Goal: Task Accomplishment & Management: Manage account settings

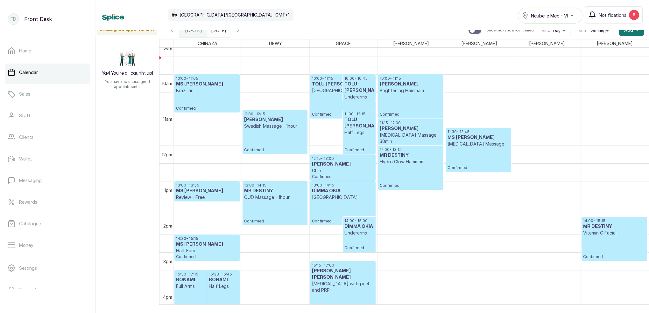
click at [409, 135] on p "[MEDICAL_DATA] Massage - 30min" at bounding box center [410, 138] width 62 height 13
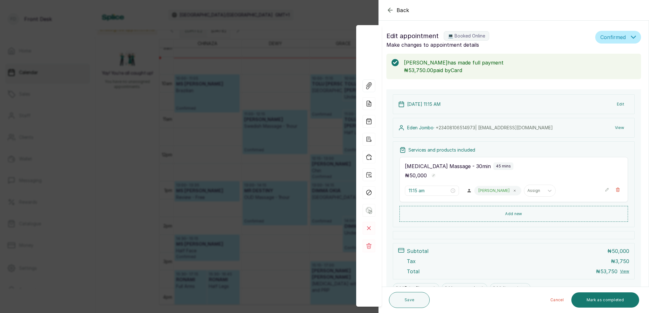
click at [316, 25] on div "Back Appointment Details Edit appointment 💻 Booked Online Make changes to appoi…" at bounding box center [324, 156] width 649 height 313
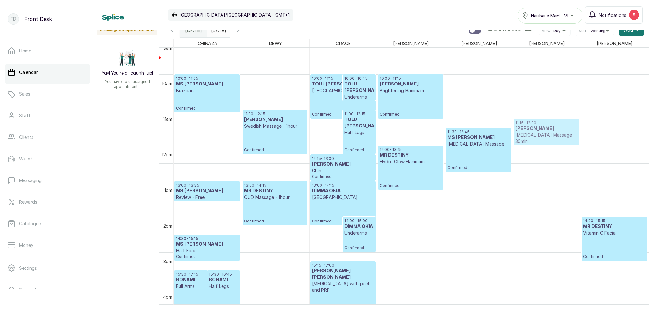
drag, startPoint x: 395, startPoint y: 131, endPoint x: 519, endPoint y: 128, distance: 124.1
click at [519, 128] on tr "15:30 - 17:15 RONAMI Full Arms Confirmed 15:30 - 16:45 RONAMI Half Legs Confirm…" at bounding box center [411, 145] width 475 height 855
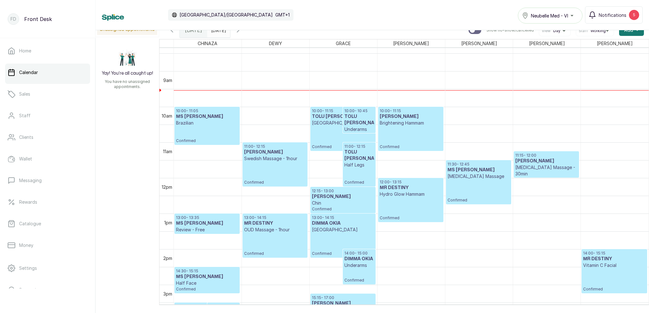
scroll to position [260, 0]
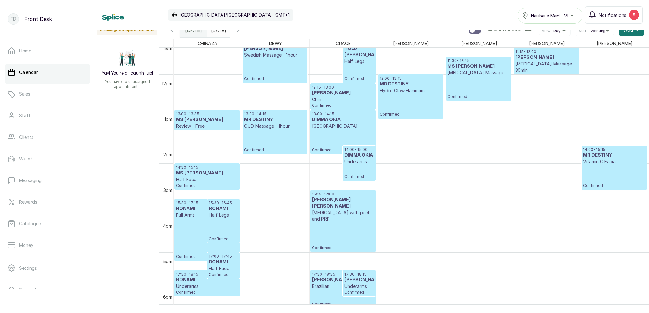
click at [340, 99] on p "Chin" at bounding box center [343, 99] width 62 height 6
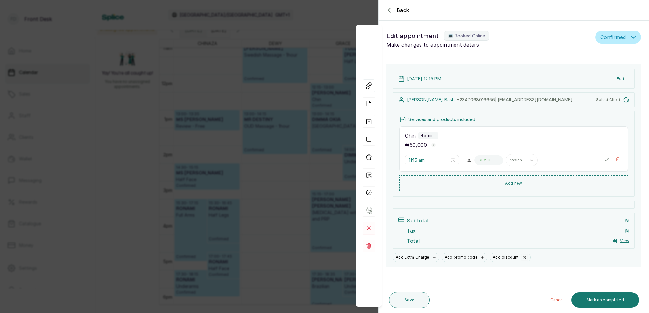
type input "12:15 pm"
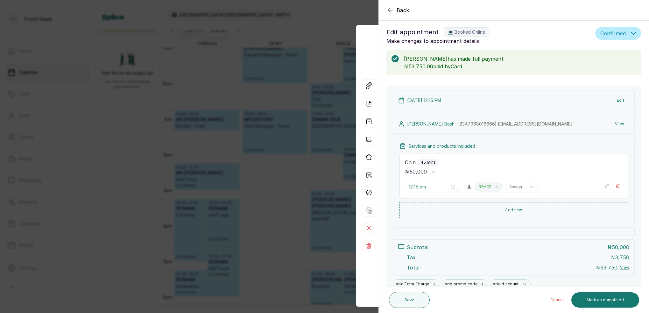
scroll to position [3, 0]
click at [620, 124] on button "View" at bounding box center [618, 124] width 19 height 11
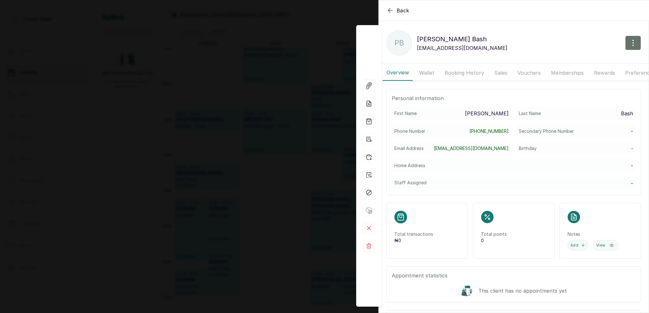
click at [427, 73] on button "Wallet" at bounding box center [426, 73] width 23 height 16
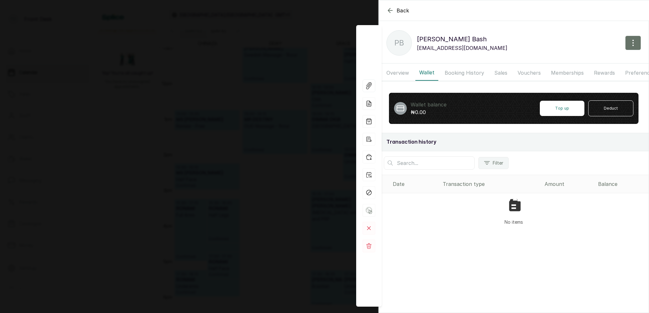
click at [457, 72] on button "Booking History" at bounding box center [464, 73] width 47 height 16
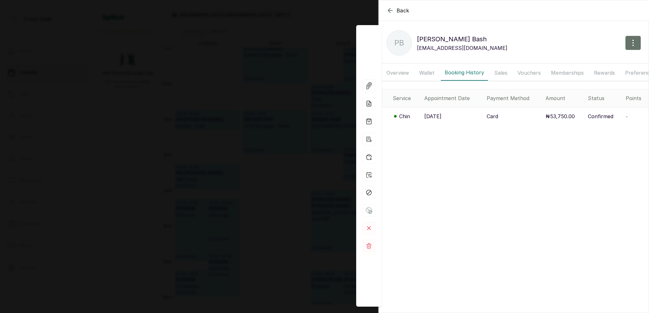
click at [404, 115] on p "Chin" at bounding box center [404, 117] width 11 height 8
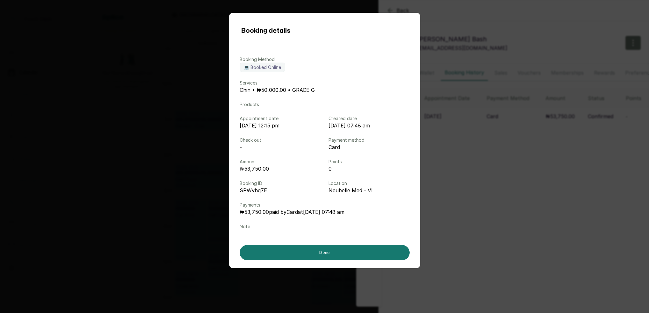
click at [583, 161] on div "Booking details Booking Method 💻 Booked Online Services [GEOGRAPHIC_DATA] • ₦50…" at bounding box center [324, 156] width 649 height 313
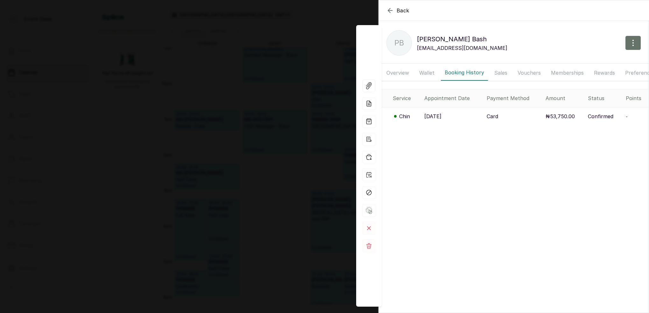
click at [309, 137] on div "Back [PERSON_NAME] PB [PERSON_NAME] [EMAIL_ADDRESS][DOMAIN_NAME] Overview Walle…" at bounding box center [324, 156] width 649 height 313
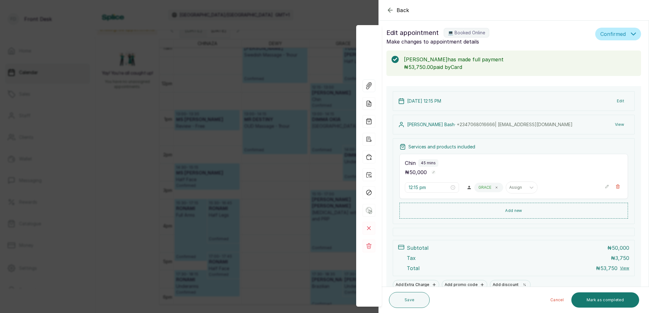
click at [310, 136] on div "Back Appointment Details Edit appointment 💻 Booked Online Make changes to appoi…" at bounding box center [324, 156] width 649 height 313
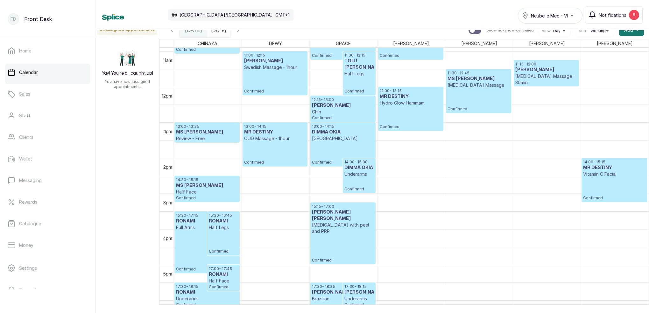
scroll to position [372, 0]
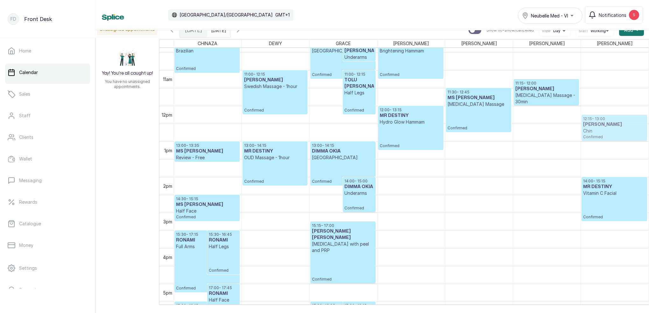
drag, startPoint x: 335, startPoint y: 124, endPoint x: 626, endPoint y: 125, distance: 291.0
click at [626, 125] on tr "15:30 - 17:15 RONAMI Full Arms Confirmed 15:30 - 16:45 RONAMI Half Legs Confirm…" at bounding box center [411, 105] width 475 height 855
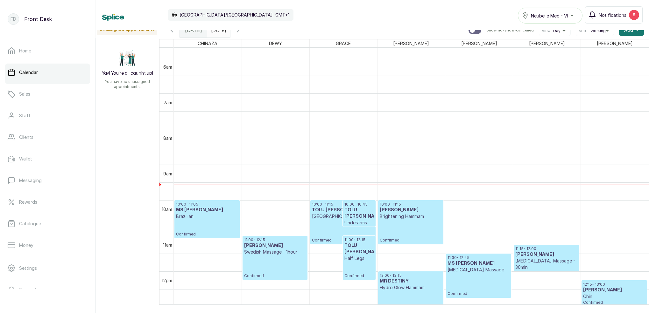
scroll to position [253, 0]
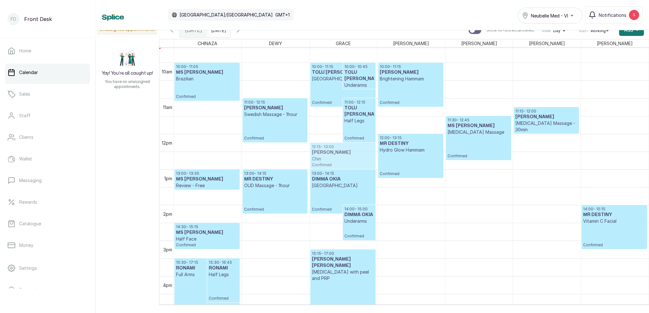
drag, startPoint x: 612, startPoint y: 154, endPoint x: 352, endPoint y: 148, distance: 259.3
click at [352, 148] on tr "15:30 - 17:15 RONAMI Full Arms Confirmed 15:30 - 16:45 RONAMI Half Legs Confirm…" at bounding box center [411, 133] width 475 height 855
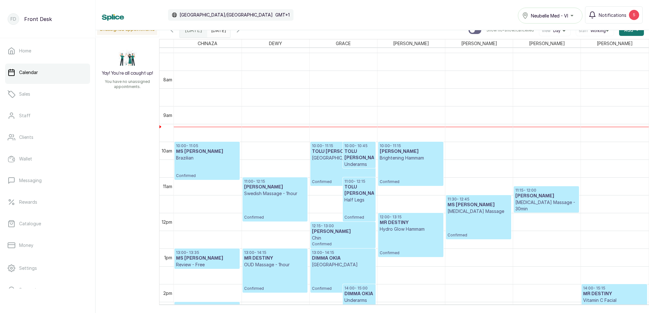
scroll to position [248, 0]
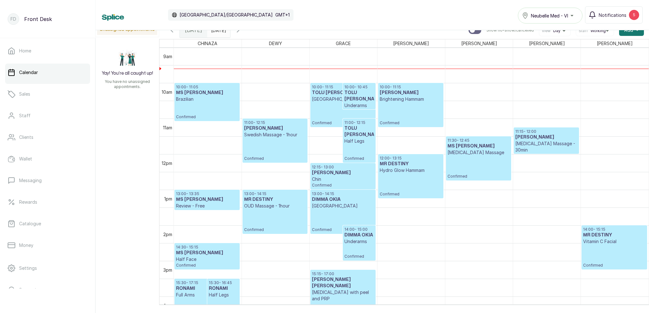
click at [323, 113] on p "Confirmed" at bounding box center [343, 113] width 62 height 23
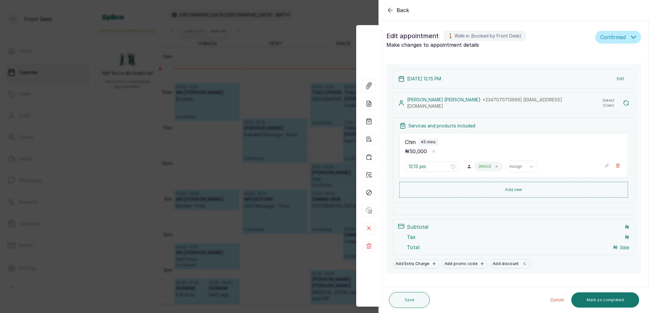
type input "10:00 am"
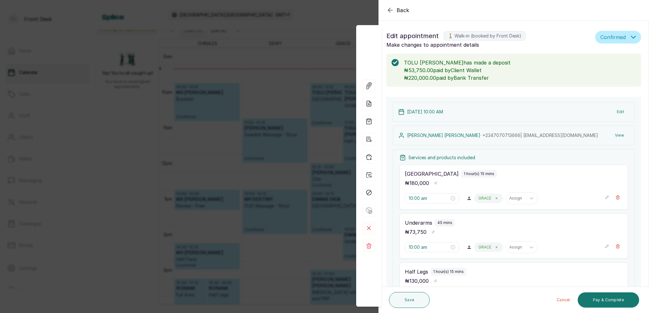
click at [617, 136] on button "View" at bounding box center [618, 135] width 19 height 11
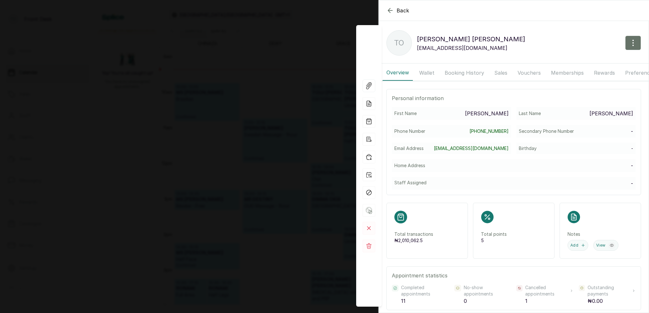
click at [476, 72] on button "Booking History" at bounding box center [464, 73] width 47 height 16
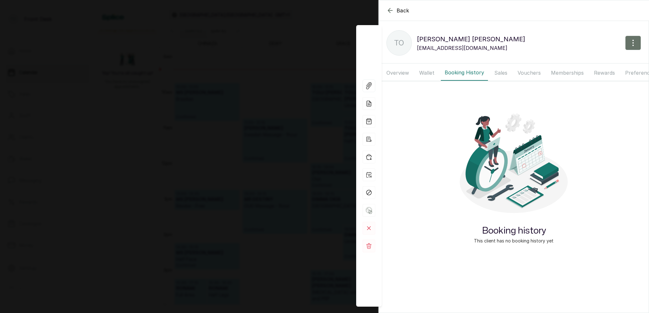
click at [423, 75] on button "Wallet" at bounding box center [426, 73] width 23 height 16
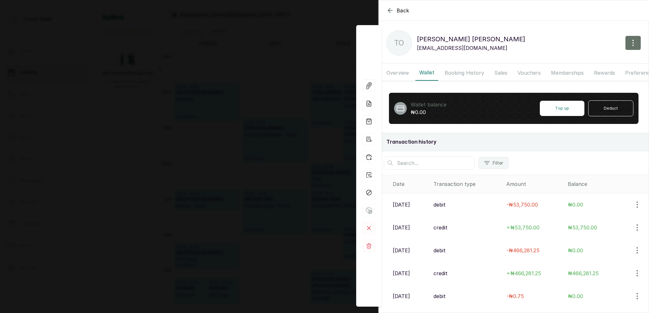
click at [454, 73] on button "Booking History" at bounding box center [464, 73] width 47 height 16
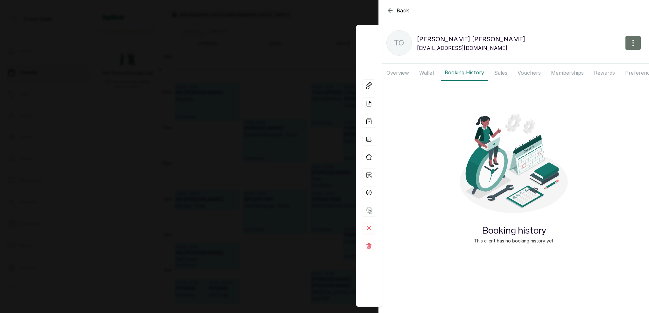
click at [490, 73] on button "Sales" at bounding box center [500, 73] width 21 height 16
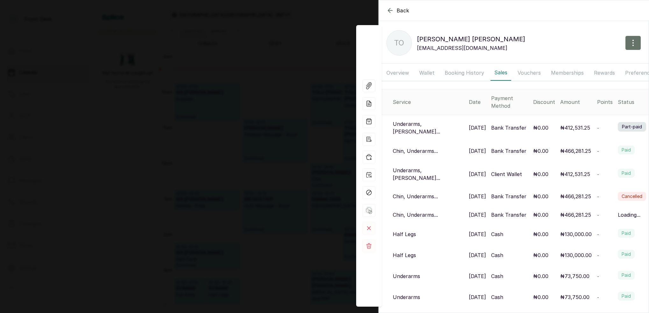
click at [456, 76] on button "Booking History" at bounding box center [464, 73] width 47 height 16
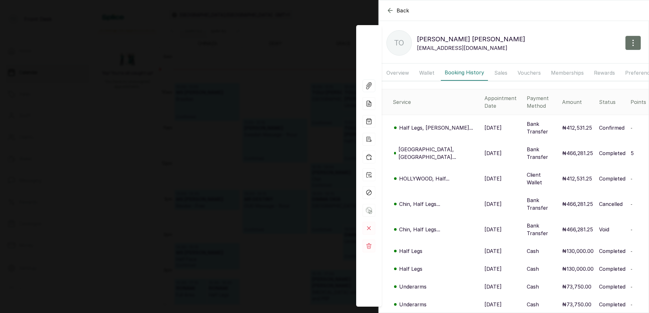
click at [431, 146] on p "[GEOGRAPHIC_DATA], [GEOGRAPHIC_DATA]..." at bounding box center [438, 153] width 81 height 15
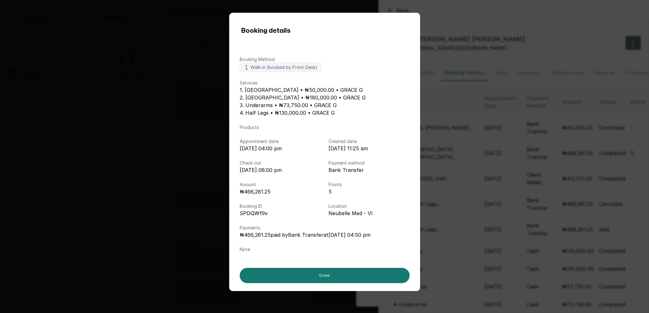
click at [485, 140] on div "Booking details Booking Method 🚶 Walk-in (booked by Front Desk) Services 1. [GE…" at bounding box center [324, 156] width 649 height 313
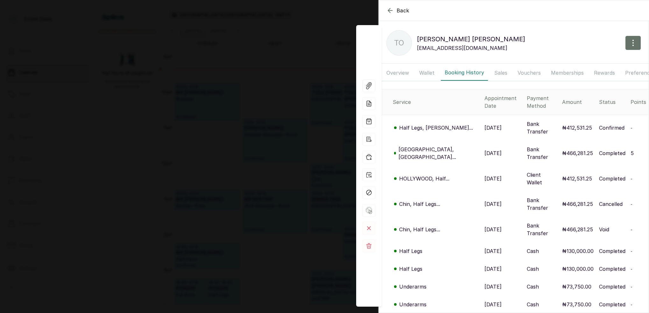
click at [431, 146] on p "[GEOGRAPHIC_DATA], [GEOGRAPHIC_DATA]..." at bounding box center [438, 153] width 81 height 15
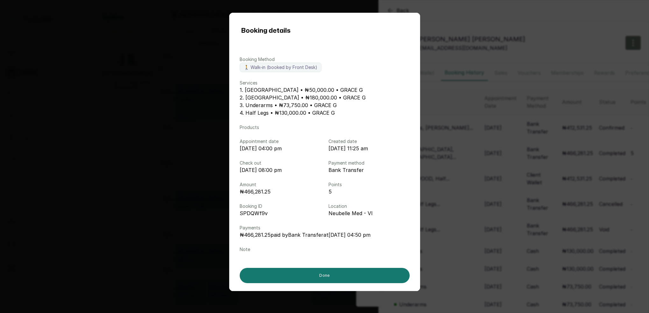
click at [468, 137] on div "Booking details Booking Method 🚶 Walk-in (booked by Front Desk) Services 1. [GE…" at bounding box center [324, 156] width 649 height 313
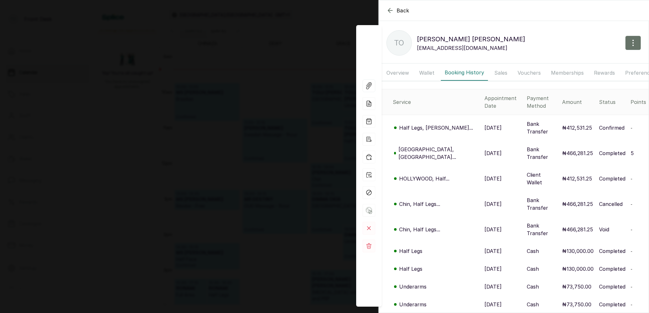
click at [432, 124] on p "Half Legs, [PERSON_NAME]..." at bounding box center [436, 128] width 74 height 8
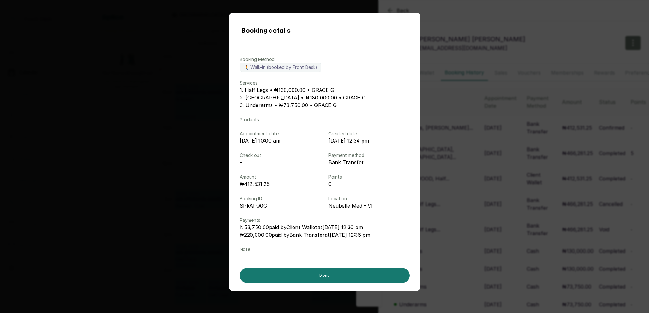
click at [503, 135] on div "Booking details Booking Method 🚶 Walk-in (booked by Front Desk) Services 1. Hal…" at bounding box center [324, 156] width 649 height 313
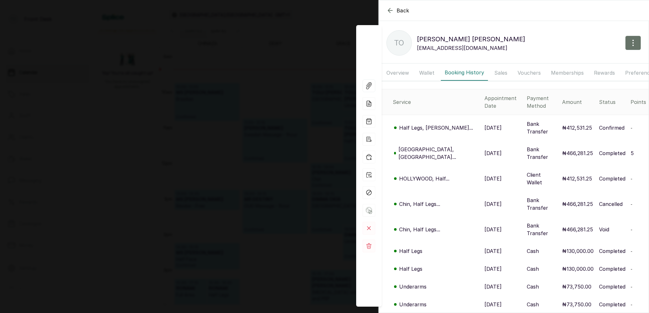
click at [322, 135] on div "Back TOLU [PERSON_NAME] TO TOLU [PERSON_NAME] [EMAIL_ADDRESS][DOMAIN_NAME] Over…" at bounding box center [324, 156] width 649 height 313
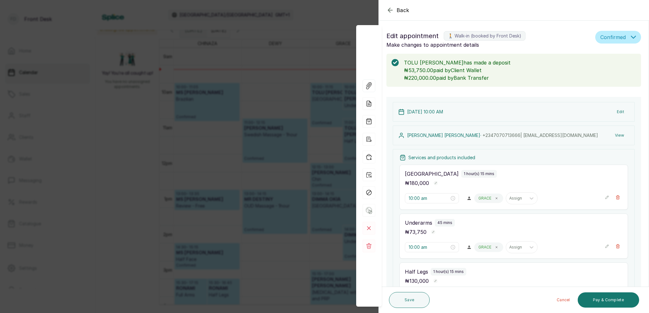
click at [96, 148] on div "Back Appointment Details Edit appointment 🚶 Walk-in (booked by Front Desk) Make…" at bounding box center [324, 156] width 649 height 313
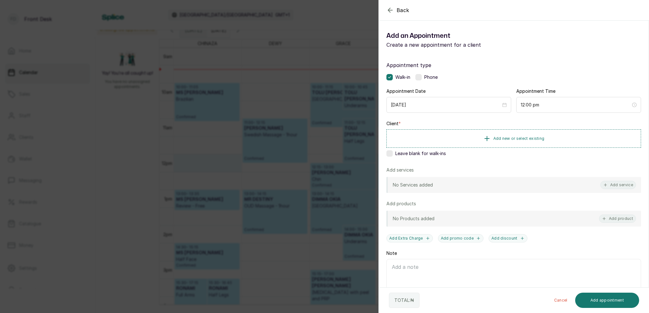
click at [281, 155] on div "Back Add Appointment Add an Appointment Create a new appointment for a client A…" at bounding box center [324, 156] width 649 height 313
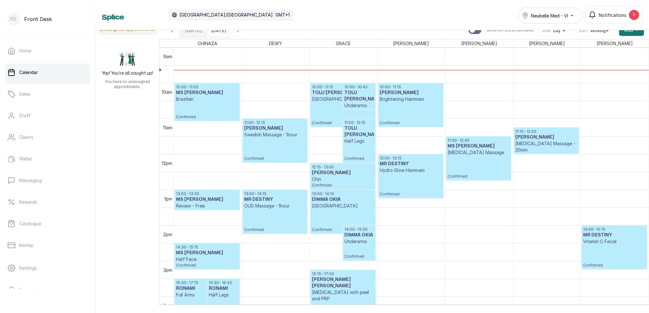
click at [544, 139] on h3 "[PERSON_NAME]" at bounding box center [546, 137] width 62 height 6
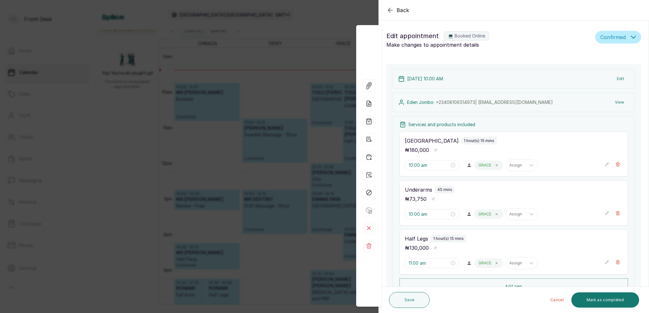
type input "11:15 am"
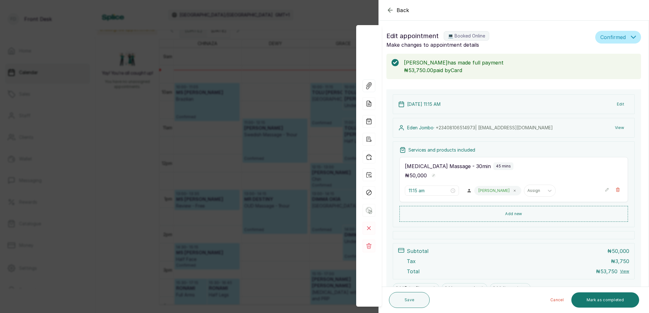
scroll to position [214, 0]
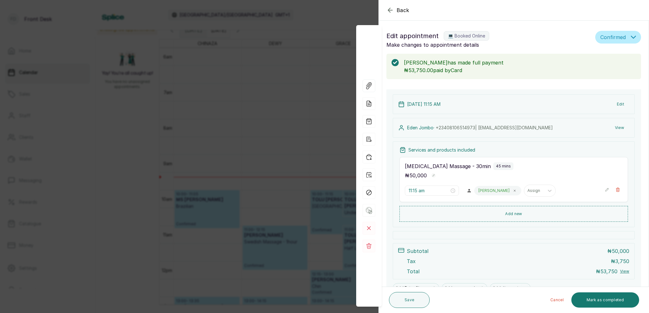
click at [288, 104] on div "Back Appointment Details Edit appointment 💻 Booked Online Make changes to appoi…" at bounding box center [324, 156] width 649 height 313
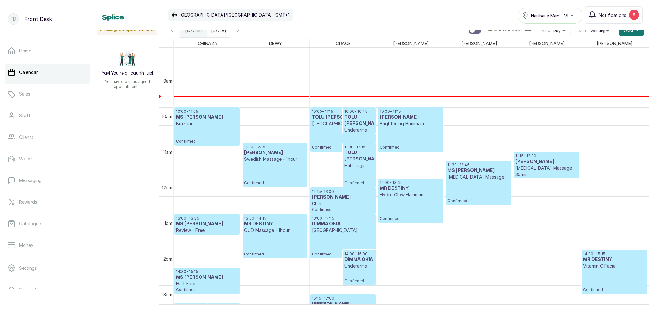
scroll to position [295, 0]
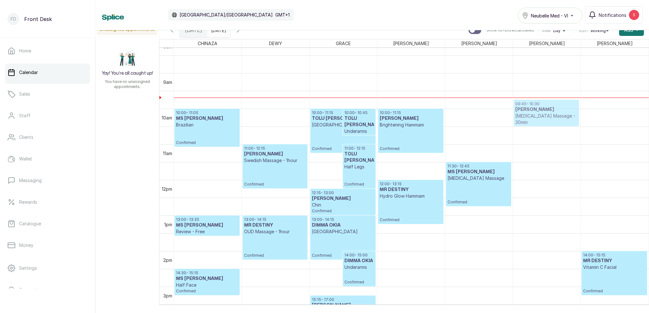
drag, startPoint x: 533, startPoint y: 170, endPoint x: 534, endPoint y: 123, distance: 47.1
click at [535, 123] on div "11:15 - 12:00 Eden Jombo [MEDICAL_DATA] Massage - 30min Confirmed 09:45 - 10:30…" at bounding box center [546, 180] width 67 height 855
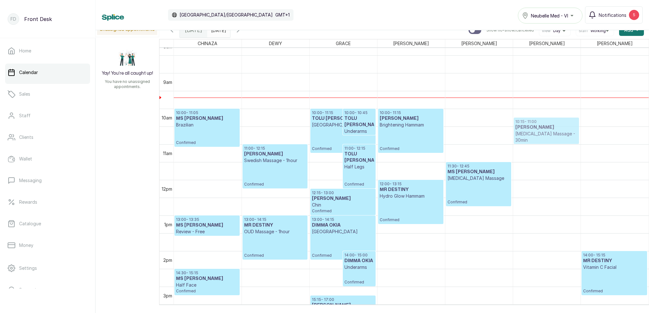
drag, startPoint x: 537, startPoint y: 110, endPoint x: 535, endPoint y: 127, distance: 16.7
click at [535, 127] on div "09:45 - 10:30 Eden Jombo [MEDICAL_DATA] Massage - 30min Confirmed 10:15 - 11:00…" at bounding box center [546, 180] width 67 height 855
click at [529, 127] on div "10:15 - 11:00 Eden Jombo [MEDICAL_DATA] Massage - 30min Confirmed 10:15 - 11:00…" at bounding box center [546, 180] width 67 height 855
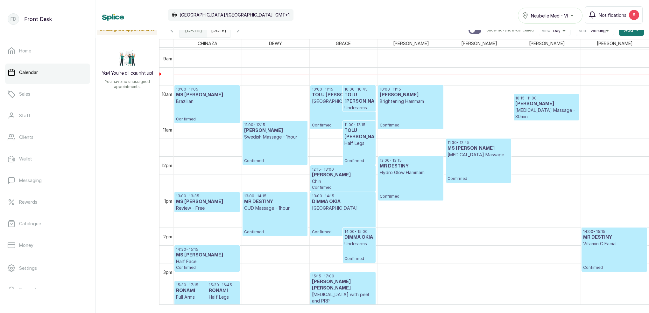
scroll to position [324, 0]
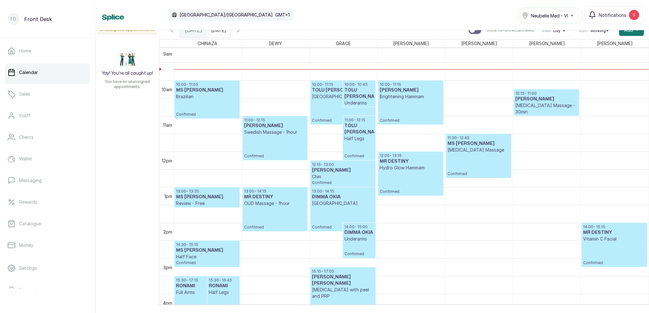
click at [397, 92] on h3 "[PERSON_NAME]" at bounding box center [410, 90] width 62 height 6
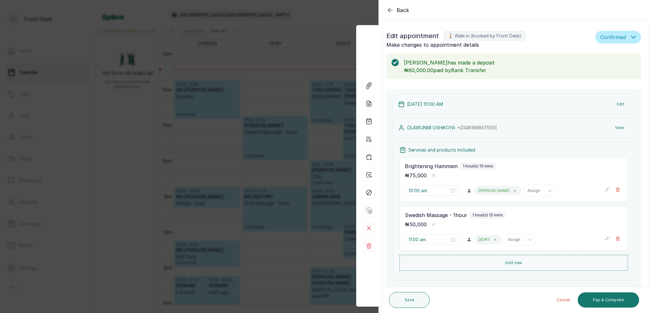
click at [246, 131] on div "Back Appointment Details Edit appointment 🚶 Walk-in (booked by Front Desk) Make…" at bounding box center [324, 156] width 649 height 313
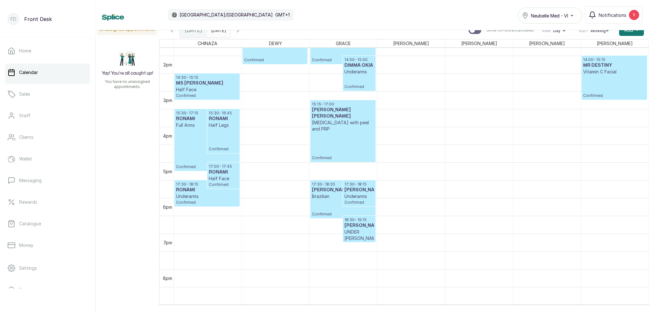
scroll to position [498, 0]
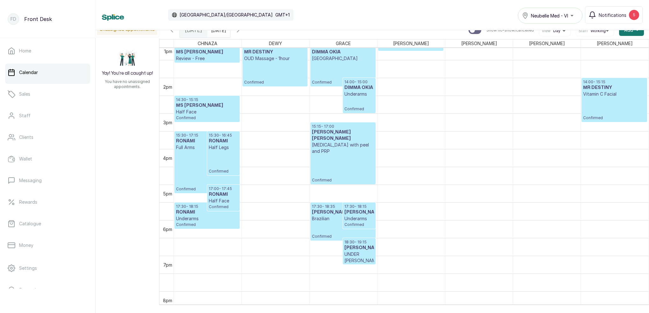
click at [242, 33] on icon "button" at bounding box center [238, 30] width 8 height 8
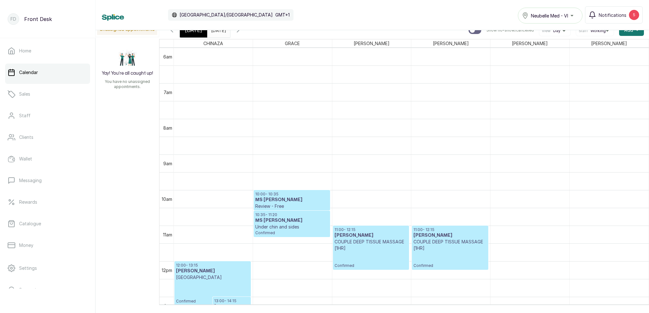
scroll to position [0, 0]
click at [242, 32] on icon "button" at bounding box center [238, 30] width 8 height 8
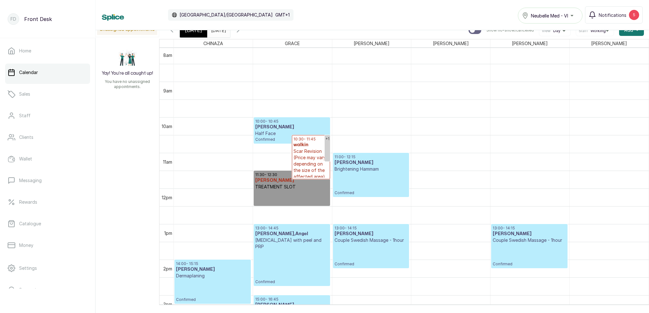
scroll to position [286, 0]
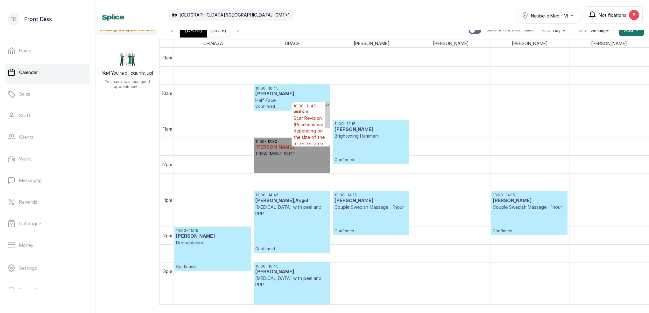
click at [608, 14] on span "Notifications" at bounding box center [612, 15] width 28 height 7
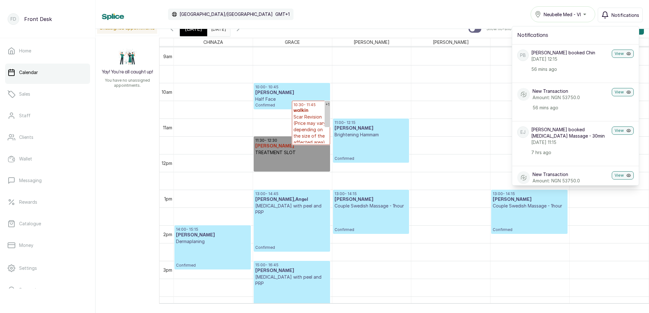
click at [621, 13] on span "Notifications" at bounding box center [625, 15] width 28 height 7
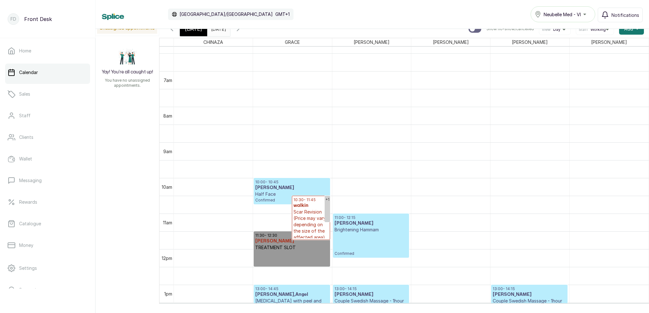
scroll to position [183, 0]
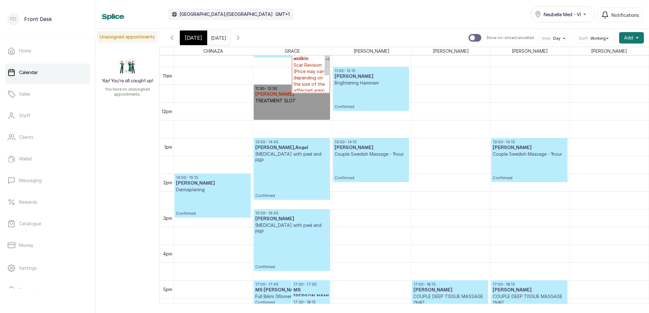
click at [201, 38] on div "[DATE]" at bounding box center [193, 38] width 27 height 15
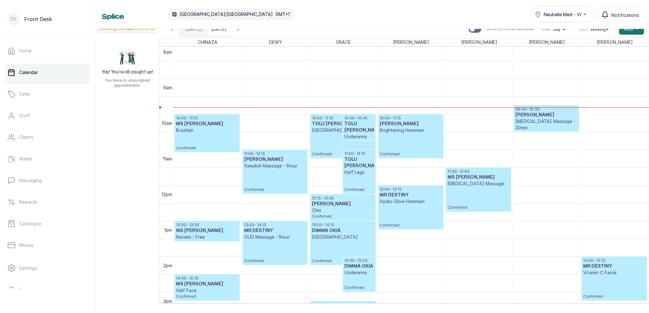
click at [230, 28] on div "Calendar [GEOGRAPHIC_DATA]/[GEOGRAPHIC_DATA] GMT+1 Neubelle Med - VI Notificati…" at bounding box center [371, 14] width 553 height 29
type input "dd/MM/yyyy"
click at [218, 31] on input "dd/MM/yyyy" at bounding box center [212, 27] width 10 height 11
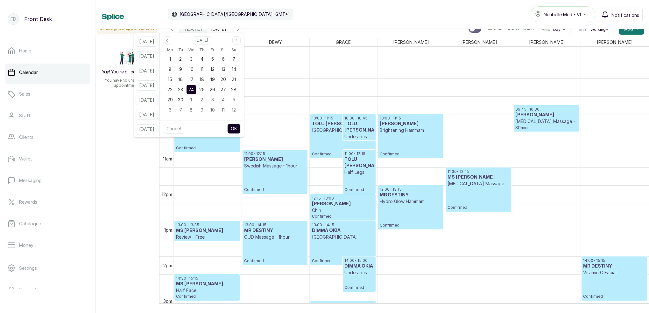
click at [340, 13] on div "Calendar [GEOGRAPHIC_DATA]/[GEOGRAPHIC_DATA] GMT+1 Neubelle Med - VI Notificati…" at bounding box center [372, 14] width 540 height 16
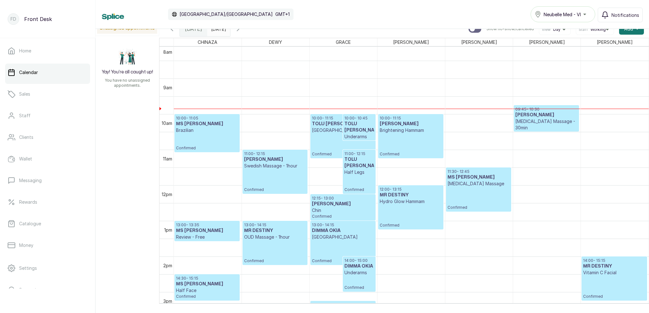
type input "dd/MM/yyyy"
click at [218, 31] on input "dd/MM/yyyy" at bounding box center [212, 27] width 10 height 11
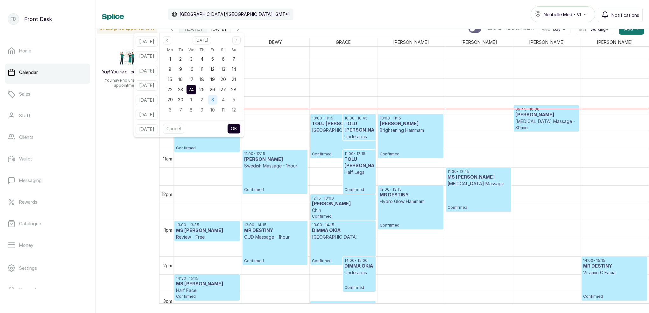
drag, startPoint x: 225, startPoint y: 31, endPoint x: 223, endPoint y: 99, distance: 68.1
click at [215, 90] on span "26" at bounding box center [212, 89] width 5 height 5
click at [244, 131] on div "Cancel OK" at bounding box center [202, 128] width 84 height 17
click at [240, 130] on button "OK" at bounding box center [233, 129] width 13 height 10
type input "[DATE]"
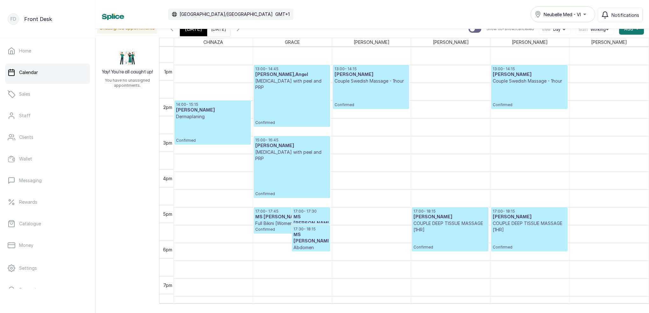
scroll to position [447, 0]
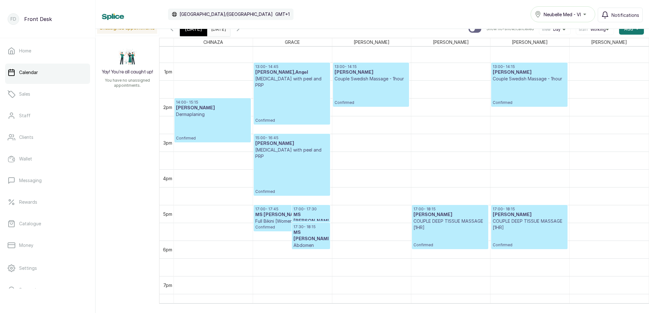
click at [207, 33] on div "[DATE]" at bounding box center [218, 27] width 23 height 11
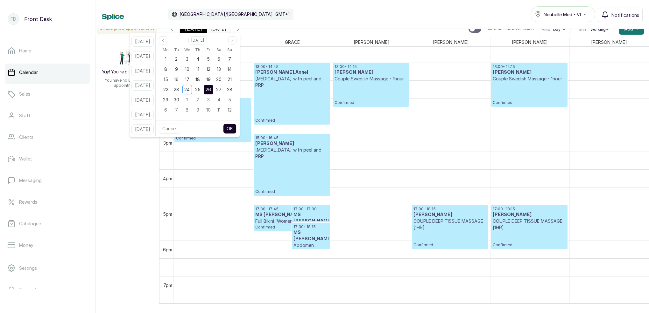
click at [200, 30] on div "[DATE]" at bounding box center [193, 29] width 27 height 15
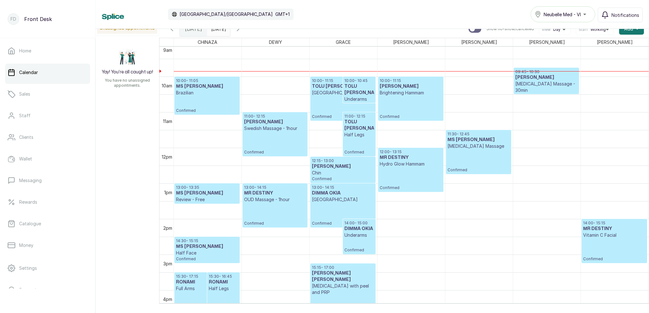
scroll to position [326, 0]
click at [360, 128] on h3 "TOLU [PERSON_NAME]" at bounding box center [358, 125] width 29 height 13
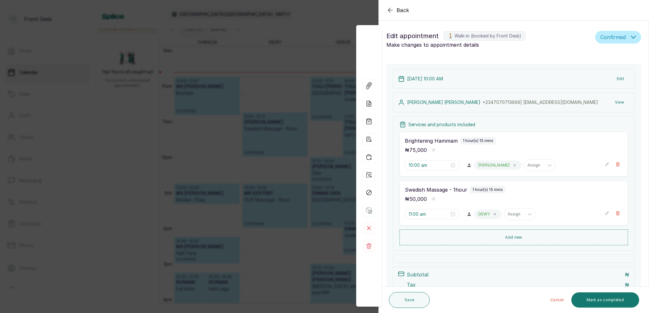
type input "10:00 am"
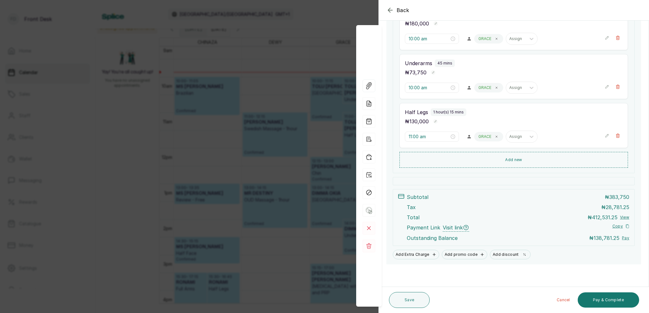
scroll to position [160, 0]
click at [318, 44] on div "Back Appointment Details Edit appointment 🚶 Walk-in (booked by Front Desk) Make…" at bounding box center [324, 156] width 649 height 313
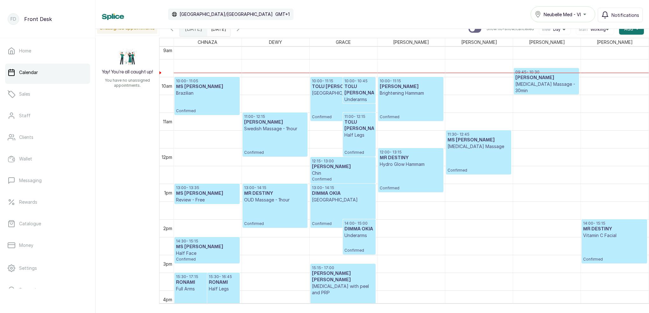
click at [242, 31] on icon "button" at bounding box center [238, 29] width 8 height 8
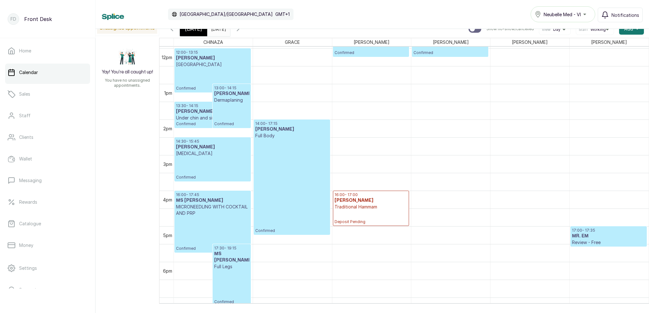
scroll to position [435, 0]
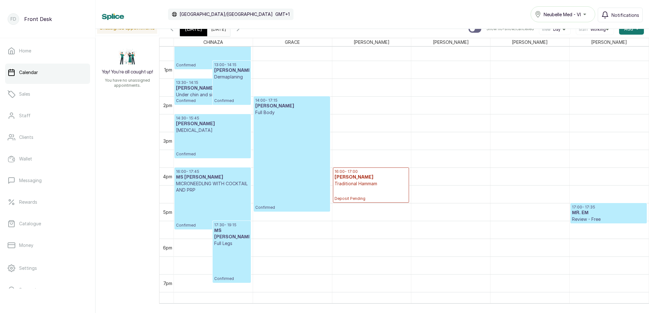
click at [195, 30] on span "[DATE]" at bounding box center [193, 29] width 17 height 8
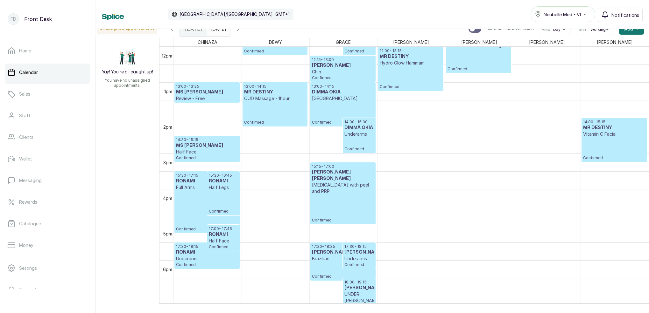
scroll to position [427, 0]
click at [189, 155] on p "Half Face" at bounding box center [207, 152] width 62 height 6
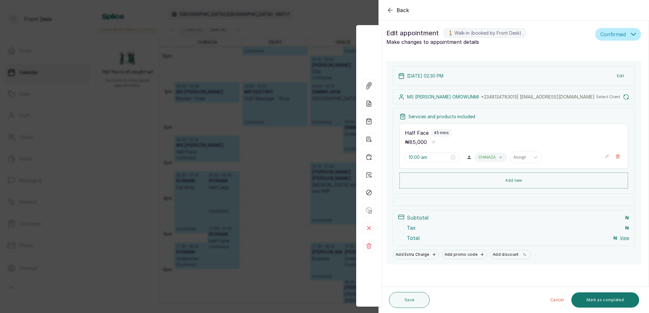
type input "2:30 pm"
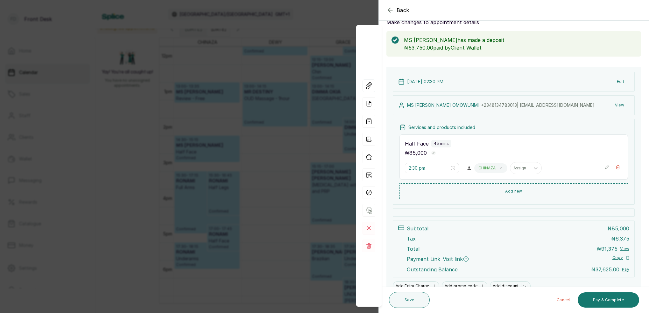
scroll to position [7, 0]
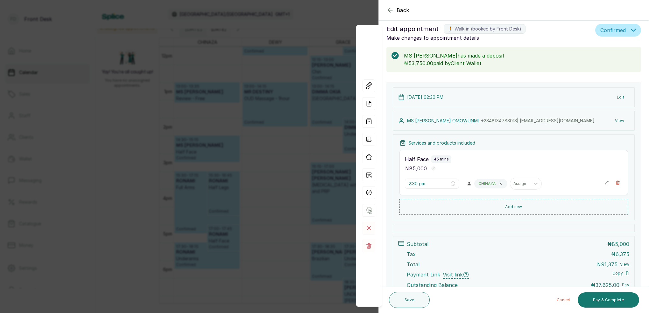
click at [293, 44] on div "Back Appointment Details Edit appointment 🚶 Walk-in (booked by Front Desk) Make…" at bounding box center [324, 156] width 649 height 313
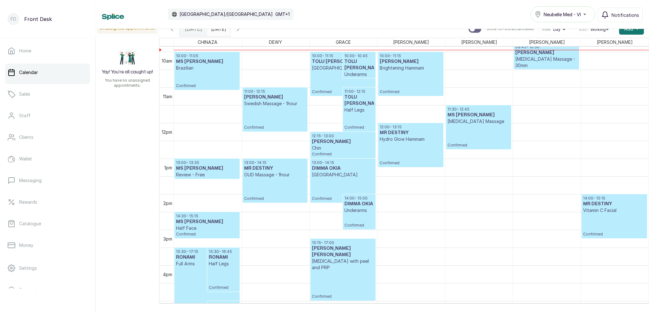
scroll to position [349, 0]
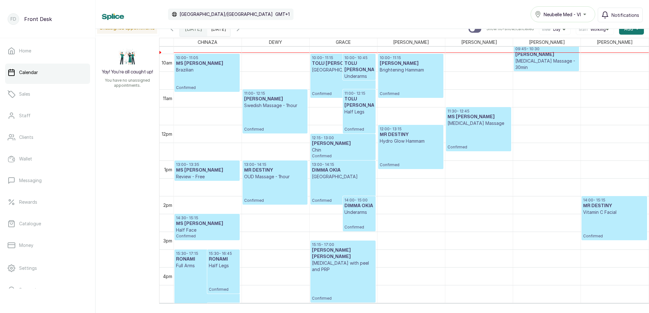
click at [213, 225] on h3 "MS [PERSON_NAME]" at bounding box center [207, 224] width 62 height 6
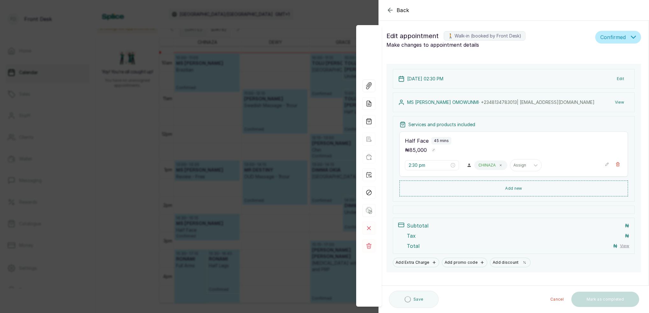
click at [169, 130] on div "Back Appointment Details Edit appointment 🚶 Walk-in (booked by Front Desk) Make…" at bounding box center [324, 156] width 649 height 313
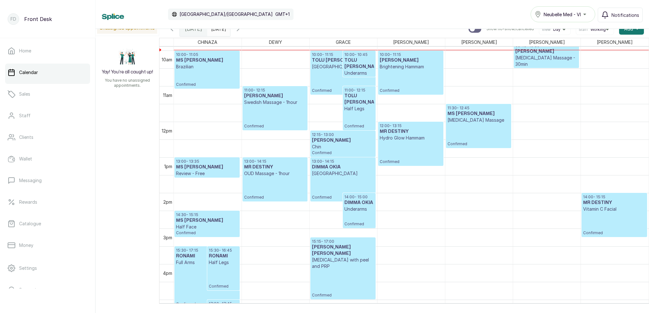
scroll to position [347, 0]
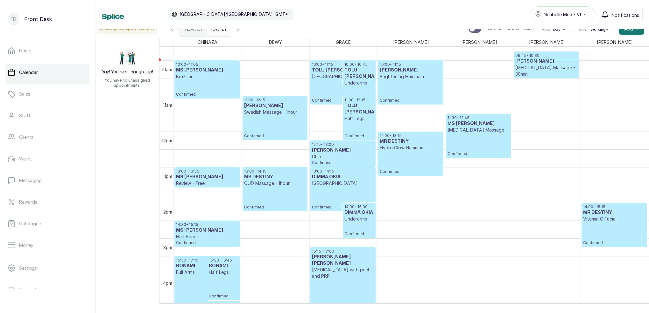
click at [242, 31] on icon "button" at bounding box center [238, 29] width 8 height 8
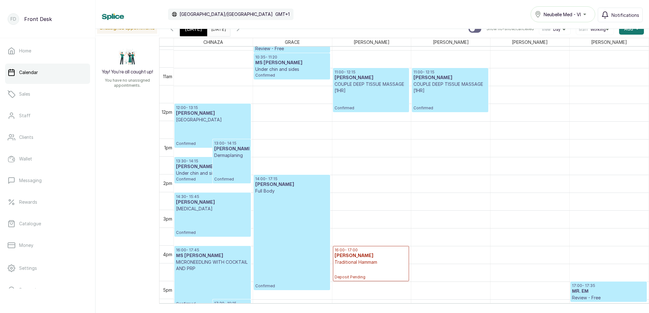
scroll to position [371, 0]
drag, startPoint x: 198, startPoint y: 33, endPoint x: 206, endPoint y: 34, distance: 8.1
click at [198, 33] on div "[DATE]" at bounding box center [193, 29] width 27 height 15
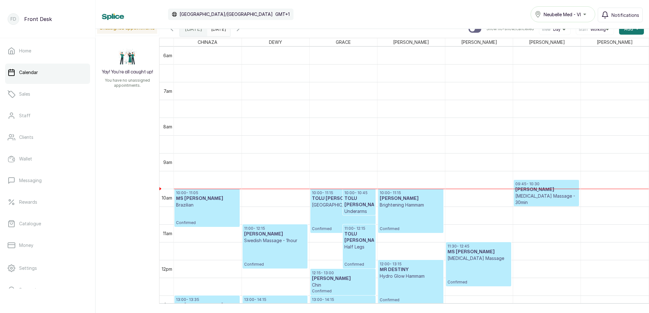
scroll to position [290, 0]
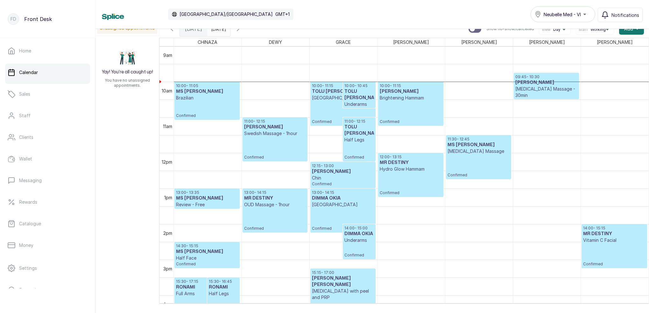
click at [242, 31] on icon "button" at bounding box center [238, 29] width 8 height 8
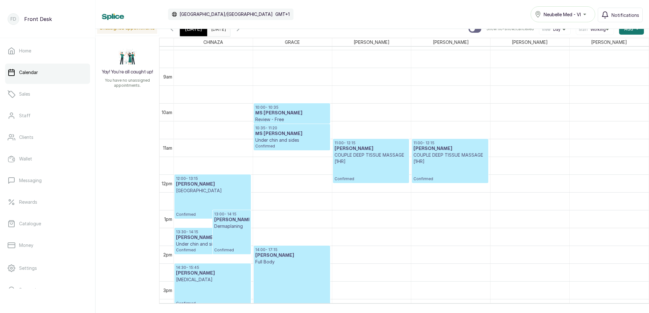
click at [197, 33] on div "[DATE]" at bounding box center [193, 29] width 27 height 15
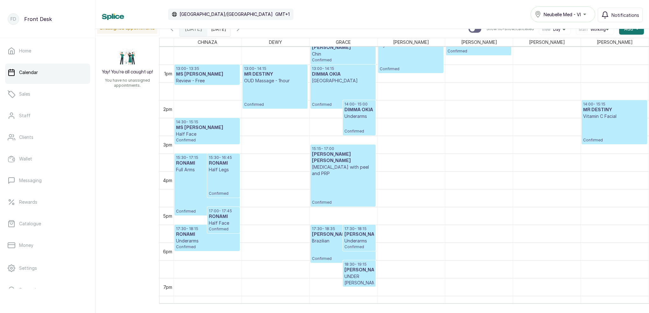
click at [242, 31] on icon "button" at bounding box center [238, 29] width 8 height 8
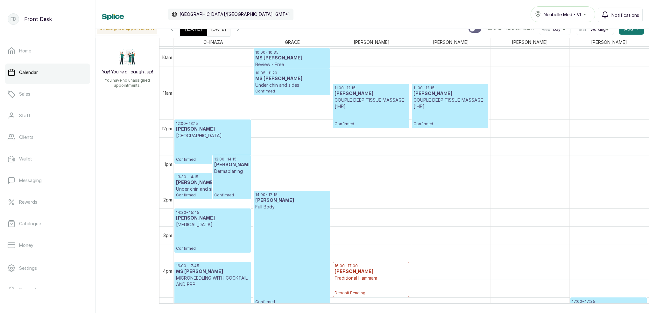
click at [242, 31] on icon "button" at bounding box center [238, 29] width 8 height 8
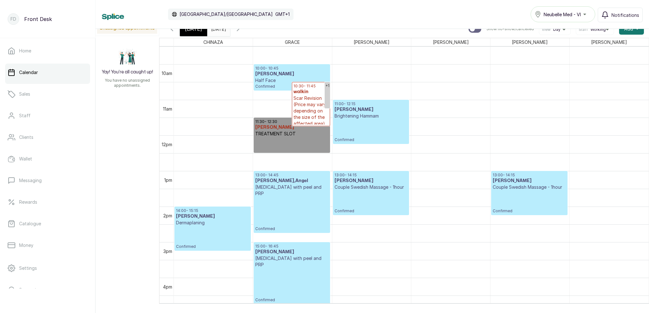
click at [239, 30] on icon "button" at bounding box center [238, 29] width 2 height 4
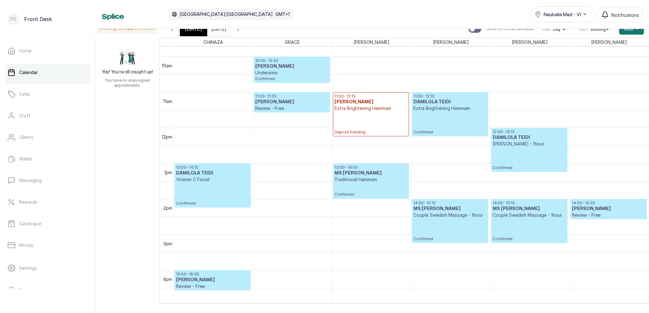
click at [190, 31] on span "[DATE]" at bounding box center [193, 29] width 17 height 8
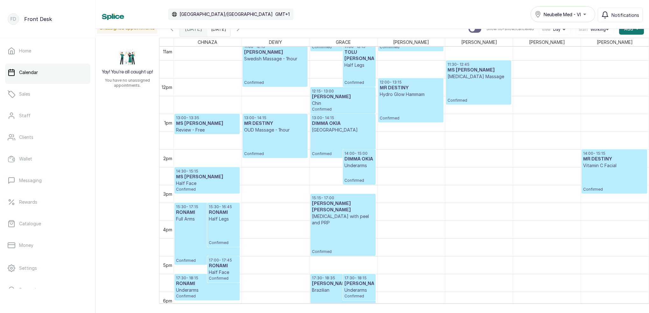
click at [342, 146] on p "Confirmed" at bounding box center [343, 144] width 62 height 23
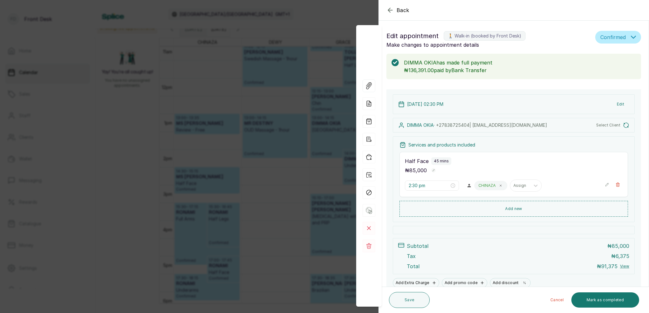
type input "1:00 pm"
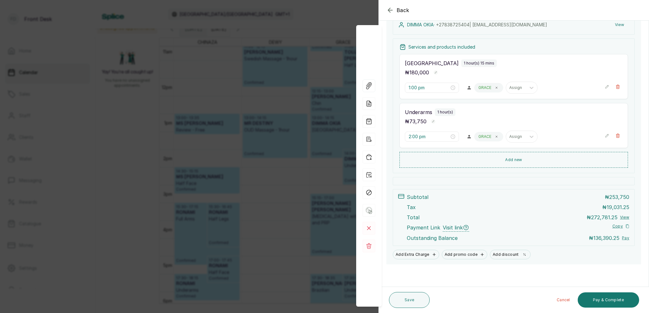
scroll to position [103, 0]
click at [373, 226] on rect at bounding box center [368, 228] width 13 height 13
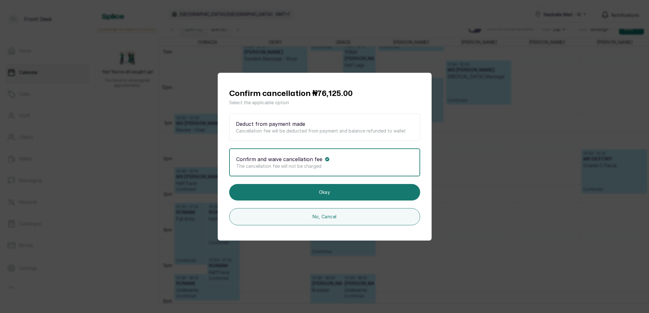
click at [479, 117] on div "Confirm cancellation ₦76,125.00 Select the applicable option Deduct from paymen…" at bounding box center [324, 156] width 649 height 313
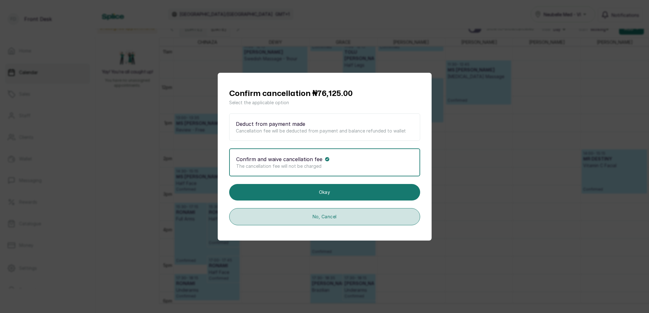
click at [348, 214] on button "No, Cancel" at bounding box center [324, 216] width 191 height 17
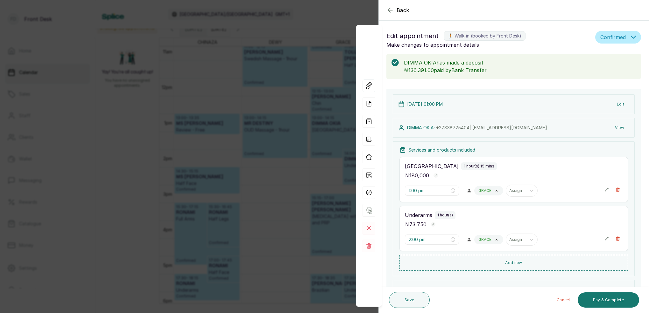
click at [254, 127] on div "Back Appointment Details Edit appointment 🚶 Walk-in (booked by Front Desk) Make…" at bounding box center [324, 156] width 649 height 313
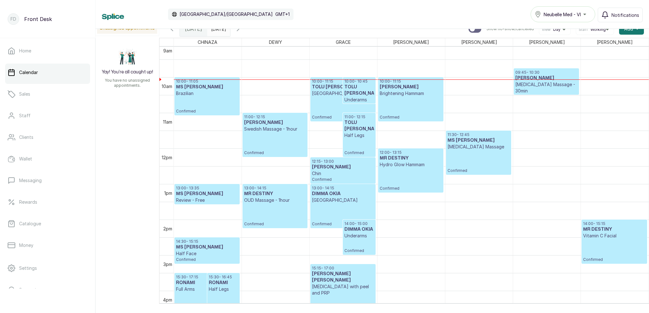
scroll to position [326, 0]
click at [228, 33] on div "[DATE]" at bounding box center [218, 27] width 23 height 11
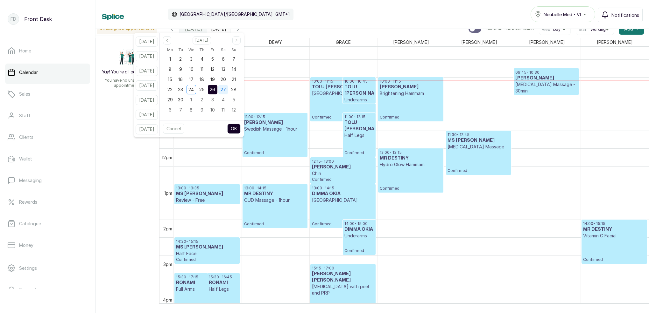
click at [226, 91] on span "27" at bounding box center [222, 89] width 5 height 5
click at [240, 130] on button "OK" at bounding box center [233, 129] width 13 height 10
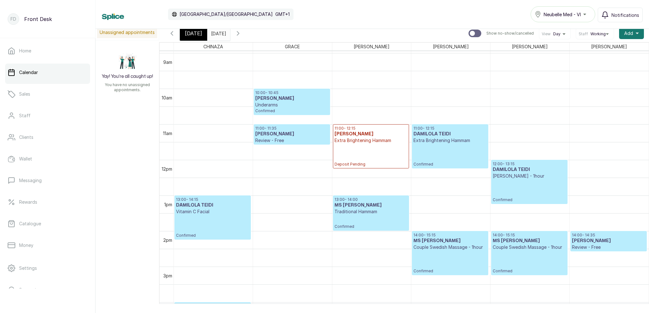
scroll to position [319, 0]
click at [185, 32] on span "[DATE]" at bounding box center [193, 34] width 17 height 8
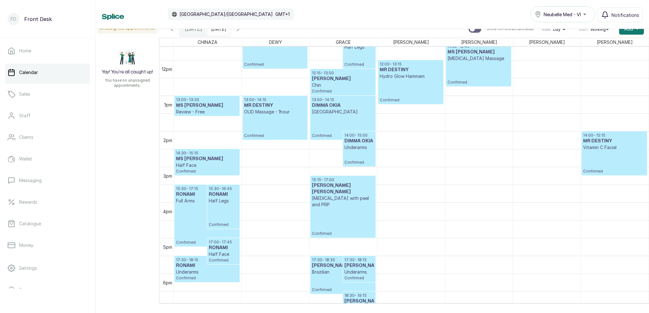
scroll to position [414, 0]
click at [218, 32] on input "[DATE]" at bounding box center [212, 27] width 10 height 11
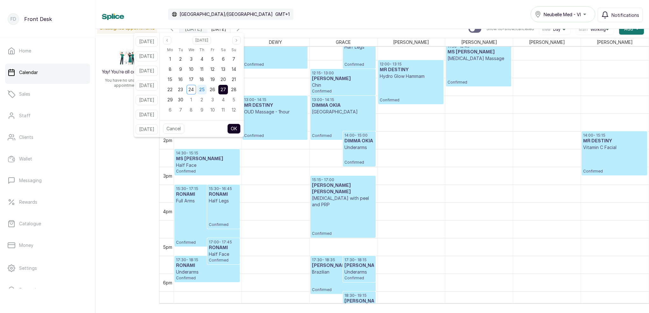
click at [206, 91] on div "25" at bounding box center [202, 90] width 10 height 10
click at [215, 90] on span "26" at bounding box center [212, 89] width 5 height 5
click at [240, 129] on button "OK" at bounding box center [233, 129] width 13 height 10
type input "[DATE]"
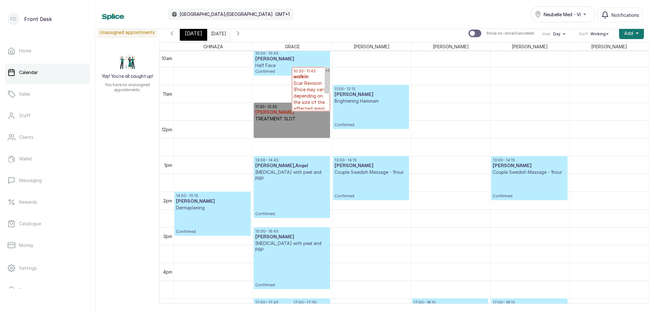
scroll to position [517, 0]
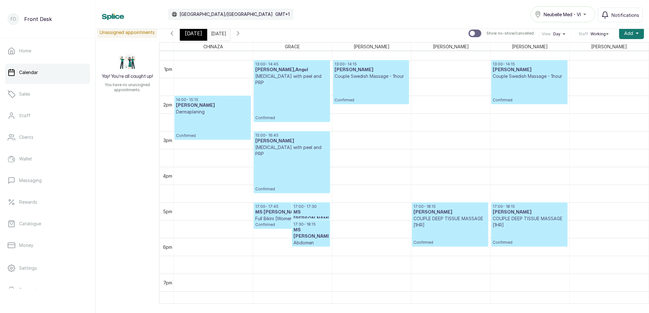
click at [199, 38] on div "[DATE]" at bounding box center [193, 33] width 27 height 15
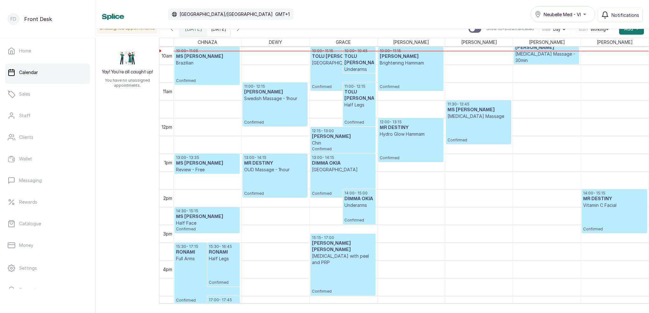
scroll to position [373, 0]
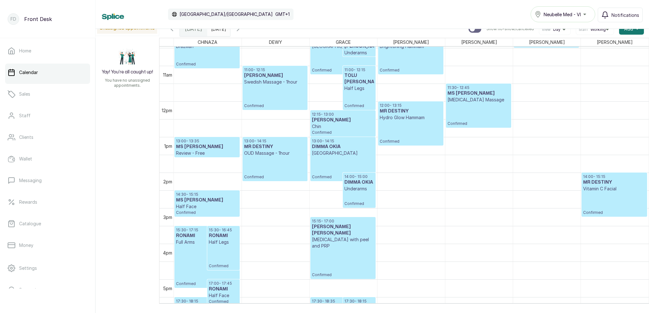
click at [194, 145] on h3 "MS [PERSON_NAME]" at bounding box center [207, 147] width 62 height 6
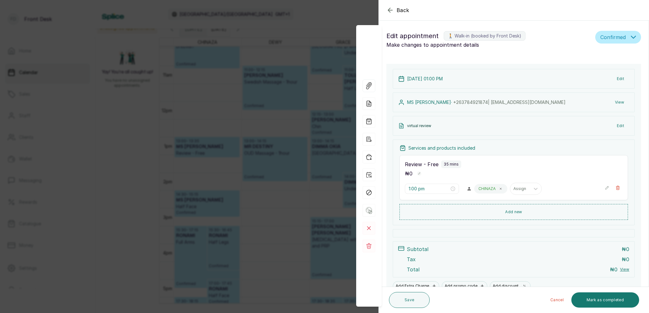
click at [266, 128] on div "Back Appointment Details Edit appointment 🚶 Walk-in (booked by Front Desk) Make…" at bounding box center [324, 156] width 649 height 313
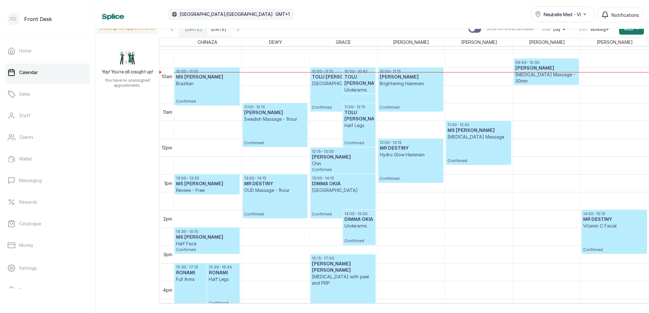
scroll to position [332, 0]
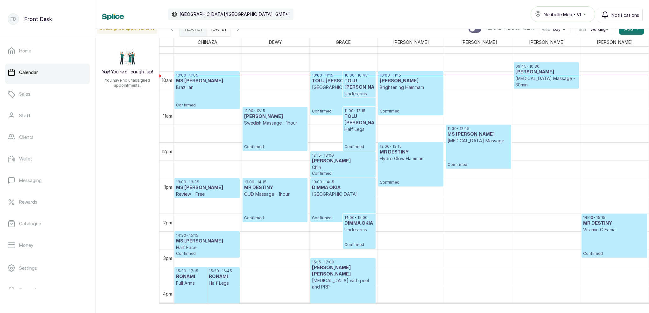
click at [354, 168] on p "Chin" at bounding box center [343, 167] width 62 height 6
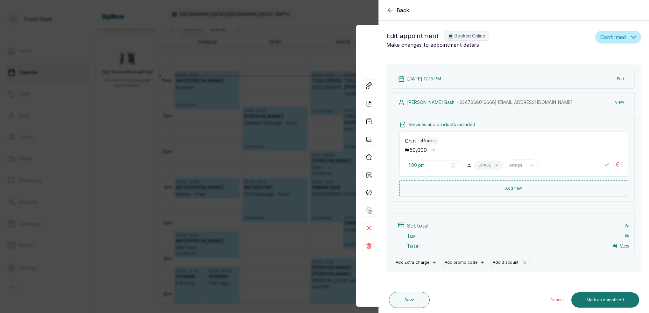
type input "12:15 pm"
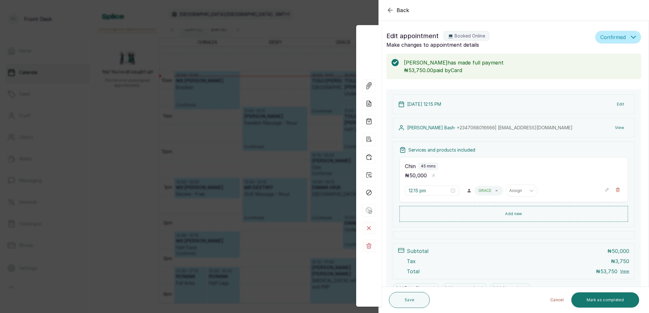
click at [299, 116] on div "Back Appointment Details Edit appointment 💻 Booked Online Make changes to appoi…" at bounding box center [324, 156] width 649 height 313
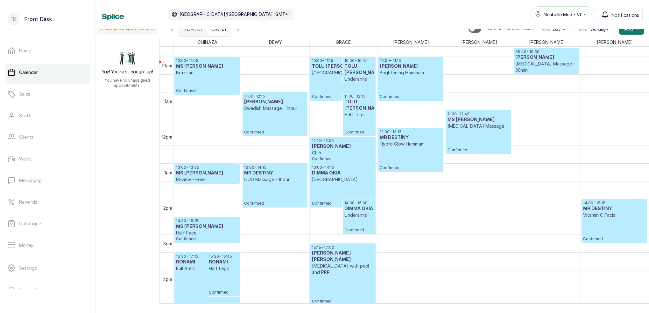
scroll to position [337, 0]
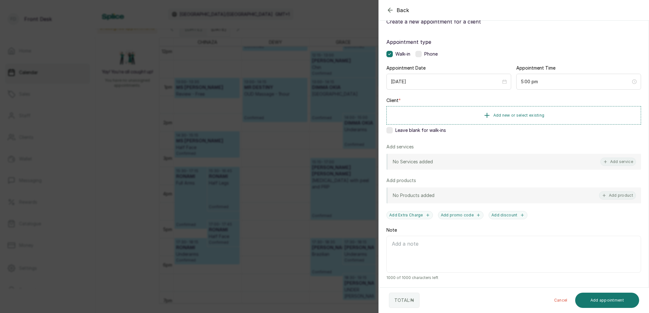
click at [283, 126] on div "Back Add Appointment Add an Appointment Create a new appointment for a client A…" at bounding box center [324, 156] width 649 height 313
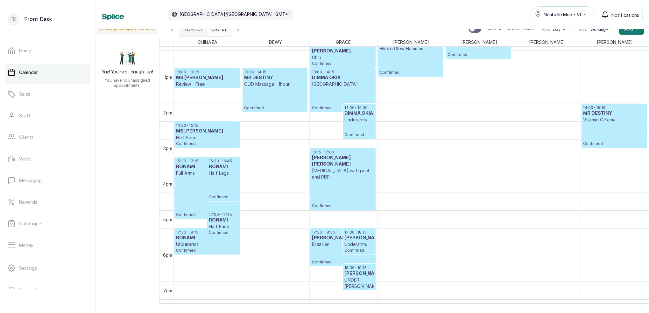
scroll to position [496, 0]
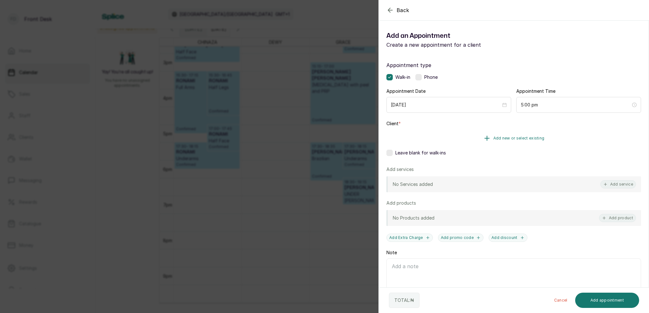
click at [535, 135] on button "Add new or select existing" at bounding box center [513, 138] width 254 height 18
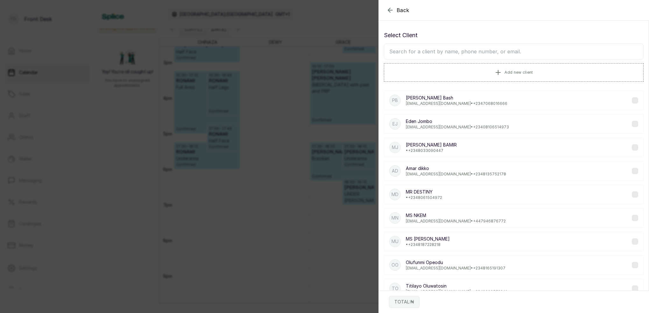
click at [478, 57] on input "text" at bounding box center [514, 52] width 260 height 16
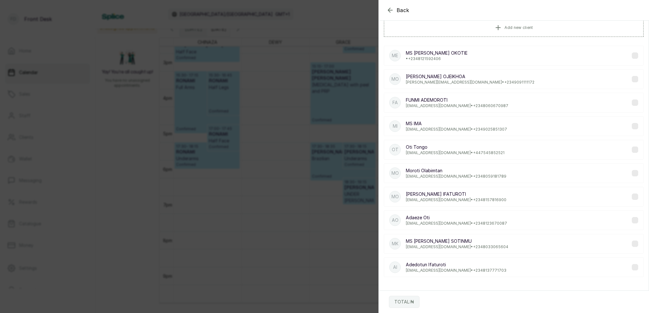
type input "oti"
click at [453, 150] on p "Oti Tongo" at bounding box center [455, 147] width 99 height 6
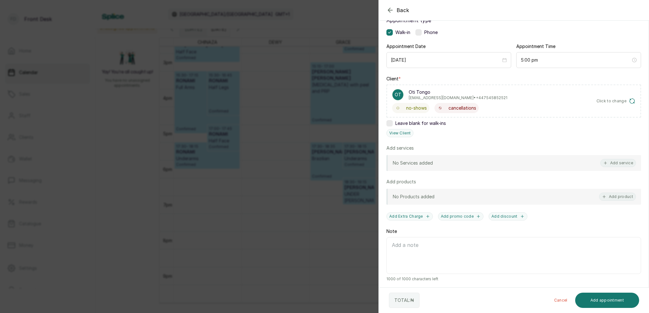
scroll to position [24, 0]
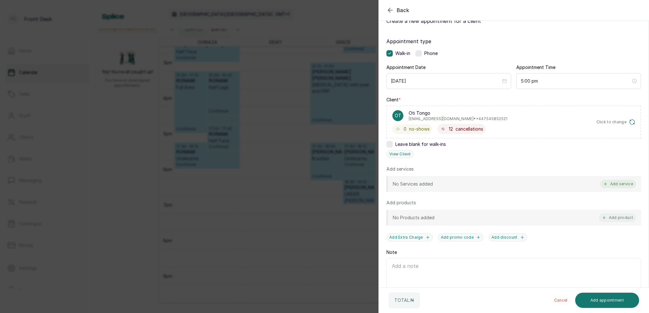
click at [625, 185] on button "Add service" at bounding box center [618, 184] width 36 height 8
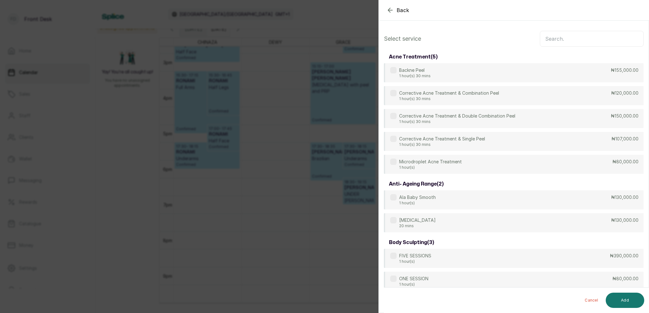
click at [579, 39] on input "text" at bounding box center [591, 39] width 104 height 16
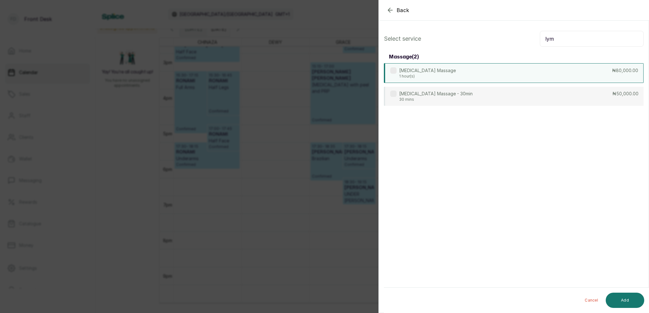
type input "lym"
click at [427, 74] on p "1 hour(s)" at bounding box center [427, 76] width 57 height 5
click at [622, 296] on button "Add" at bounding box center [624, 300] width 38 height 15
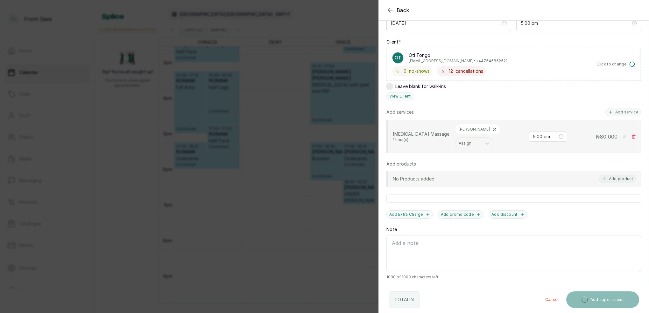
scroll to position [82, 0]
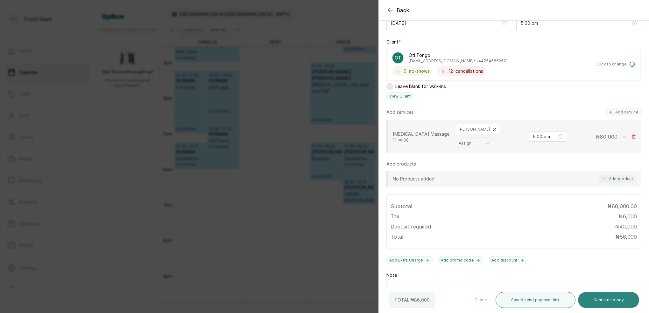
click at [614, 302] on button "Continue to pay" at bounding box center [608, 300] width 61 height 16
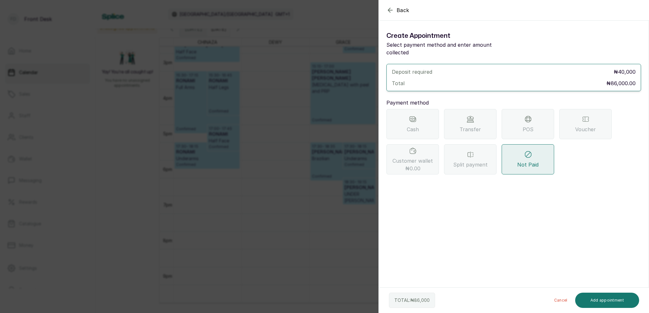
scroll to position [0, 0]
click at [458, 113] on div "Transfer" at bounding box center [470, 124] width 52 height 30
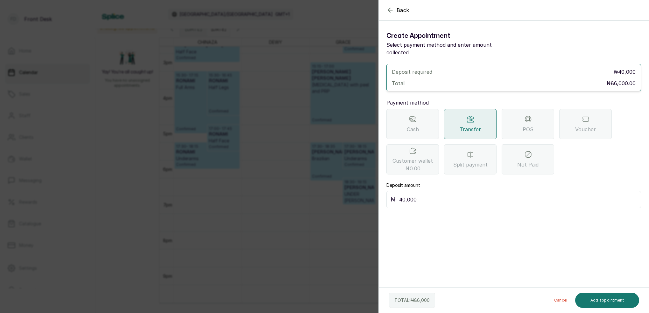
click at [431, 195] on input "40,000" at bounding box center [518, 199] width 238 height 9
type input "4"
type input "86,000"
drag, startPoint x: 596, startPoint y: 301, endPoint x: 594, endPoint y: 297, distance: 4.1
click at [594, 297] on button "Add appointment" at bounding box center [607, 300] width 64 height 15
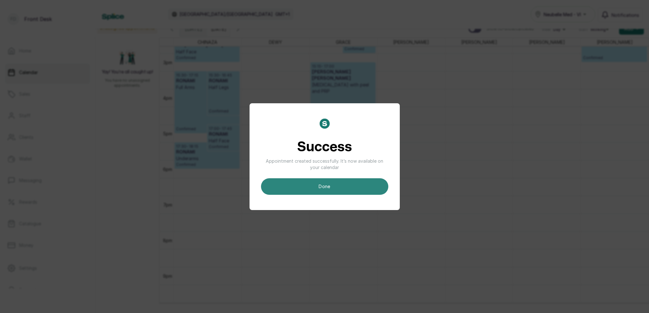
click at [362, 194] on button "done" at bounding box center [324, 186] width 127 height 17
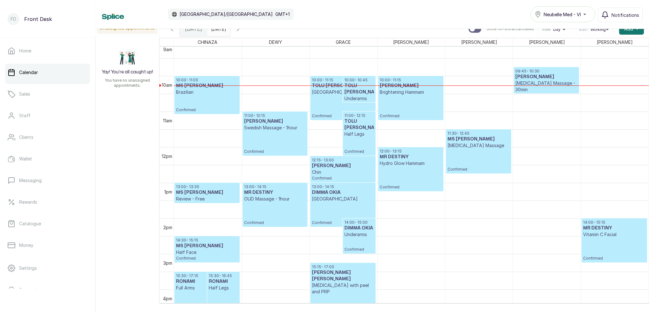
scroll to position [351, 0]
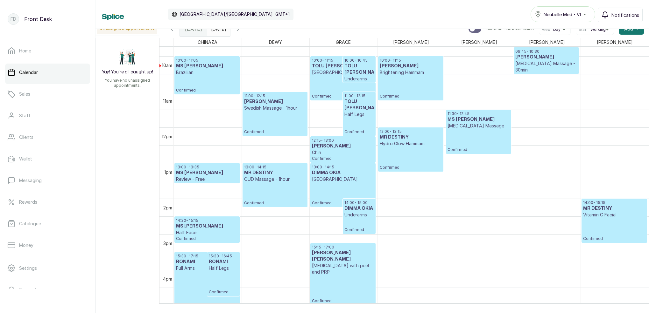
click at [218, 30] on input "[DATE]" at bounding box center [212, 27] width 10 height 11
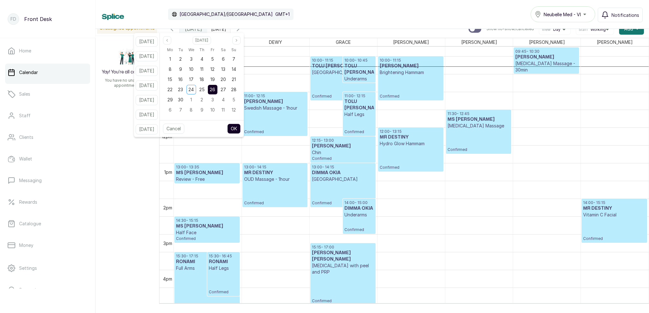
click at [206, 90] on div "25" at bounding box center [202, 90] width 10 height 10
drag, startPoint x: 219, startPoint y: 90, endPoint x: 228, endPoint y: 101, distance: 13.8
click at [215, 90] on span "26" at bounding box center [212, 89] width 5 height 5
click at [239, 125] on button "OK" at bounding box center [233, 129] width 13 height 10
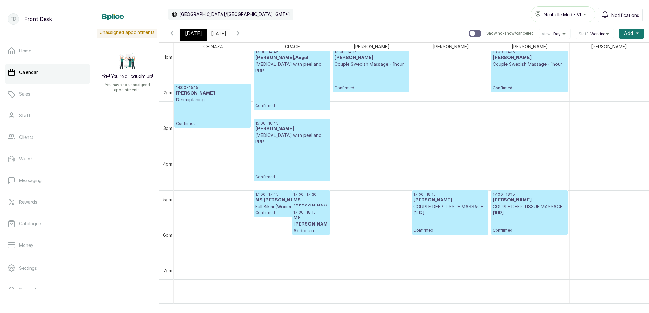
scroll to position [487, 0]
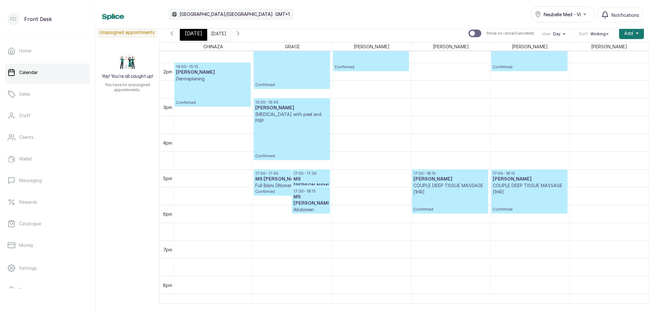
click at [218, 33] on input "[DATE]" at bounding box center [212, 31] width 10 height 11
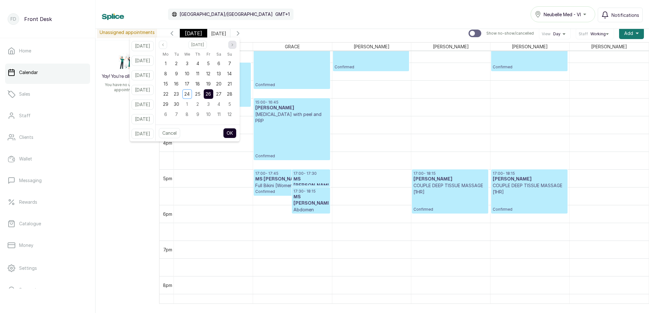
click at [236, 48] on button "Next month" at bounding box center [232, 45] width 8 height 8
drag, startPoint x: 223, startPoint y: 82, endPoint x: 230, endPoint y: 105, distance: 24.4
click at [223, 82] on div "18" at bounding box center [219, 84] width 10 height 10
click at [236, 132] on button "OK" at bounding box center [229, 133] width 13 height 10
type input "[DATE]"
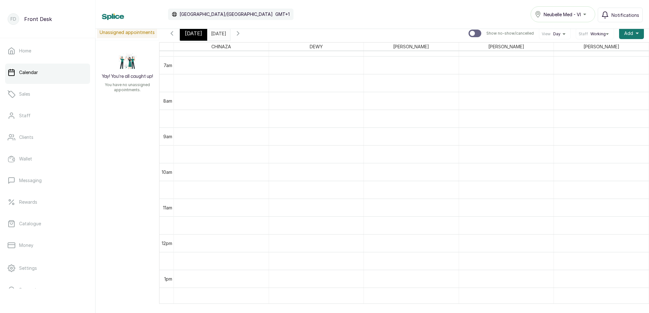
scroll to position [244, 0]
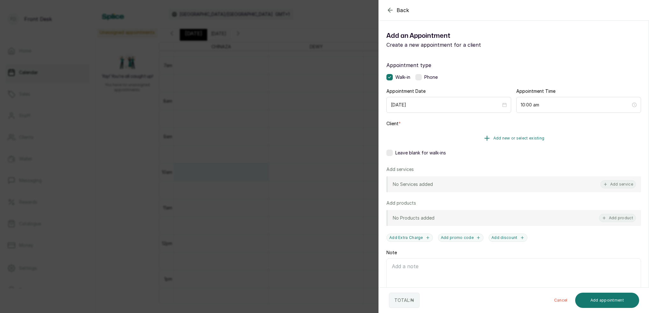
click at [531, 138] on span "Add new or select existing" at bounding box center [518, 138] width 51 height 5
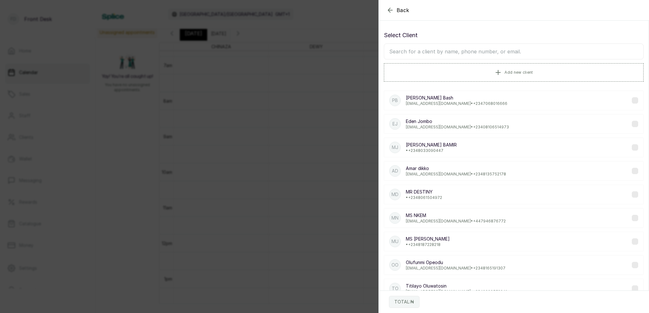
click at [466, 53] on input "text" at bounding box center [514, 52] width 260 height 16
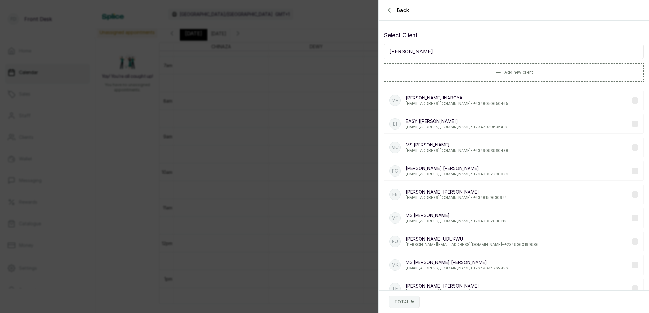
type input "[PERSON_NAME]"
click at [451, 218] on p "[PERSON_NAME]" at bounding box center [456, 215] width 101 height 6
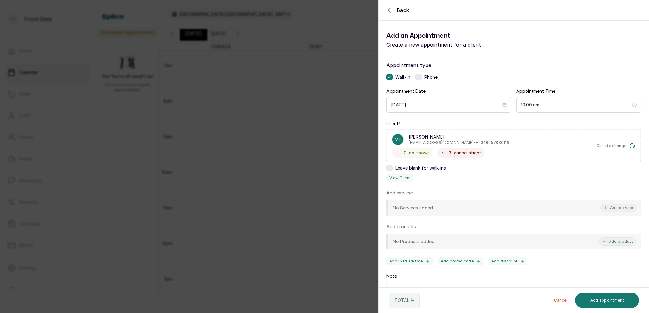
click at [611, 209] on button "Add service" at bounding box center [618, 208] width 36 height 8
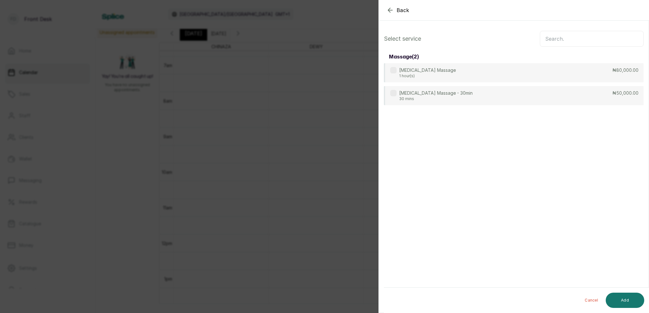
click at [548, 38] on input "text" at bounding box center [591, 39] width 104 height 16
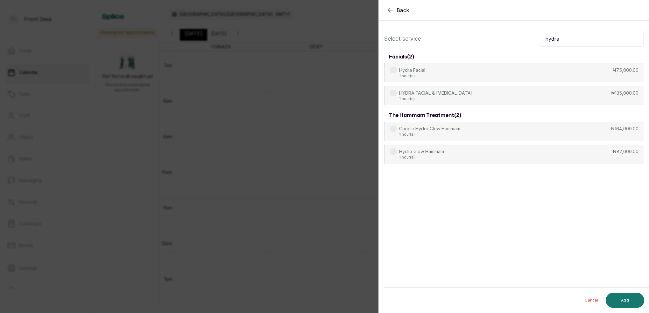
type input "hydra"
drag, startPoint x: 548, startPoint y: 38, endPoint x: 478, endPoint y: 113, distance: 102.4
click at [427, 75] on div "Hydra Facial 1 hour(s) ₦75,000.00" at bounding box center [514, 72] width 260 height 19
click at [636, 300] on button "Add" at bounding box center [624, 300] width 38 height 15
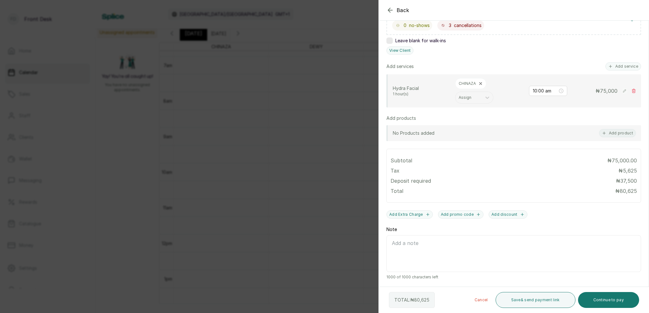
scroll to position [128, 0]
click at [536, 301] on button "Save & send payment link" at bounding box center [535, 300] width 80 height 16
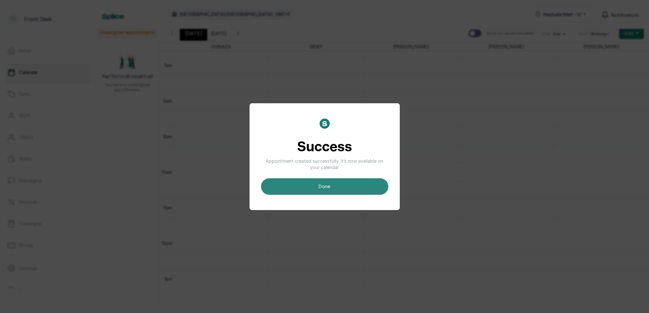
click at [330, 186] on button "done" at bounding box center [324, 186] width 127 height 17
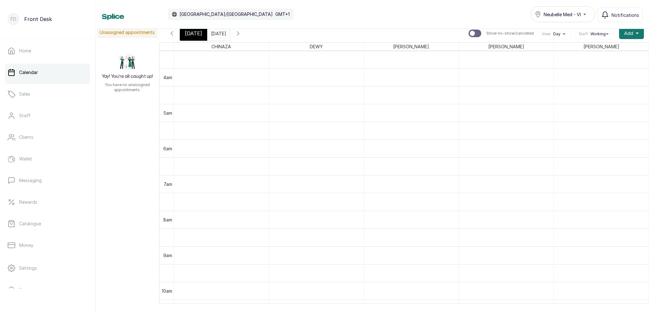
scroll to position [107, 0]
click at [192, 33] on span "[DATE]" at bounding box center [193, 34] width 17 height 8
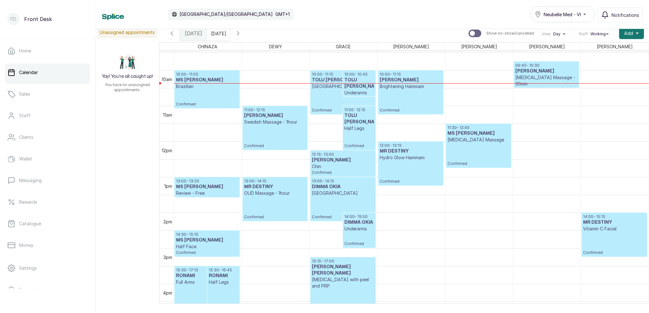
click at [218, 32] on input "[DATE]" at bounding box center [212, 31] width 10 height 11
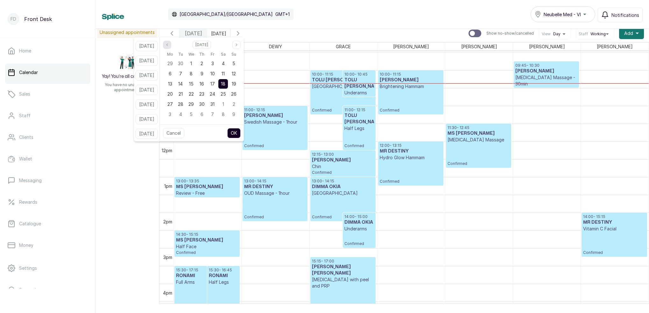
click at [169, 46] on icon "page previous" at bounding box center [167, 45] width 4 height 4
click at [228, 97] on div "27" at bounding box center [223, 94] width 10 height 10
click at [240, 130] on button "OK" at bounding box center [233, 133] width 13 height 10
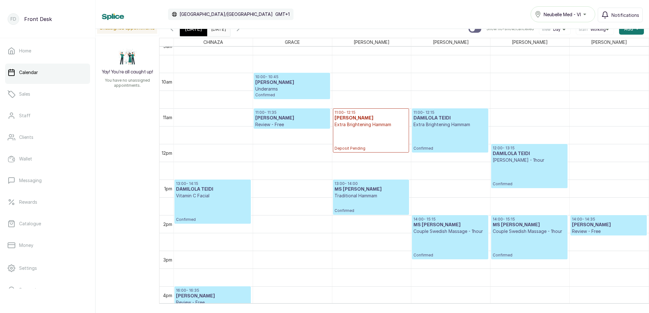
scroll to position [361, 0]
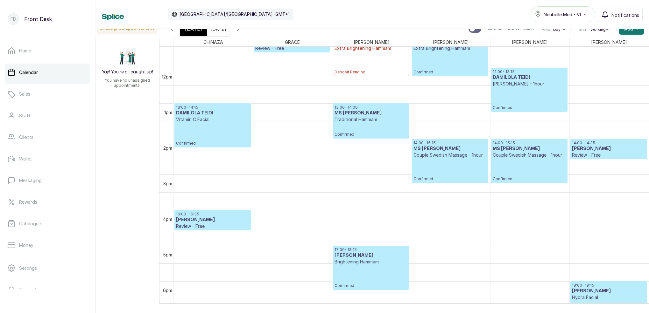
click at [218, 30] on input "[DATE]" at bounding box center [212, 27] width 10 height 11
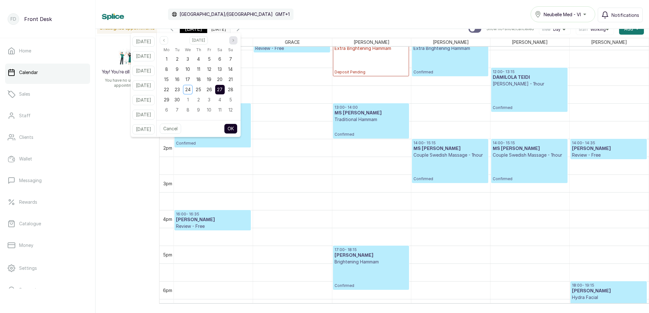
click at [235, 39] on icon "page next" at bounding box center [233, 40] width 4 height 4
click at [222, 80] on span "18" at bounding box center [220, 79] width 4 height 5
click at [237, 129] on button "OK" at bounding box center [230, 129] width 13 height 10
type input "[DATE]"
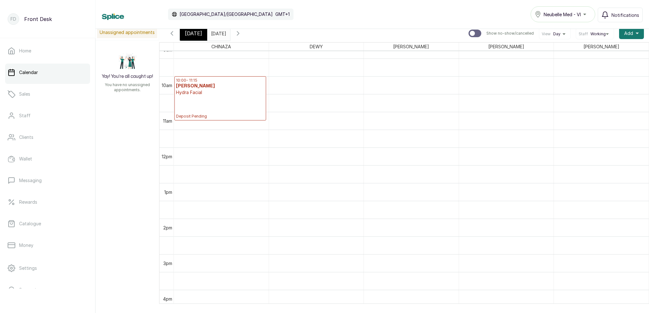
scroll to position [331, 0]
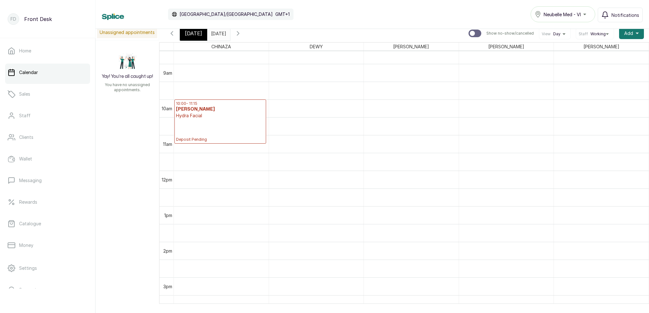
click at [212, 117] on p "Hydra Facial" at bounding box center [220, 116] width 88 height 6
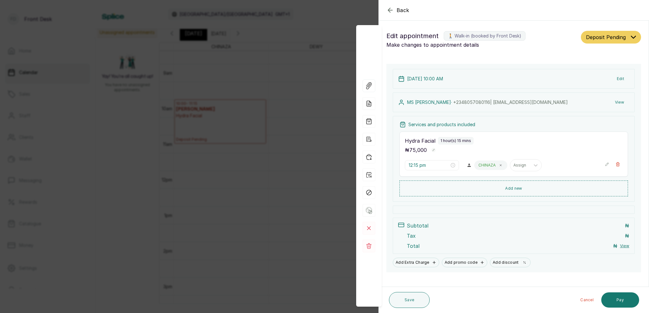
type input "10:00 am"
click at [620, 103] on button "View" at bounding box center [618, 102] width 19 height 11
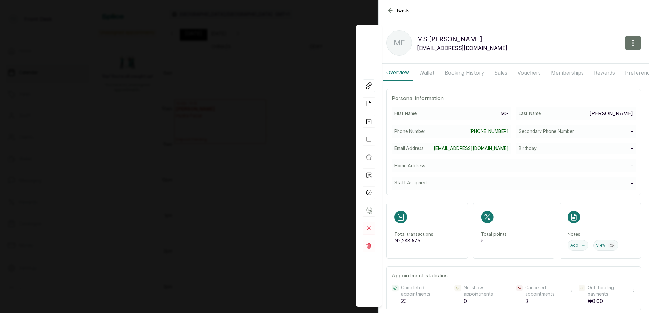
click at [475, 71] on button "Booking History" at bounding box center [464, 73] width 47 height 16
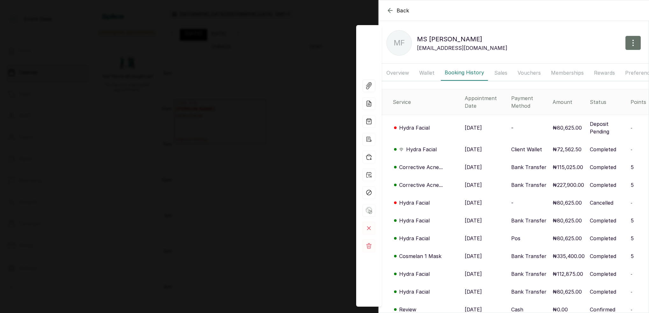
click at [437, 74] on button "Wallet" at bounding box center [426, 73] width 23 height 16
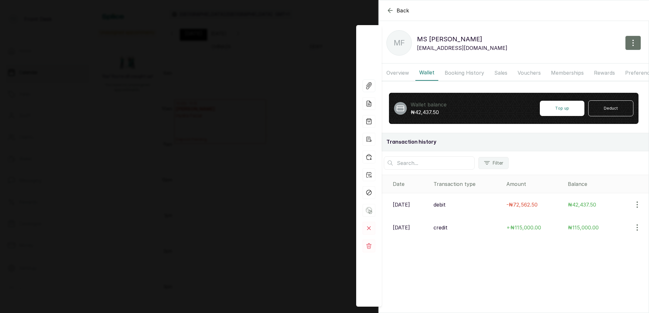
drag, startPoint x: 463, startPoint y: 72, endPoint x: 462, endPoint y: 76, distance: 3.8
click at [463, 72] on button "Booking History" at bounding box center [464, 73] width 47 height 16
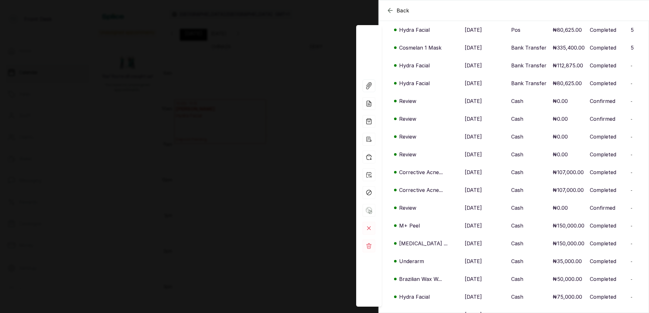
click at [406, 133] on p "Review" at bounding box center [407, 137] width 17 height 8
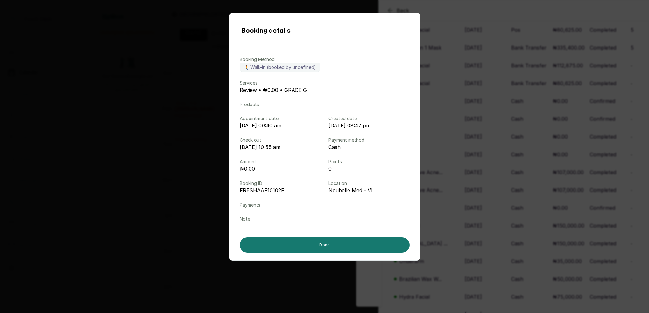
click at [468, 118] on div "Booking details Booking Method 🚶 Walk-in (booked by undefined) Services Review …" at bounding box center [324, 156] width 649 height 313
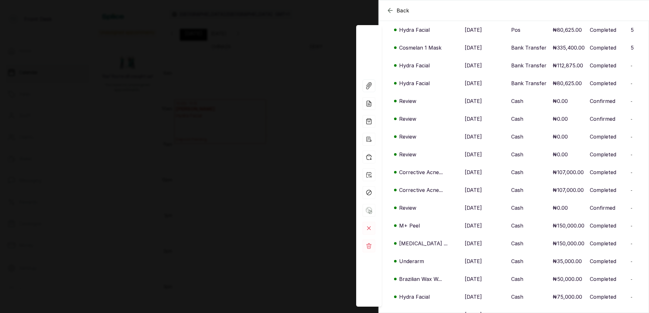
click at [416, 169] on p "Corrective Acne..." at bounding box center [421, 173] width 44 height 8
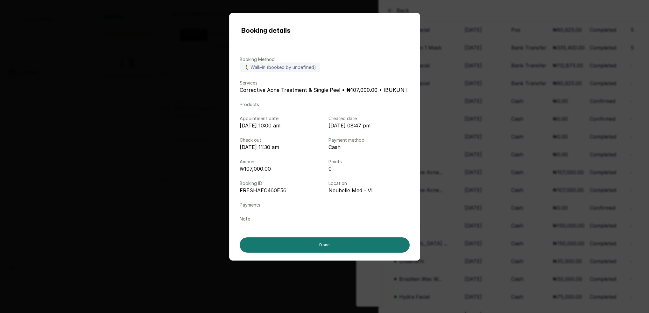
click at [460, 147] on div "Booking details Booking Method 🚶 Walk-in (booked by undefined) Services Correct…" at bounding box center [324, 156] width 649 height 313
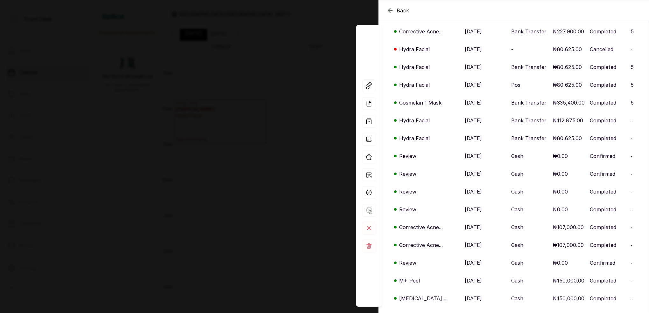
click at [421, 241] on p "Corrective Acne..." at bounding box center [421, 245] width 44 height 8
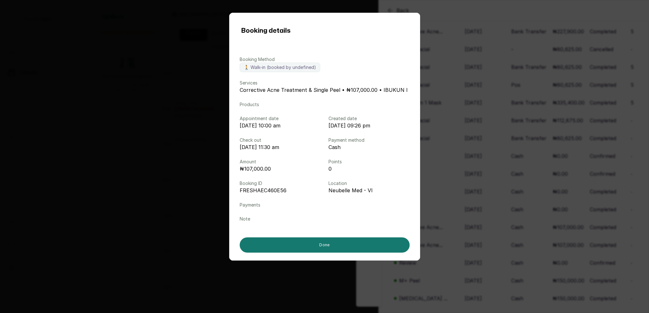
click at [481, 151] on div "Booking details Booking Method 🚶 Walk-in (booked by undefined) Services Correct…" at bounding box center [324, 156] width 649 height 313
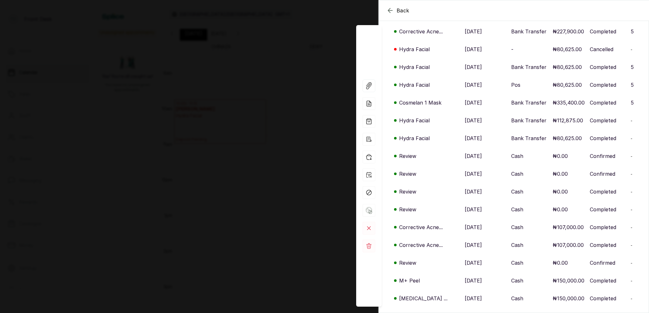
click at [406, 188] on p "Review" at bounding box center [407, 192] width 17 height 8
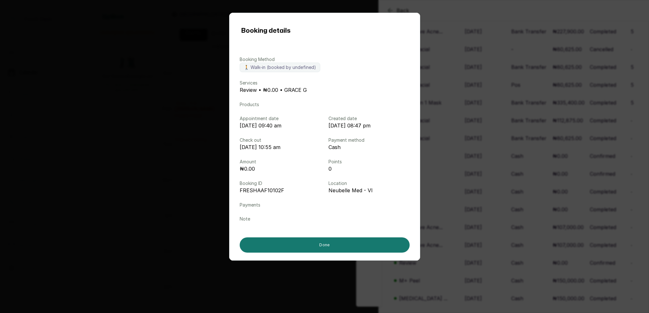
click at [451, 172] on div "Booking details Booking Method 🚶 Walk-in (booked by undefined) Services Review …" at bounding box center [324, 156] width 649 height 313
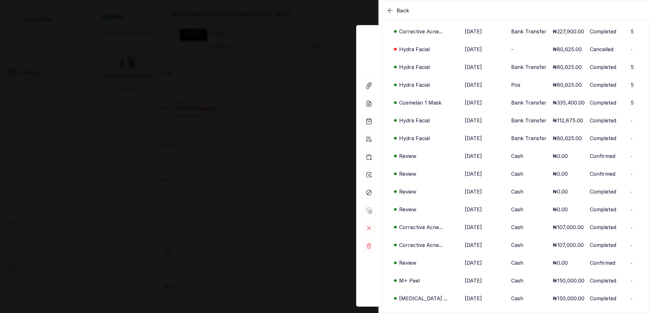
click at [423, 241] on p "Corrective Acne..." at bounding box center [421, 245] width 44 height 8
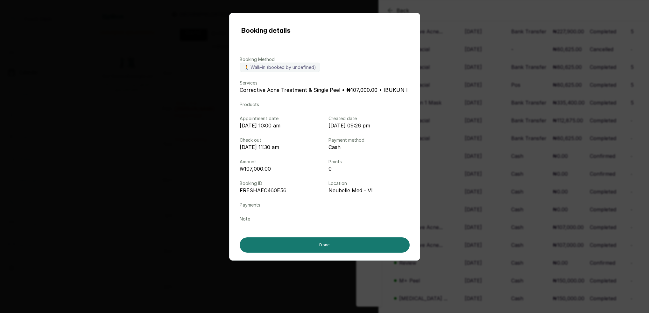
click at [469, 217] on div "Booking details Booking Method 🚶 Walk-in (booked by undefined) Services Correct…" at bounding box center [324, 156] width 649 height 313
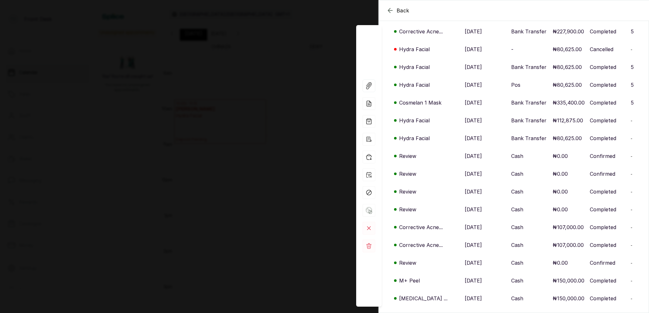
click at [415, 224] on p "Corrective Acne..." at bounding box center [421, 228] width 44 height 8
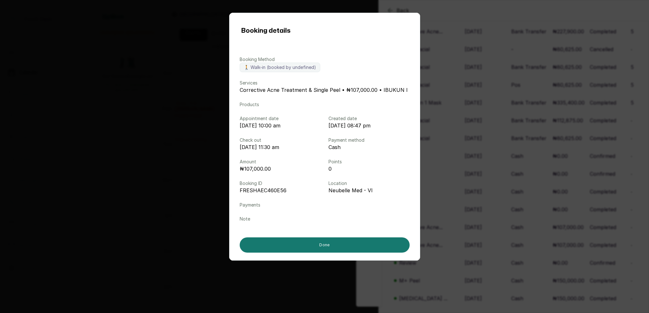
click at [521, 167] on div "Booking details Booking Method 🚶 Walk-in (booked by undefined) Services Correct…" at bounding box center [324, 156] width 649 height 313
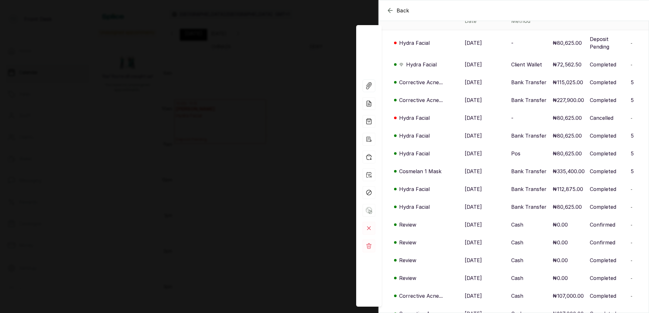
click at [412, 221] on p "Review" at bounding box center [407, 225] width 17 height 8
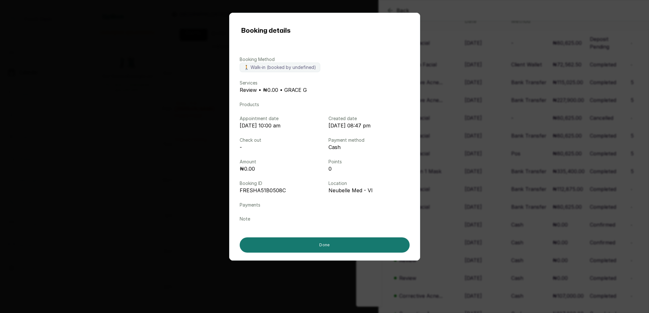
click at [455, 205] on div "Booking details Booking Method 🚶 Walk-in (booked by undefined) Services Review …" at bounding box center [324, 156] width 649 height 313
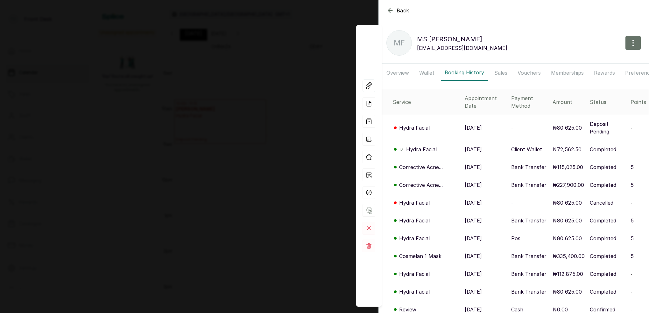
scroll to position [0, 0]
click at [248, 138] on div "Back [PERSON_NAME] MF [PERSON_NAME] [EMAIL_ADDRESS][DOMAIN_NAME] Overview Walle…" at bounding box center [324, 156] width 649 height 313
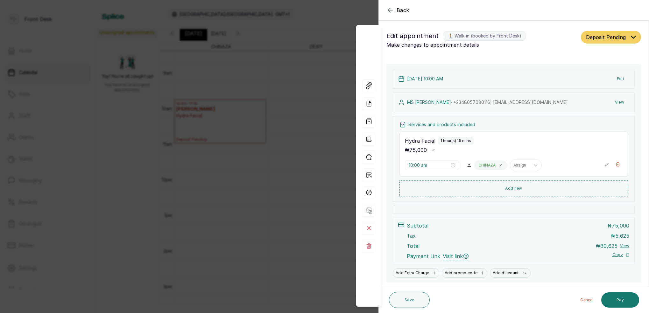
click at [623, 103] on button "View" at bounding box center [618, 102] width 19 height 11
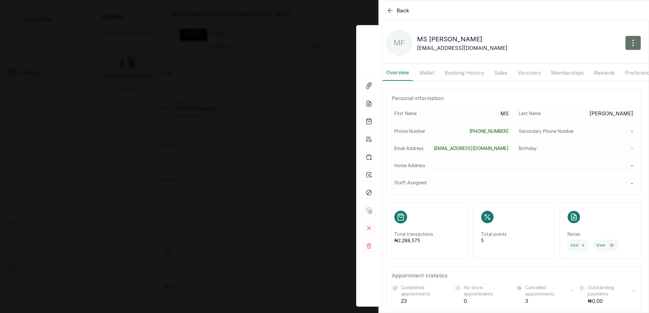
click at [466, 73] on button "Booking History" at bounding box center [464, 73] width 47 height 16
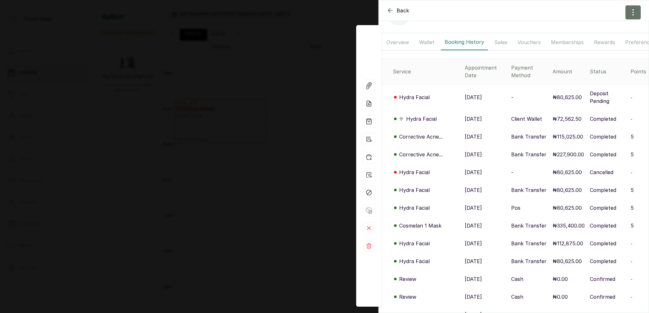
scroll to position [47, 0]
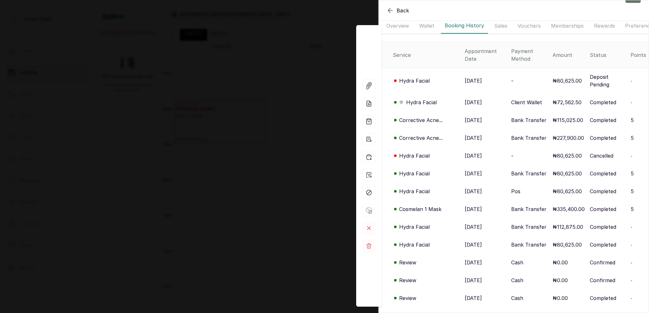
click at [414, 116] on p "Corrective Acne..." at bounding box center [421, 120] width 44 height 8
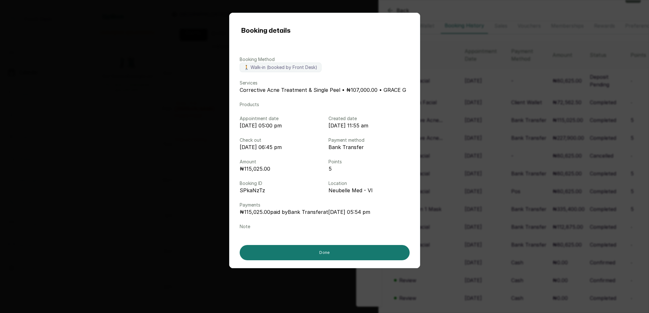
click at [443, 109] on div "Booking details Booking Method 🚶 Walk-in (booked by Front Desk) Services Correc…" at bounding box center [324, 156] width 649 height 313
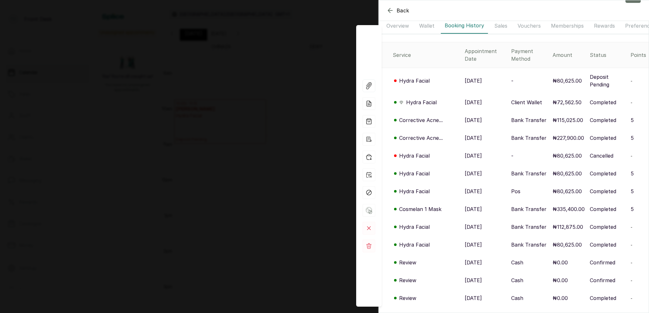
click at [411, 134] on p "Corrective Acne..." at bounding box center [421, 138] width 44 height 8
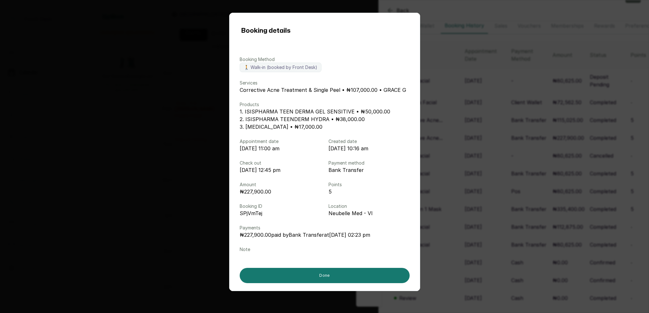
click at [447, 124] on div "Booking details Booking Method 🚶 Walk-in (booked by Front Desk) Services Correc…" at bounding box center [324, 156] width 649 height 313
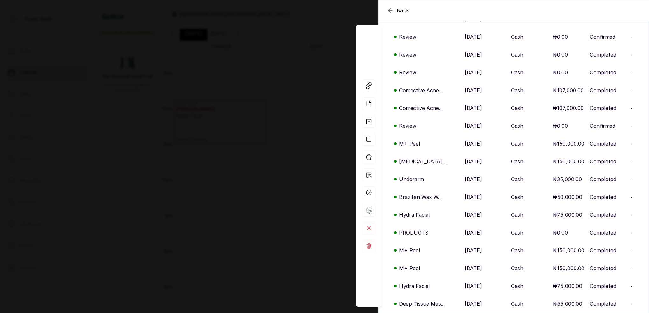
scroll to position [292, 0]
click at [264, 130] on div "Back [PERSON_NAME] MF [PERSON_NAME] [EMAIL_ADDRESS][DOMAIN_NAME] Overview Walle…" at bounding box center [324, 156] width 649 height 313
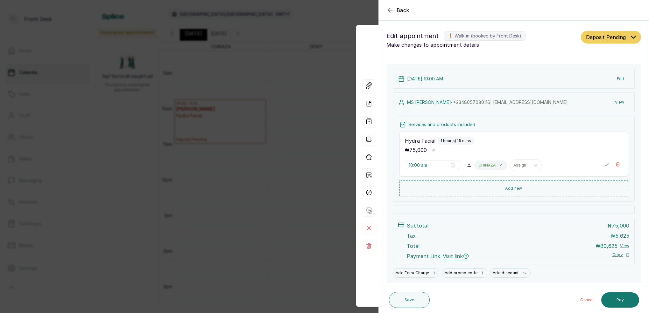
click at [203, 79] on div "Back Appointment Details Edit appointment 🚶 Walk-in (booked by Front Desk) Make…" at bounding box center [324, 156] width 649 height 313
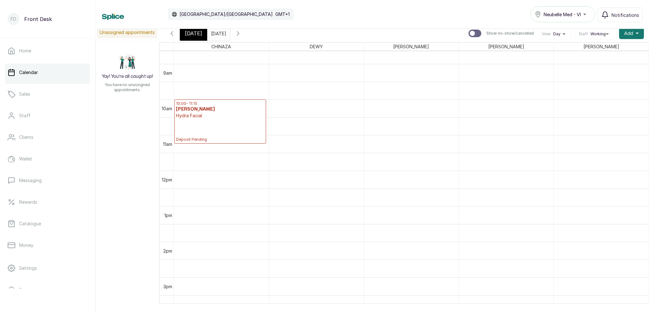
click at [194, 37] on span "[DATE]" at bounding box center [193, 34] width 17 height 8
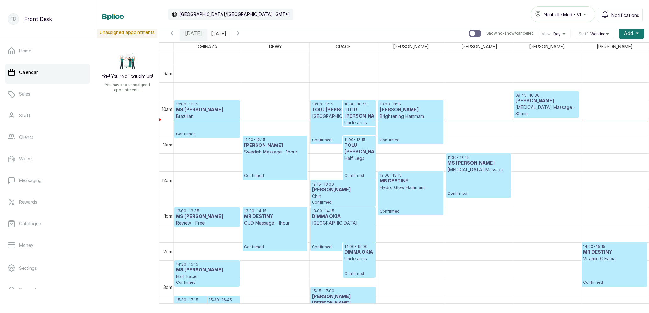
scroll to position [399, 0]
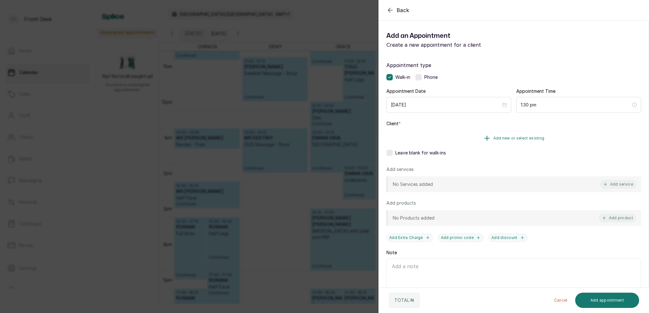
click at [532, 137] on span "Add new or select existing" at bounding box center [518, 138] width 51 height 5
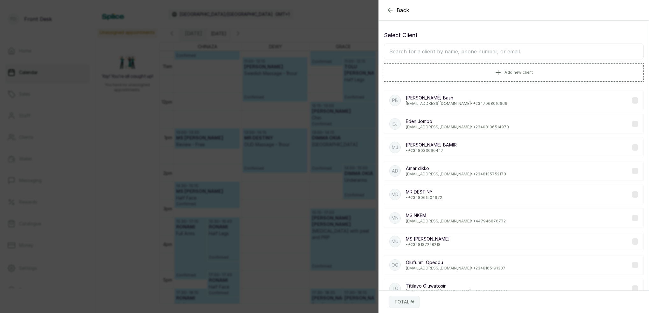
click at [479, 51] on input "text" at bounding box center [514, 52] width 260 height 16
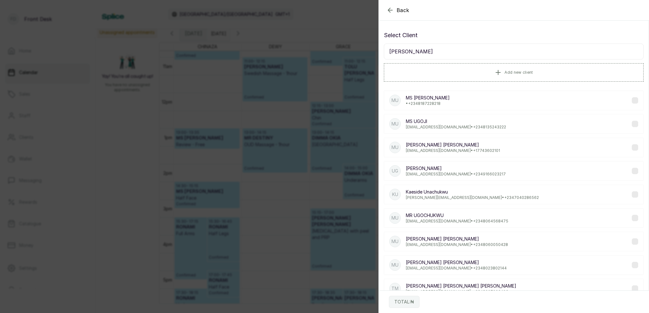
type input "[PERSON_NAME]"
click at [479, 101] on div "MU MS [PERSON_NAME] • [PHONE_NUMBER]" at bounding box center [514, 101] width 260 height 20
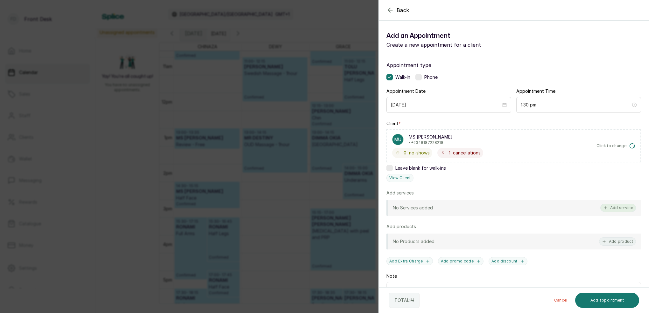
click at [611, 208] on button "Add service" at bounding box center [618, 208] width 36 height 8
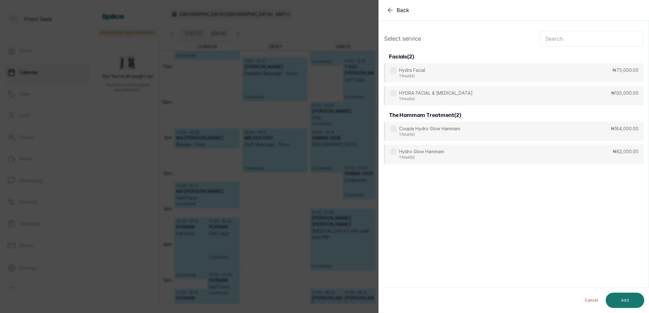
click at [576, 38] on input "text" at bounding box center [591, 39] width 104 height 16
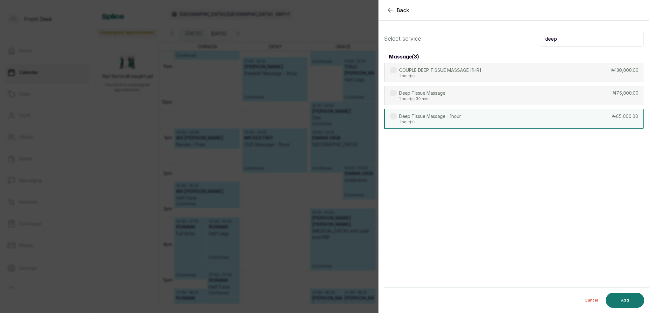
type input "deep"
click at [454, 122] on p "1 hour(s)" at bounding box center [430, 122] width 62 height 5
click at [632, 302] on button "Add" at bounding box center [624, 300] width 38 height 15
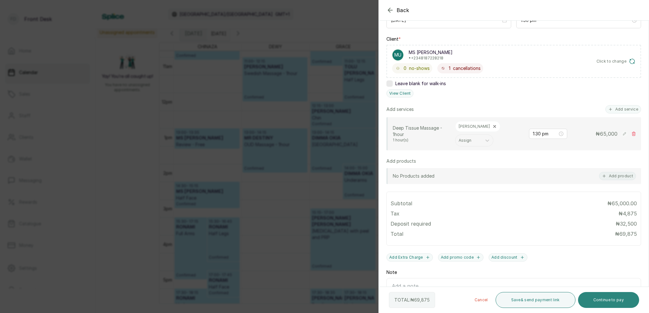
scroll to position [86, 0]
drag, startPoint x: 619, startPoint y: 301, endPoint x: 621, endPoint y: 298, distance: 3.3
click at [619, 301] on button "Continue to pay" at bounding box center [608, 300] width 61 height 16
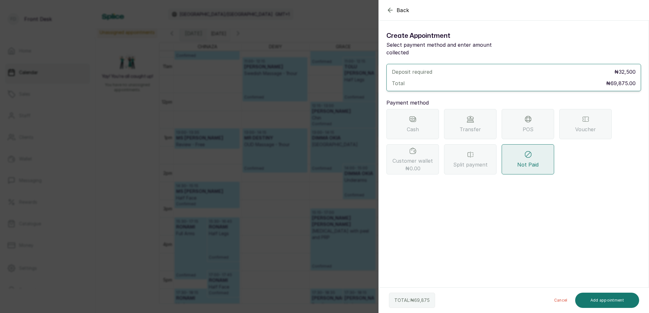
click at [309, 46] on div "Back Add Appointment Create Appointment Select payment method and enter amount …" at bounding box center [324, 156] width 649 height 313
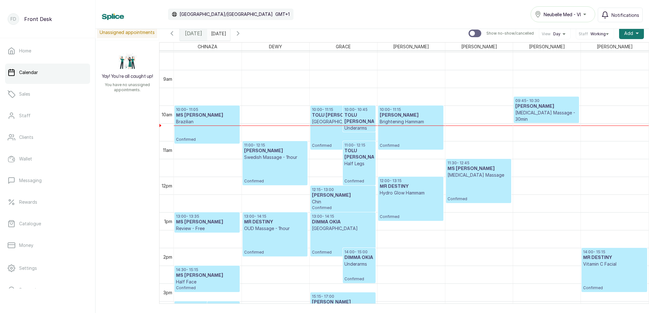
scroll to position [304, 0]
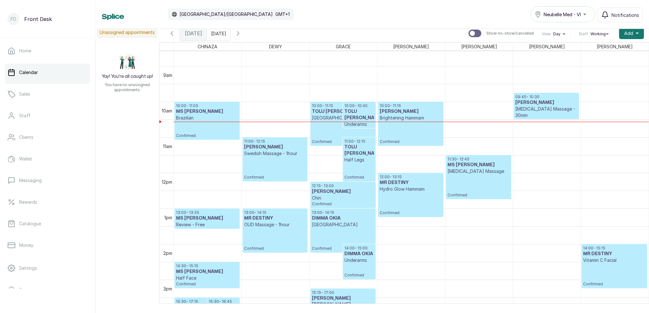
click at [197, 122] on div at bounding box center [208, 122] width 68 height 0
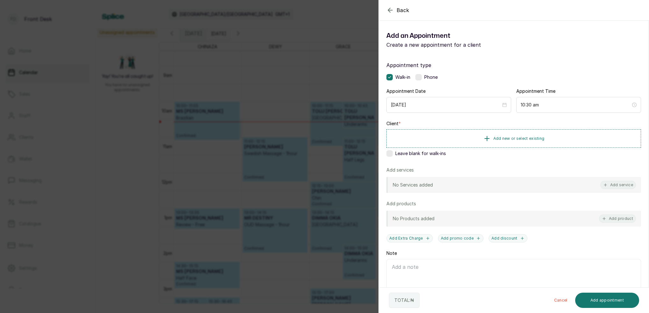
drag, startPoint x: 252, startPoint y: 157, endPoint x: 164, endPoint y: 120, distance: 95.2
click at [252, 156] on div "Back Add Appointment Add an Appointment Create a new appointment for a client A…" at bounding box center [324, 156] width 649 height 313
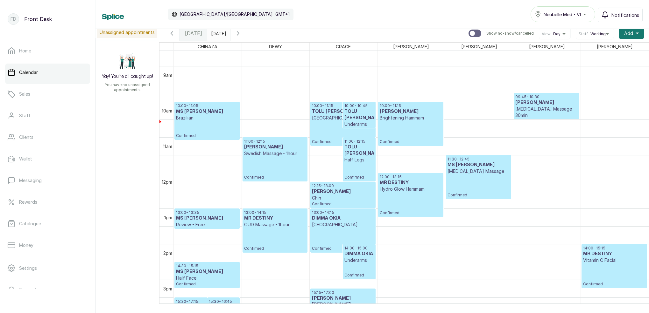
click at [188, 121] on p "Brazilian" at bounding box center [207, 118] width 62 height 6
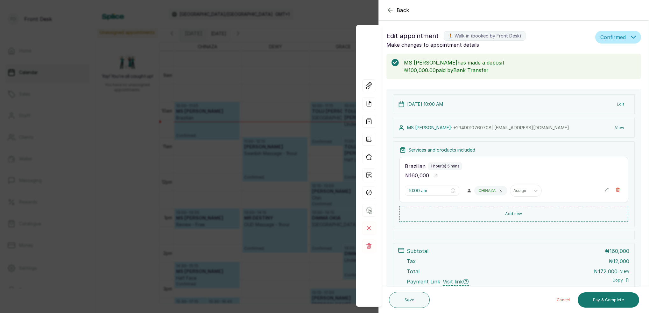
scroll to position [0, 0]
click at [289, 102] on div "Back Appointment Details Edit appointment 🚶 Walk-in (booked by Front Desk) Make…" at bounding box center [324, 156] width 649 height 313
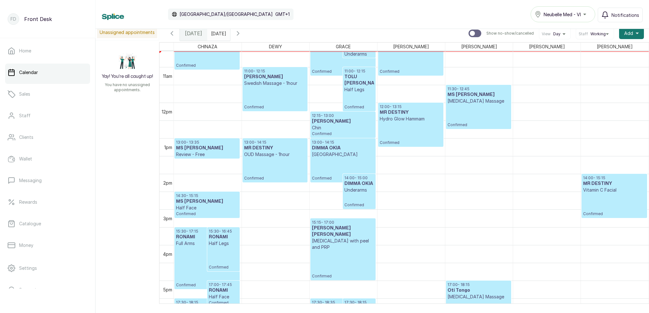
scroll to position [377, 0]
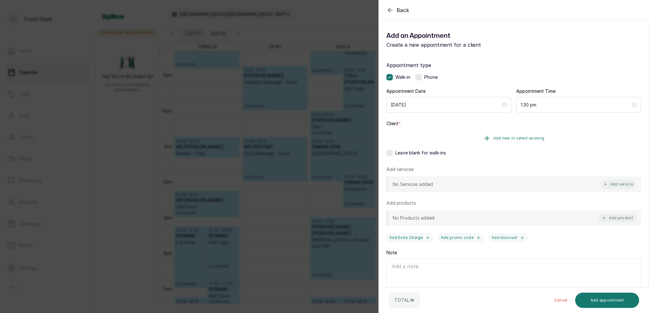
click at [533, 139] on span "Add new or select existing" at bounding box center [518, 138] width 51 height 5
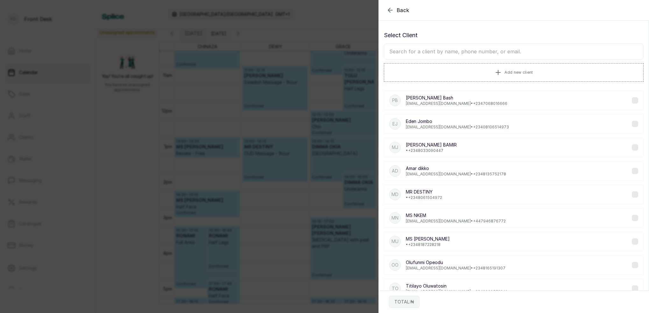
click at [459, 48] on input "text" at bounding box center [514, 52] width 260 height 16
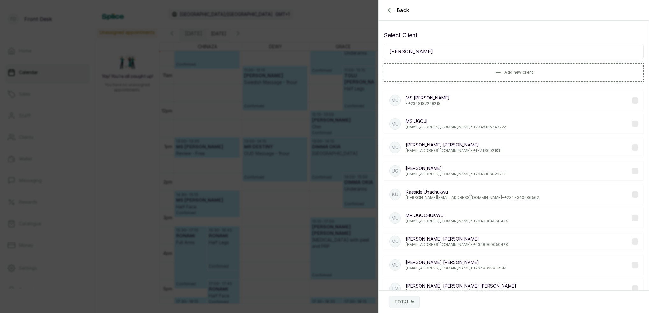
type input "[PERSON_NAME]"
click at [451, 104] on div "MU MS [PERSON_NAME] • [PHONE_NUMBER]" at bounding box center [514, 101] width 260 height 20
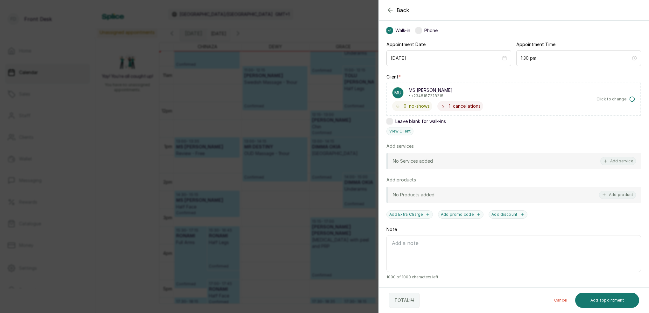
scroll to position [47, 0]
drag, startPoint x: 616, startPoint y: 162, endPoint x: 566, endPoint y: 138, distance: 55.2
click at [616, 161] on button "Add service" at bounding box center [618, 161] width 36 height 8
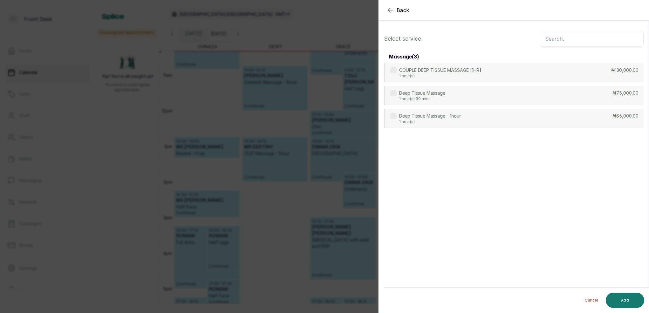
scroll to position [0, 0]
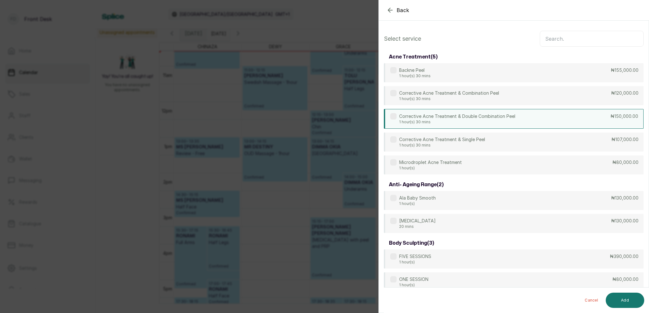
click at [455, 123] on p "1 hour(s) 30 mins" at bounding box center [457, 122] width 116 height 5
drag, startPoint x: 473, startPoint y: 121, endPoint x: 497, endPoint y: 97, distance: 34.2
click at [473, 121] on p "1 hour(s) 30 mins" at bounding box center [457, 122] width 116 height 5
click at [545, 40] on input "text" at bounding box center [591, 39] width 104 height 16
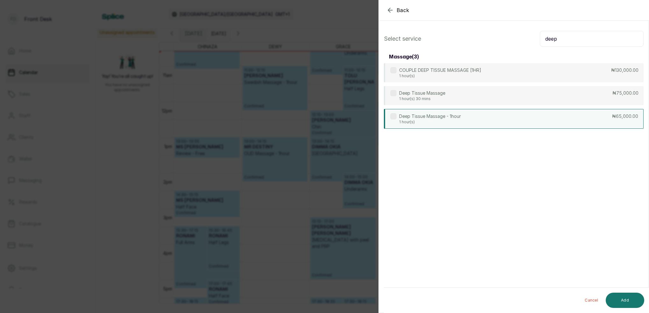
type input "deep"
drag, startPoint x: 414, startPoint y: 122, endPoint x: 522, endPoint y: 176, distance: 120.8
click at [414, 122] on p "1 hour(s)" at bounding box center [430, 121] width 62 height 5
click at [621, 300] on button "Add" at bounding box center [624, 300] width 38 height 15
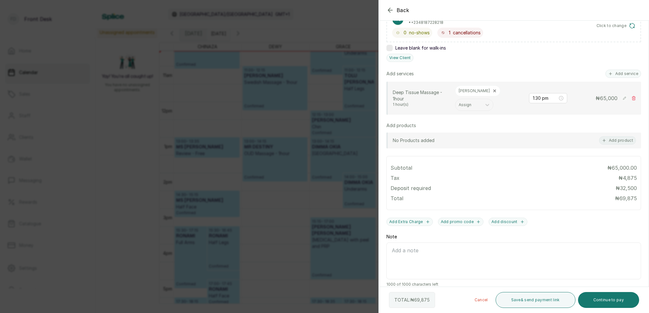
scroll to position [120, 0]
click at [620, 307] on button "Continue to pay" at bounding box center [608, 300] width 61 height 16
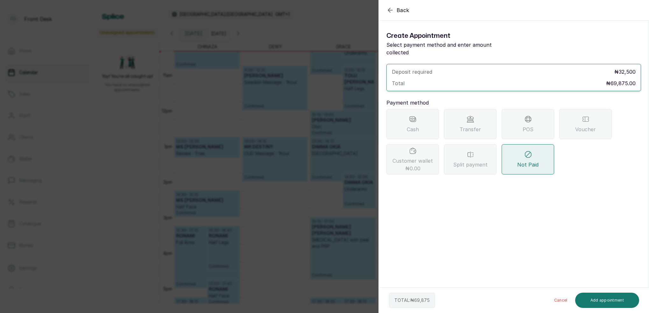
drag, startPoint x: 391, startPoint y: 13, endPoint x: 393, endPoint y: 16, distance: 3.6
click at [391, 13] on icon "button" at bounding box center [390, 10] width 8 height 8
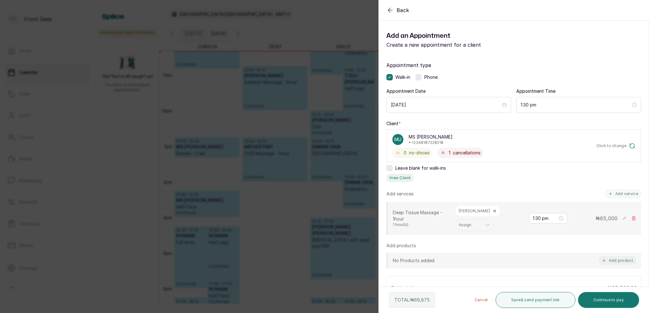
click at [405, 178] on button "View Client" at bounding box center [399, 178] width 27 height 8
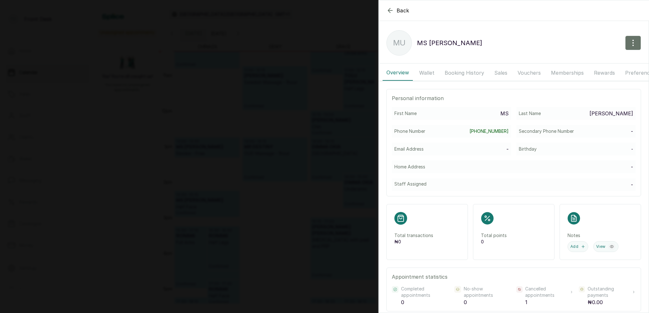
click at [426, 35] on div "MU MS [PERSON_NAME]" at bounding box center [434, 42] width 96 height 25
click at [429, 73] on button "Wallet" at bounding box center [426, 73] width 23 height 16
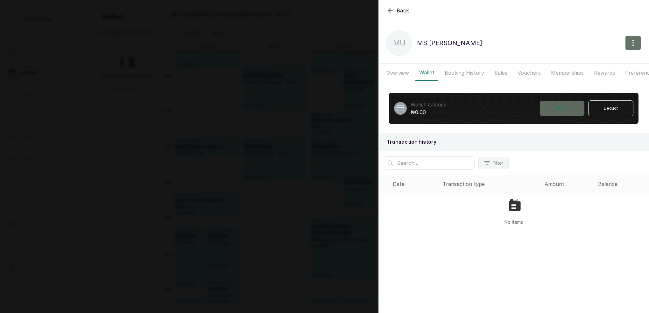
click at [553, 111] on button "Top up" at bounding box center [561, 108] width 45 height 15
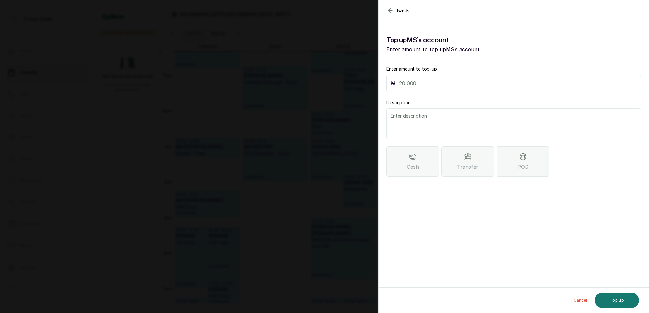
click at [469, 86] on input "text" at bounding box center [518, 83] width 238 height 9
type input "69,875"
click at [467, 160] on icon at bounding box center [467, 157] width 7 height 5
click at [420, 124] on textarea at bounding box center [513, 123] width 254 height 31
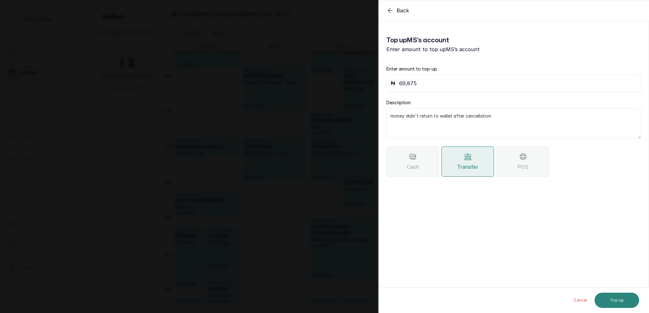
type textarea "money didn't return to wallet after cancellation"
click at [625, 295] on button "Top up" at bounding box center [616, 300] width 45 height 15
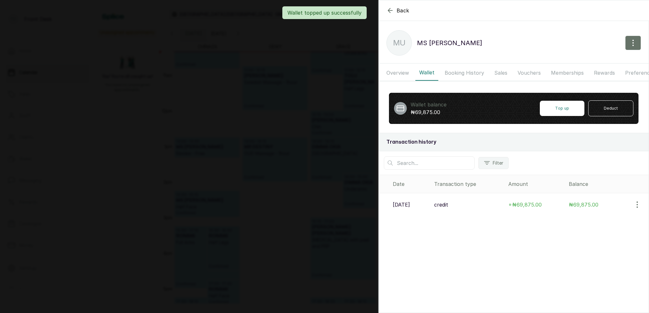
drag, startPoint x: 284, startPoint y: 102, endPoint x: 293, endPoint y: 105, distance: 9.6
click at [285, 102] on div "Back MS [PERSON_NAME] MS [PERSON_NAME] Overview Wallet Booking History Sales Vo…" at bounding box center [324, 156] width 649 height 313
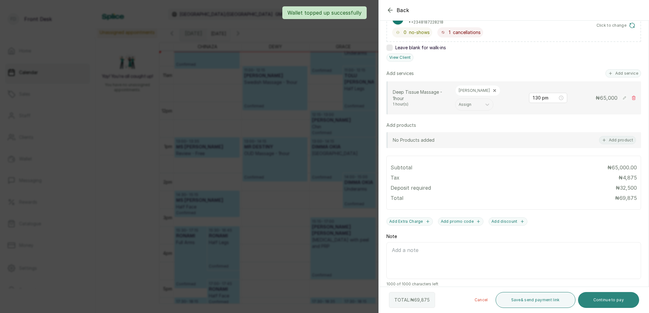
scroll to position [120, 0]
drag, startPoint x: 621, startPoint y: 296, endPoint x: 550, endPoint y: 267, distance: 77.3
click at [622, 296] on button "Continue to pay" at bounding box center [608, 300] width 61 height 16
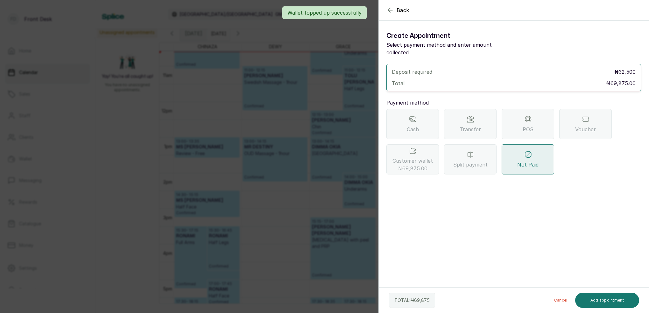
drag, startPoint x: 424, startPoint y: 156, endPoint x: 427, endPoint y: 157, distance: 3.5
click at [425, 157] on span "Customer wallet ₦69,875.00" at bounding box center [412, 164] width 40 height 15
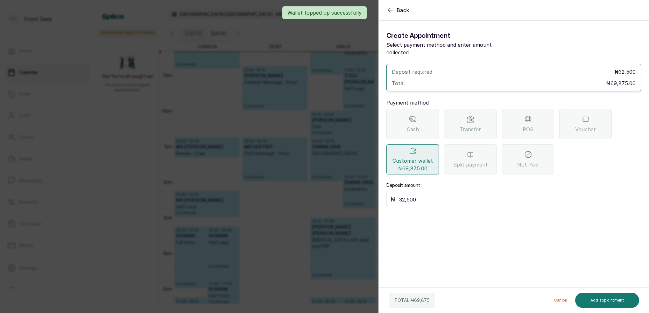
click at [423, 195] on input "32,500" at bounding box center [518, 199] width 238 height 9
type input "3"
type input "69,875"
click at [614, 301] on button "Add appointment" at bounding box center [607, 300] width 64 height 15
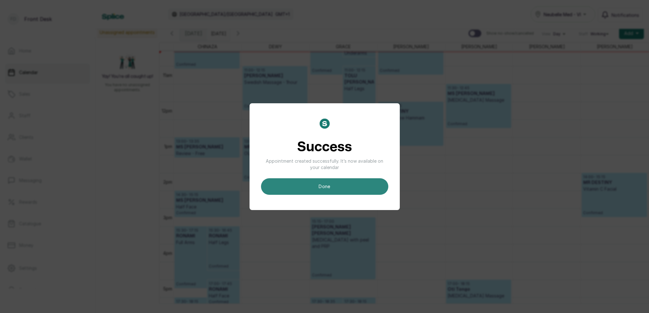
click at [344, 184] on button "done" at bounding box center [324, 186] width 127 height 17
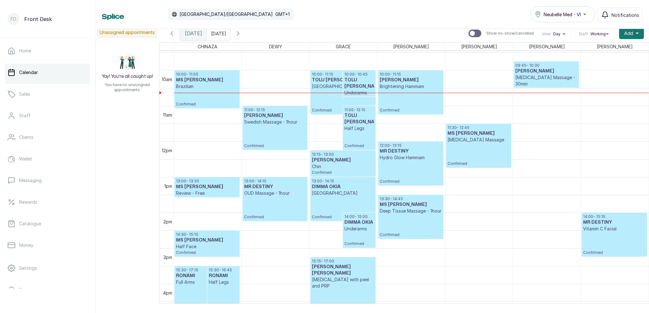
scroll to position [364, 0]
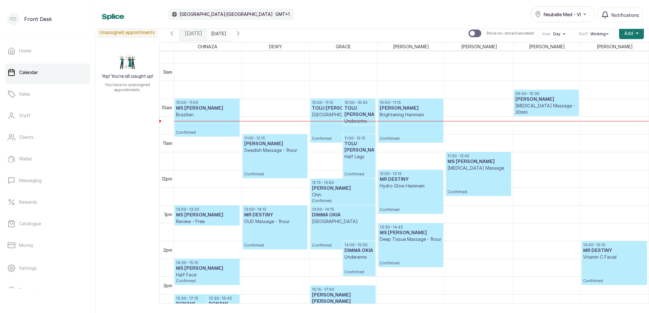
click at [343, 132] on p "Confirmed" at bounding box center [343, 129] width 62 height 23
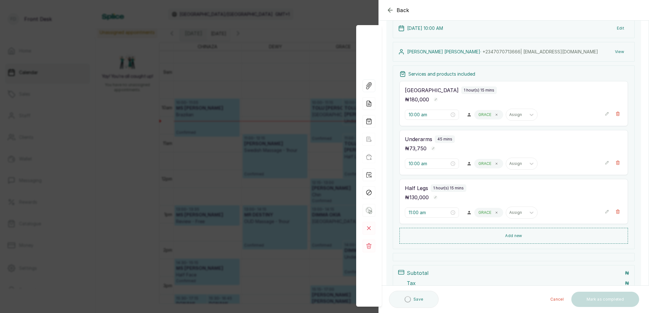
click at [310, 49] on div "Back Appointment Details Edit appointment 🚶 Walk-in (booked by Front Desk) Make…" at bounding box center [324, 156] width 649 height 313
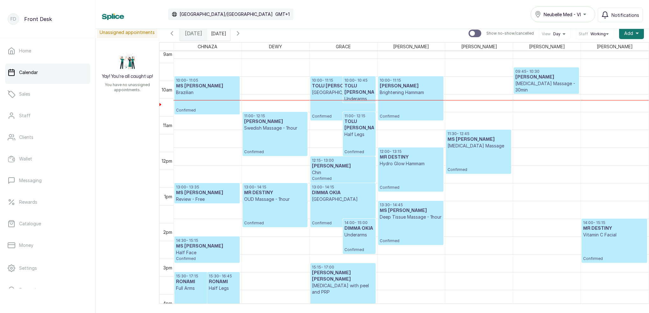
scroll to position [327, 0]
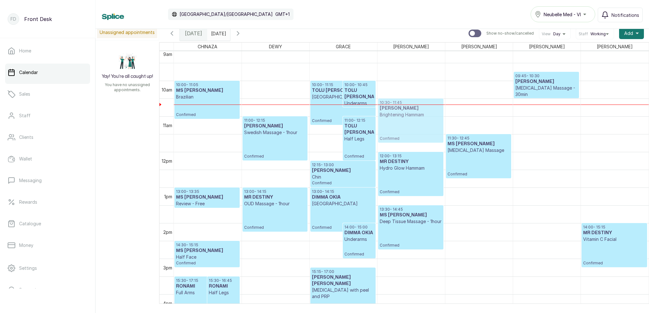
drag, startPoint x: 406, startPoint y: 91, endPoint x: 401, endPoint y: 108, distance: 17.5
click at [401, 108] on div "10:00 - 11:15 [PERSON_NAME] Hammam Confirmed 12:00 - 13:15 MR DESTINY Hydro Glo…" at bounding box center [410, 152] width 67 height 855
click at [402, 107] on h3 "[PERSON_NAME]" at bounding box center [410, 108] width 62 height 6
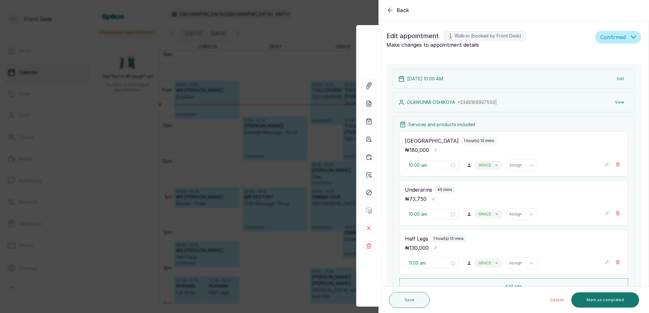
type input "11:00 am"
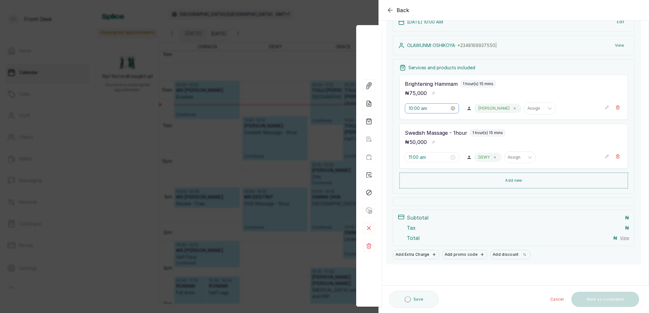
scroll to position [57, 0]
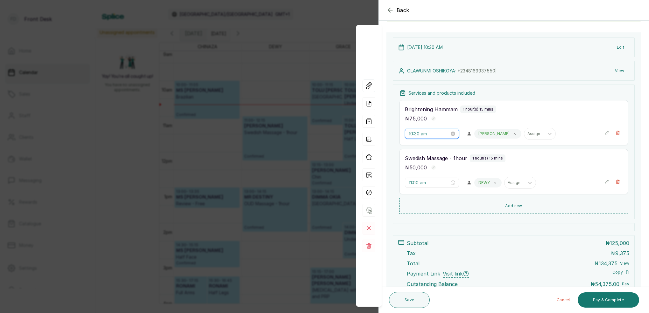
click at [419, 135] on input "10:30 am" at bounding box center [428, 133] width 41 height 7
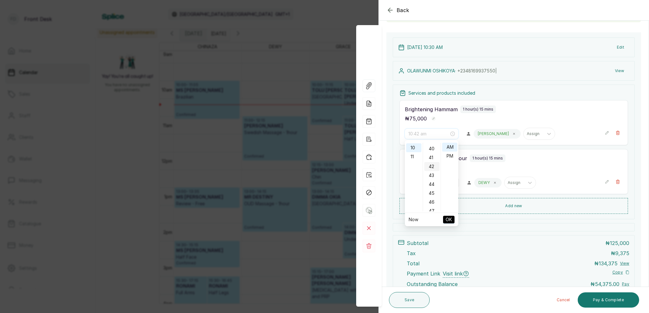
scroll to position [356, 0]
drag, startPoint x: 433, startPoint y: 148, endPoint x: 448, endPoint y: 145, distance: 16.1
click at [433, 148] on div "40" at bounding box center [431, 147] width 15 height 9
click at [450, 146] on div "AM" at bounding box center [449, 147] width 15 height 9
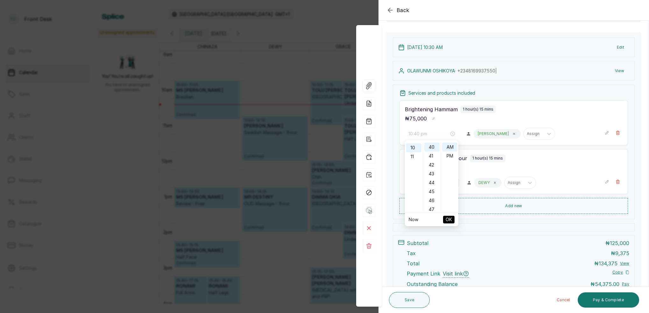
type input "10:40 am"
click at [449, 219] on span "OK" at bounding box center [448, 220] width 6 height 12
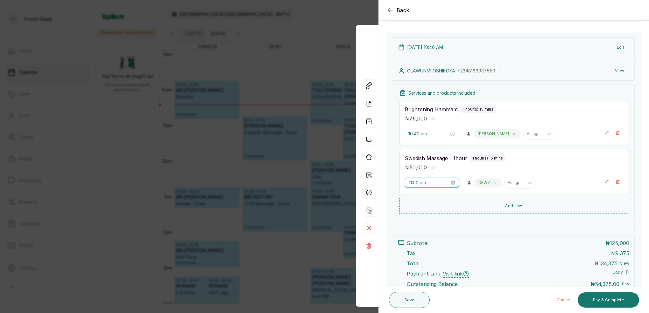
click at [418, 184] on input "11:00 am" at bounding box center [428, 182] width 41 height 7
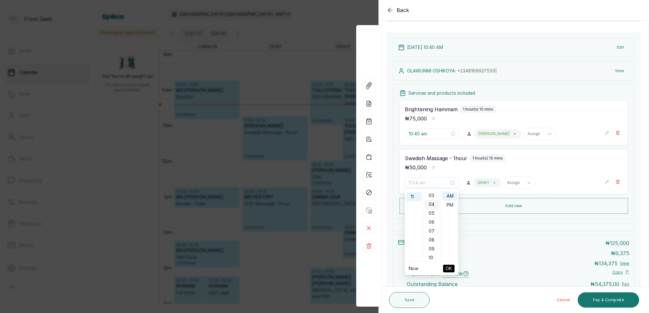
scroll to position [50, 0]
click at [433, 219] on div "40" at bounding box center [431, 219] width 15 height 9
click at [450, 194] on div "AM" at bounding box center [449, 196] width 15 height 9
type input "11:40 am"
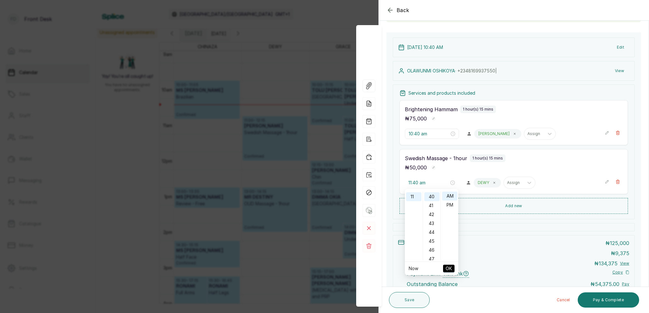
click at [448, 270] on span "OK" at bounding box center [448, 269] width 6 height 12
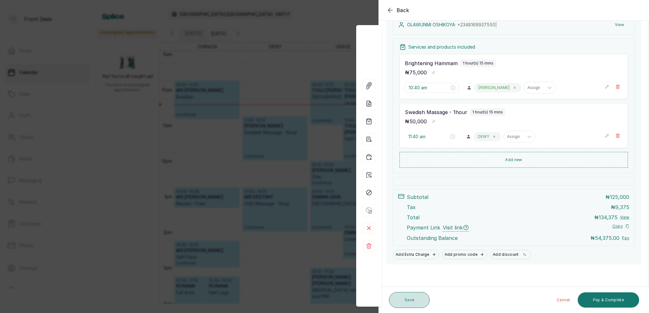
click at [419, 302] on button "Save" at bounding box center [409, 300] width 41 height 16
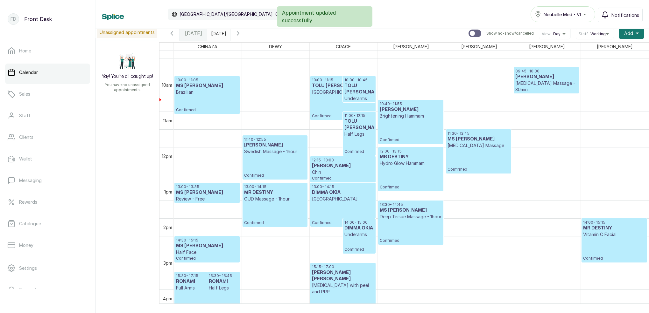
scroll to position [334, 0]
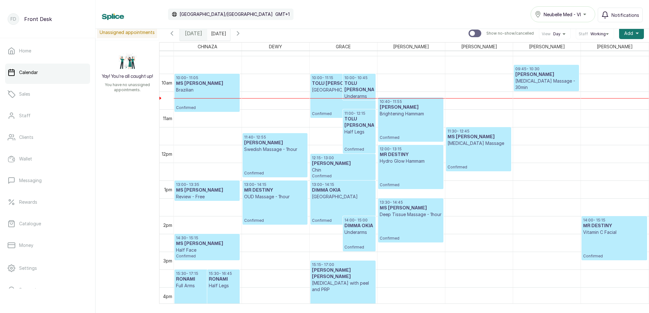
click at [340, 92] on p "[GEOGRAPHIC_DATA]" at bounding box center [343, 90] width 62 height 6
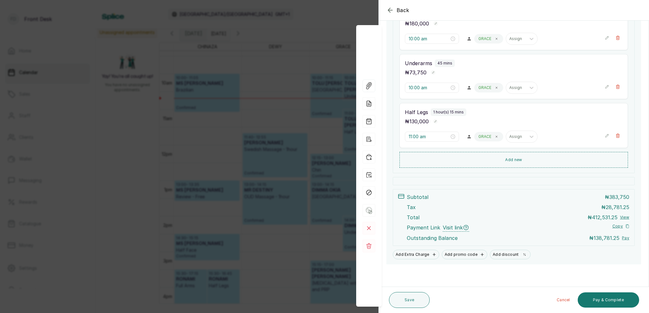
scroll to position [160, 0]
drag, startPoint x: 291, startPoint y: 75, endPoint x: 260, endPoint y: 55, distance: 37.2
click at [291, 73] on div "Back Appointment Details Edit appointment 🚶 Walk-in (booked by Front Desk) Make…" at bounding box center [324, 156] width 649 height 313
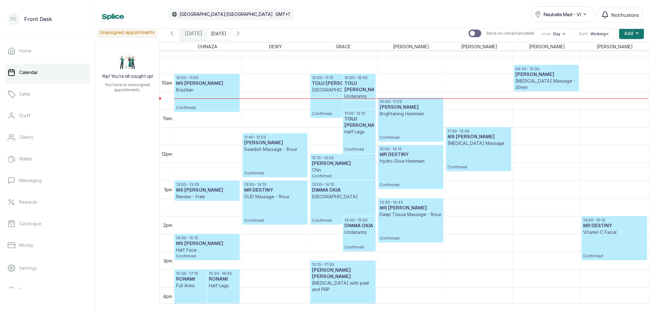
click at [218, 36] on input "[DATE]" at bounding box center [212, 31] width 10 height 11
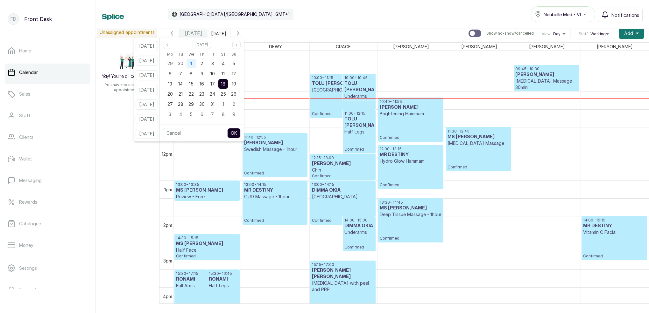
drag, startPoint x: 198, startPoint y: 64, endPoint x: 199, endPoint y: 67, distance: 3.2
click at [192, 64] on span "1" at bounding box center [191, 63] width 2 height 5
click at [240, 134] on button "OK" at bounding box center [233, 133] width 13 height 10
type input "[DATE]"
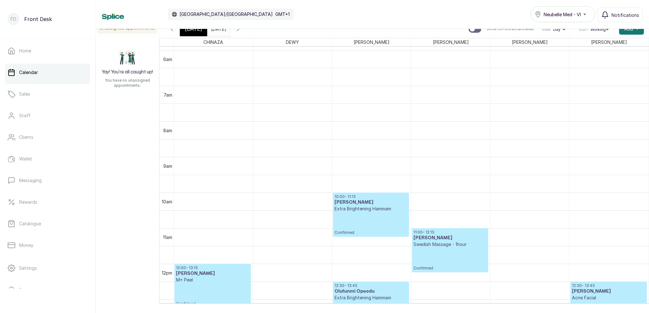
scroll to position [218, 0]
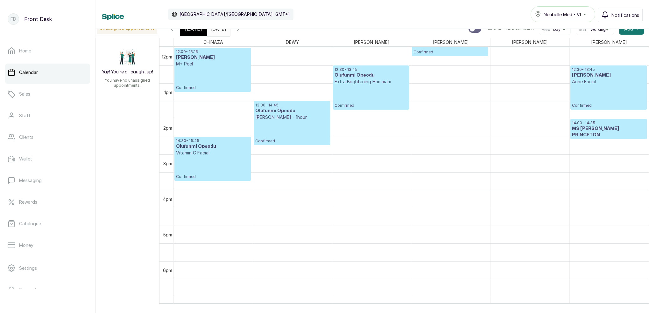
click at [200, 33] on div "[DATE]" at bounding box center [193, 29] width 27 height 15
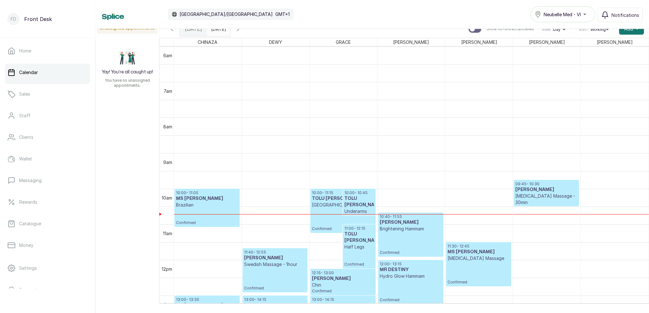
scroll to position [264, 0]
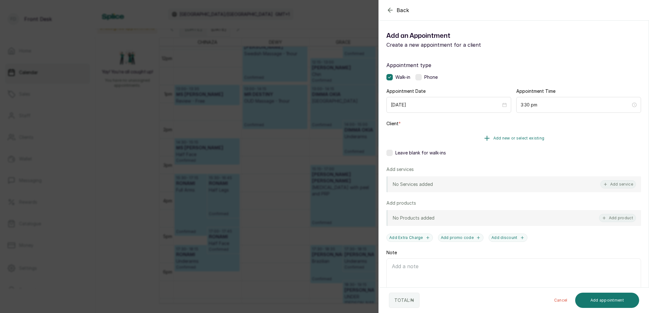
click at [531, 136] on span "Add new or select existing" at bounding box center [518, 138] width 51 height 5
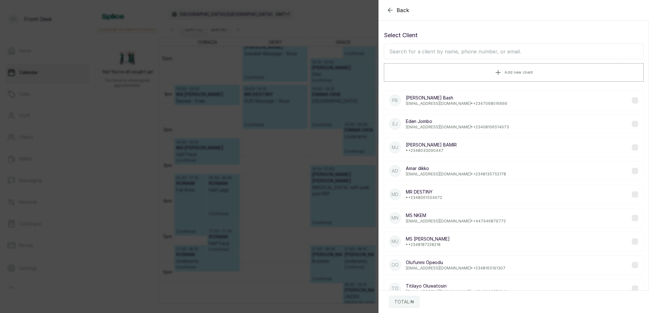
click at [454, 52] on input "text" at bounding box center [514, 52] width 260 height 16
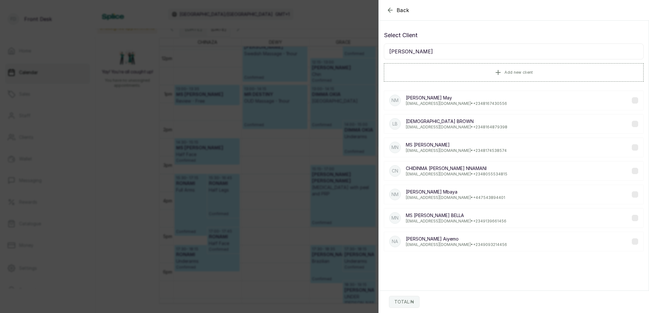
type input "[PERSON_NAME]"
drag, startPoint x: 454, startPoint y: 52, endPoint x: 489, endPoint y: 153, distance: 107.0
click at [489, 153] on p "[EMAIL_ADDRESS][DOMAIN_NAME] • [PHONE_NUMBER]" at bounding box center [456, 150] width 101 height 5
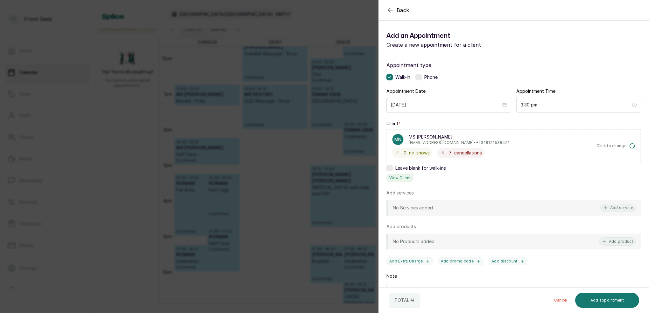
click at [408, 180] on button "View Client" at bounding box center [399, 178] width 27 height 8
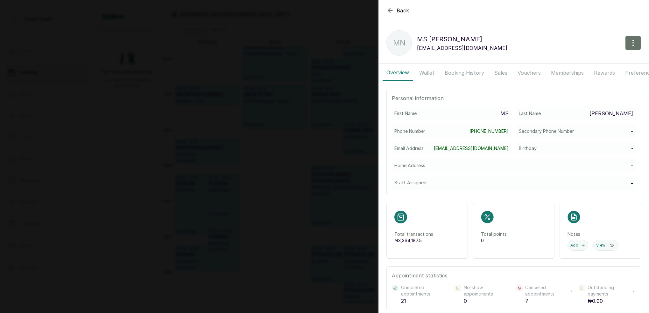
click at [443, 73] on button "Booking History" at bounding box center [464, 73] width 47 height 16
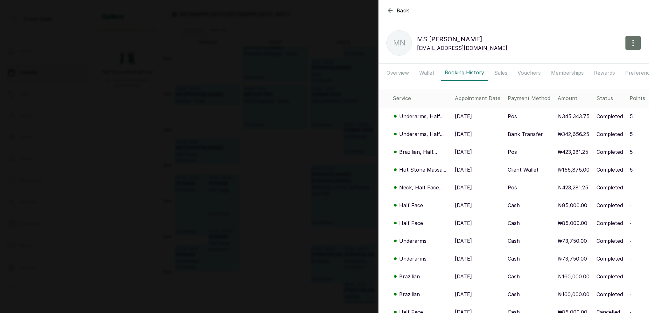
click at [425, 117] on p "Underarms, Half..." at bounding box center [421, 117] width 45 height 8
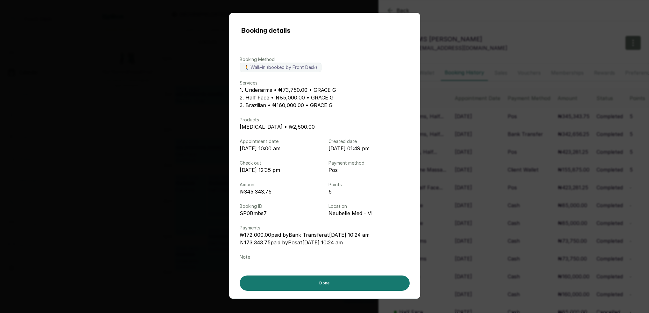
click at [507, 149] on div "Booking details Booking Method 🚶 Walk-in (booked by Front Desk) Services 1. Und…" at bounding box center [324, 156] width 649 height 313
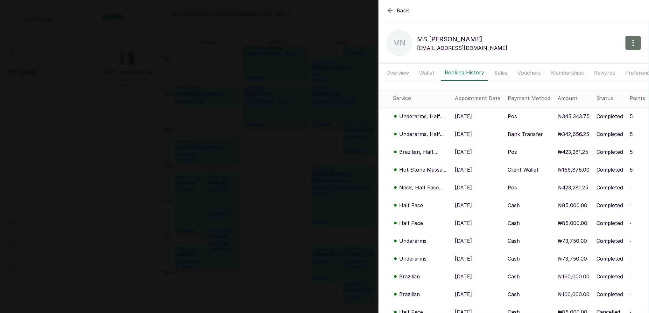
click at [275, 122] on div "Back MS [PERSON_NAME] MS [PERSON_NAME] [PERSON_NAME][EMAIL_ADDRESS][DOMAIN_NAME…" at bounding box center [324, 156] width 649 height 313
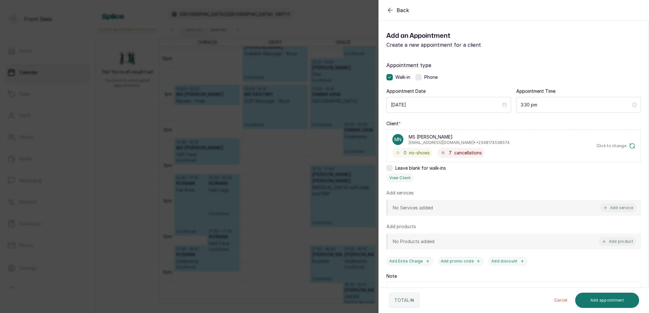
click at [278, 121] on div "Back Add Appointment Add an Appointment Create a new appointment for a client A…" at bounding box center [324, 156] width 649 height 313
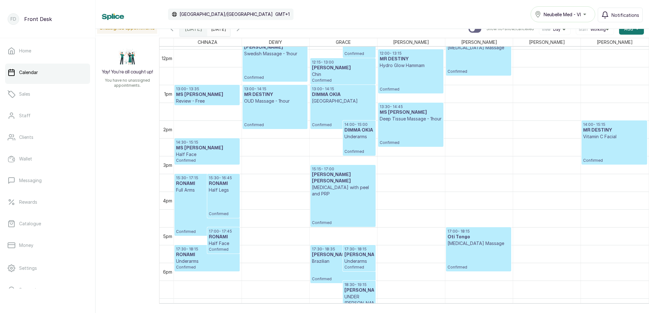
drag, startPoint x: 260, startPoint y: 29, endPoint x: 272, endPoint y: 41, distance: 16.0
click at [242, 29] on icon "button" at bounding box center [238, 29] width 8 height 8
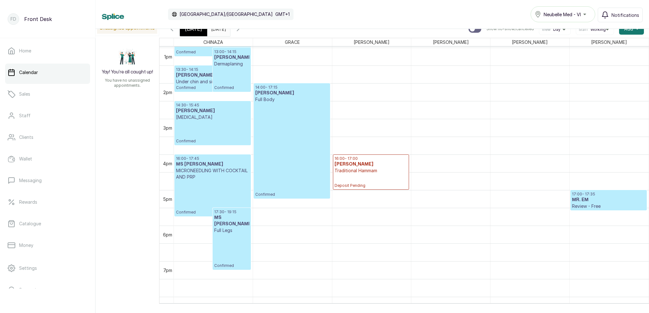
scroll to position [468, 0]
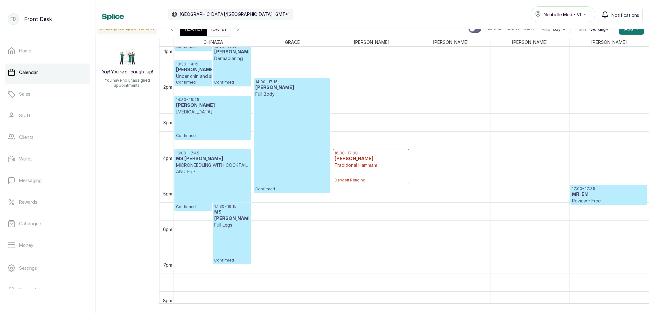
click at [190, 32] on span "[DATE]" at bounding box center [193, 29] width 17 height 8
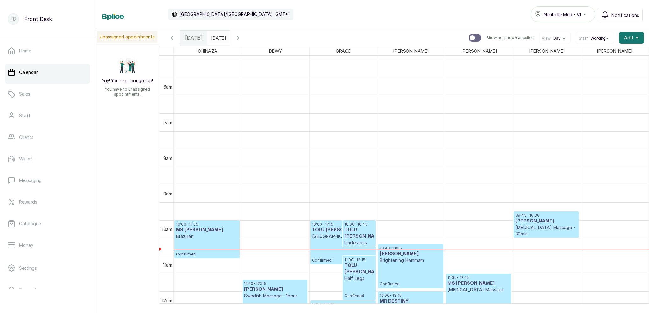
scroll to position [172, 0]
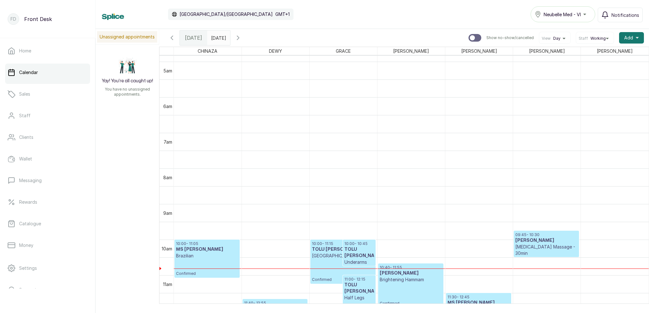
click at [218, 40] on input "[DATE]" at bounding box center [212, 36] width 10 height 11
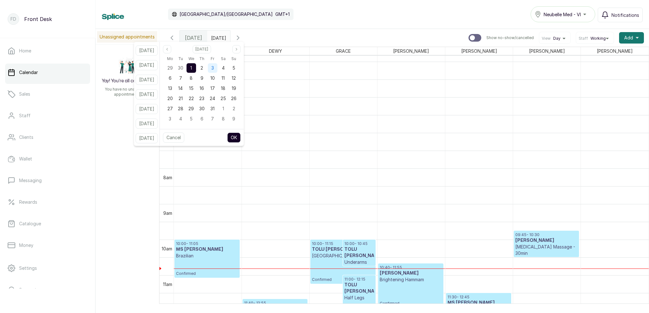
click at [217, 69] on div "3" at bounding box center [213, 68] width 10 height 10
drag, startPoint x: 176, startPoint y: 47, endPoint x: 181, endPoint y: 51, distance: 6.4
click at [171, 47] on button "Previous month" at bounding box center [167, 49] width 8 height 8
click at [215, 98] on span "26" at bounding box center [212, 98] width 5 height 5
click at [240, 137] on button "OK" at bounding box center [233, 138] width 13 height 10
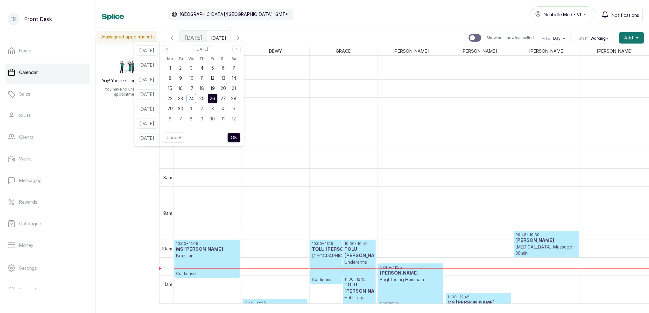
type input "[DATE]"
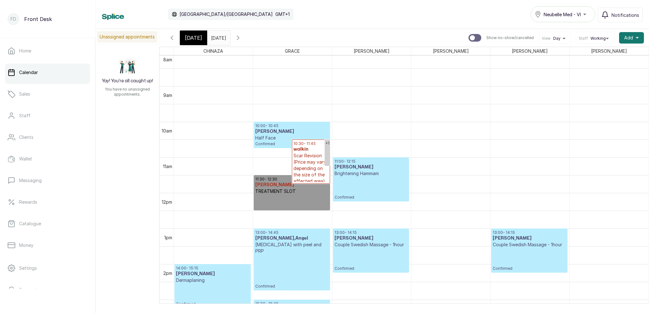
scroll to position [370, 0]
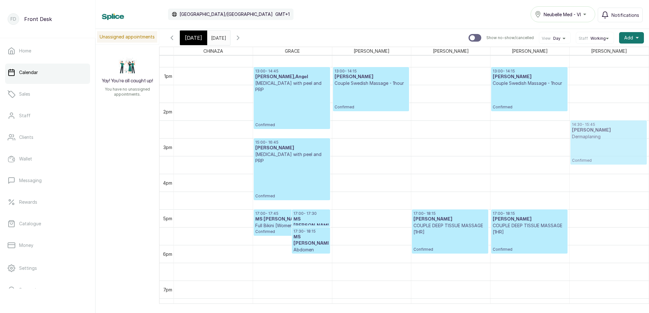
drag, startPoint x: 206, startPoint y: 127, endPoint x: 605, endPoint y: 152, distance: 399.7
click at [605, 152] on tr "14:00 - 15:15 [PERSON_NAME] Confirmed +1 10:00 - 10:45 [PERSON_NAME] Half Face …" at bounding box center [411, 31] width 475 height 855
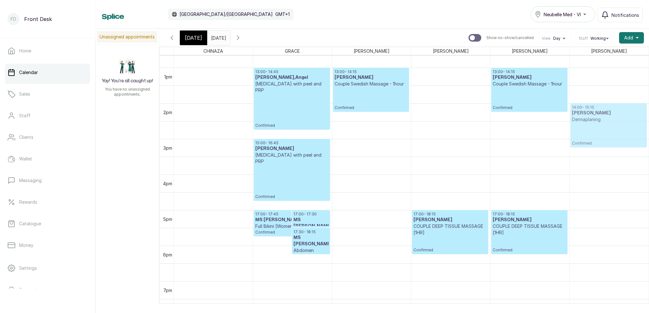
drag, startPoint x: 605, startPoint y: 149, endPoint x: 604, endPoint y: 138, distance: 10.2
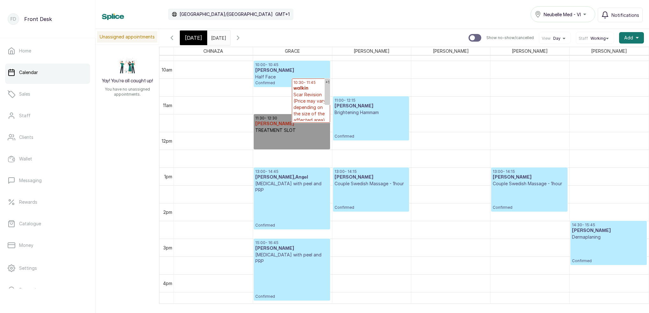
click at [172, 40] on icon "button" at bounding box center [172, 38] width 8 height 8
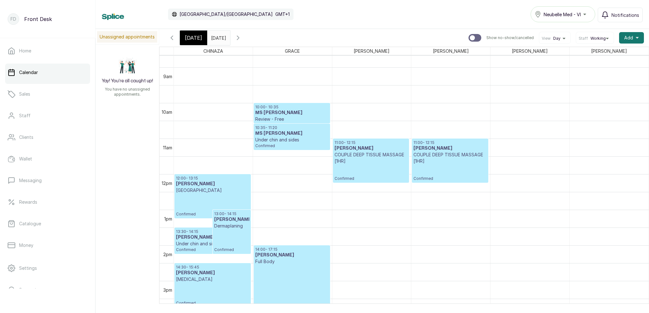
scroll to position [309, 0]
click at [192, 40] on span "[DATE]" at bounding box center [193, 38] width 17 height 8
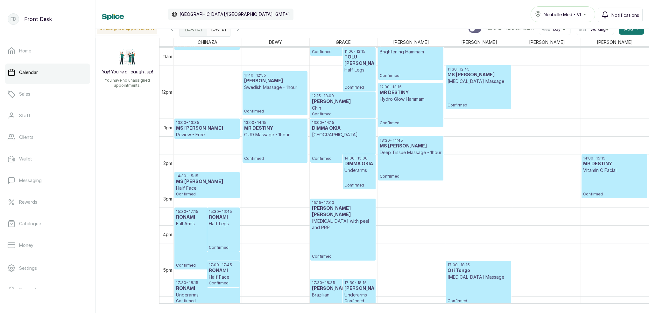
scroll to position [395, 0]
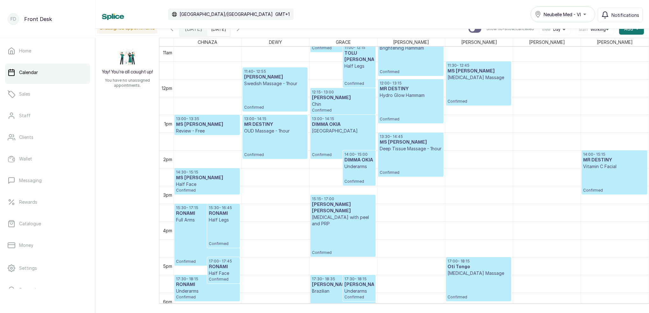
click at [218, 31] on input "[DATE]" at bounding box center [212, 27] width 10 height 11
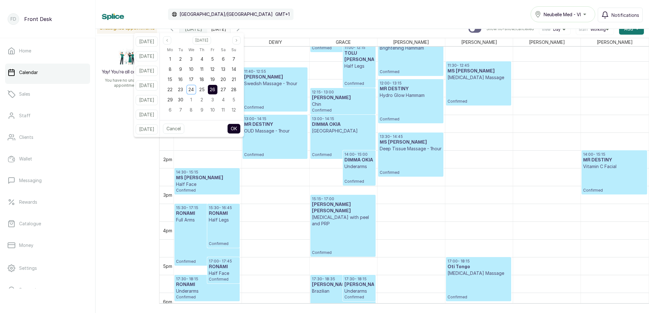
drag, startPoint x: 212, startPoint y: 90, endPoint x: 218, endPoint y: 90, distance: 6.7
click at [205, 90] on span "25" at bounding box center [201, 89] width 5 height 5
click at [215, 90] on span "26" at bounding box center [212, 89] width 5 height 5
click at [240, 132] on button "OK" at bounding box center [233, 129] width 13 height 10
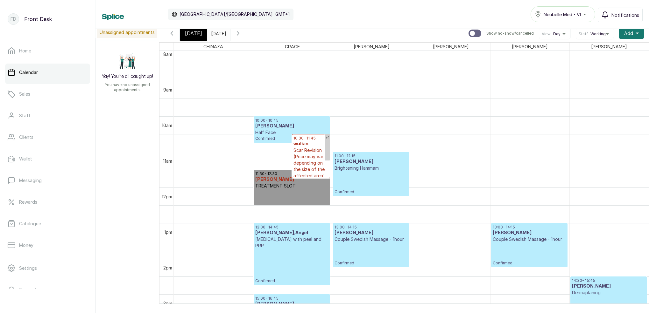
scroll to position [296, 0]
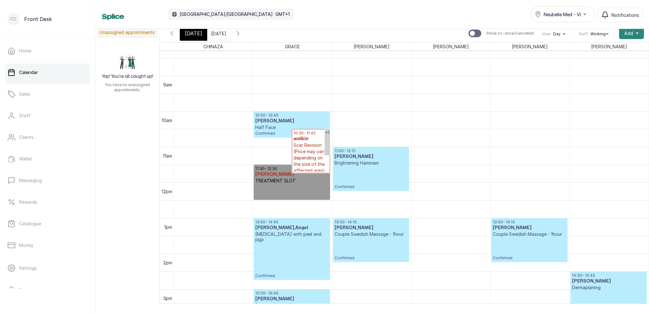
click at [637, 35] on button "Add +" at bounding box center [631, 33] width 25 height 11
click at [600, 75] on span "Add Block Time" at bounding box center [607, 76] width 61 height 8
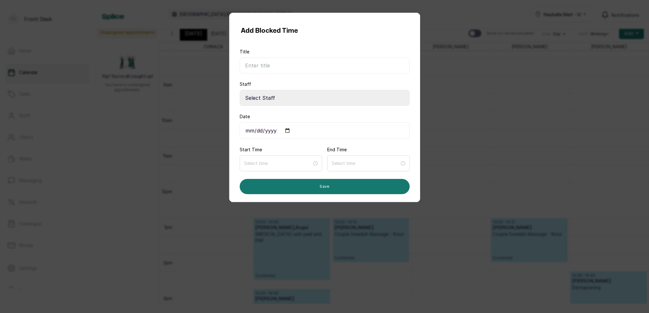
click at [281, 68] on input "Title" at bounding box center [325, 66] width 170 height 16
type input "off schedule"
select select "6c28fefe-6869-4082-b392-ecb9f44494ca"
click at [257, 163] on input at bounding box center [278, 163] width 68 height 7
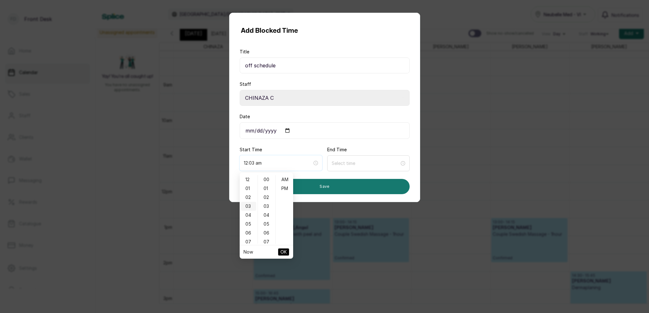
type input "3:00 am"
click at [249, 213] on div "10" at bounding box center [248, 212] width 15 height 9
type input "10:00 am"
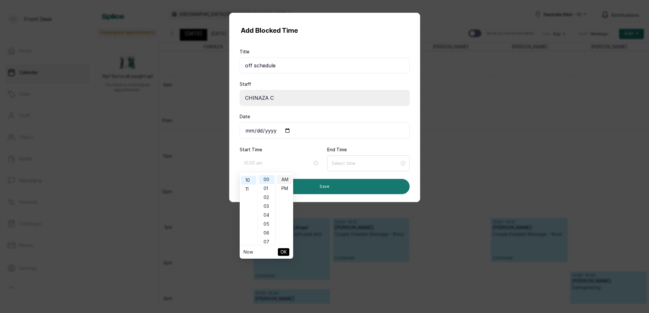
drag, startPoint x: 267, startPoint y: 180, endPoint x: 285, endPoint y: 183, distance: 18.0
click at [270, 180] on div "00" at bounding box center [266, 179] width 15 height 9
click at [285, 182] on div "AM" at bounding box center [284, 179] width 15 height 9
click at [337, 165] on input at bounding box center [365, 163] width 68 height 7
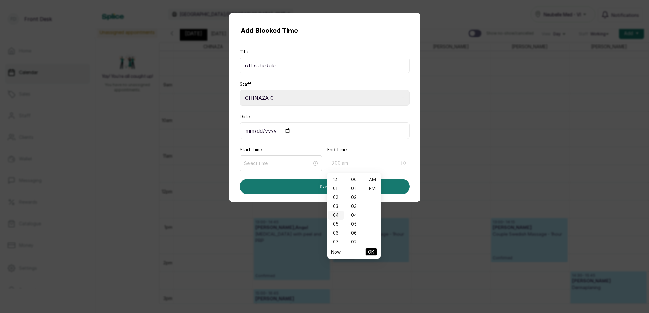
click at [336, 207] on div "03" at bounding box center [335, 206] width 15 height 9
drag, startPoint x: 359, startPoint y: 182, endPoint x: 368, endPoint y: 186, distance: 10.1
click at [359, 182] on div "00" at bounding box center [353, 179] width 15 height 9
click at [371, 187] on div "PM" at bounding box center [371, 188] width 15 height 9
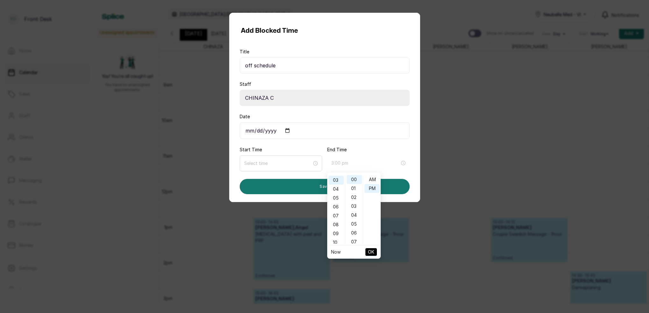
scroll to position [8, 0]
type input "3:00 pm"
click at [262, 165] on input at bounding box center [278, 163] width 68 height 7
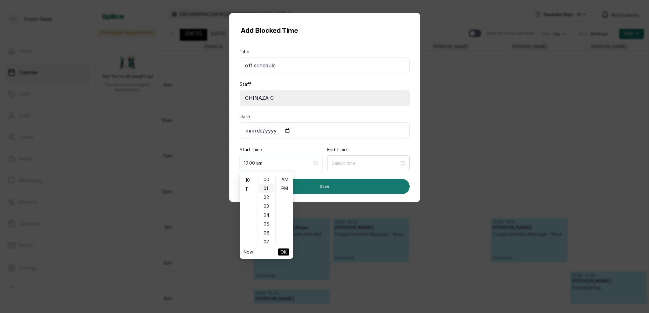
type input "10:01 am"
type input "10:00 am"
click at [251, 181] on div "10" at bounding box center [248, 180] width 15 height 9
click at [263, 180] on div "00" at bounding box center [266, 179] width 15 height 9
click at [284, 180] on div "AM" at bounding box center [284, 179] width 15 height 9
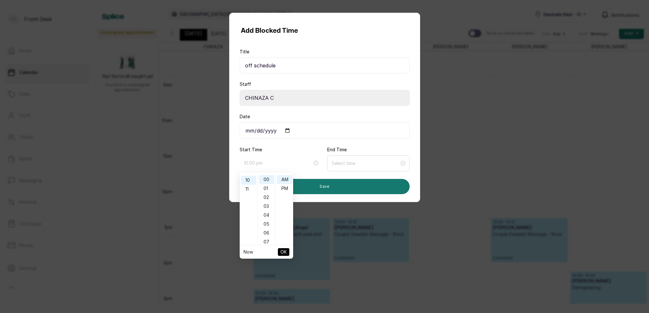
type input "10:00 am"
drag, startPoint x: 286, startPoint y: 253, endPoint x: 307, endPoint y: 228, distance: 32.3
click at [286, 252] on span "OK" at bounding box center [283, 252] width 6 height 12
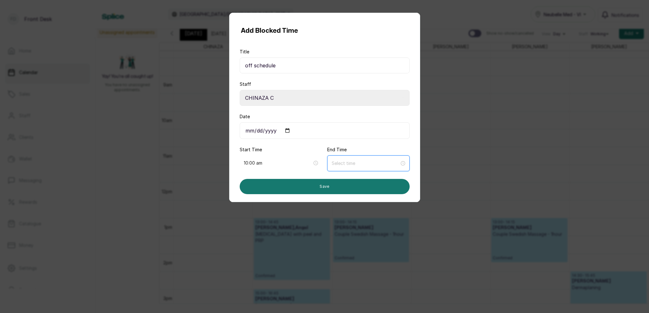
click at [338, 164] on input at bounding box center [365, 163] width 68 height 7
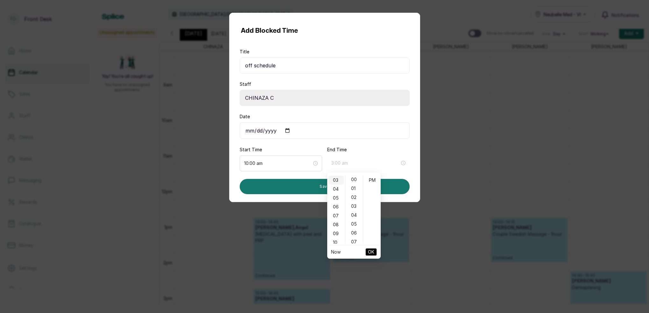
click at [336, 181] on div "03" at bounding box center [335, 180] width 15 height 9
drag, startPoint x: 350, startPoint y: 179, endPoint x: 353, endPoint y: 180, distance: 3.6
click at [350, 180] on div "00" at bounding box center [353, 179] width 15 height 9
type input "3:00 pm"
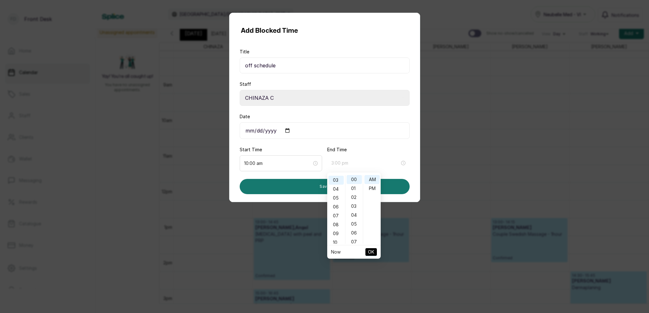
drag, startPoint x: 369, startPoint y: 187, endPoint x: 370, endPoint y: 200, distance: 13.1
click at [369, 187] on div "PM" at bounding box center [371, 188] width 15 height 9
click at [372, 253] on span "OK" at bounding box center [371, 252] width 6 height 12
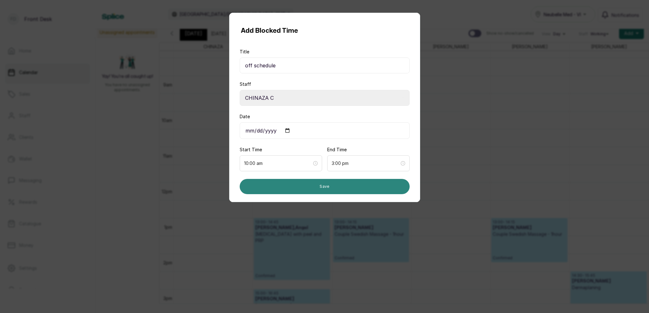
click at [337, 186] on button "Save" at bounding box center [325, 186] width 170 height 15
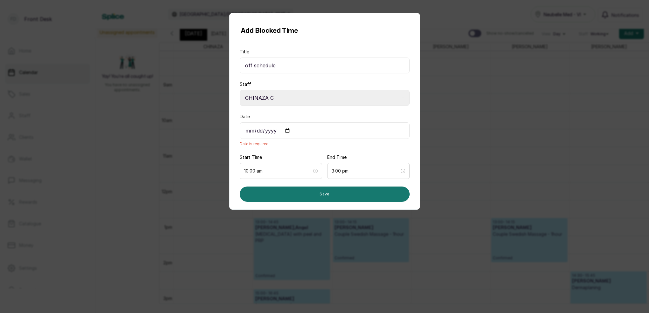
click at [250, 130] on input "Date" at bounding box center [325, 130] width 170 height 17
type input "[DATE]"
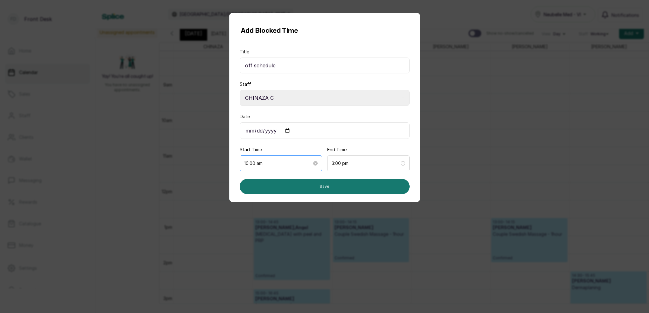
click at [295, 169] on div "10:00 am" at bounding box center [281, 164] width 82 height 16
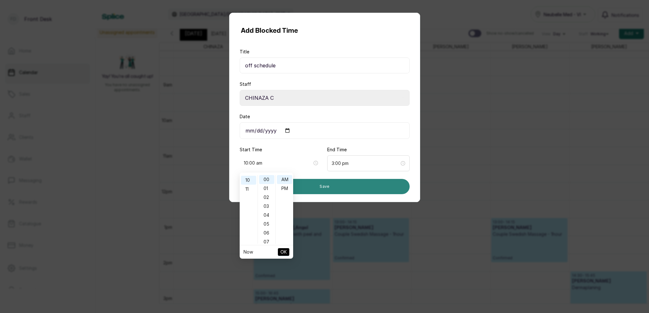
click at [327, 182] on button "Save" at bounding box center [325, 186] width 170 height 15
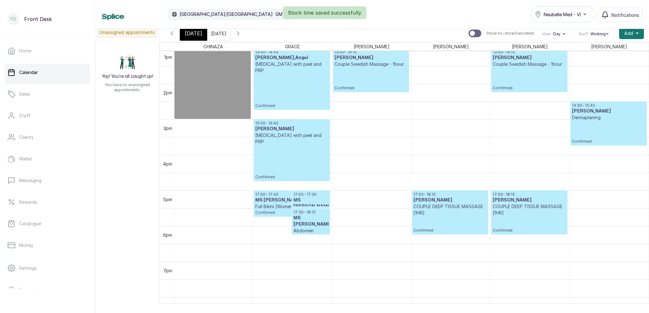
scroll to position [467, 0]
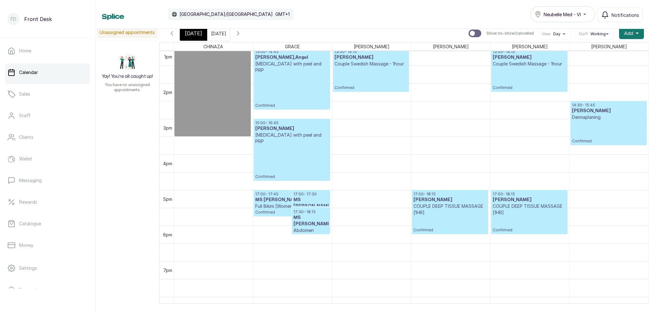
drag, startPoint x: 212, startPoint y: 119, endPoint x: 211, endPoint y: 123, distance: 4.9
click at [212, 123] on div "10:00 - 15:00 CHINAZA C off schedule 10:00 - 15:30 CHINAZA C off schedule" at bounding box center [213, 12] width 79 height 855
click at [218, 31] on input "[DATE]" at bounding box center [212, 31] width 10 height 11
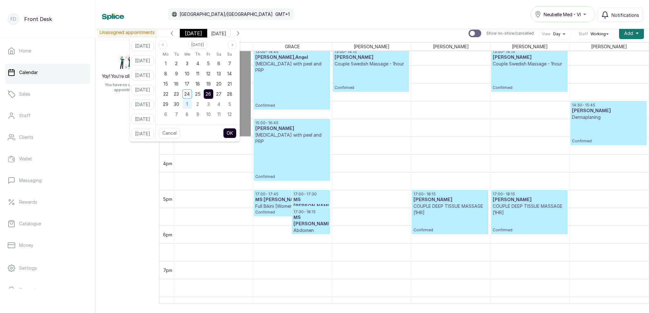
click at [192, 106] on div "1" at bounding box center [187, 105] width 10 height 10
click at [240, 139] on div "Cancel OK" at bounding box center [198, 133] width 84 height 17
click at [236, 136] on button "OK" at bounding box center [229, 133] width 13 height 10
type input "[DATE]"
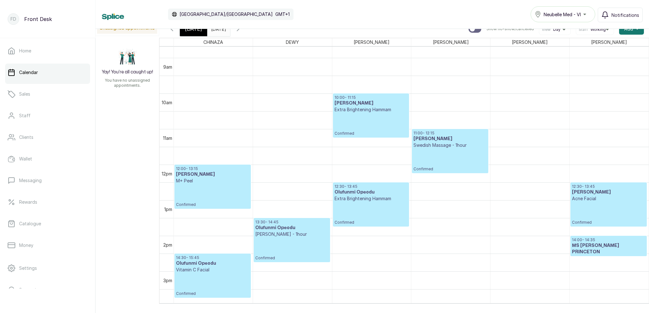
scroll to position [308, 0]
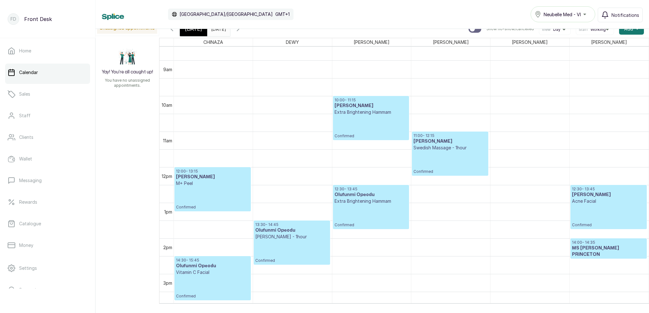
click at [201, 33] on div "[DATE]" at bounding box center [193, 29] width 27 height 15
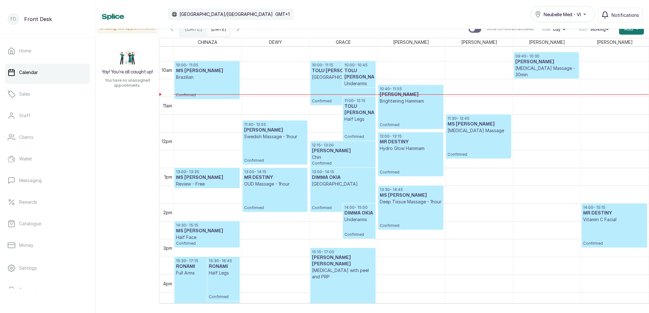
scroll to position [346, 0]
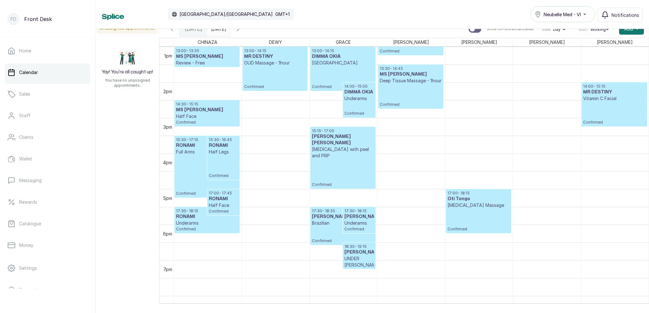
click at [239, 31] on icon "button" at bounding box center [238, 29] width 2 height 4
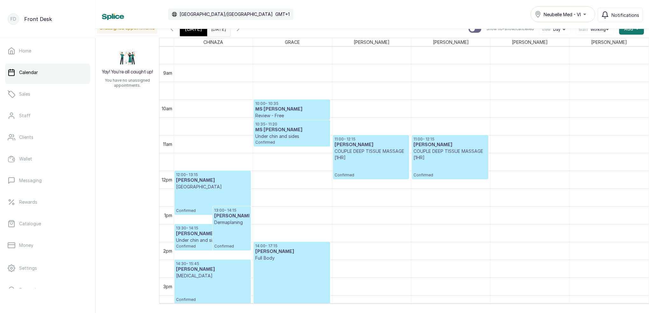
scroll to position [305, 0]
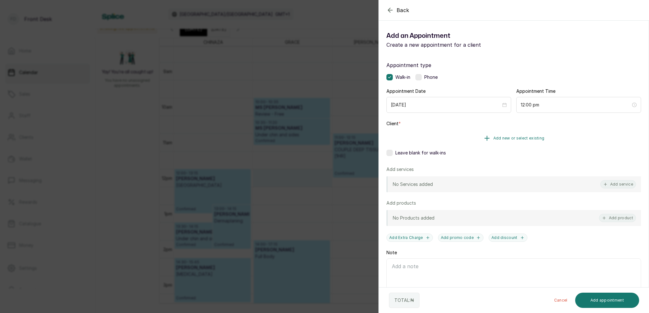
click at [534, 137] on span "Add new or select existing" at bounding box center [518, 138] width 51 height 5
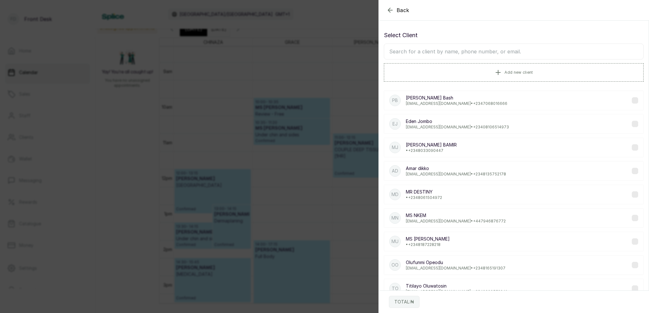
click at [490, 54] on input "text" at bounding box center [514, 52] width 260 height 16
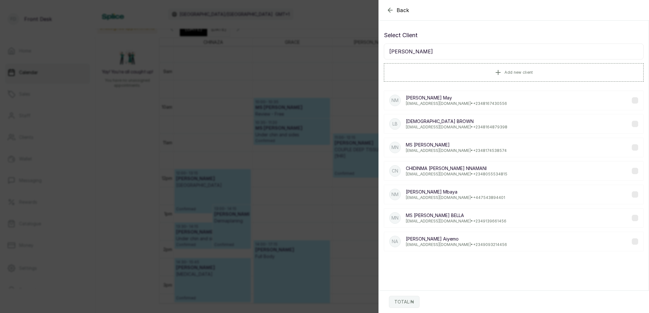
scroll to position [0, 0]
type input "[PERSON_NAME]"
drag, startPoint x: 490, startPoint y: 54, endPoint x: 483, endPoint y: 156, distance: 102.1
click at [483, 158] on div "NM [PERSON_NAME] [PERSON_NAME][EMAIL_ADDRESS][DOMAIN_NAME] • [PHONE_NUMBER] LB …" at bounding box center [514, 171] width 260 height 171
click at [482, 153] on p "[EMAIL_ADDRESS][DOMAIN_NAME] • [PHONE_NUMBER]" at bounding box center [456, 150] width 101 height 5
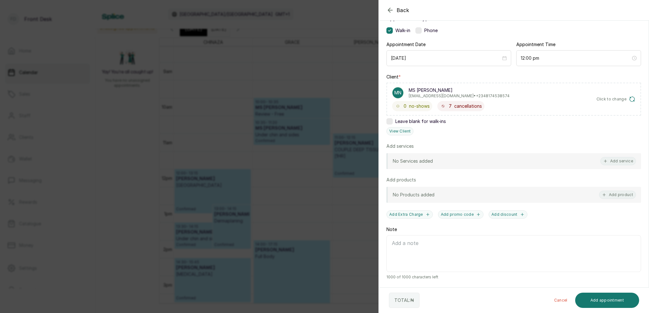
scroll to position [47, 0]
click at [618, 163] on button "Add service" at bounding box center [618, 161] width 36 height 8
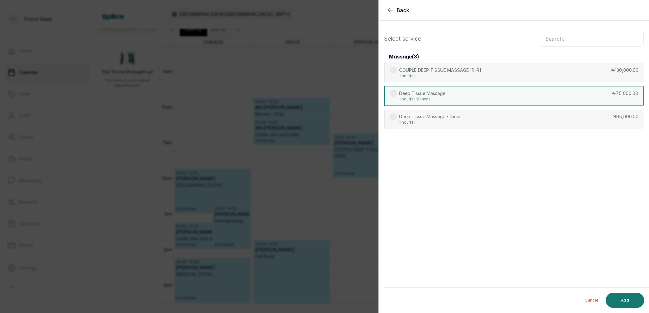
scroll to position [0, 0]
click at [562, 45] on input "text" at bounding box center [591, 39] width 104 height 16
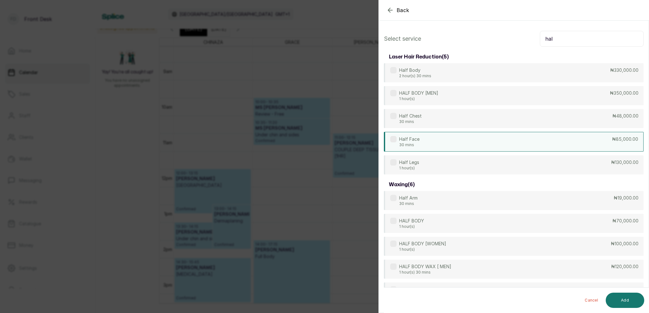
type input "hal"
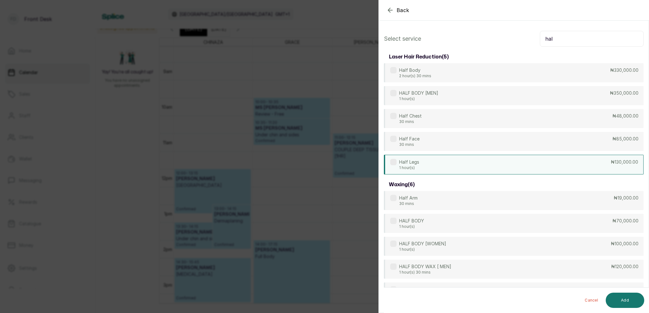
drag, startPoint x: 433, startPoint y: 142, endPoint x: 458, endPoint y: 159, distance: 29.6
click at [434, 142] on div "Half Face 30 mins ₦85,000.00" at bounding box center [514, 141] width 260 height 19
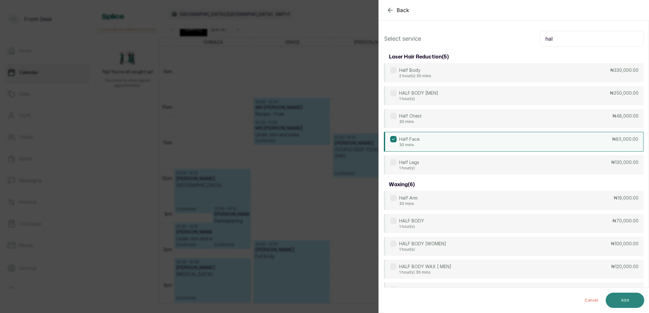
click at [631, 302] on button "Add" at bounding box center [624, 300] width 38 height 15
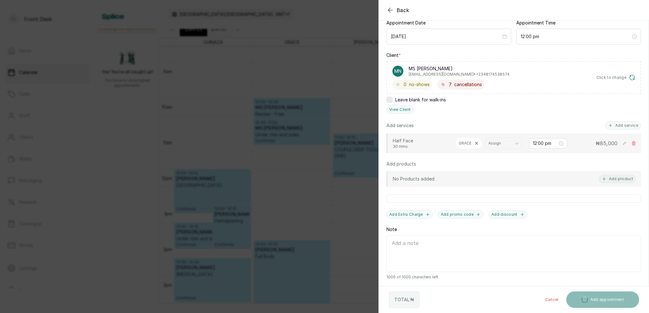
scroll to position [70, 0]
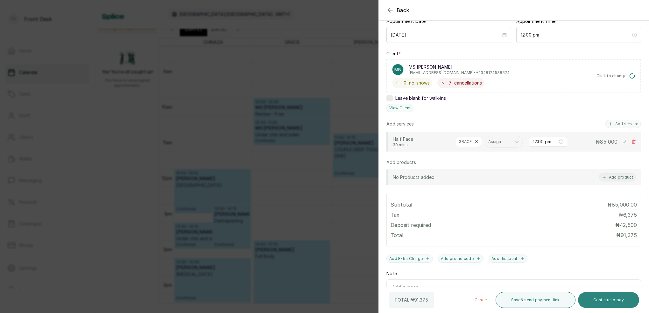
click at [604, 299] on button "Continue to pay" at bounding box center [608, 300] width 61 height 16
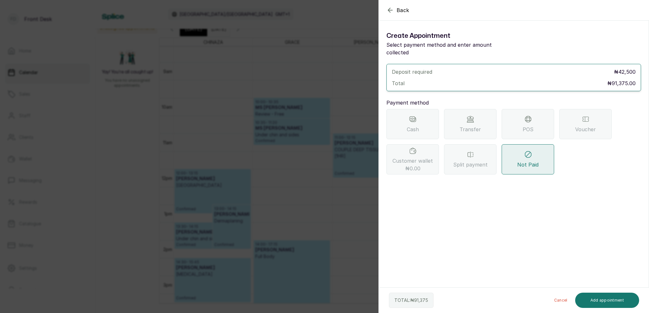
click at [475, 126] on span "Transfer" at bounding box center [469, 130] width 21 height 8
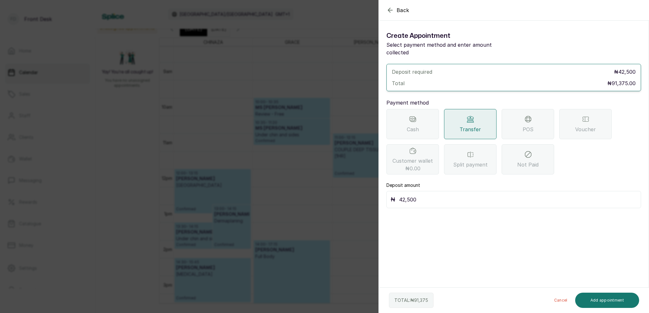
click at [427, 195] on input "42,500" at bounding box center [518, 199] width 238 height 9
type input "4"
type input "50,000"
click at [612, 303] on button "Add appointment" at bounding box center [607, 300] width 64 height 15
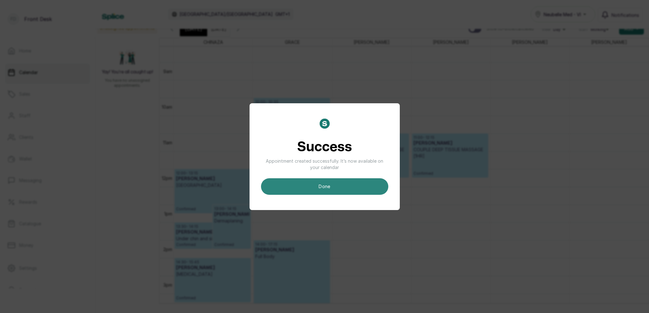
click at [374, 180] on button "done" at bounding box center [324, 186] width 127 height 17
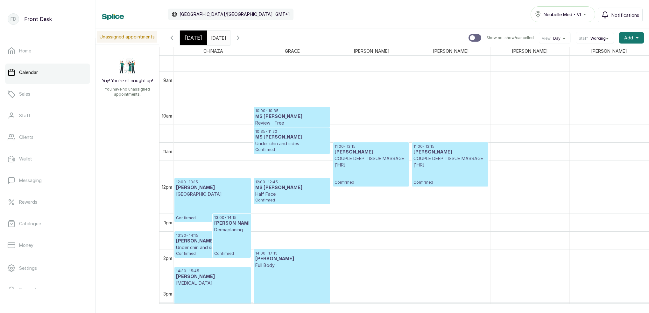
scroll to position [305, 0]
click at [199, 38] on span "[DATE]" at bounding box center [193, 38] width 17 height 8
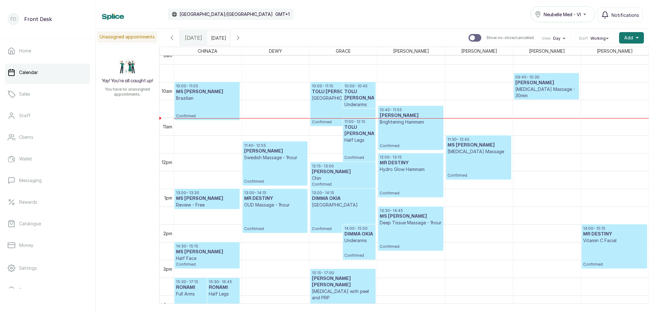
scroll to position [352, 0]
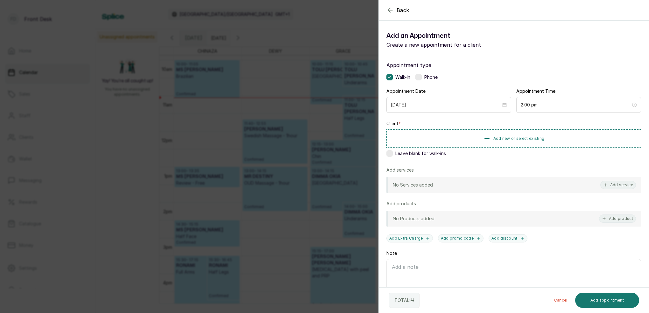
drag, startPoint x: 232, startPoint y: 61, endPoint x: 171, endPoint y: 12, distance: 77.6
click at [232, 61] on div "Back Add Appointment Add an Appointment Create a new appointment for a client A…" at bounding box center [324, 156] width 649 height 313
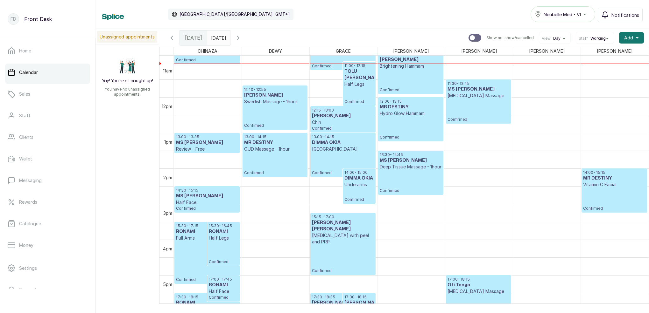
scroll to position [383, 0]
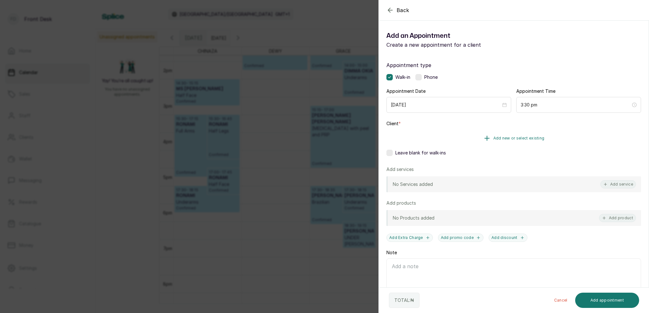
click at [532, 136] on span "Add new or select existing" at bounding box center [518, 138] width 51 height 5
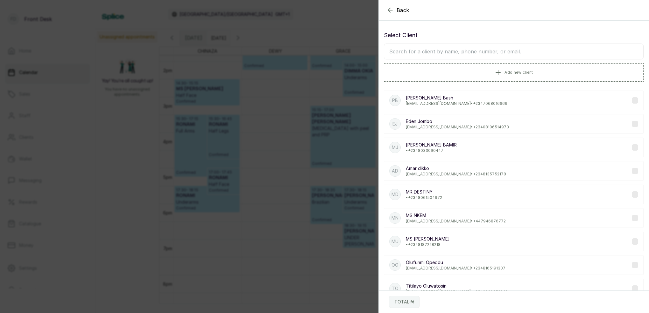
click at [477, 47] on input "text" at bounding box center [514, 52] width 260 height 16
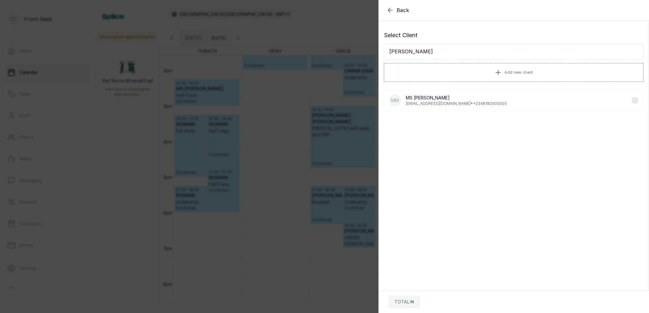
type input "[PERSON_NAME]"
drag, startPoint x: 421, startPoint y: 61, endPoint x: 448, endPoint y: 100, distance: 47.0
click at [448, 100] on p "MS [PERSON_NAME]" at bounding box center [456, 98] width 101 height 6
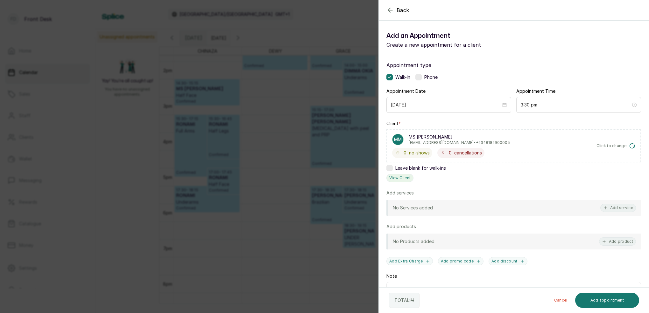
click at [405, 177] on button "View Client" at bounding box center [399, 178] width 27 height 8
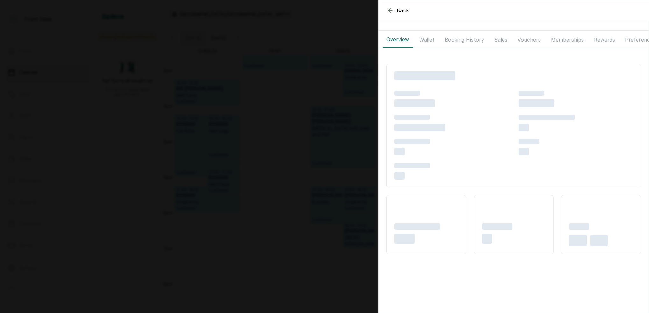
drag, startPoint x: 456, startPoint y: 40, endPoint x: 451, endPoint y: 41, distance: 5.9
click at [456, 40] on button "Booking History" at bounding box center [464, 40] width 47 height 16
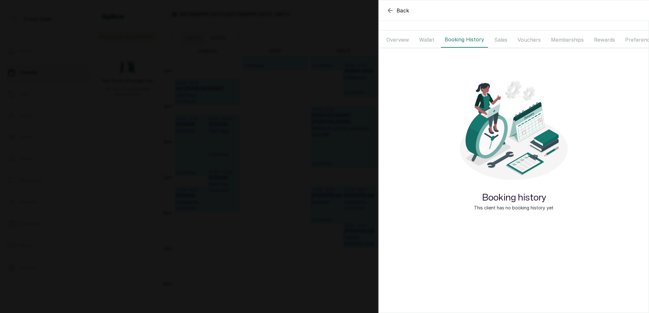
click at [430, 39] on button "Wallet" at bounding box center [426, 40] width 23 height 16
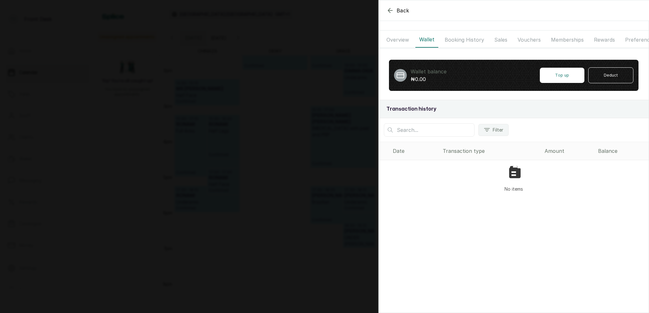
click at [461, 41] on button "Booking History" at bounding box center [464, 40] width 47 height 16
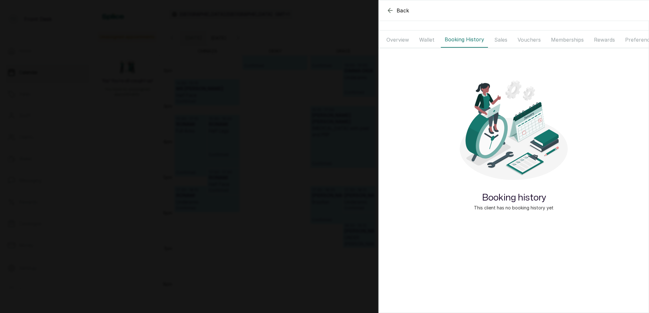
click at [503, 40] on button "Sales" at bounding box center [500, 40] width 21 height 16
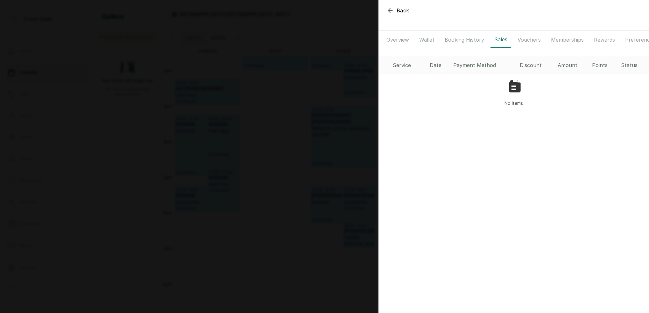
drag, startPoint x: 470, startPoint y: 41, endPoint x: 445, endPoint y: 38, distance: 24.9
click at [470, 41] on button "Booking History" at bounding box center [464, 40] width 47 height 16
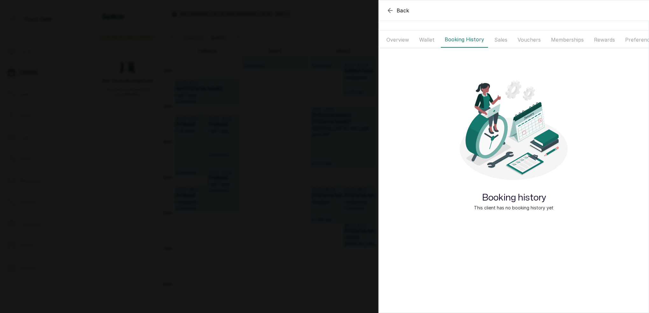
drag, startPoint x: 429, startPoint y: 37, endPoint x: 416, endPoint y: 37, distance: 13.4
click at [429, 37] on button "Wallet" at bounding box center [426, 40] width 23 height 16
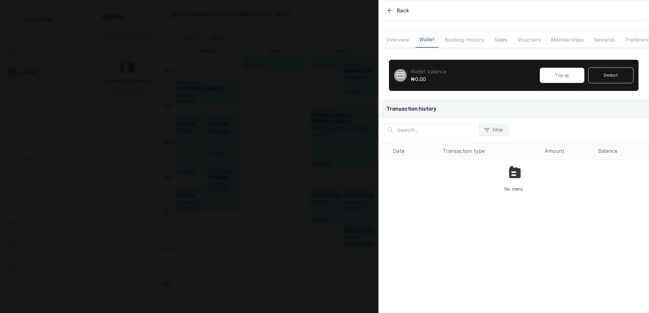
drag, startPoint x: 391, startPoint y: 39, endPoint x: 434, endPoint y: 42, distance: 43.7
click at [392, 39] on button "Overview" at bounding box center [397, 40] width 30 height 16
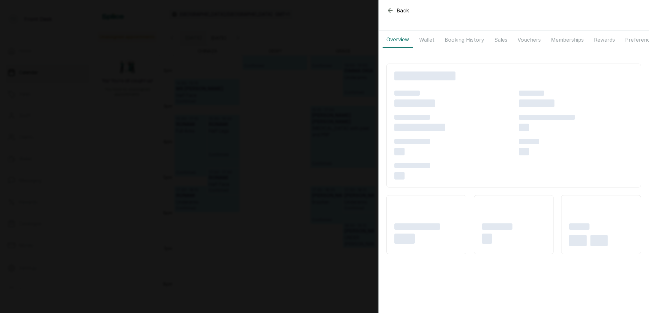
click at [456, 40] on button "Booking History" at bounding box center [464, 40] width 47 height 16
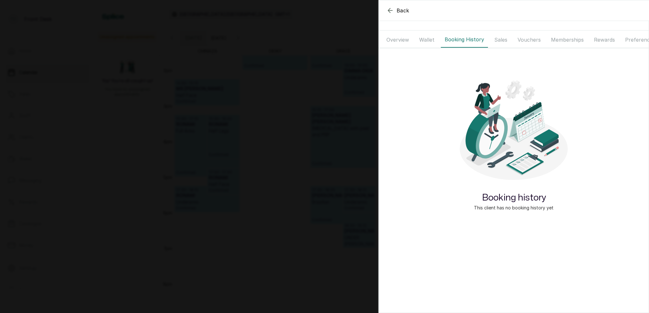
click at [504, 39] on button "Sales" at bounding box center [500, 40] width 21 height 16
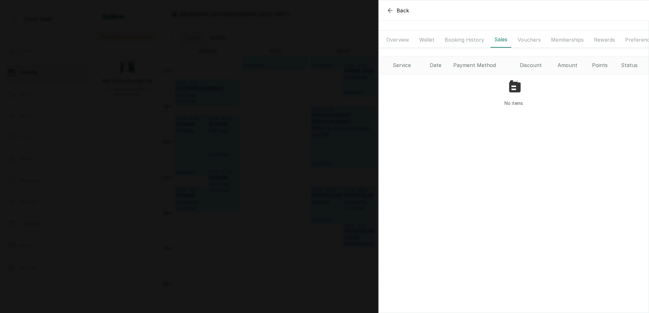
click at [525, 40] on button "Vouchers" at bounding box center [528, 40] width 31 height 16
click at [454, 40] on button "Booking History" at bounding box center [464, 40] width 47 height 16
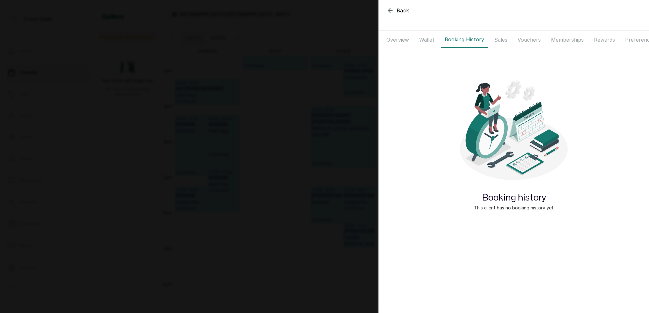
click at [434, 42] on button "Wallet" at bounding box center [426, 40] width 23 height 16
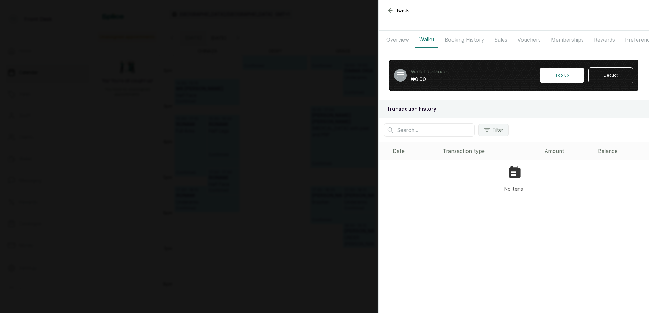
click at [403, 40] on button "Overview" at bounding box center [397, 40] width 30 height 16
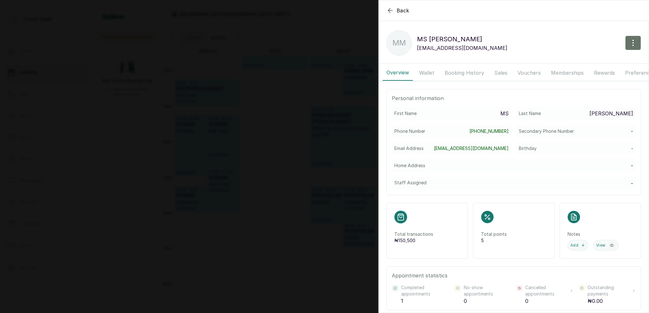
click at [451, 69] on button "Booking History" at bounding box center [464, 73] width 47 height 16
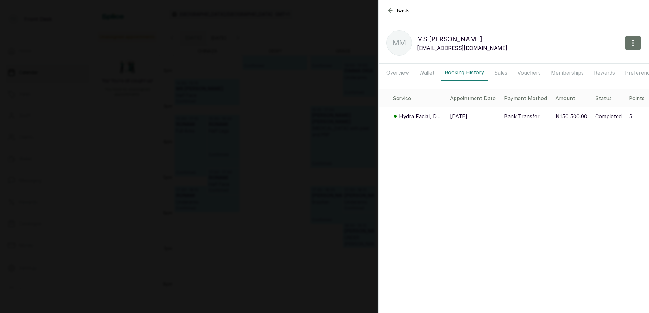
click at [420, 113] on p "Hydra Facial, D..." at bounding box center [419, 117] width 41 height 8
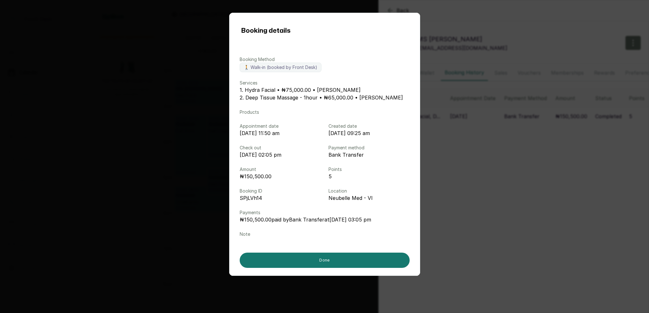
click at [455, 145] on div "Booking details Booking Method 🚶 Walk-in (booked by Front Desk) Services 1. Hyd…" at bounding box center [324, 156] width 649 height 313
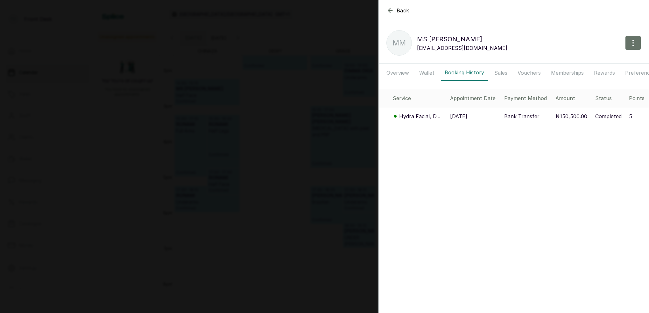
drag, startPoint x: 247, startPoint y: 98, endPoint x: 254, endPoint y: 98, distance: 7.0
click at [247, 98] on div "Back MS [PERSON_NAME] MM MS [PERSON_NAME] [PERSON_NAME][EMAIL_ADDRESS][DOMAIN_N…" at bounding box center [324, 156] width 649 height 313
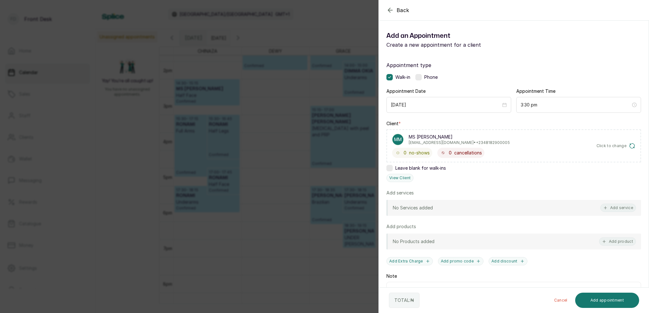
click at [269, 130] on div "Back Add Appointment Add an Appointment Create a new appointment for a client A…" at bounding box center [324, 156] width 649 height 313
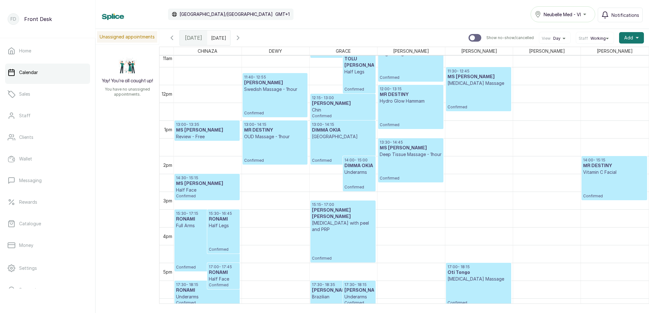
scroll to position [398, 0]
click at [218, 37] on input "[DATE]" at bounding box center [212, 36] width 10 height 11
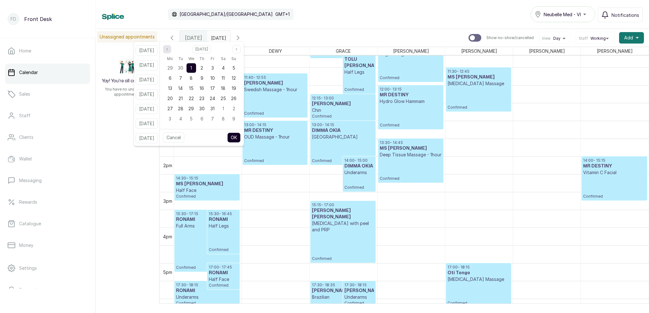
click at [169, 50] on icon "page previous" at bounding box center [167, 49] width 4 height 4
click at [226, 99] on span "27" at bounding box center [222, 98] width 5 height 5
click at [240, 134] on button "OK" at bounding box center [233, 138] width 13 height 10
type input "[DATE]"
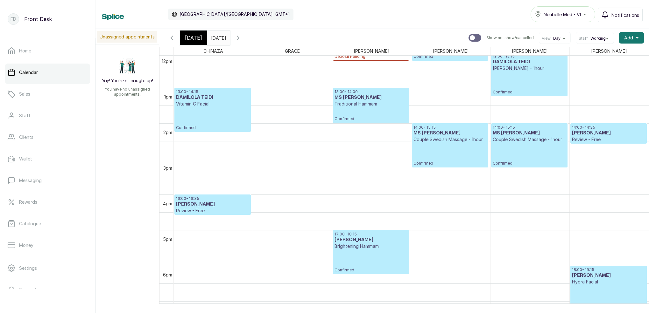
scroll to position [431, 0]
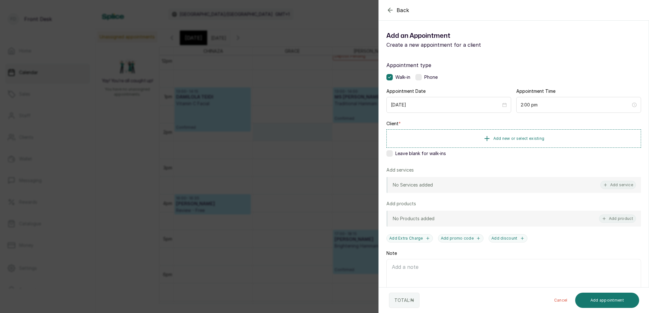
click at [277, 78] on div "Back Add Appointment Add an Appointment Create a new appointment for a client A…" at bounding box center [324, 156] width 649 height 313
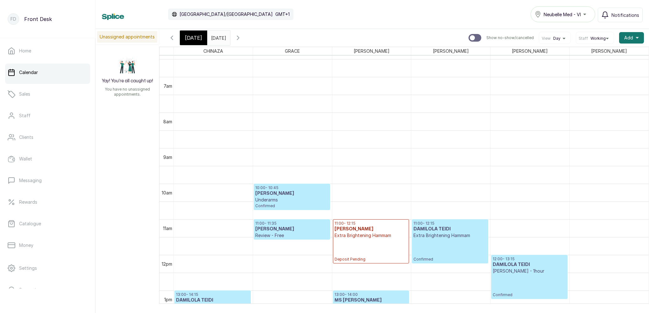
scroll to position [224, 0]
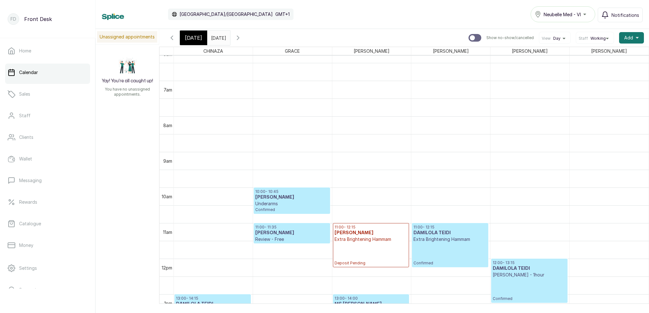
click at [194, 41] on span "[DATE]" at bounding box center [193, 38] width 17 height 8
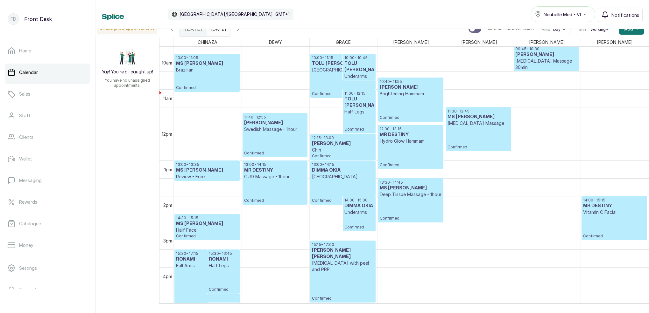
scroll to position [349, 0]
drag, startPoint x: 260, startPoint y: 31, endPoint x: 274, endPoint y: 35, distance: 15.0
click at [242, 31] on icon "button" at bounding box center [238, 29] width 8 height 8
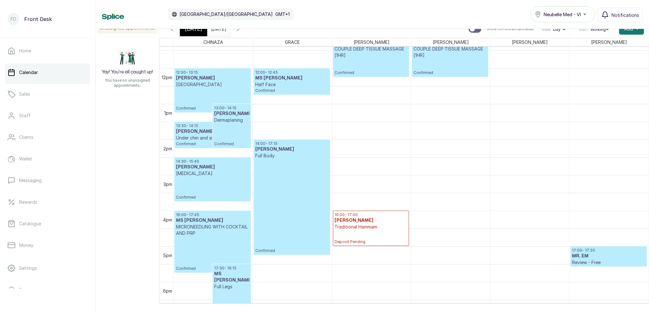
scroll to position [412, 0]
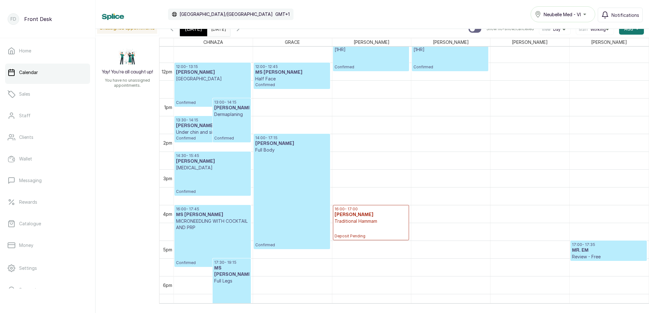
click at [230, 30] on span at bounding box center [224, 27] width 12 height 11
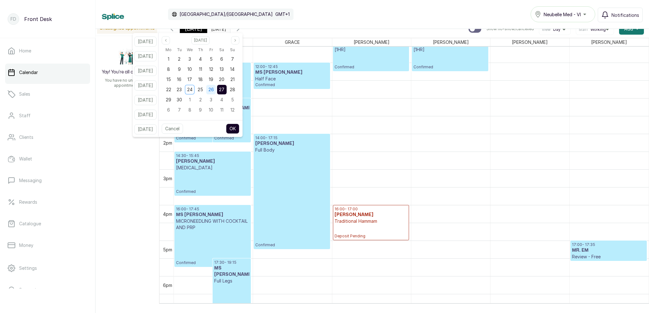
click at [214, 90] on span "26" at bounding box center [210, 89] width 5 height 5
drag, startPoint x: 228, startPoint y: 89, endPoint x: 234, endPoint y: 101, distance: 13.8
click at [224, 89] on span "27" at bounding box center [221, 89] width 5 height 5
click at [239, 130] on button "OK" at bounding box center [232, 129] width 13 height 10
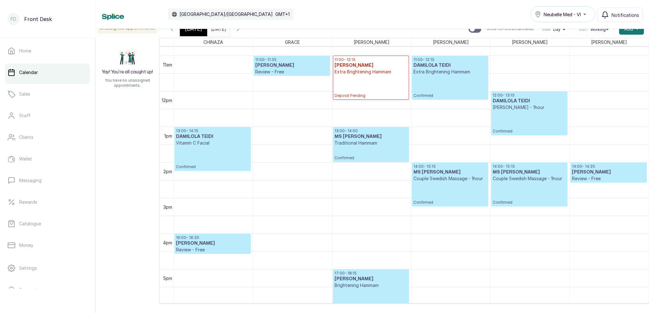
scroll to position [383, 0]
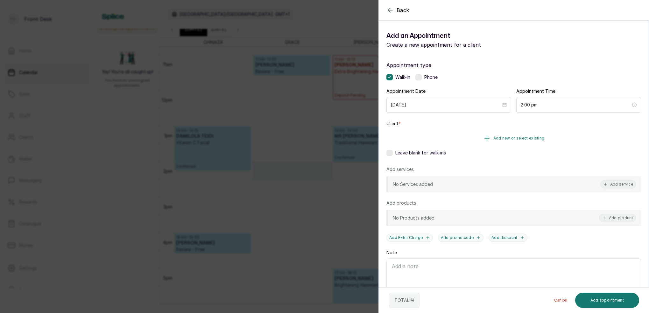
click at [519, 138] on span "Add new or select existing" at bounding box center [518, 138] width 51 height 5
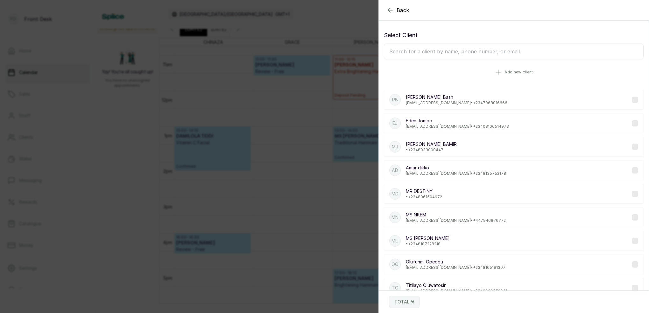
click at [508, 71] on span "Add new client" at bounding box center [518, 72] width 28 height 5
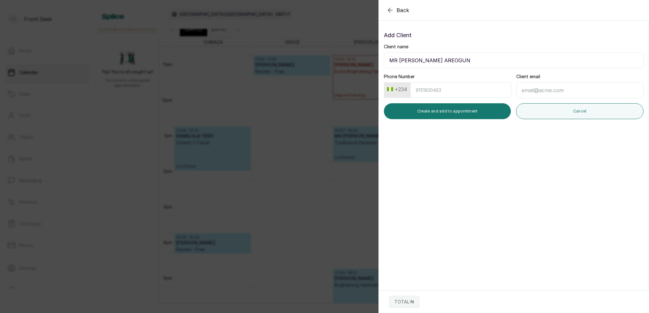
type input "MR [PERSON_NAME] AREOGUN"
type input "9060005601"
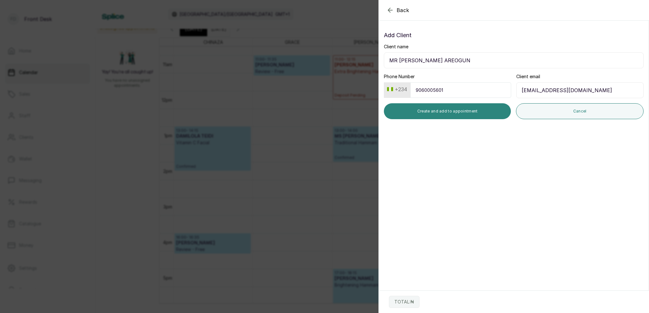
type input "[EMAIL_ADDRESS][DOMAIN_NAME]"
click at [446, 108] on button "Create and add to appointment" at bounding box center [447, 111] width 127 height 16
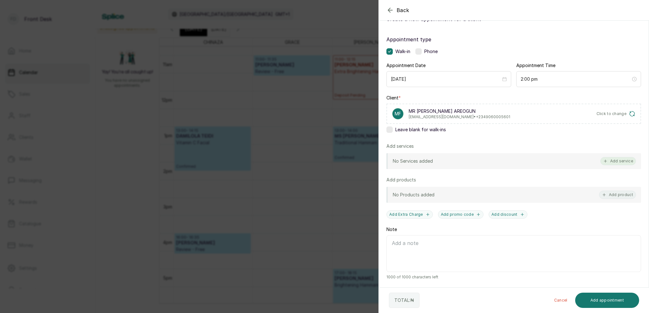
click at [613, 162] on button "Add service" at bounding box center [618, 161] width 36 height 8
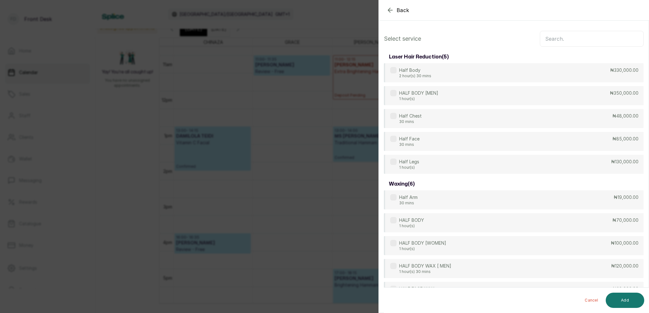
scroll to position [0, 0]
click at [579, 42] on input "text" at bounding box center [591, 39] width 104 height 16
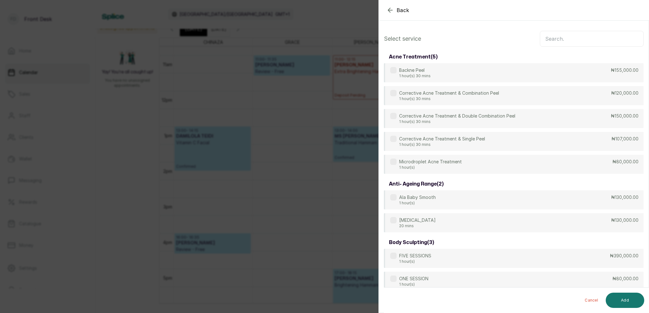
type input "l"
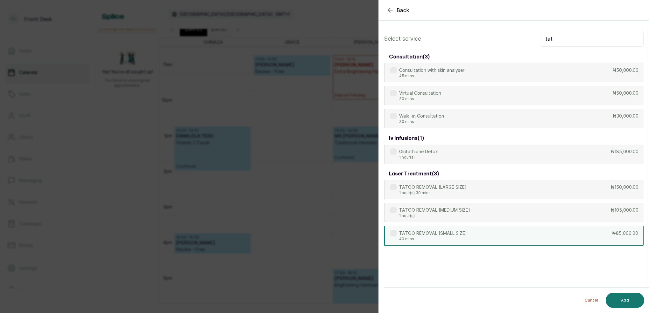
type input "tat"
click at [451, 236] on p "TATOO REMOVAL [SMALL SIZE]" at bounding box center [433, 233] width 68 height 6
click at [619, 300] on button "Add" at bounding box center [624, 300] width 38 height 15
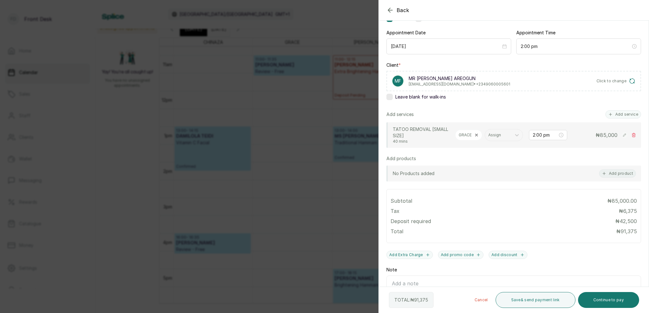
scroll to position [59, 0]
click at [610, 298] on button "Continue to pay" at bounding box center [608, 300] width 61 height 16
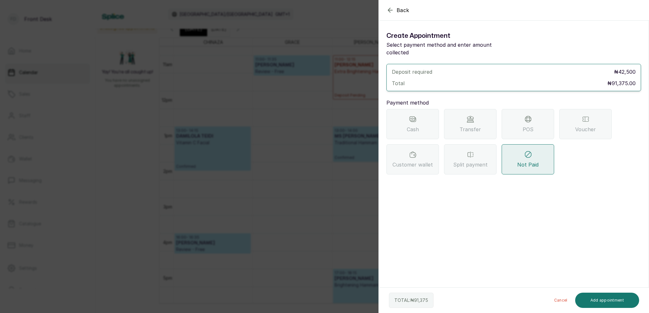
scroll to position [0, 0]
click at [479, 126] on span "Transfer" at bounding box center [469, 130] width 21 height 8
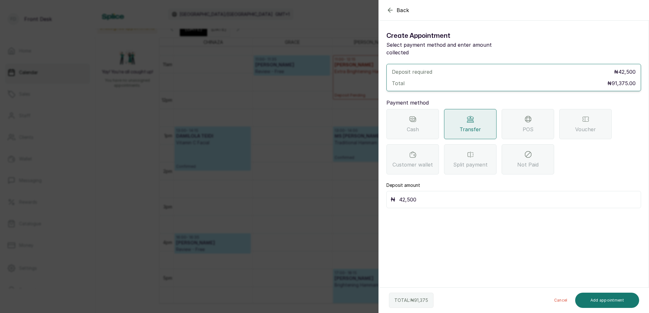
click at [430, 195] on input "42,500" at bounding box center [518, 199] width 238 height 9
type input "47,687.5"
click at [602, 305] on button "Add appointment" at bounding box center [607, 300] width 64 height 15
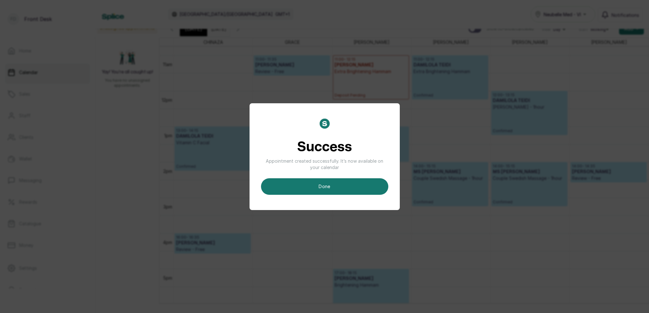
scroll to position [4, 0]
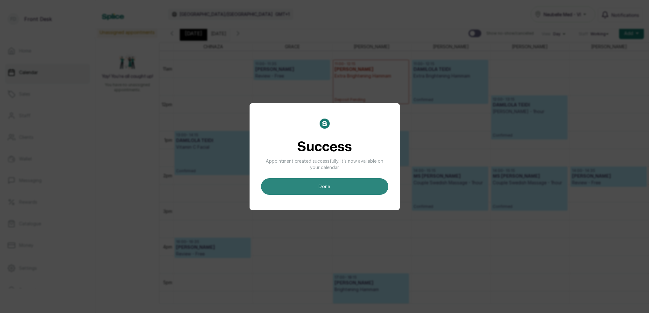
click at [377, 183] on button "done" at bounding box center [324, 186] width 127 height 17
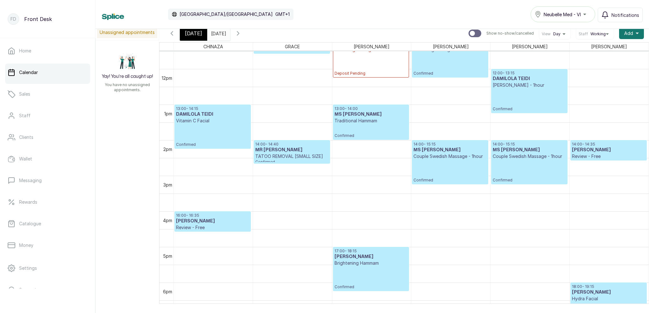
scroll to position [410, 0]
click at [316, 159] on p "TATOO REMOVAL [SMALL SIZE]" at bounding box center [291, 156] width 73 height 6
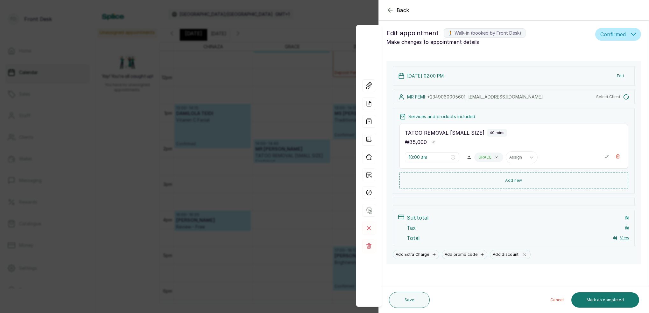
type input "2:00 pm"
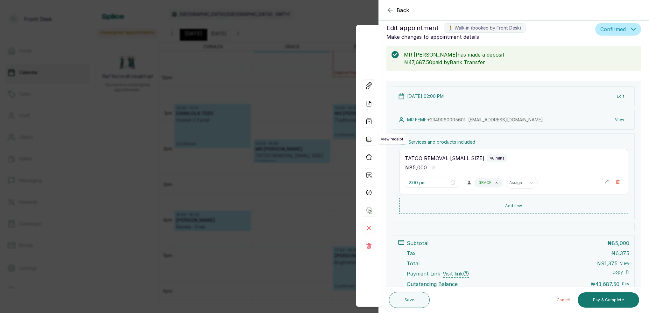
click at [370, 141] on icon "button" at bounding box center [368, 139] width 5 height 5
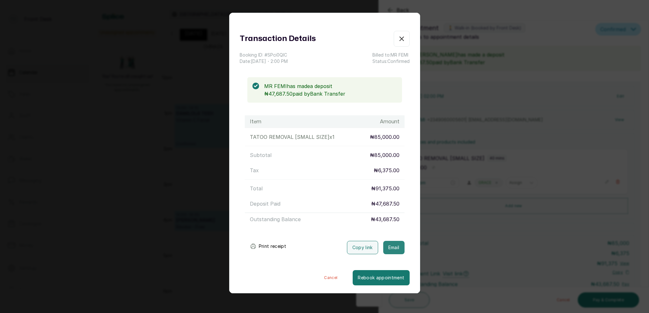
click at [396, 248] on button "Email" at bounding box center [393, 247] width 21 height 13
click at [451, 94] on div "Transaction Details Booking ID: # SPci0QlC Date: [DATE] ・ 2:00 PM Billed to: MR…" at bounding box center [324, 156] width 649 height 313
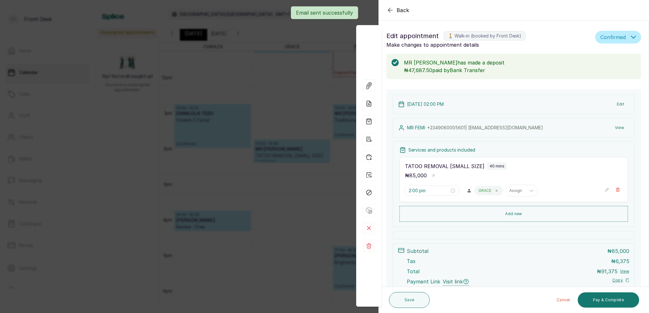
scroll to position [0, 0]
click at [618, 126] on button "View" at bounding box center [618, 127] width 19 height 11
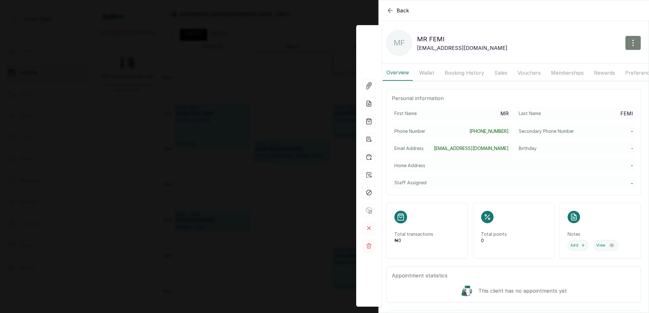
click at [633, 46] on icon "button" at bounding box center [633, 43] width 8 height 8
click at [578, 62] on span "Edit" at bounding box center [604, 62] width 61 height 8
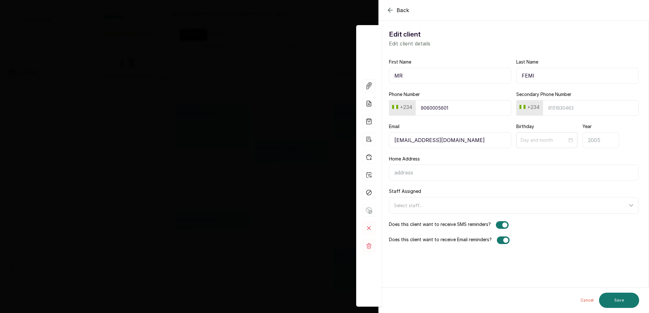
drag, startPoint x: 538, startPoint y: 76, endPoint x: 521, endPoint y: 76, distance: 17.8
paste input "FEMI"
type input "MR [PERSON_NAME]"
click at [538, 77] on input "Last Name" at bounding box center [577, 76] width 122 height 16
type input "AREOGUN"
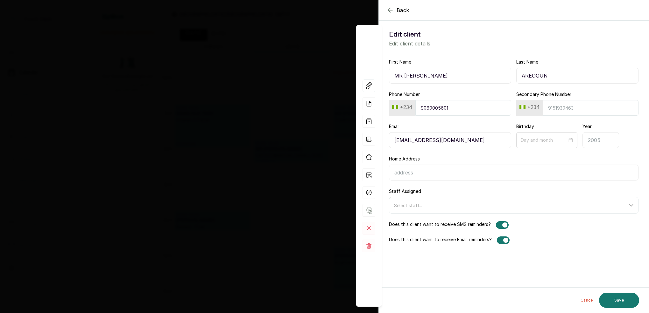
drag, startPoint x: 611, startPoint y: 296, endPoint x: 616, endPoint y: 272, distance: 24.7
click at [611, 295] on button "Save" at bounding box center [619, 300] width 40 height 15
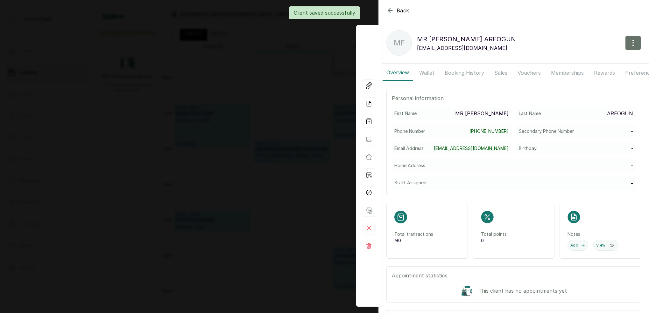
click at [284, 97] on div "Back MR FEMI AREOGUN MF MR FEMI AREOGUN [EMAIL_ADDRESS][DOMAIN_NAME] Overview W…" at bounding box center [324, 156] width 649 height 313
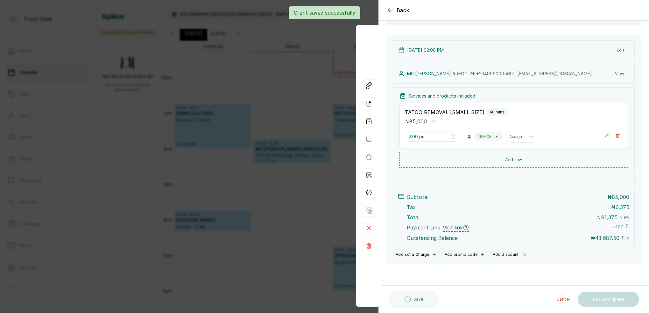
scroll to position [54, 0]
click at [280, 120] on div "Back Appointment Details Edit appointment 🚶 Walk-in (booked by Front Desk) Make…" at bounding box center [324, 156] width 649 height 313
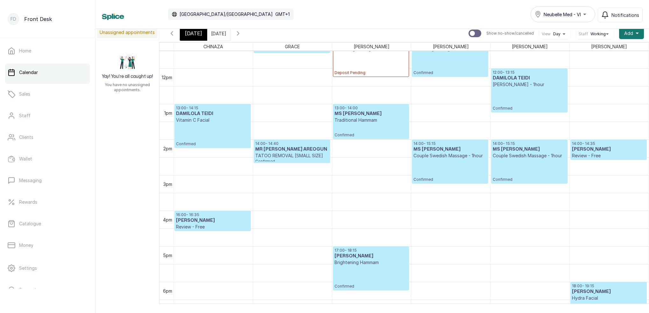
click at [301, 156] on p "TATOO REMOVAL [SMALL SIZE]" at bounding box center [291, 156] width 73 height 6
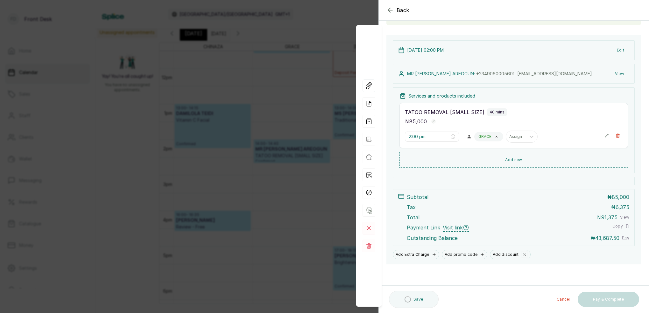
scroll to position [54, 0]
click at [307, 114] on div "Back Appointment Details Edit appointment 🚶 Walk-in (booked by Front Desk) Make…" at bounding box center [324, 156] width 649 height 313
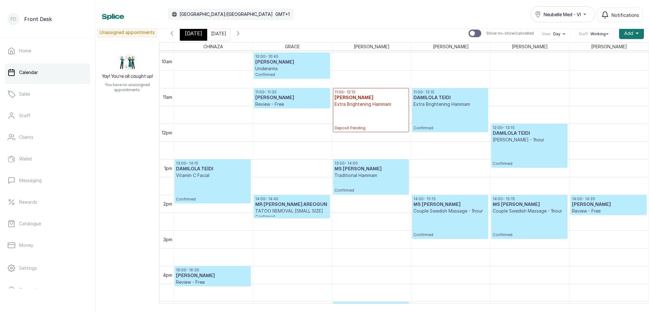
scroll to position [379, 0]
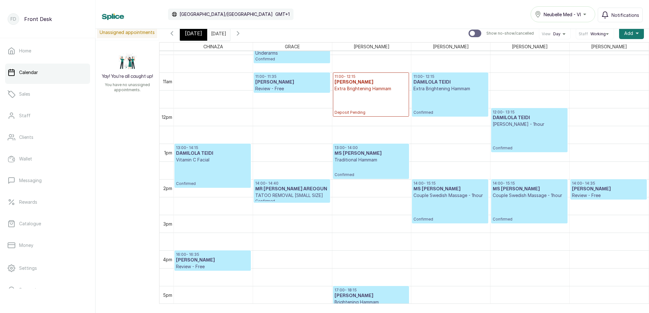
click at [281, 192] on h3 "MR [PERSON_NAME] AREOGUN" at bounding box center [291, 189] width 73 height 6
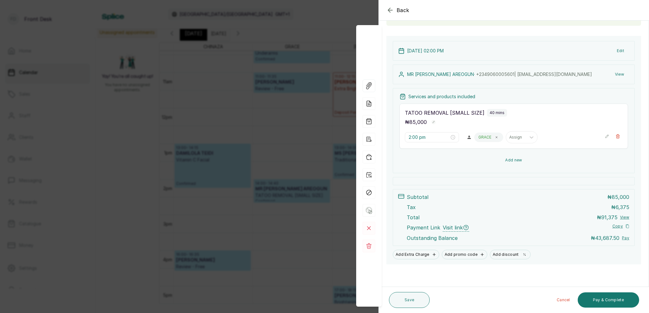
scroll to position [53, 0]
click at [367, 139] on icon "button" at bounding box center [368, 139] width 13 height 13
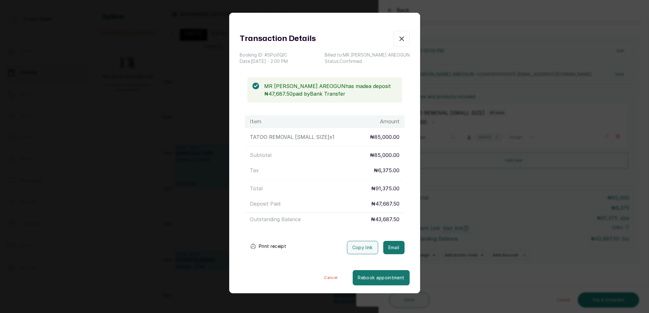
click at [514, 102] on div "Transaction Details Booking ID: # SPci0QlC Date: [DATE] ・ 2:00 PM Billed to: MR…" at bounding box center [324, 156] width 649 height 313
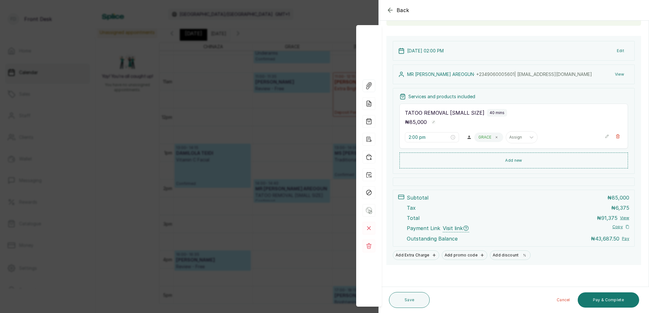
click at [270, 116] on div "Back Appointment Details Edit appointment 🚶 Walk-in (booked by Front Desk) Make…" at bounding box center [324, 156] width 649 height 313
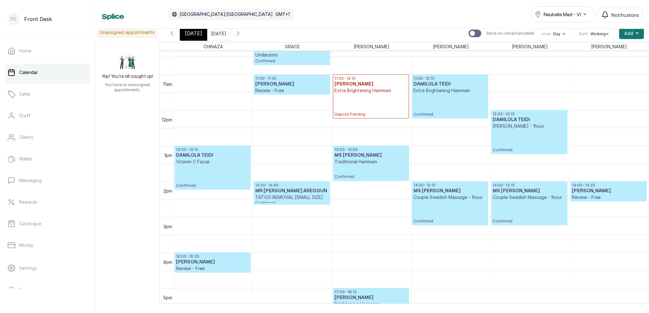
scroll to position [369, 0]
click at [192, 37] on span "[DATE]" at bounding box center [193, 34] width 17 height 8
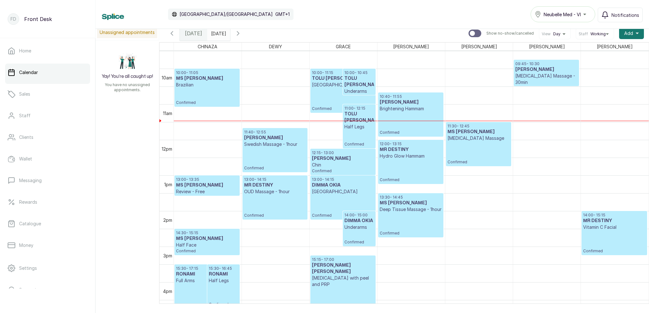
scroll to position [345, 0]
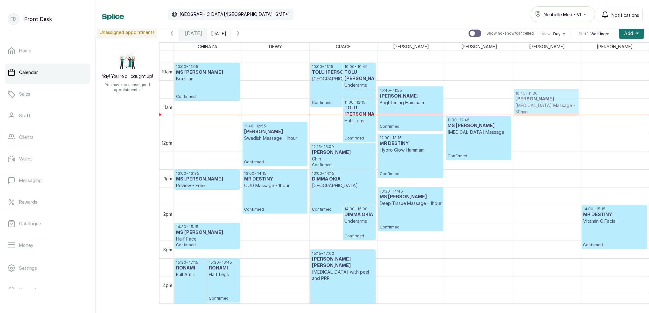
drag, startPoint x: 535, startPoint y: 66, endPoint x: 533, endPoint y: 94, distance: 28.1
click at [533, 94] on div "09:45 - 10:30 Eden Jombo [MEDICAL_DATA] Massage - 30min Confirmed 10:45 - 11:30…" at bounding box center [546, 133] width 67 height 855
drag, startPoint x: 537, startPoint y: 97, endPoint x: 536, endPoint y: 103, distance: 5.9
click at [536, 103] on div "15:30 - 17:15 RONAMI Full Arms Confirmed 15:30 - 16:45 RONAMI Half Legs Confirm…" at bounding box center [411, 133] width 475 height 855
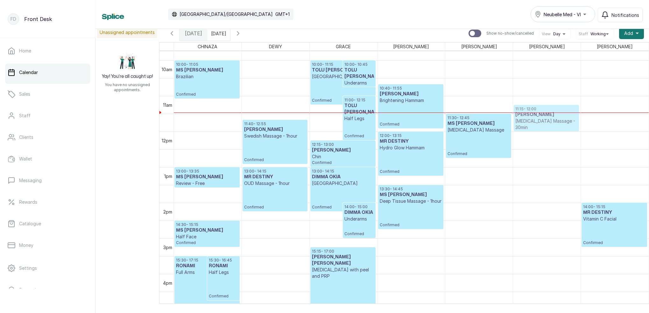
scroll to position [347, 0]
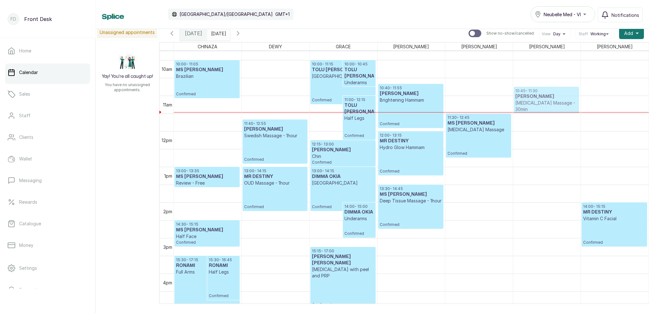
drag, startPoint x: 535, startPoint y: 108, endPoint x: 535, endPoint y: 91, distance: 16.6
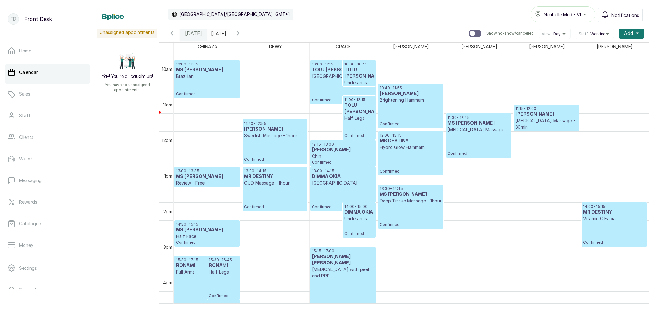
click at [534, 115] on h3 "[PERSON_NAME]" at bounding box center [546, 114] width 62 height 6
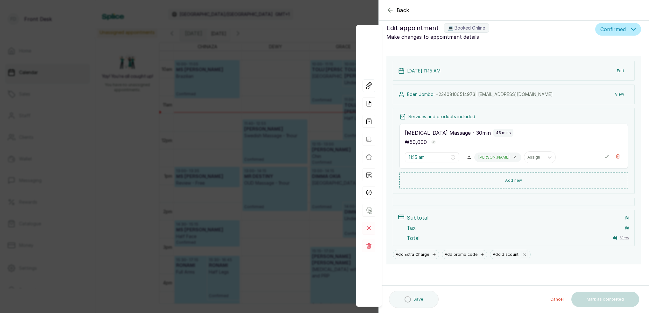
scroll to position [7, 0]
click at [419, 159] on input "11:15 am" at bounding box center [428, 158] width 41 height 7
click at [434, 204] on div "07" at bounding box center [431, 205] width 15 height 9
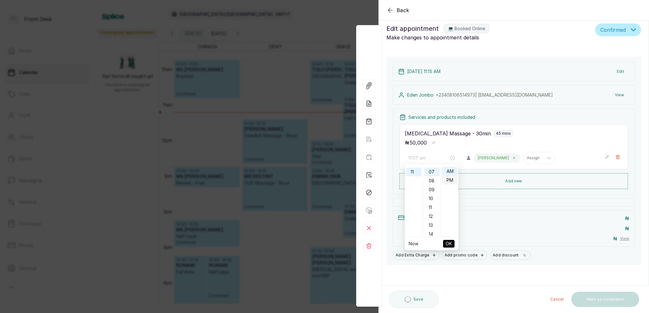
drag, startPoint x: 451, startPoint y: 171, endPoint x: 452, endPoint y: 183, distance: 11.6
click at [451, 172] on div "AM" at bounding box center [449, 171] width 15 height 9
type input "11:07 am"
drag, startPoint x: 451, startPoint y: 242, endPoint x: 448, endPoint y: 229, distance: 13.3
click at [451, 242] on span "OK" at bounding box center [448, 244] width 6 height 12
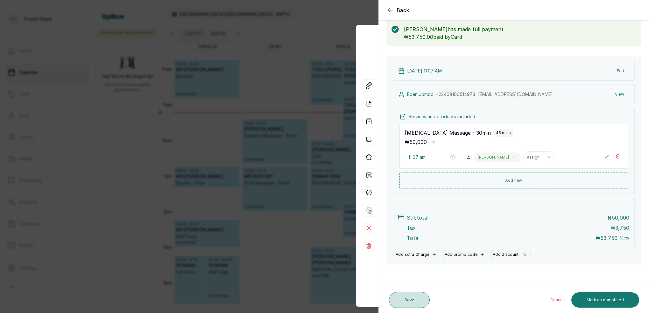
click at [416, 299] on button "Save" at bounding box center [409, 300] width 41 height 16
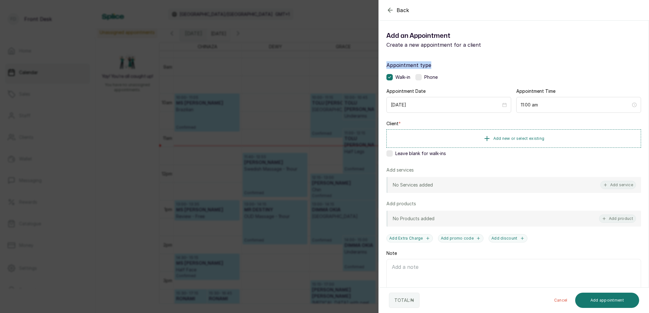
drag, startPoint x: 307, startPoint y: 68, endPoint x: 377, endPoint y: 85, distance: 72.7
click at [309, 69] on div "Back Add Appointment Add an Appointment Create a new appointment for a client A…" at bounding box center [324, 156] width 649 height 313
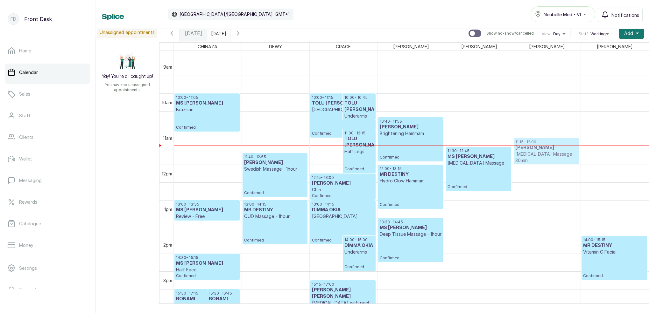
click at [557, 151] on div "11:15 - 12:00 Eden Jombo [MEDICAL_DATA] Massage - 30min Confirmed 11:15 - 12:00…" at bounding box center [546, 164] width 67 height 855
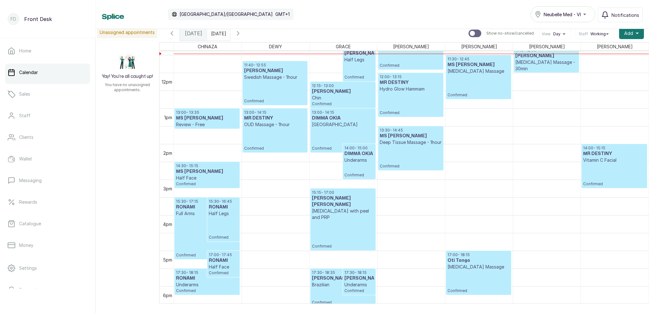
click at [540, 65] on p "[MEDICAL_DATA] Massage - 30min" at bounding box center [546, 65] width 62 height 13
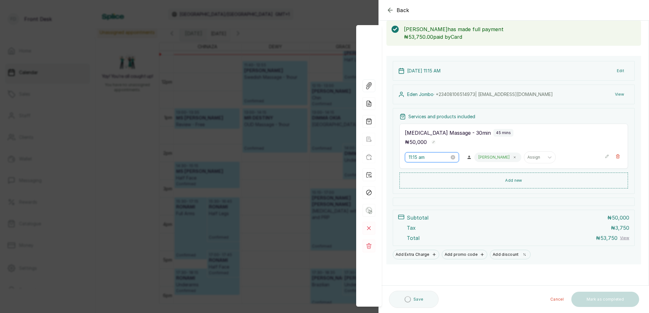
click at [418, 156] on input "11:15 am" at bounding box center [428, 157] width 41 height 7
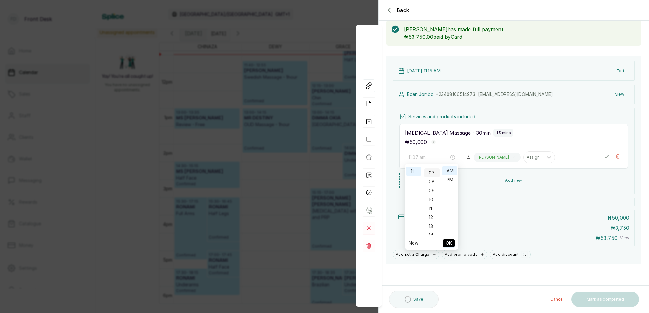
click at [433, 171] on div "07" at bounding box center [431, 173] width 15 height 9
drag, startPoint x: 449, startPoint y: 170, endPoint x: 450, endPoint y: 205, distance: 35.0
click at [449, 170] on div "AM" at bounding box center [449, 170] width 15 height 9
drag, startPoint x: 431, startPoint y: 175, endPoint x: 447, endPoint y: 175, distance: 15.3
click at [431, 175] on div "07" at bounding box center [431, 172] width 15 height 9
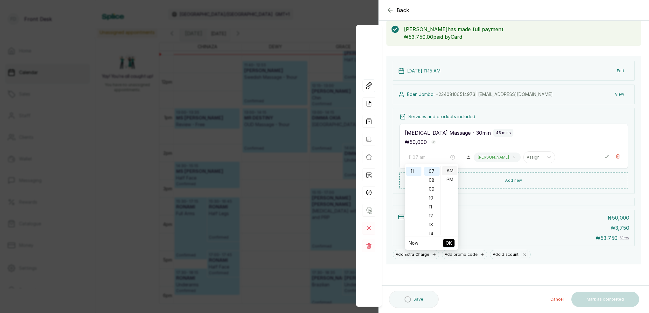
click at [452, 172] on div "AM" at bounding box center [449, 170] width 15 height 9
type input "11:07 am"
click at [450, 240] on span "OK" at bounding box center [448, 243] width 6 height 12
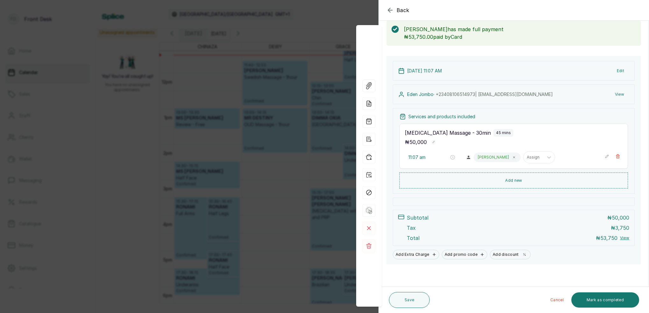
scroll to position [33, 0]
click at [219, 114] on div "Back Appointment Details Edit appointment 💻 Booked Online Make changes to appoi…" at bounding box center [324, 156] width 649 height 313
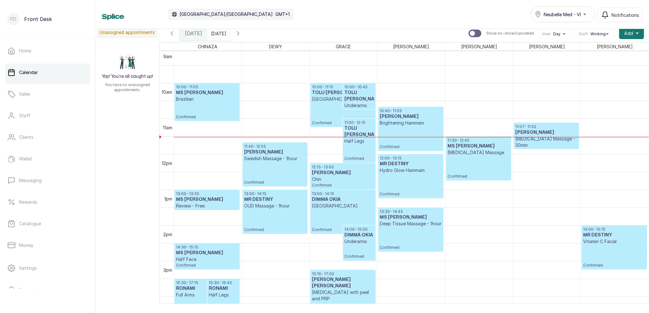
scroll to position [326, 0]
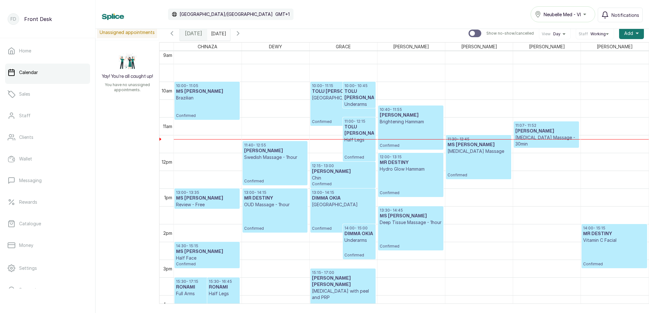
click at [218, 36] on input "[DATE]" at bounding box center [212, 31] width 10 height 11
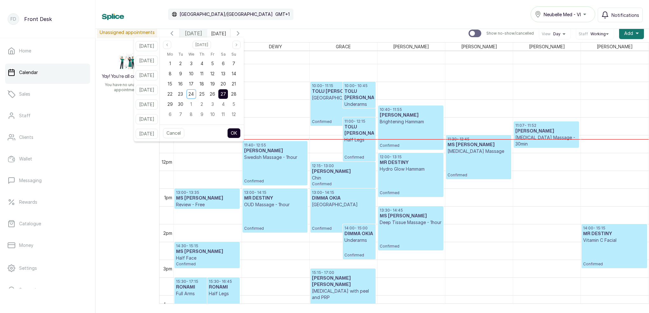
drag, startPoint x: 221, startPoint y: 94, endPoint x: 230, endPoint y: 96, distance: 9.5
click at [215, 94] on span "26" at bounding box center [212, 93] width 5 height 5
click at [226, 96] on span "27" at bounding box center [222, 93] width 5 height 5
click at [240, 133] on button "OK" at bounding box center [233, 133] width 13 height 10
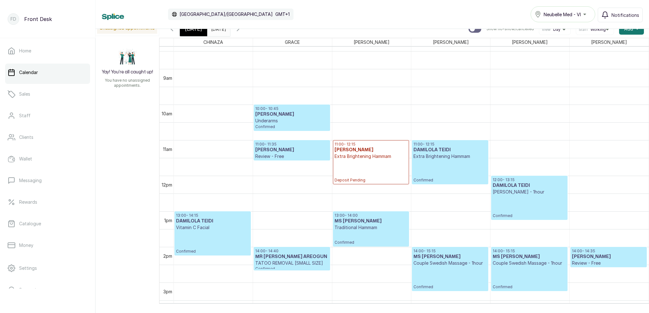
scroll to position [300, 0]
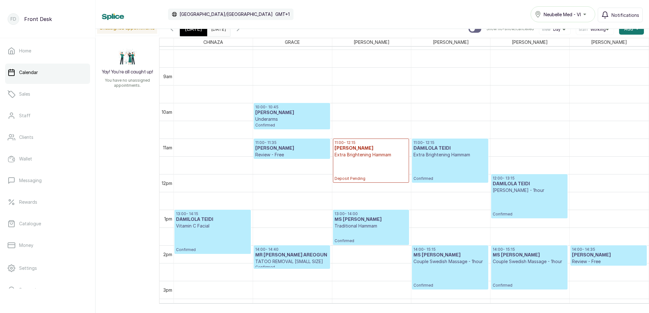
click at [201, 33] on div "[DATE]" at bounding box center [193, 29] width 27 height 15
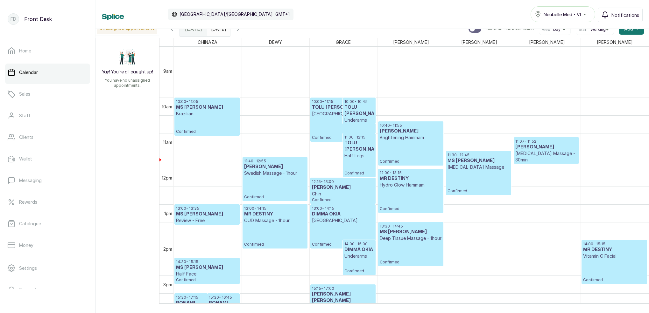
scroll to position [331, 0]
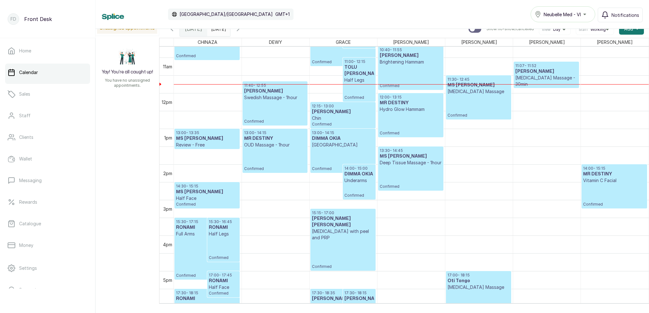
click at [525, 80] on p "[MEDICAL_DATA] Massage - 30min" at bounding box center [546, 81] width 62 height 13
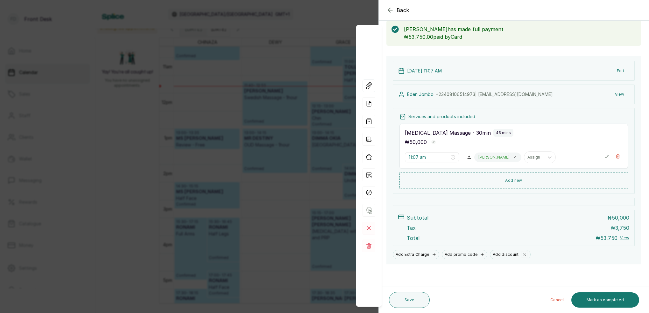
click at [287, 50] on div "Back Appointment Details Edit appointment 💻 Booked Online Make changes to appoi…" at bounding box center [324, 156] width 649 height 313
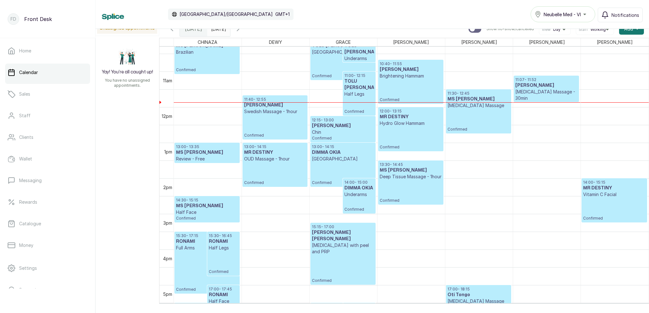
scroll to position [367, 0]
drag, startPoint x: 227, startPoint y: 29, endPoint x: 227, endPoint y: 33, distance: 3.6
click at [218, 29] on input "[DATE]" at bounding box center [212, 27] width 10 height 11
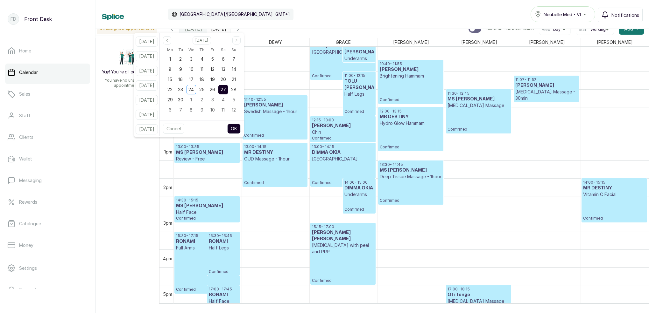
drag, startPoint x: 223, startPoint y: 90, endPoint x: 230, endPoint y: 91, distance: 7.1
click at [217, 90] on div "26" at bounding box center [213, 90] width 10 height 10
drag, startPoint x: 233, startPoint y: 91, endPoint x: 240, endPoint y: 119, distance: 29.4
click at [226, 91] on span "27" at bounding box center [222, 89] width 5 height 5
click at [240, 126] on button "OK" at bounding box center [233, 129] width 13 height 10
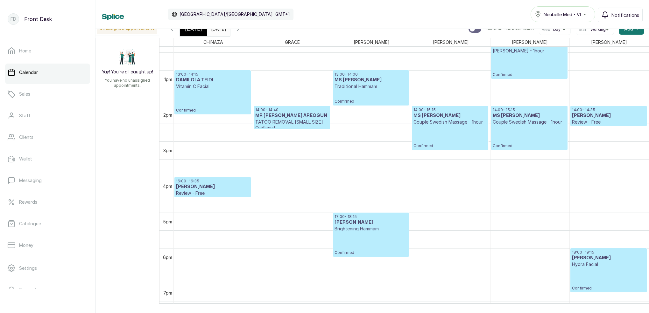
scroll to position [440, 0]
click at [194, 33] on div "[DATE]" at bounding box center [193, 29] width 27 height 15
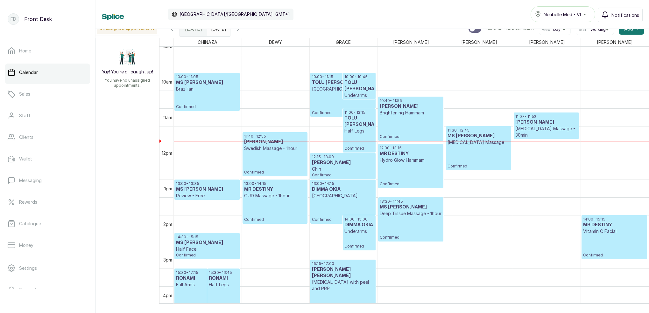
scroll to position [334, 0]
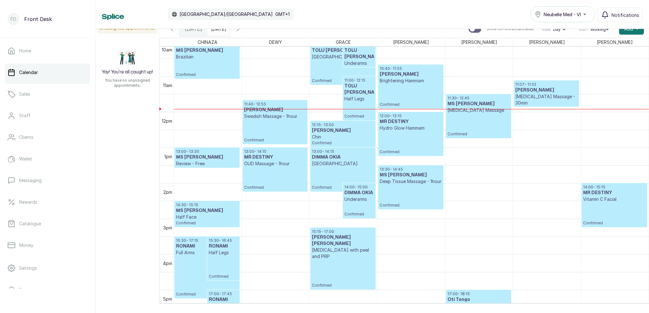
click at [353, 93] on h3 "TOLU [PERSON_NAME]" at bounding box center [358, 89] width 29 height 13
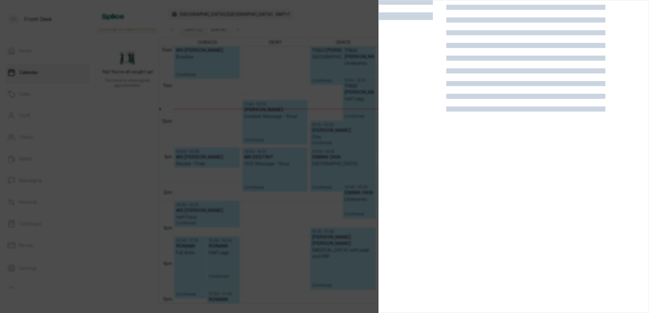
click at [323, 144] on div at bounding box center [324, 156] width 649 height 313
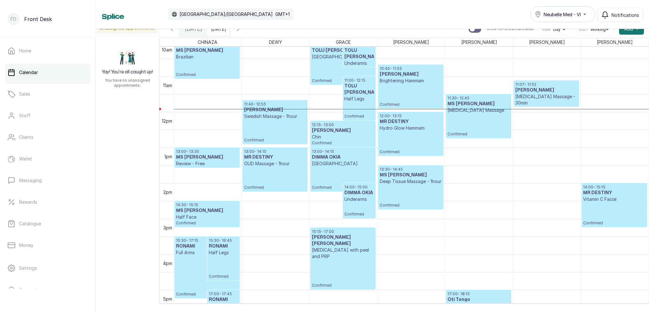
click at [355, 89] on h3 "TOLU [PERSON_NAME]" at bounding box center [358, 89] width 29 height 13
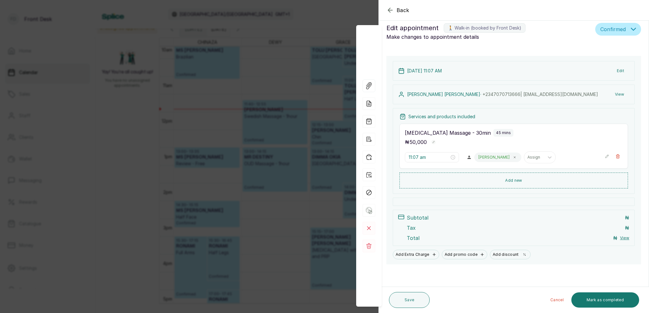
type input "10:00 am"
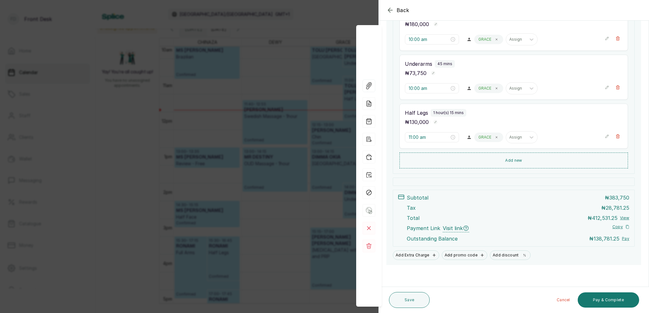
click at [248, 184] on div "Back Appointment Details Edit appointment 🚶 Walk-in (booked by Front Desk) Make…" at bounding box center [324, 156] width 649 height 313
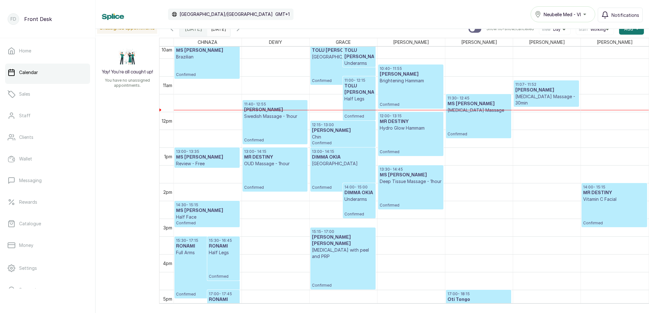
click at [242, 30] on icon "button" at bounding box center [238, 29] width 8 height 8
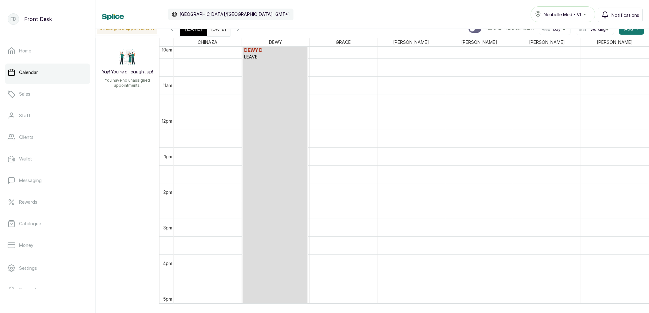
scroll to position [214, 0]
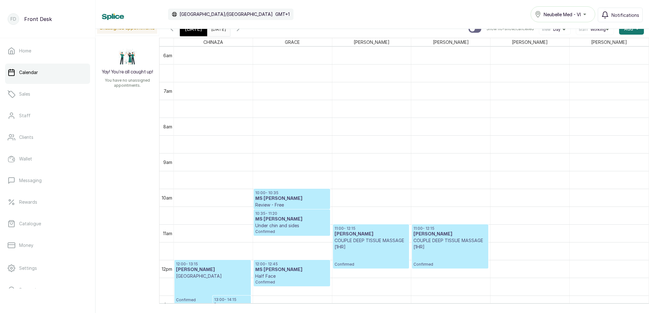
click at [242, 30] on icon "button" at bounding box center [238, 29] width 8 height 8
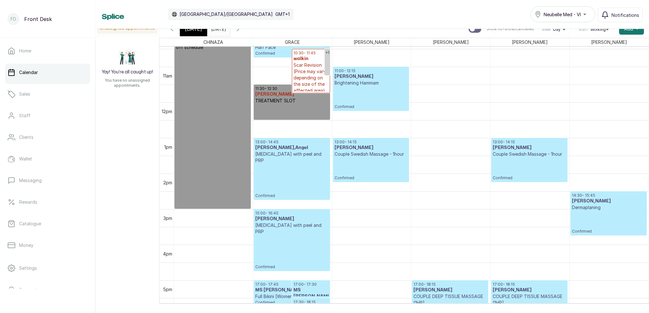
scroll to position [359, 0]
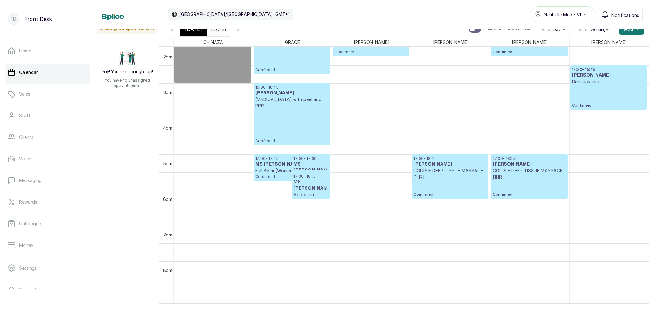
click at [195, 33] on div "[DATE]" at bounding box center [193, 29] width 27 height 15
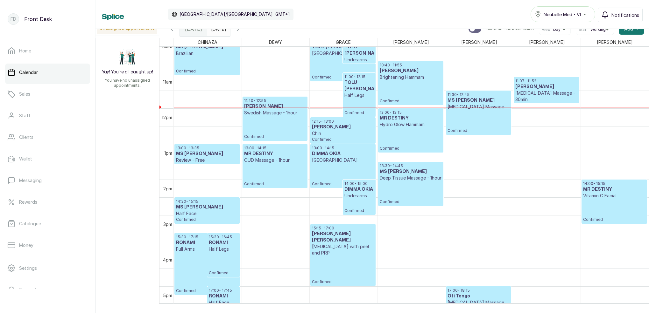
click at [218, 30] on input "[DATE]" at bounding box center [212, 27] width 10 height 11
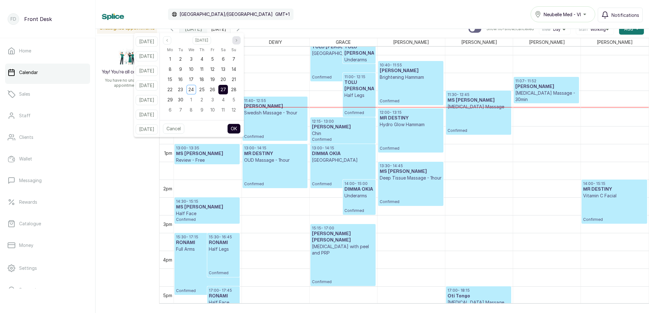
click at [238, 41] on icon "page next" at bounding box center [236, 40] width 4 height 4
drag, startPoint x: 210, startPoint y: 68, endPoint x: 212, endPoint y: 77, distance: 8.7
click at [203, 68] on span "9" at bounding box center [201, 68] width 3 height 5
click at [240, 127] on button "OK" at bounding box center [233, 129] width 13 height 10
type input "[DATE]"
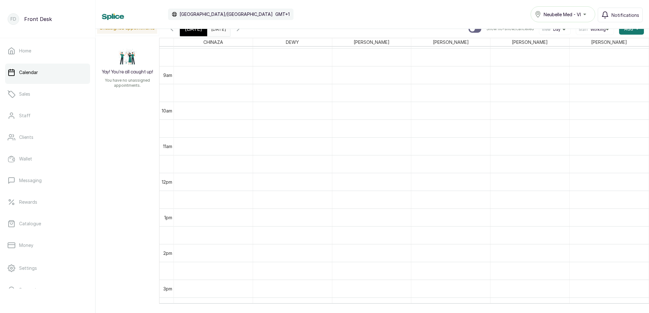
scroll to position [332, 0]
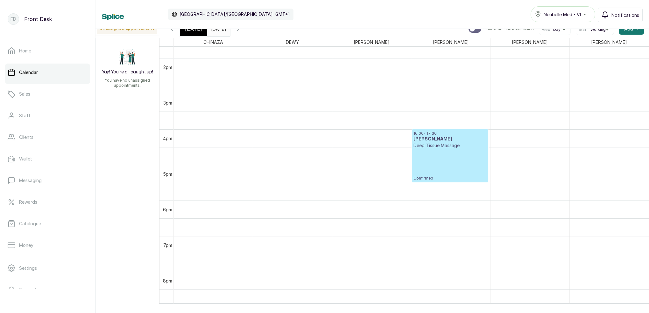
click at [463, 144] on p "Deep Tissue Massage" at bounding box center [449, 145] width 73 height 6
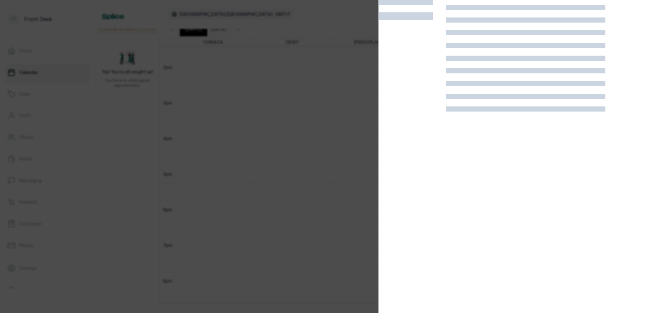
click at [336, 215] on div at bounding box center [324, 156] width 649 height 313
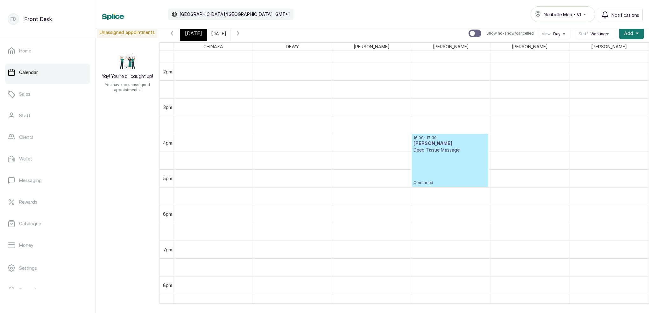
click at [430, 167] on p "Confirmed" at bounding box center [449, 169] width 73 height 32
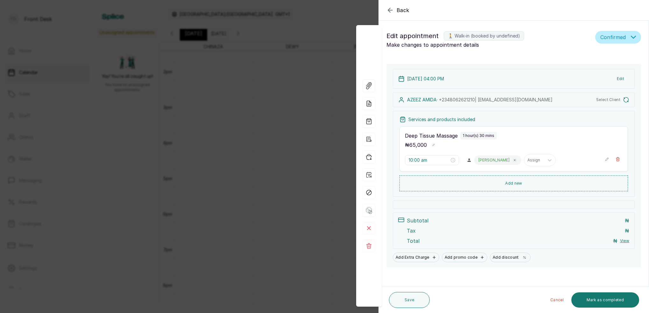
type input "4:00 pm"
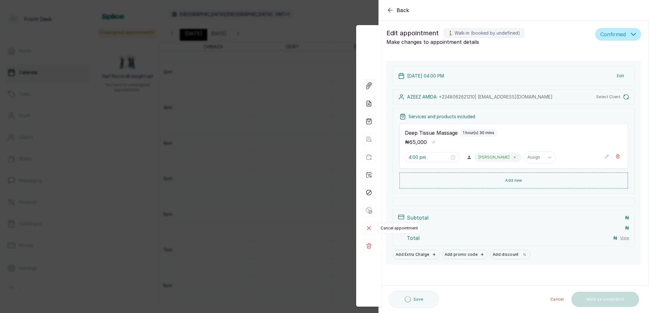
click at [371, 228] on rect at bounding box center [368, 228] width 13 height 13
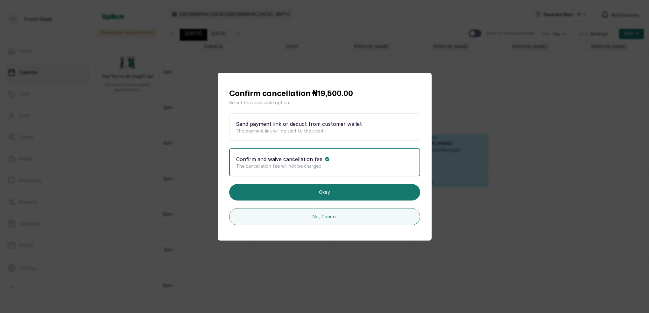
click at [467, 140] on div "Confirm cancellation ₦19,500.00 Select the applicable option Send payment link …" at bounding box center [324, 156] width 649 height 313
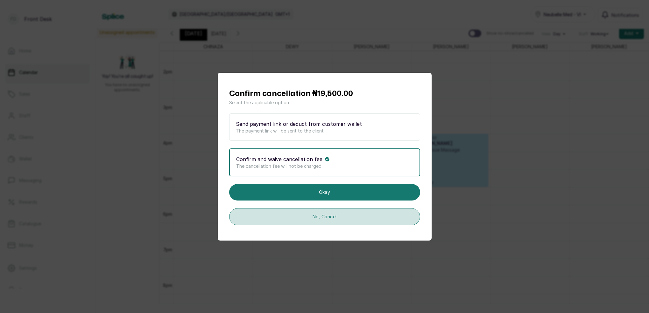
click at [333, 219] on button "No, Cancel" at bounding box center [324, 216] width 191 height 17
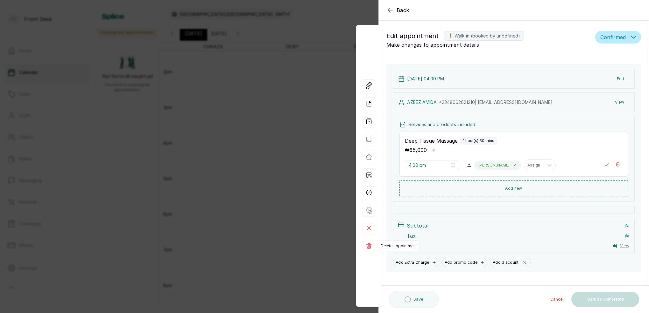
click at [371, 246] on rect at bounding box center [368, 246] width 13 height 13
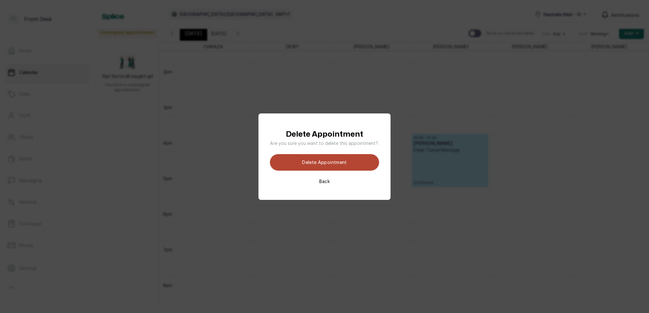
click at [362, 162] on button "Delete appointment" at bounding box center [324, 162] width 109 height 17
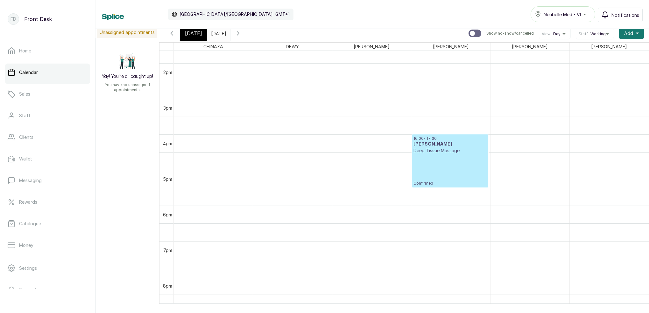
click at [451, 157] on p "Confirmed" at bounding box center [449, 170] width 73 height 32
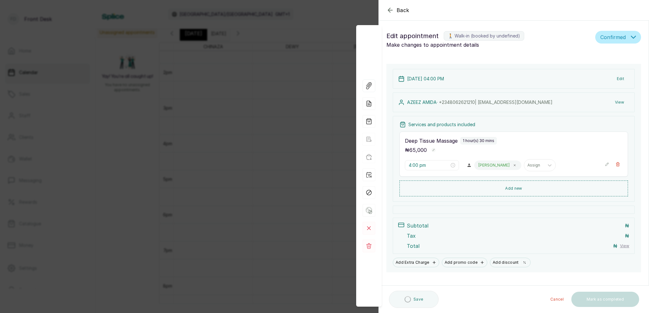
click at [617, 101] on button "View" at bounding box center [618, 102] width 19 height 11
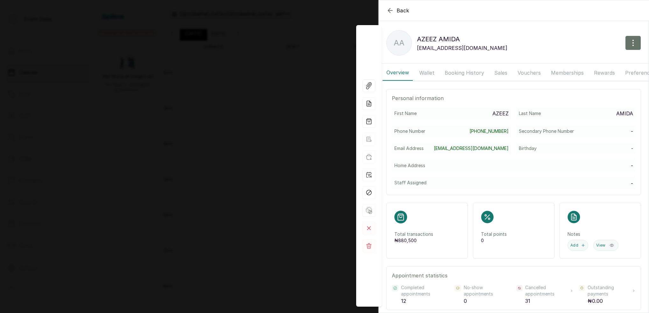
click at [463, 73] on button "Booking History" at bounding box center [464, 73] width 47 height 16
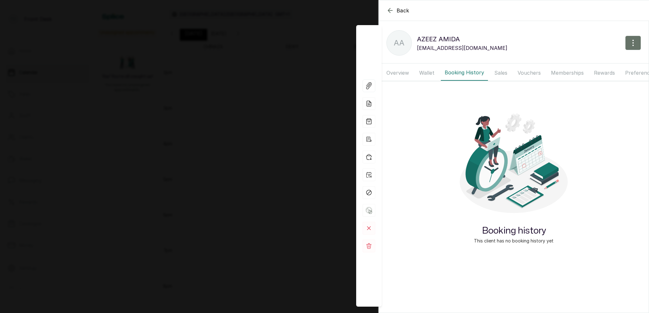
drag, startPoint x: 434, startPoint y: 73, endPoint x: 437, endPoint y: 73, distance: 3.5
click at [434, 73] on button "Wallet" at bounding box center [426, 73] width 23 height 16
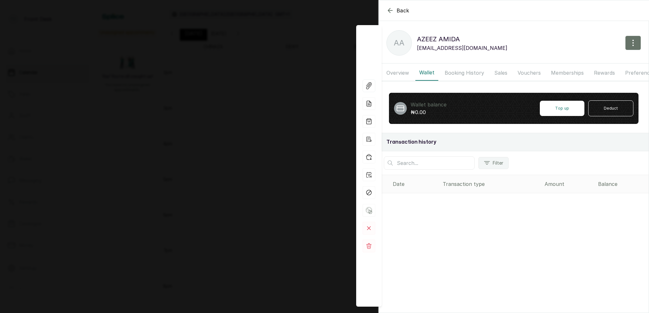
click at [453, 74] on button "Booking History" at bounding box center [464, 73] width 47 height 16
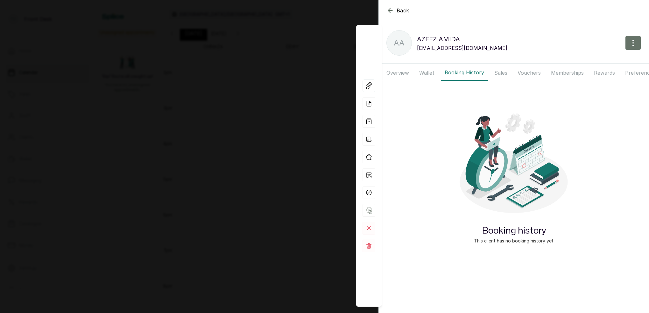
drag, startPoint x: 403, startPoint y: 74, endPoint x: 417, endPoint y: 75, distance: 13.7
click at [404, 74] on button "Overview" at bounding box center [397, 73] width 30 height 16
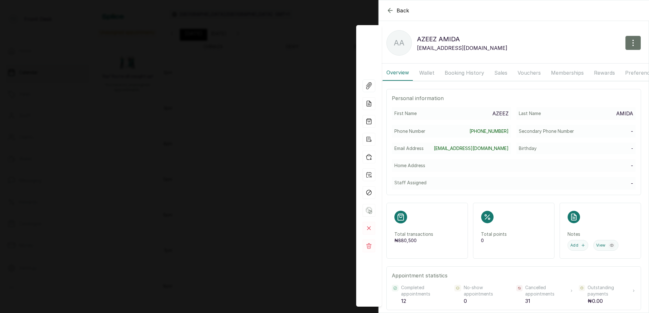
drag, startPoint x: 424, startPoint y: 73, endPoint x: 429, endPoint y: 73, distance: 5.1
click at [425, 73] on button "Wallet" at bounding box center [426, 73] width 23 height 16
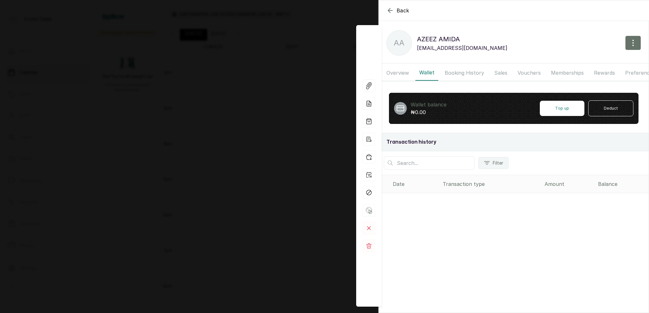
click at [449, 72] on button "Booking History" at bounding box center [464, 73] width 47 height 16
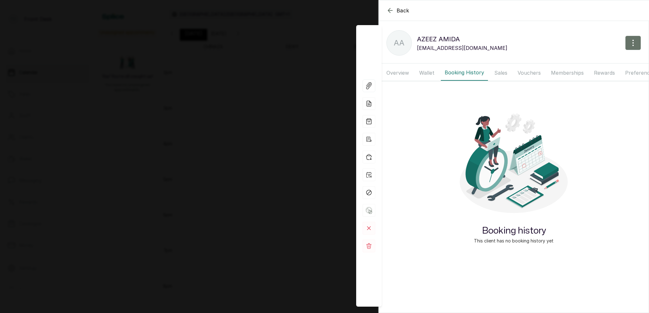
click at [504, 72] on button "Sales" at bounding box center [500, 73] width 21 height 16
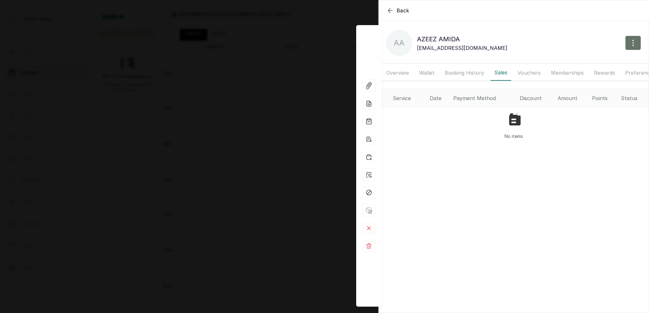
click at [469, 73] on button "Booking History" at bounding box center [464, 73] width 47 height 16
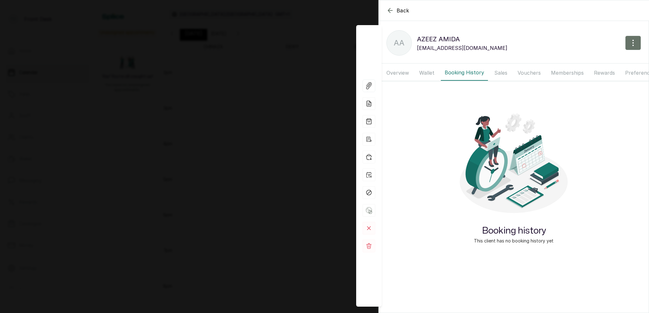
click at [430, 72] on button "Wallet" at bounding box center [426, 73] width 23 height 16
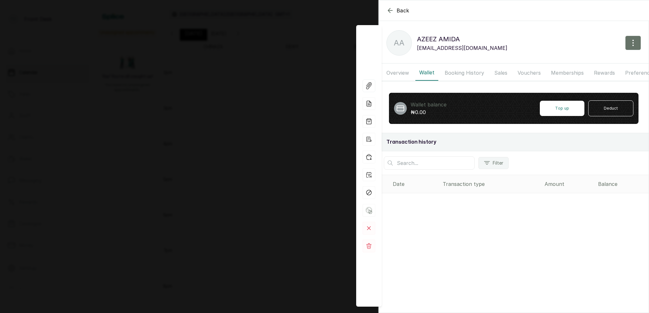
click at [397, 73] on button "Overview" at bounding box center [397, 73] width 30 height 16
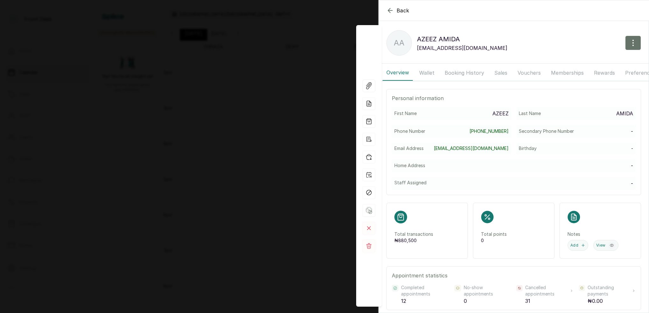
click at [430, 71] on button "Wallet" at bounding box center [426, 73] width 23 height 16
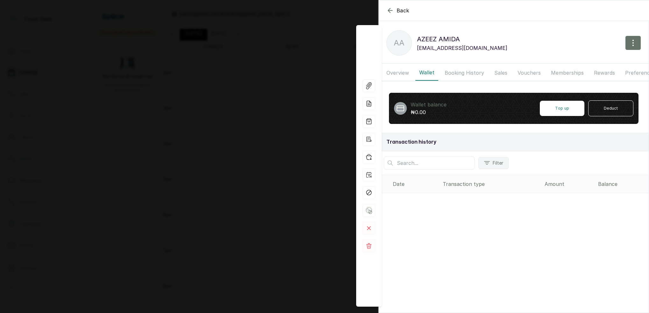
drag, startPoint x: 448, startPoint y: 71, endPoint x: 462, endPoint y: 72, distance: 14.1
click at [450, 71] on button "Booking History" at bounding box center [464, 73] width 47 height 16
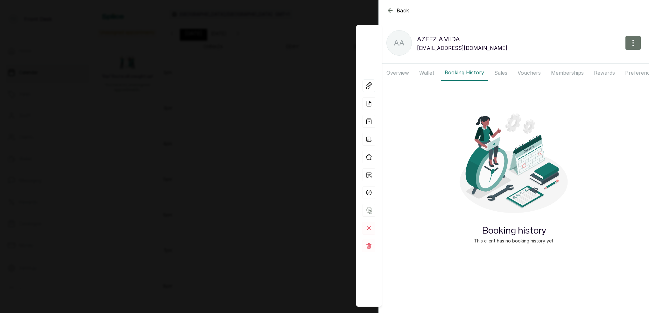
click at [508, 71] on button "Sales" at bounding box center [500, 73] width 21 height 16
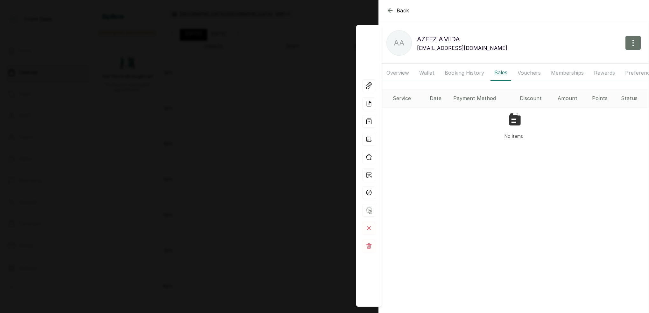
click at [530, 72] on button "Vouchers" at bounding box center [528, 73] width 31 height 16
click at [469, 71] on button "Booking History" at bounding box center [464, 73] width 47 height 16
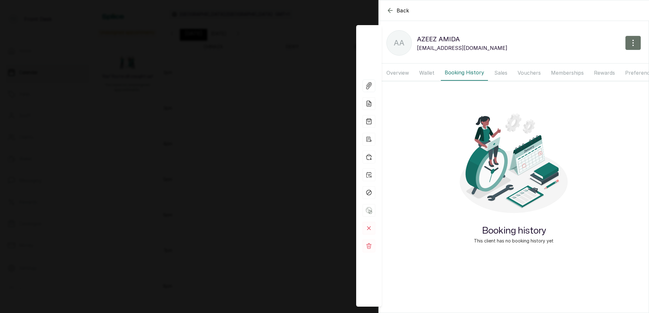
click at [429, 72] on button "Wallet" at bounding box center [426, 73] width 23 height 16
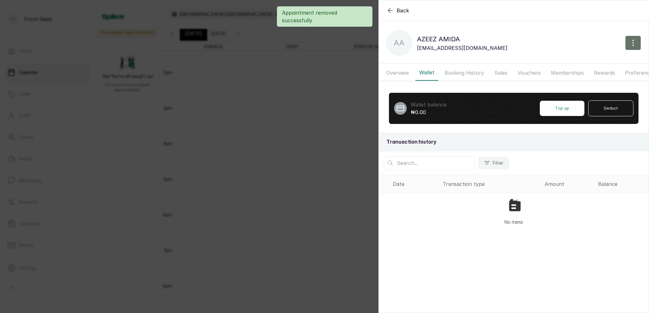
click at [402, 71] on button "Overview" at bounding box center [397, 73] width 30 height 16
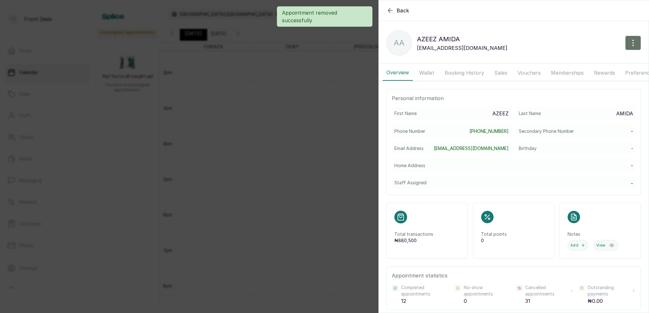
click at [452, 70] on button "Booking History" at bounding box center [464, 73] width 47 height 16
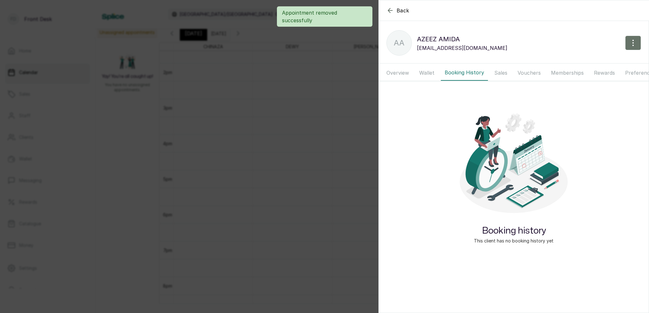
click at [501, 74] on button "Sales" at bounding box center [500, 73] width 21 height 16
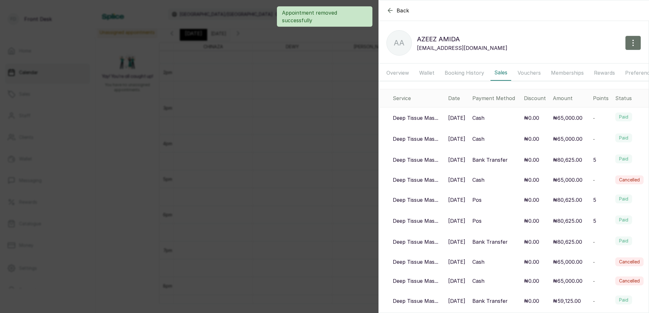
click at [424, 117] on p "Deep Tissue Mas..." at bounding box center [414, 118] width 45 height 8
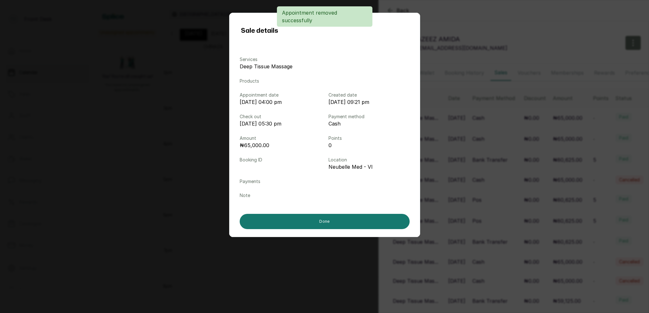
click at [467, 133] on div "Sale details Services Deep Tissue Massage Products Appointment date [DATE] 04:0…" at bounding box center [324, 156] width 649 height 313
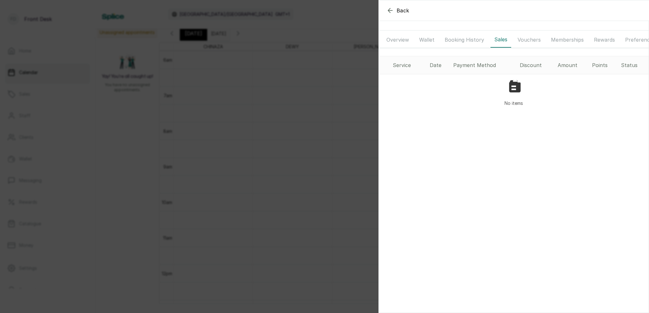
click at [466, 42] on button "Booking History" at bounding box center [464, 40] width 47 height 16
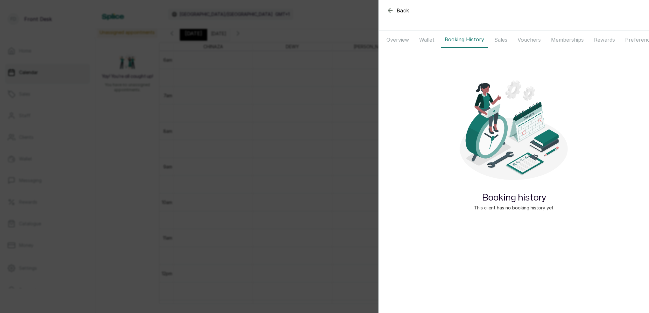
click at [433, 39] on button "Wallet" at bounding box center [426, 40] width 23 height 16
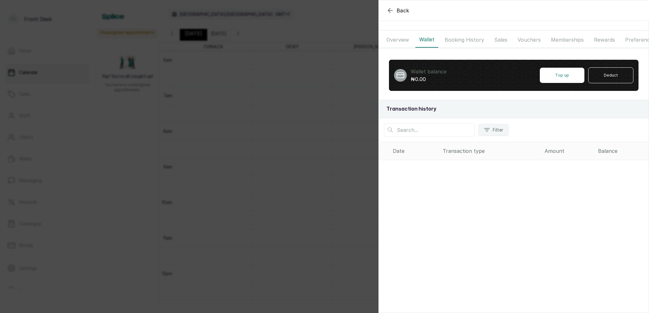
click at [403, 42] on button "Overview" at bounding box center [397, 40] width 30 height 16
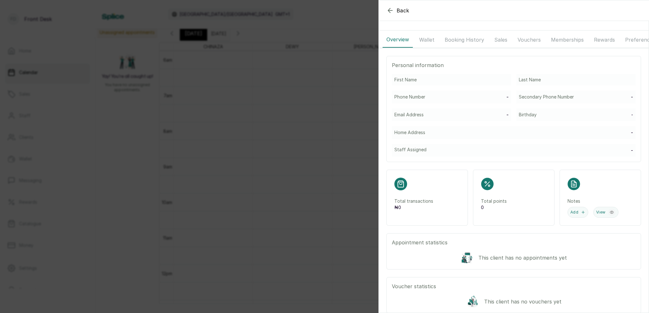
click at [450, 42] on button "Booking History" at bounding box center [464, 40] width 47 height 16
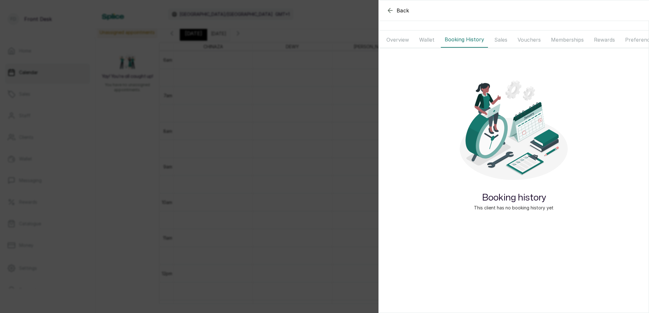
click at [423, 40] on button "Wallet" at bounding box center [426, 40] width 23 height 16
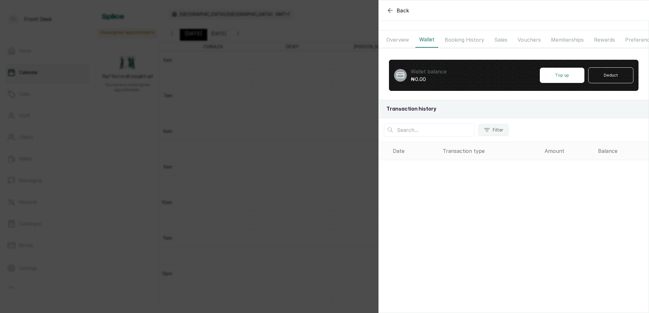
click at [451, 39] on button "Booking History" at bounding box center [464, 40] width 47 height 16
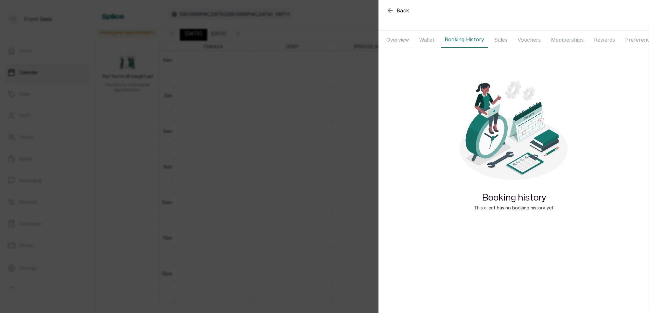
drag, startPoint x: 416, startPoint y: 39, endPoint x: 409, endPoint y: 38, distance: 6.7
click at [416, 39] on button "Wallet" at bounding box center [426, 40] width 23 height 16
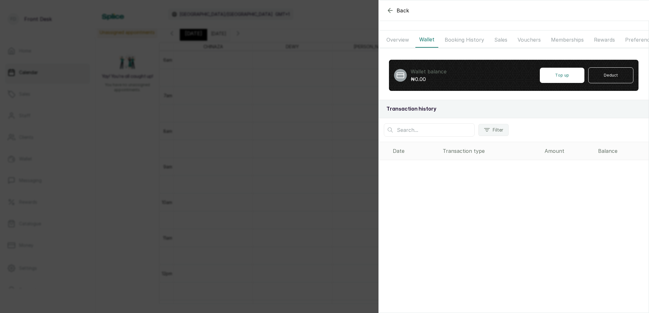
click at [407, 38] on button "Overview" at bounding box center [397, 40] width 30 height 16
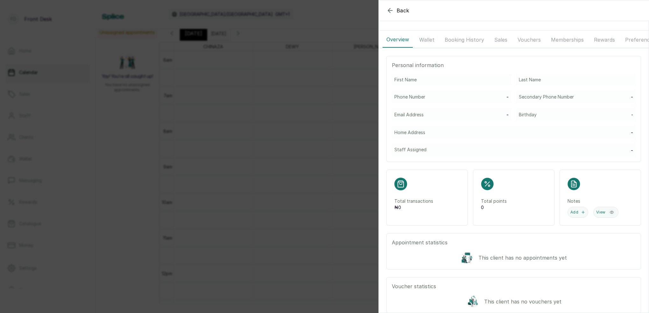
click at [318, 94] on div "Back Overview Wallet Booking History Sales Vouchers Memberships Rewards Prefere…" at bounding box center [324, 156] width 649 height 313
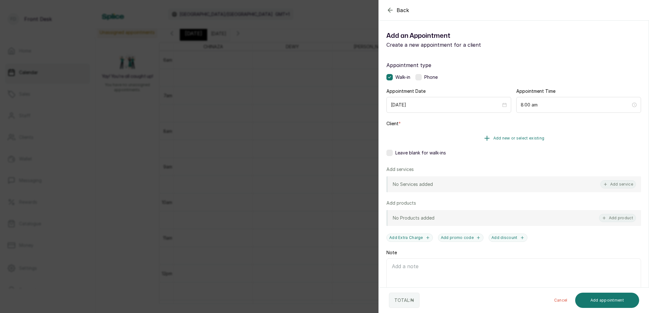
click at [534, 138] on span "Add new or select existing" at bounding box center [518, 138] width 51 height 5
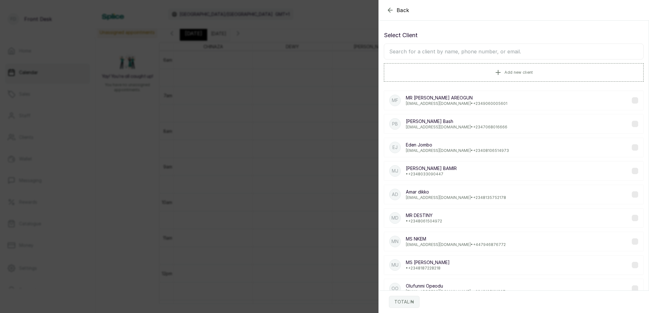
click at [442, 51] on input "text" at bounding box center [514, 52] width 260 height 16
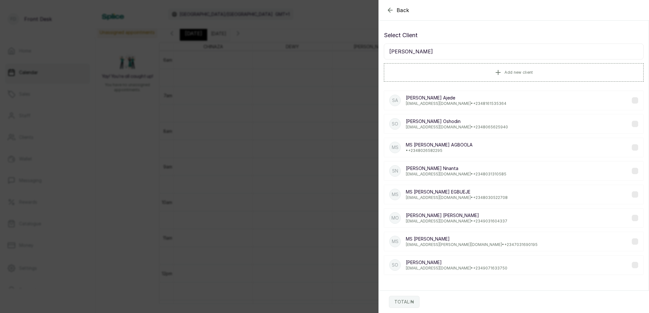
type input "[PERSON_NAME]"
click at [495, 104] on div "SA [PERSON_NAME] [EMAIL_ADDRESS][DOMAIN_NAME] • [PHONE_NUMBER]" at bounding box center [514, 101] width 260 height 20
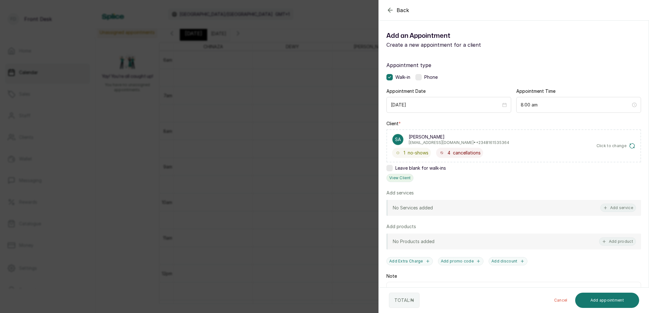
click at [400, 182] on button "View Client" at bounding box center [399, 178] width 27 height 8
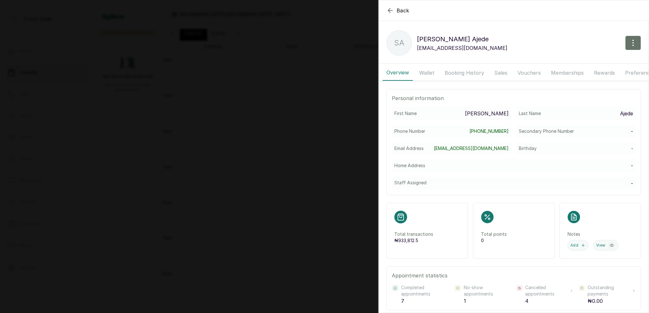
click at [454, 75] on button "Booking History" at bounding box center [464, 73] width 47 height 16
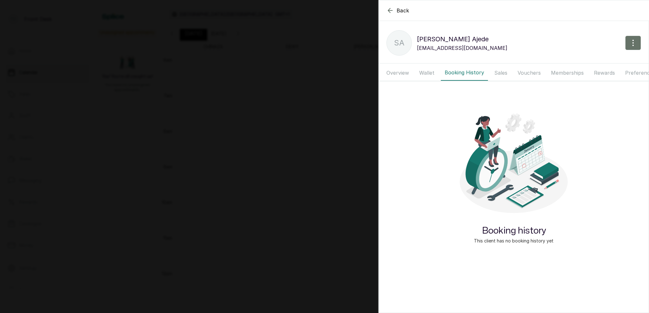
drag, startPoint x: 428, startPoint y: 73, endPoint x: 442, endPoint y: 74, distance: 14.0
click at [428, 73] on button "Wallet" at bounding box center [426, 73] width 23 height 16
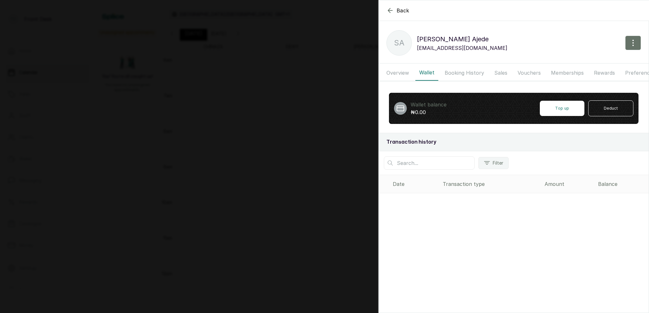
click at [451, 74] on button "Booking History" at bounding box center [464, 73] width 47 height 16
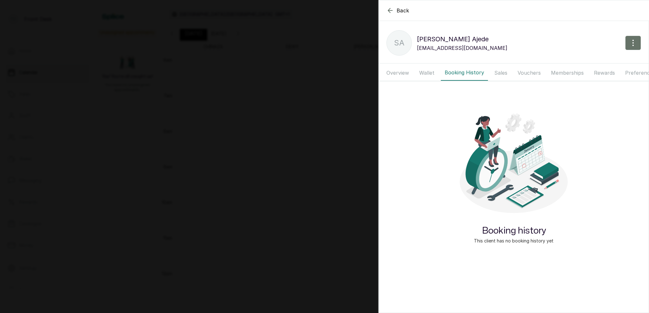
click at [429, 74] on button "Wallet" at bounding box center [426, 73] width 23 height 16
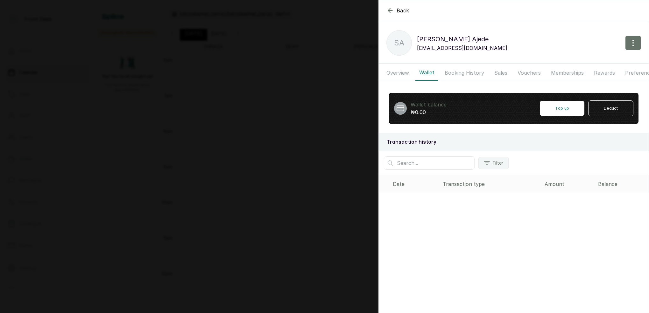
drag, startPoint x: 399, startPoint y: 74, endPoint x: 428, endPoint y: 73, distance: 29.3
click at [399, 74] on button "Overview" at bounding box center [397, 73] width 30 height 16
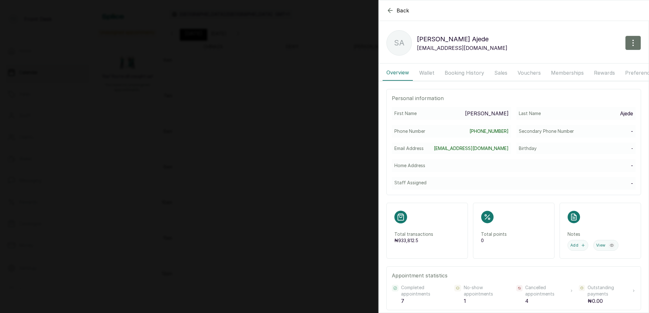
click at [443, 72] on button "Booking History" at bounding box center [464, 73] width 47 height 16
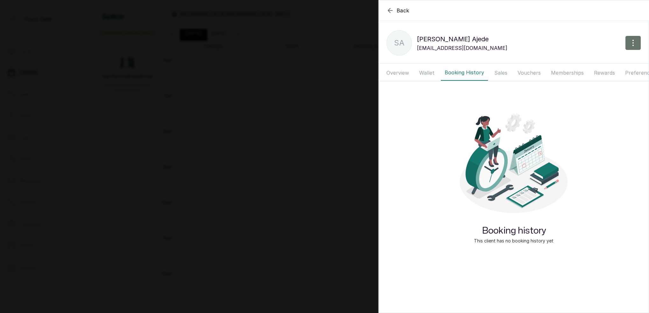
click at [429, 73] on button "Wallet" at bounding box center [426, 73] width 23 height 16
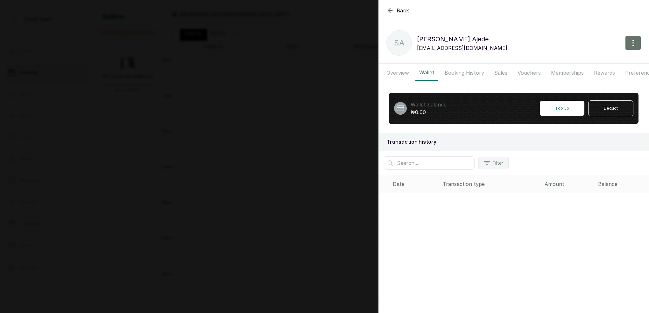
drag, startPoint x: 451, startPoint y: 73, endPoint x: 477, endPoint y: 74, distance: 26.1
click at [451, 73] on button "Booking History" at bounding box center [464, 73] width 47 height 16
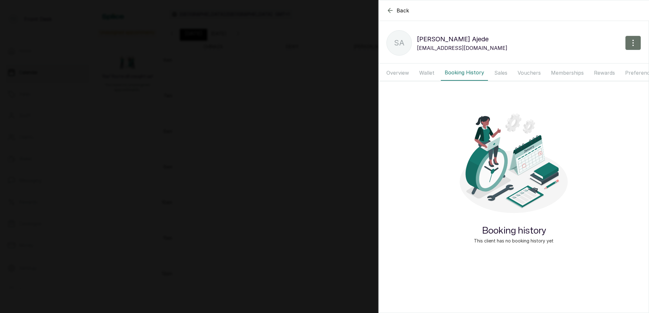
click at [493, 73] on button "Sales" at bounding box center [500, 73] width 21 height 16
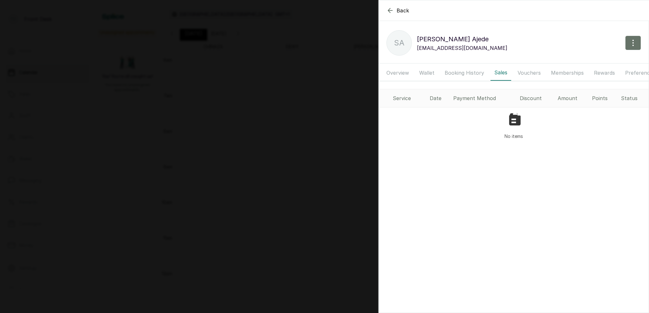
drag, startPoint x: 528, startPoint y: 74, endPoint x: 521, endPoint y: 74, distance: 7.0
click at [528, 74] on button "Vouchers" at bounding box center [528, 73] width 31 height 16
drag, startPoint x: 465, startPoint y: 75, endPoint x: 460, endPoint y: 74, distance: 5.4
click at [465, 75] on button "Booking History" at bounding box center [464, 73] width 47 height 16
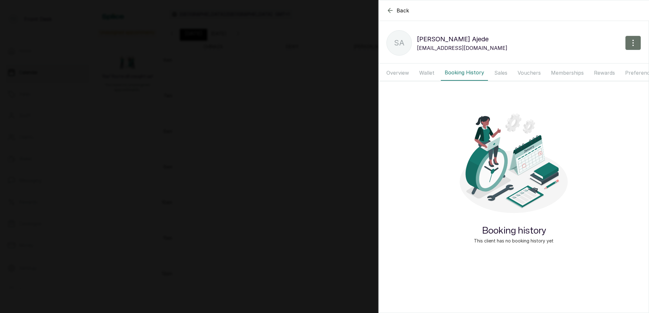
click at [428, 71] on button "Wallet" at bounding box center [426, 73] width 23 height 16
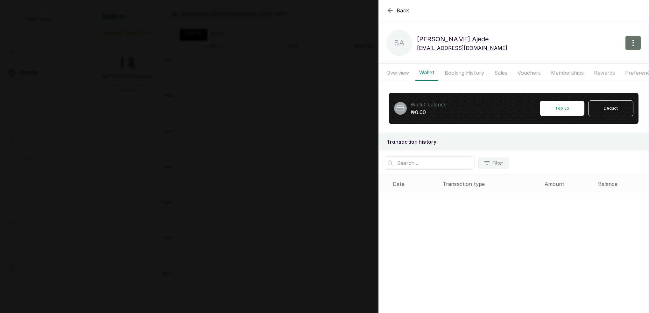
drag, startPoint x: 401, startPoint y: 72, endPoint x: 410, endPoint y: 73, distance: 8.9
click at [401, 72] on button "Overview" at bounding box center [397, 73] width 30 height 16
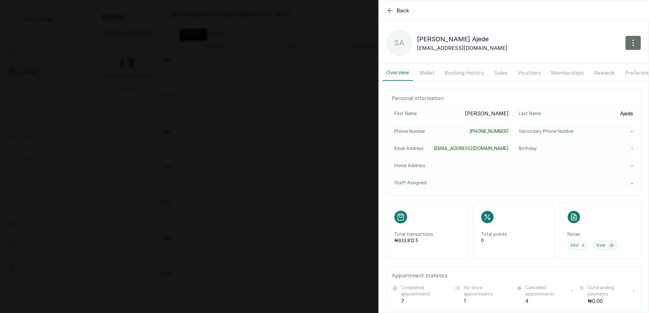
click at [465, 73] on button "Booking History" at bounding box center [464, 73] width 47 height 16
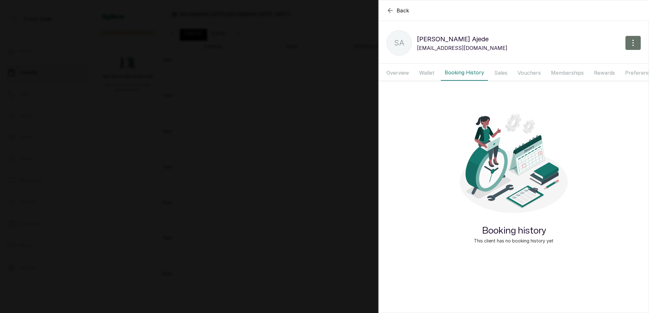
click at [496, 73] on button "Sales" at bounding box center [500, 73] width 21 height 16
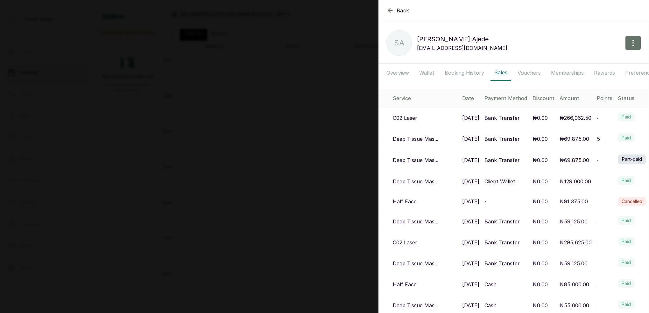
click at [408, 119] on p "C02 Laser" at bounding box center [404, 118] width 24 height 8
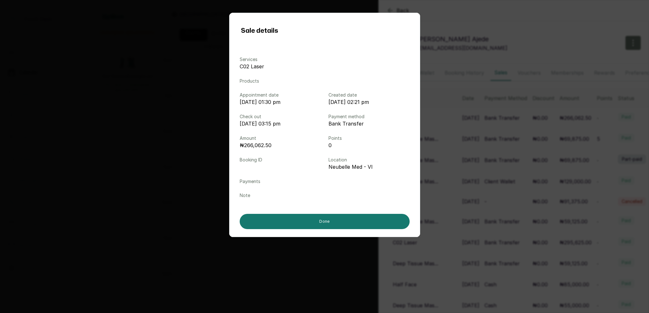
click at [573, 130] on div "Sale details Services C02 Laser Products Appointment date [DATE] 01:30 pm Creat…" at bounding box center [324, 156] width 649 height 313
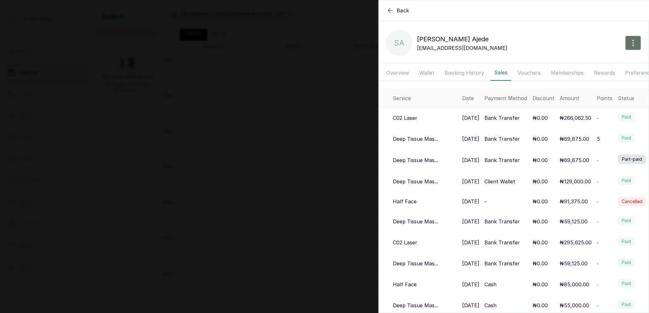
click at [309, 136] on div "Back [PERSON_NAME] SA [PERSON_NAME] [EMAIL_ADDRESS][DOMAIN_NAME] Overview Walle…" at bounding box center [324, 156] width 649 height 313
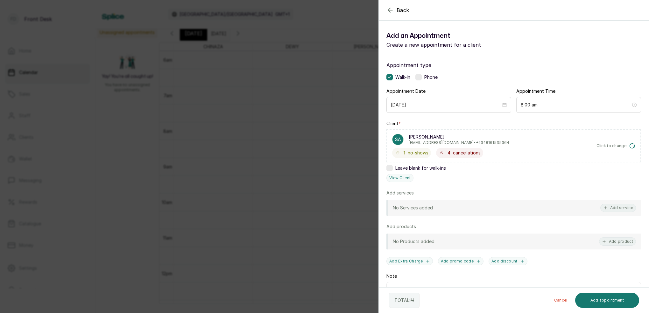
drag, startPoint x: 309, startPoint y: 199, endPoint x: 312, endPoint y: 204, distance: 5.7
click at [309, 199] on div "Back Add Appointment Add an Appointment Create a new appointment for a client A…" at bounding box center [324, 156] width 649 height 313
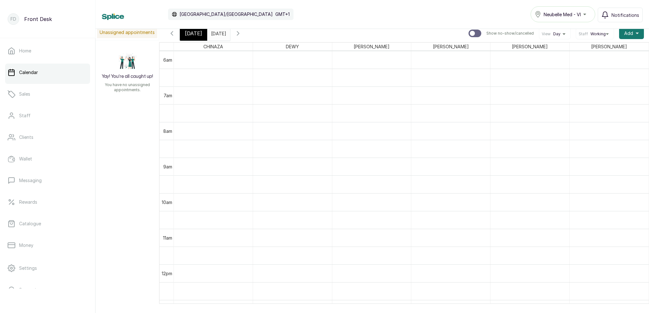
click at [186, 32] on span "[DATE]" at bounding box center [193, 34] width 17 height 8
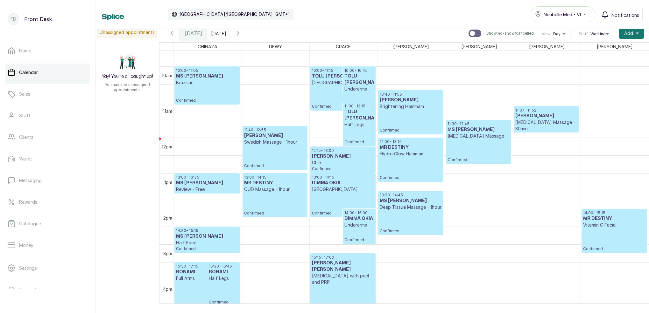
scroll to position [343, 0]
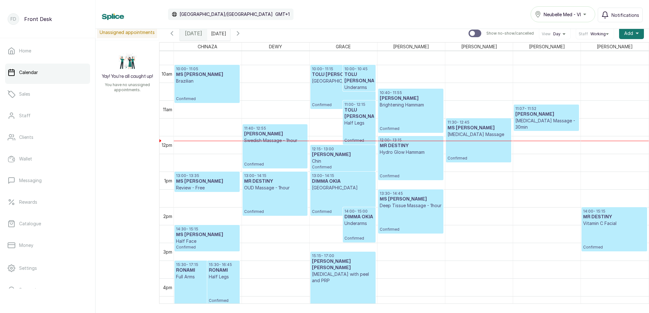
click at [335, 204] on p "Confirmed" at bounding box center [343, 202] width 62 height 23
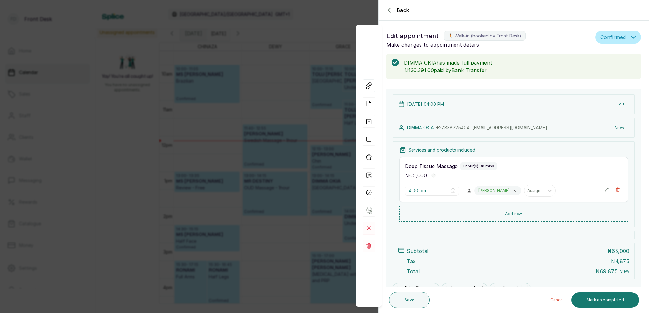
type input "1:00 pm"
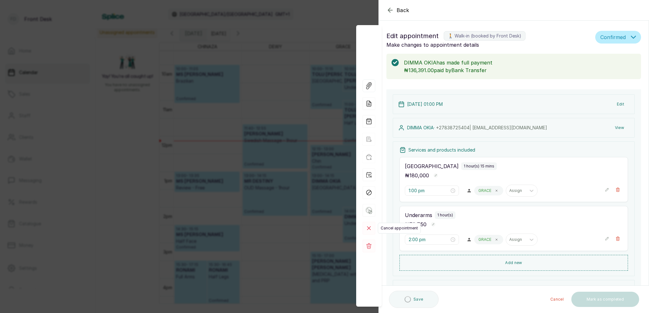
click at [370, 234] on rect at bounding box center [368, 228] width 12 height 12
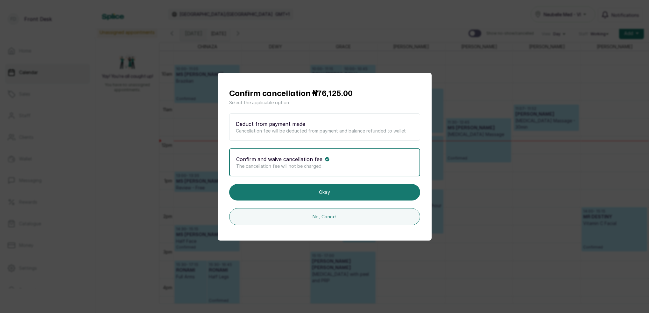
click at [120, 175] on div "Confirm cancellation ₦76,125.00 Select the applicable option Deduct from paymen…" at bounding box center [324, 156] width 649 height 313
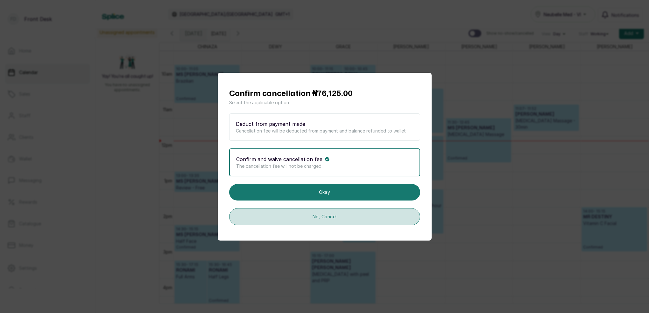
click at [351, 224] on button "No, Cancel" at bounding box center [324, 216] width 191 height 17
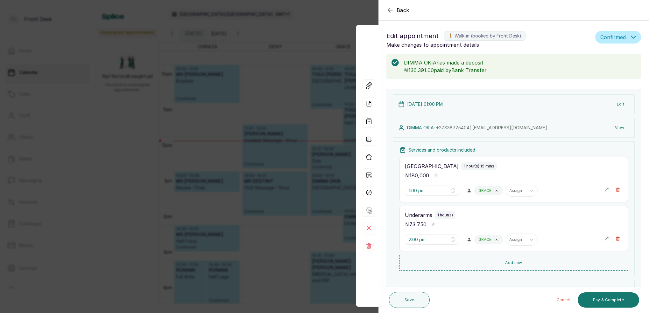
click at [240, 38] on div "Back Appointment Details Edit appointment 🚶 Walk-in (booked by Front Desk) Make…" at bounding box center [324, 156] width 649 height 313
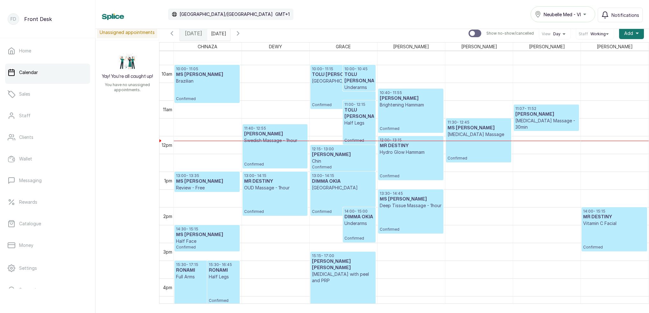
click at [218, 36] on input "[DATE]" at bounding box center [212, 31] width 10 height 11
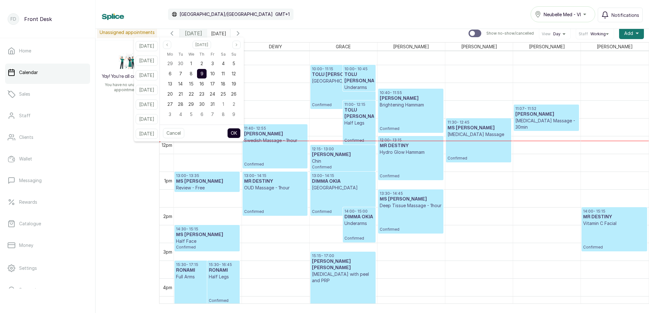
click at [171, 47] on button "Previous month" at bounding box center [167, 45] width 8 height 8
click at [226, 93] on span "27" at bounding box center [222, 93] width 5 height 5
click at [240, 135] on button "OK" at bounding box center [233, 133] width 13 height 10
type input "[DATE]"
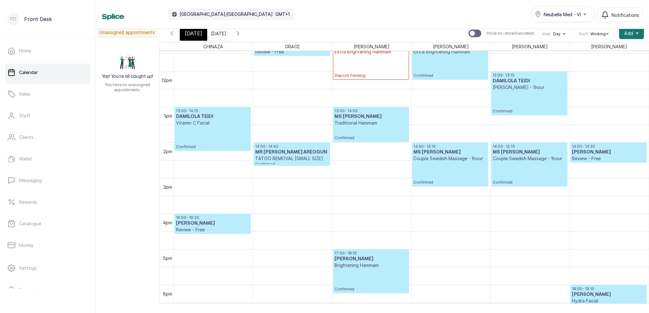
scroll to position [415, 0]
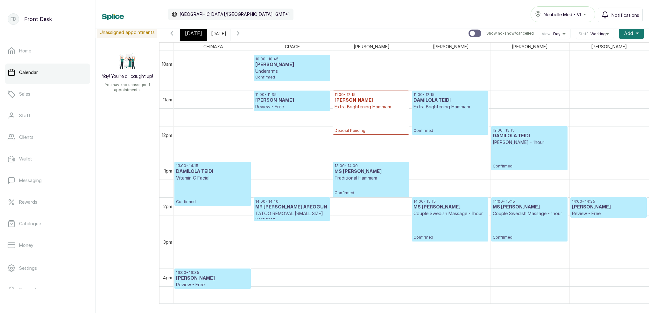
click at [199, 37] on span "[DATE]" at bounding box center [193, 34] width 17 height 8
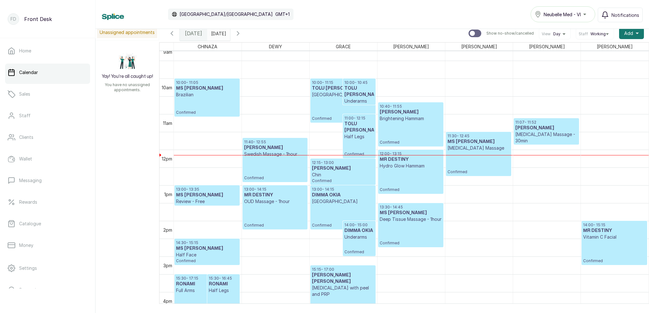
click at [342, 201] on p "[GEOGRAPHIC_DATA]" at bounding box center [343, 201] width 62 height 6
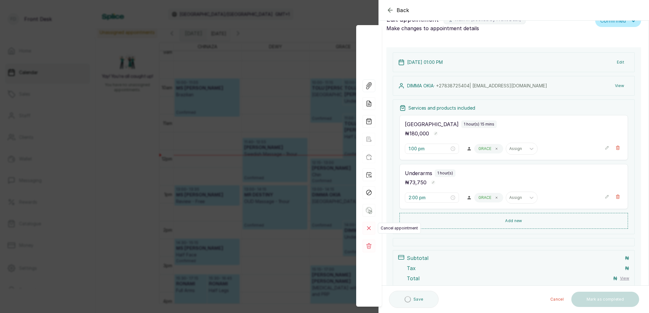
click at [371, 230] on rect at bounding box center [368, 228] width 13 height 13
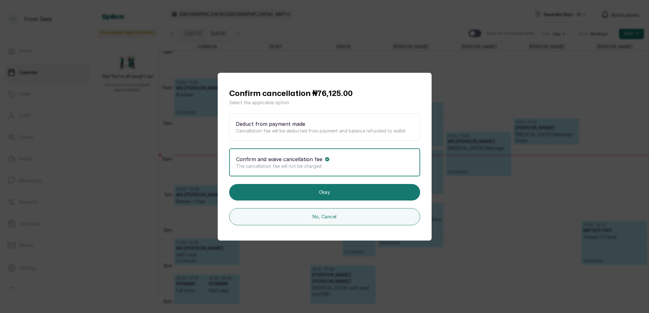
click at [319, 129] on p "Cancellation fee will be deducted from payment and balance refunded to wallet" at bounding box center [324, 131] width 177 height 6
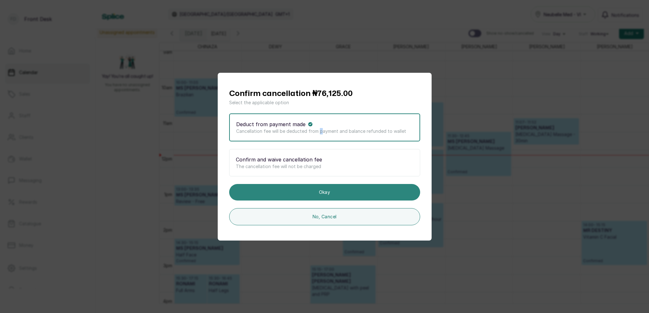
click at [328, 193] on button "Okay" at bounding box center [324, 192] width 191 height 17
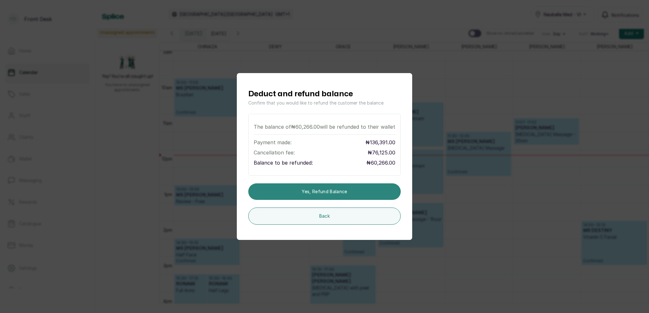
click at [329, 191] on button "Yes, refund balance" at bounding box center [324, 192] width 152 height 17
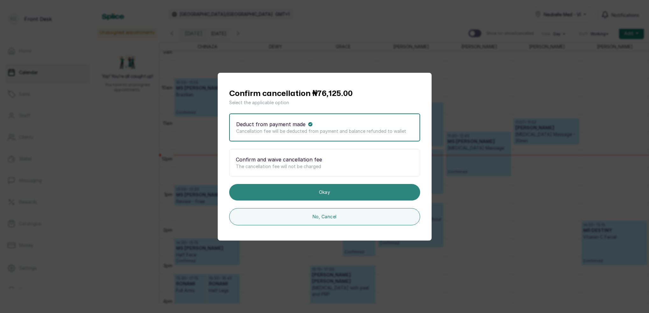
click at [328, 194] on button "Okay" at bounding box center [324, 192] width 191 height 17
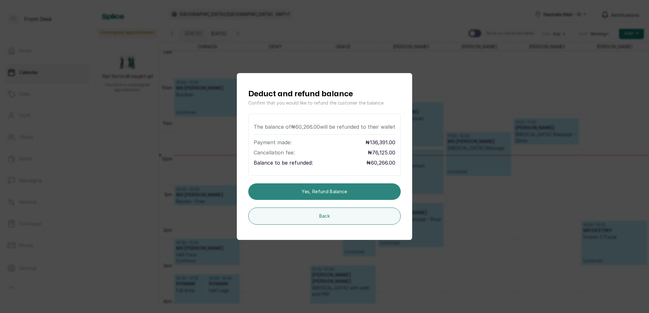
click at [332, 191] on button "Yes, refund balance" at bounding box center [324, 192] width 152 height 17
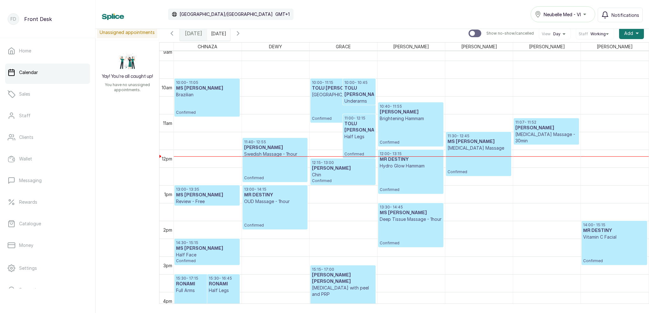
click at [330, 104] on p "Confirmed" at bounding box center [343, 109] width 62 height 23
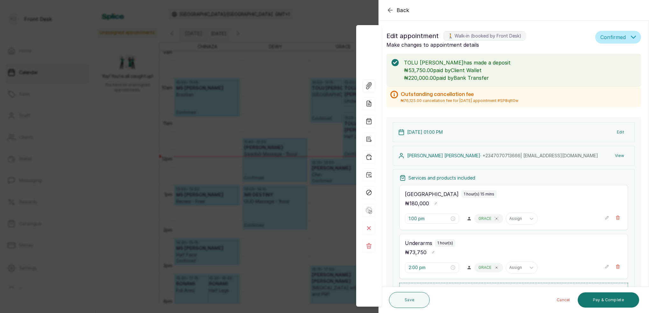
type input "10:00 am"
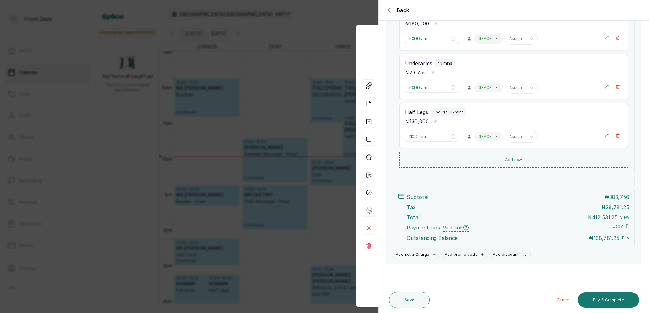
scroll to position [160, 0]
click at [368, 229] on rect at bounding box center [368, 228] width 13 height 13
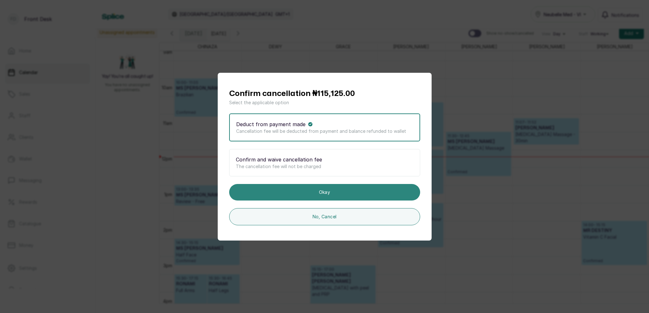
click at [313, 194] on button "Okay" at bounding box center [324, 192] width 191 height 17
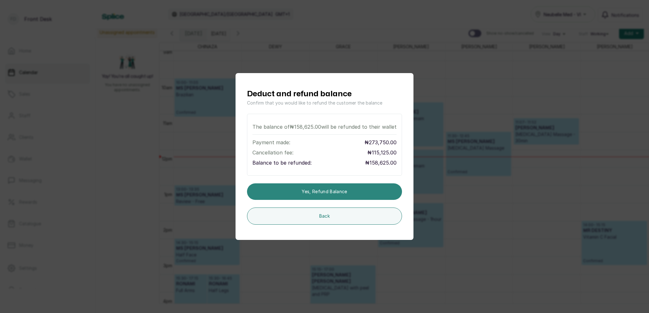
click at [312, 191] on button "Yes, refund balance" at bounding box center [324, 192] width 155 height 17
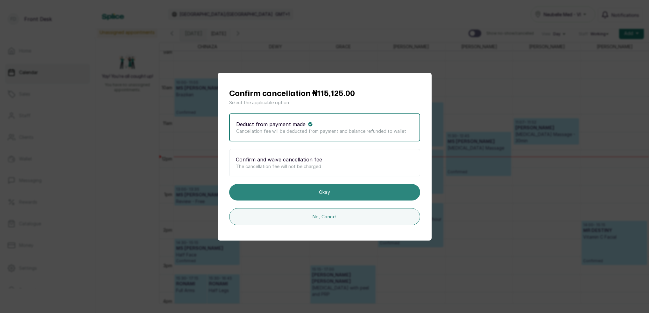
click at [348, 193] on button "Okay" at bounding box center [324, 192] width 191 height 17
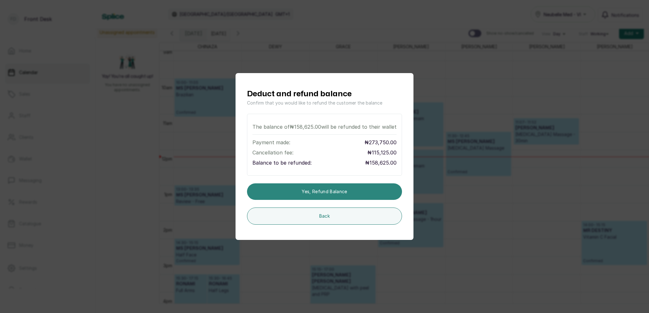
click at [348, 193] on button "Yes, refund balance" at bounding box center [324, 192] width 155 height 17
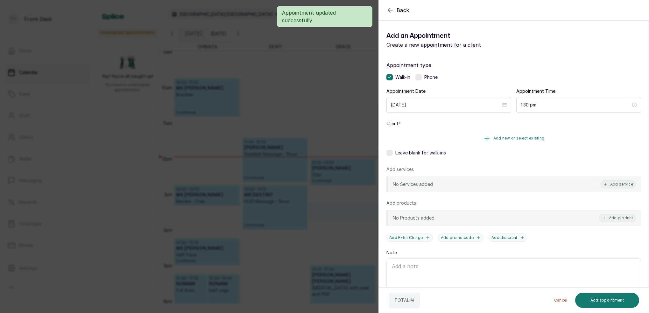
click at [539, 138] on span "Add new or select existing" at bounding box center [518, 138] width 51 height 5
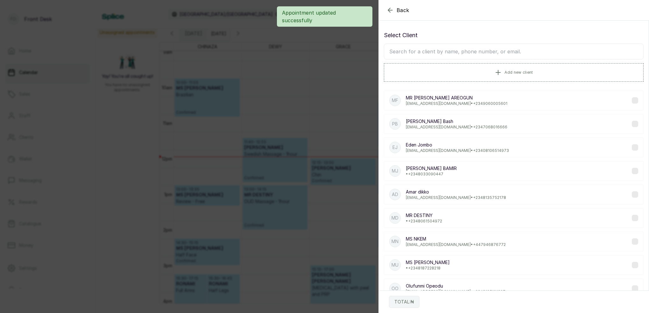
click at [466, 50] on input "text" at bounding box center [514, 52] width 260 height 16
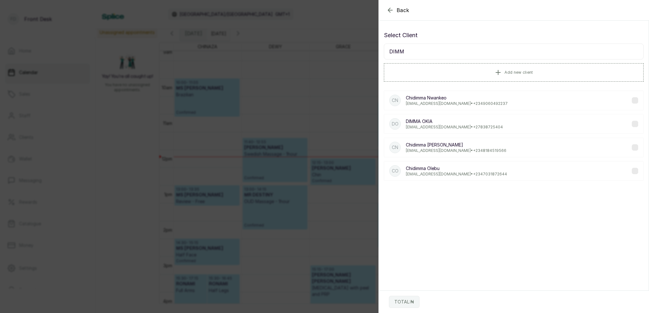
type input "DIMM"
click at [431, 127] on p "[EMAIL_ADDRESS][DOMAIN_NAME] • [PHONE_NUMBER]" at bounding box center [454, 127] width 97 height 5
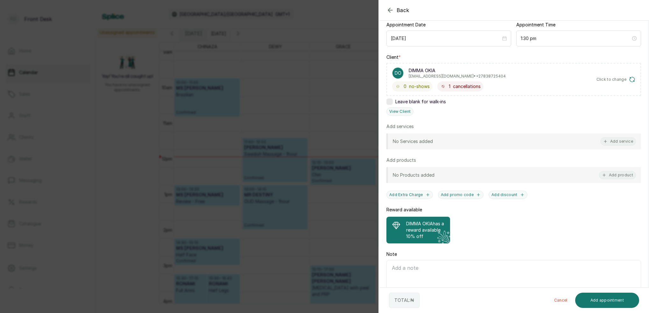
scroll to position [69, 0]
click at [403, 110] on button "View Client" at bounding box center [399, 109] width 27 height 8
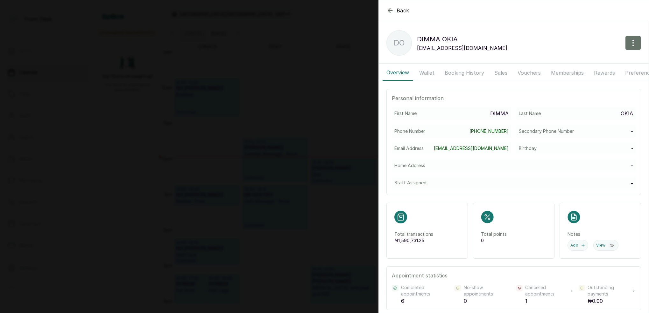
click at [428, 73] on button "Wallet" at bounding box center [426, 73] width 23 height 16
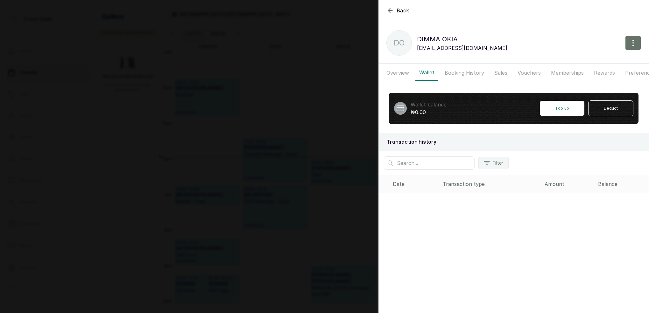
drag, startPoint x: 300, startPoint y: 44, endPoint x: 342, endPoint y: 24, distance: 46.9
click at [308, 40] on div "Back DIMMA OKIA DO DIMMA OKIA [EMAIL_ADDRESS][DOMAIN_NAME] Overview Wallet Book…" at bounding box center [324, 156] width 649 height 313
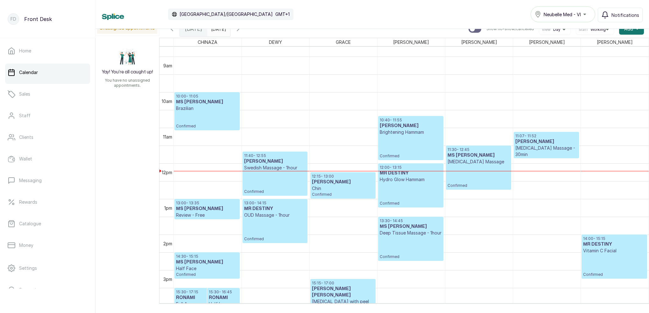
scroll to position [372, 0]
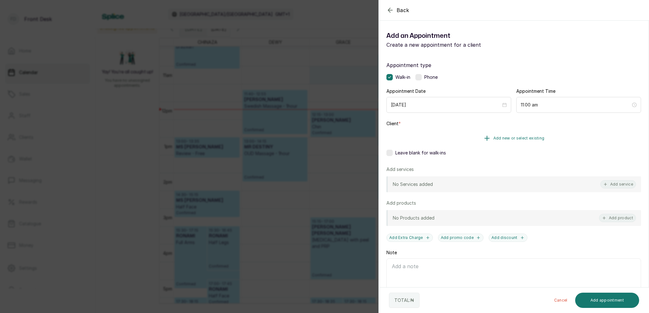
click at [527, 136] on span "Add new or select existing" at bounding box center [518, 138] width 51 height 5
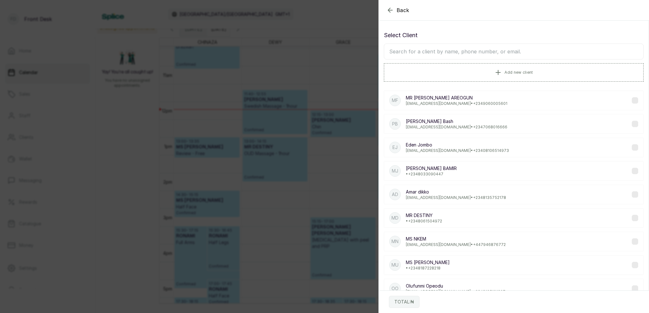
click at [471, 53] on input "text" at bounding box center [514, 52] width 260 height 16
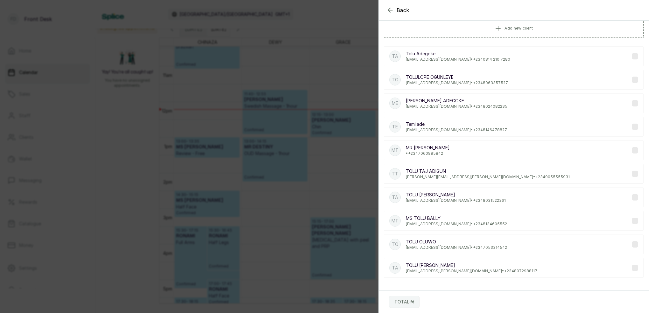
scroll to position [0, 0]
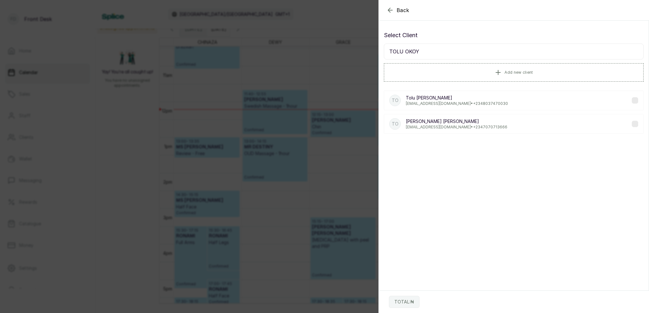
type input "TOLU OKOY"
click at [446, 126] on p "hellotoluu@gmail.com • +234 7070713666" at bounding box center [456, 127] width 101 height 5
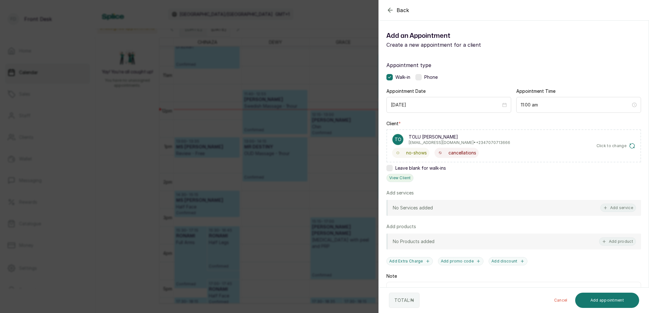
click at [397, 181] on button "View Client" at bounding box center [399, 178] width 27 height 8
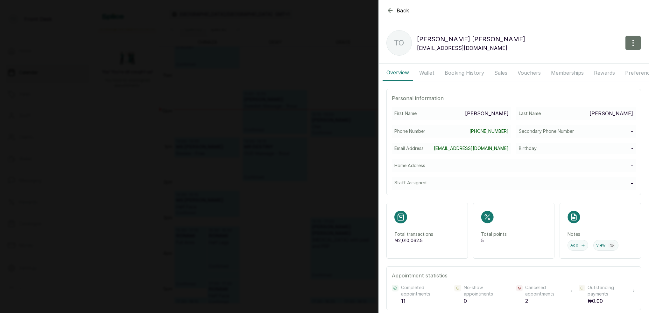
click at [425, 73] on button "Wallet" at bounding box center [426, 73] width 23 height 16
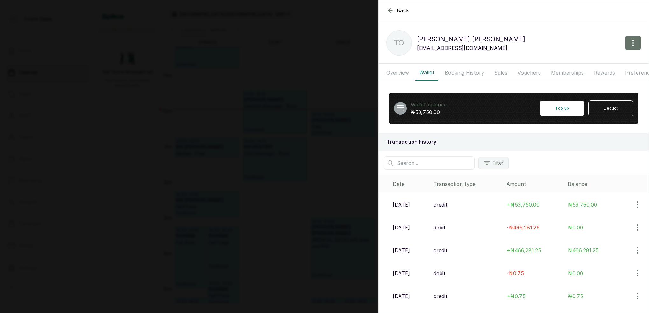
click at [556, 74] on button "Memberships" at bounding box center [567, 73] width 40 height 16
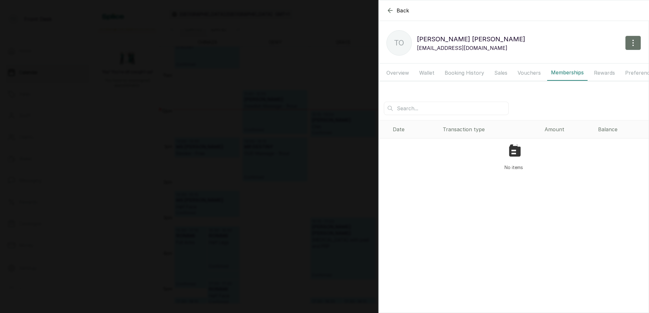
click at [527, 76] on button "Vouchers" at bounding box center [528, 73] width 31 height 16
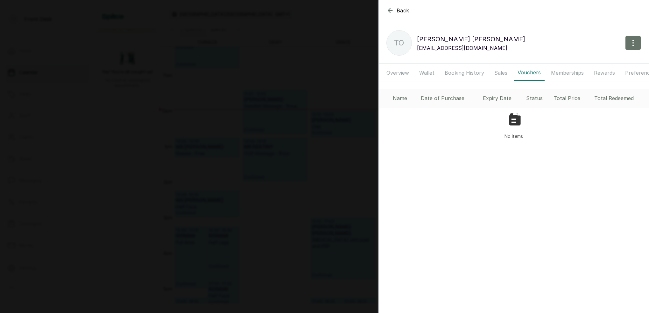
drag, startPoint x: 497, startPoint y: 73, endPoint x: 492, endPoint y: 73, distance: 5.1
click at [497, 73] on button "Sales" at bounding box center [500, 73] width 21 height 16
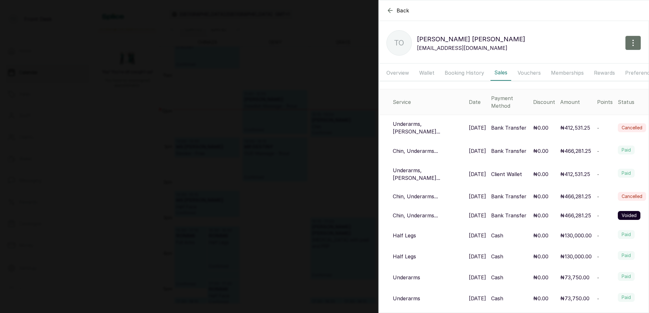
click at [467, 73] on button "Booking History" at bounding box center [464, 73] width 47 height 16
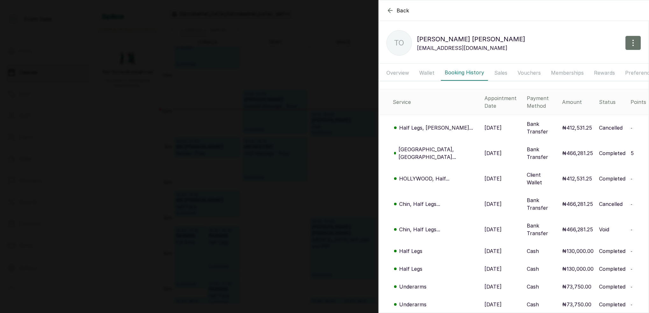
click at [417, 124] on p "Half Legs, [PERSON_NAME]..." at bounding box center [436, 128] width 74 height 8
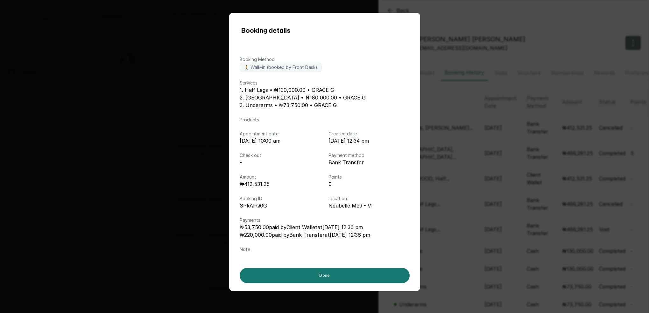
click at [516, 185] on div "Booking details Booking Method 🚶 Walk-in (booked by Front Desk) Services 1. Hal…" at bounding box center [324, 156] width 649 height 313
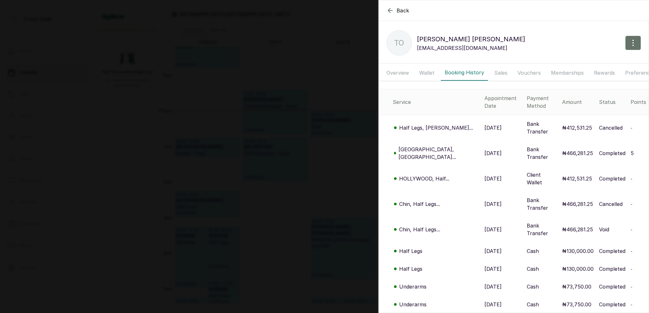
click at [391, 11] on icon "button" at bounding box center [390, 11] width 8 height 8
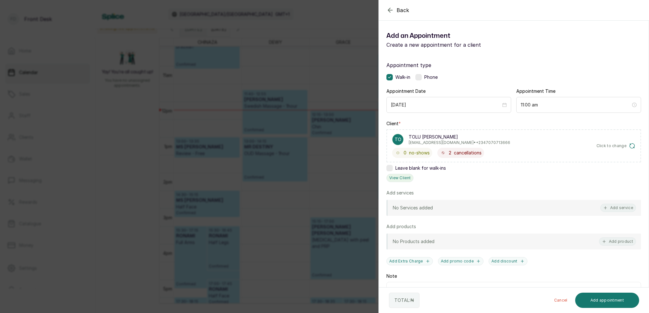
click at [404, 178] on button "View Client" at bounding box center [399, 178] width 27 height 8
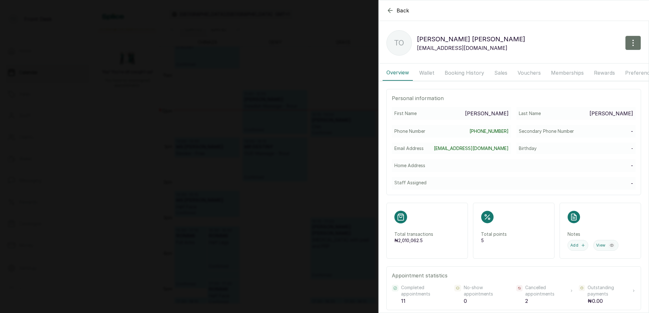
click at [433, 73] on button "Wallet" at bounding box center [426, 73] width 23 height 16
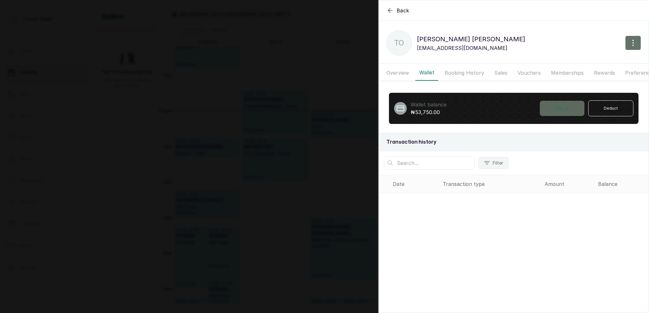
click at [549, 107] on button "Top up" at bounding box center [561, 108] width 45 height 15
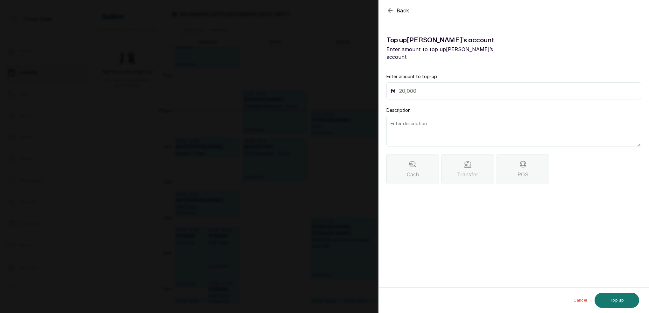
click at [441, 91] on div "₦" at bounding box center [513, 90] width 254 height 17
click at [441, 87] on div "₦" at bounding box center [513, 90] width 254 height 17
click at [440, 87] on input "text" at bounding box center [518, 91] width 238 height 9
type input "220,000"
click at [409, 116] on textarea at bounding box center [513, 131] width 254 height 31
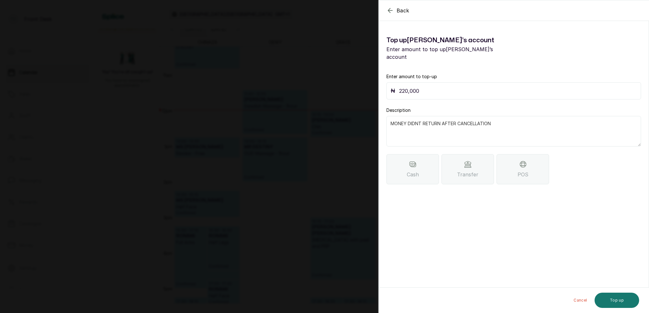
click at [418, 116] on textarea "MONEY DIDNT RETURN AFTER CANCELLATION" at bounding box center [513, 131] width 254 height 31
click at [417, 118] on textarea "MONEY DIDNT RETURN AFTER CANCELLATION" at bounding box center [513, 131] width 254 height 31
type textarea "MONEY DIDNT RETURN AFTER CANCELLATION"
click at [477, 171] on span "Transfer" at bounding box center [467, 175] width 21 height 8
click at [624, 302] on button "Top up" at bounding box center [616, 300] width 45 height 15
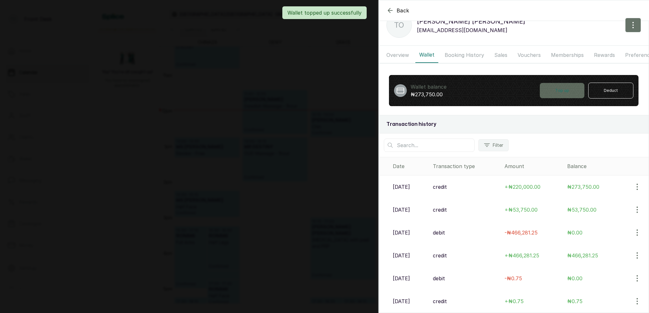
scroll to position [18, 0]
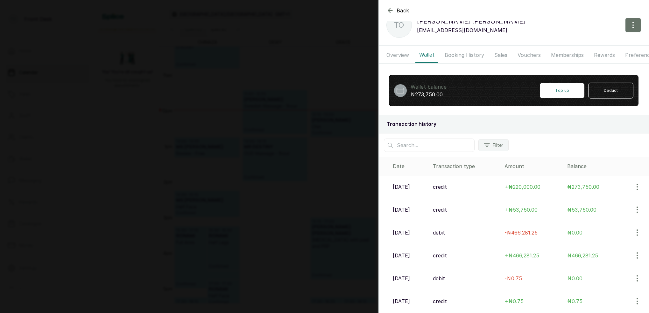
click at [331, 62] on div "Back TOLU OKOYA THOMAS TO TOLU OKOYA THOMAS hellotoluu@gmail.com Overview Walle…" at bounding box center [324, 156] width 649 height 313
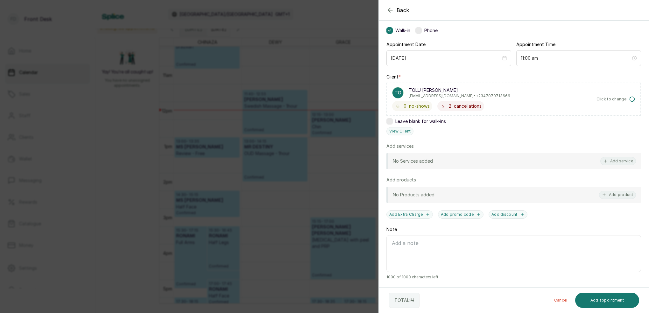
scroll to position [47, 0]
click at [406, 129] on button "View Client" at bounding box center [399, 131] width 27 height 8
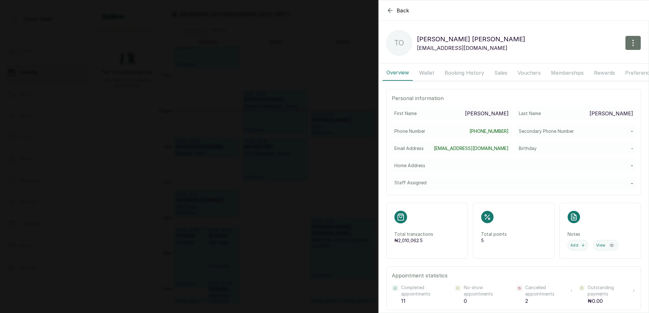
click at [468, 70] on button "Booking History" at bounding box center [464, 73] width 47 height 16
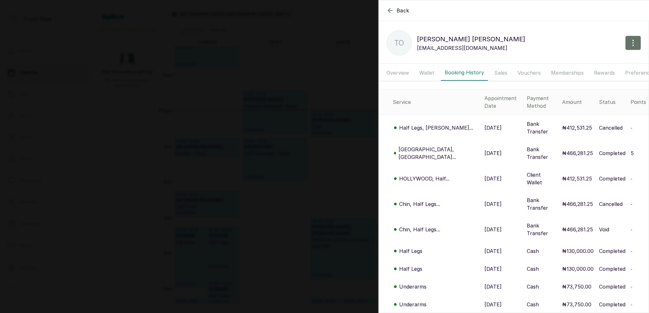
click at [432, 124] on p "Half Legs, [PERSON_NAME]..." at bounding box center [436, 128] width 74 height 8
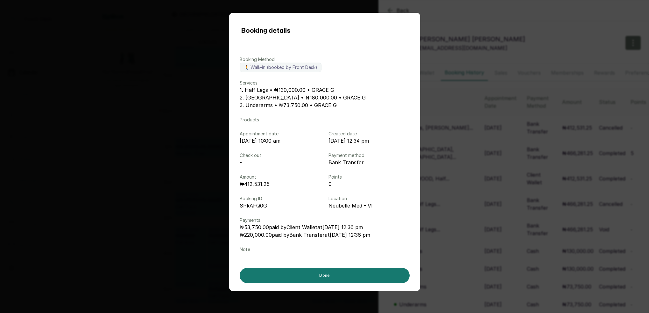
click at [504, 45] on div "Booking details Booking Method 🚶 Walk-in (booked by Front Desk) Services 1. Hal…" at bounding box center [324, 156] width 649 height 313
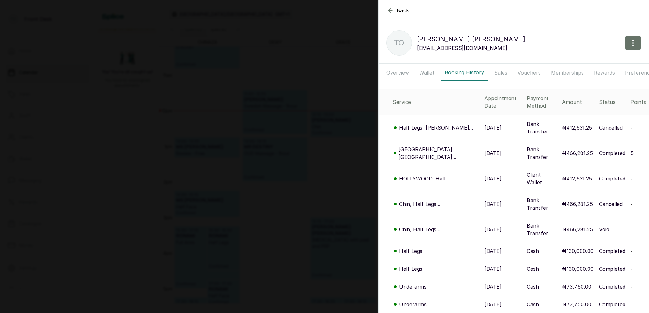
click at [311, 56] on div "Back TOLU OKOYA THOMAS TO TOLU OKOYA THOMAS hellotoluu@gmail.com Overview Walle…" at bounding box center [324, 156] width 649 height 313
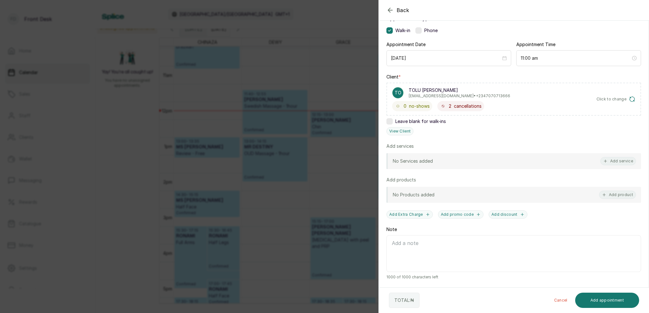
click at [351, 95] on div "Back Add Appointment Add an Appointment Create a new appointment for a client A…" at bounding box center [324, 156] width 649 height 313
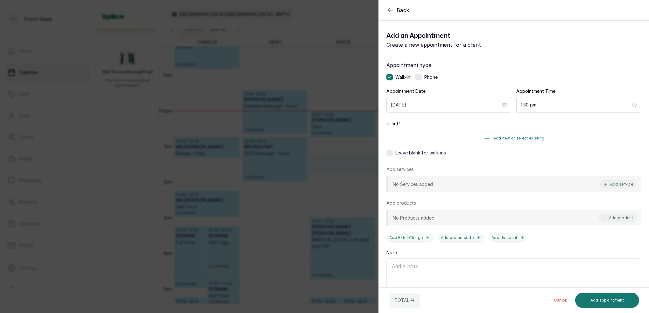
click at [518, 137] on span "Add new or select existing" at bounding box center [518, 138] width 51 height 5
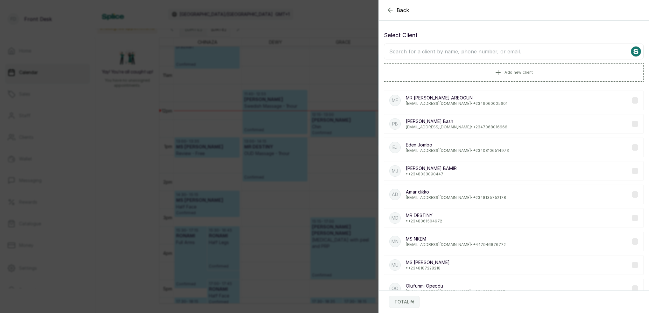
click at [476, 52] on input "text" at bounding box center [514, 52] width 260 height 16
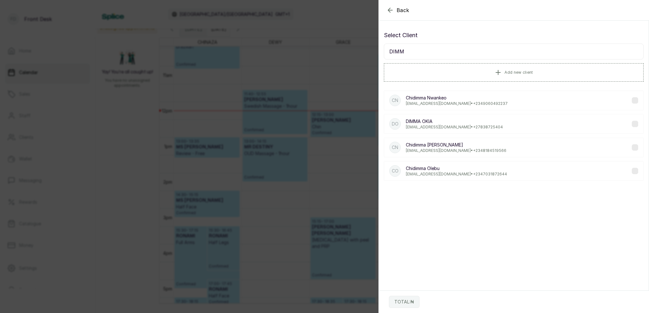
type input "DIMM"
click at [433, 123] on p "DIMMA OKIA" at bounding box center [454, 121] width 97 height 6
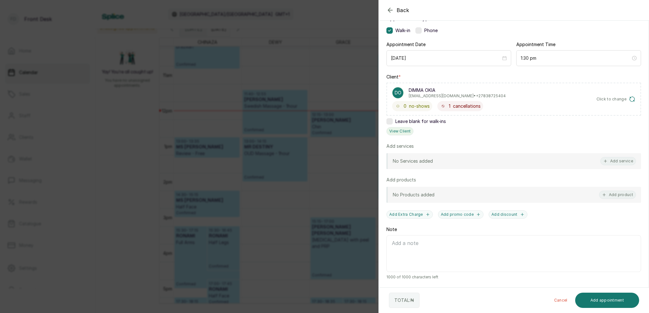
click at [401, 129] on button "View Client" at bounding box center [399, 131] width 27 height 8
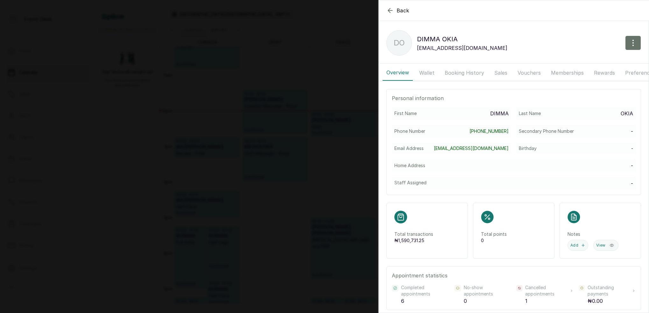
click at [433, 74] on button "Wallet" at bounding box center [426, 73] width 23 height 16
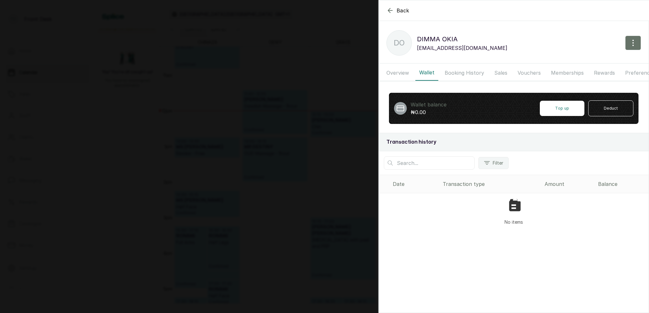
click at [449, 75] on button "Booking History" at bounding box center [464, 73] width 47 height 16
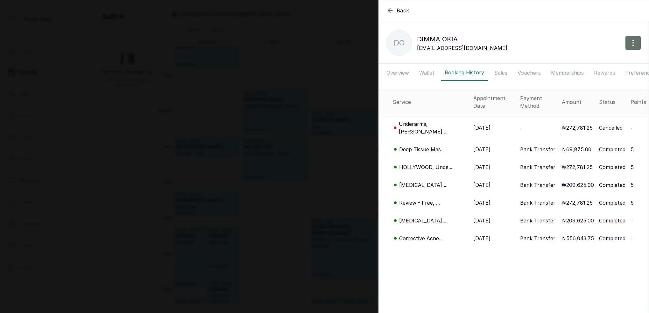
click at [419, 120] on p "Underarms, [PERSON_NAME]..." at bounding box center [433, 127] width 69 height 15
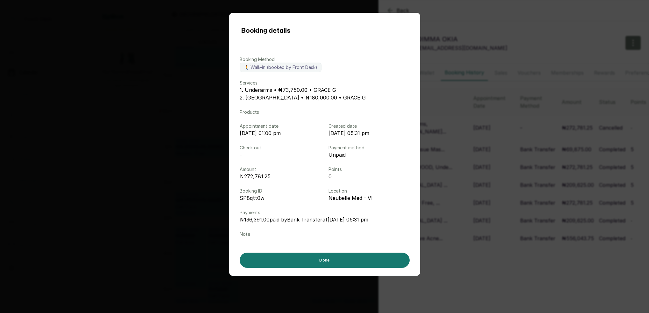
click at [471, 160] on div "Booking details Booking Method 🚶 Walk-in (booked by Front Desk) Services 1. Und…" at bounding box center [324, 156] width 649 height 313
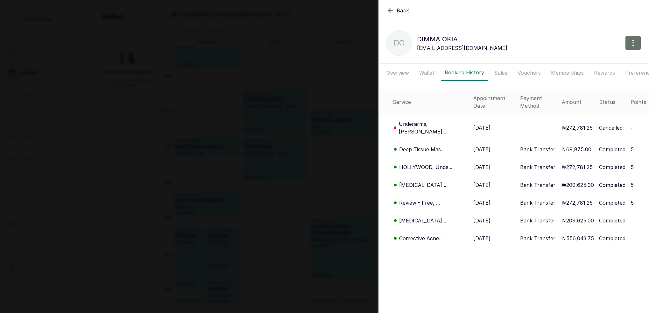
drag, startPoint x: 391, startPoint y: 10, endPoint x: 410, endPoint y: 25, distance: 24.7
click at [391, 10] on icon "button" at bounding box center [390, 11] width 8 height 8
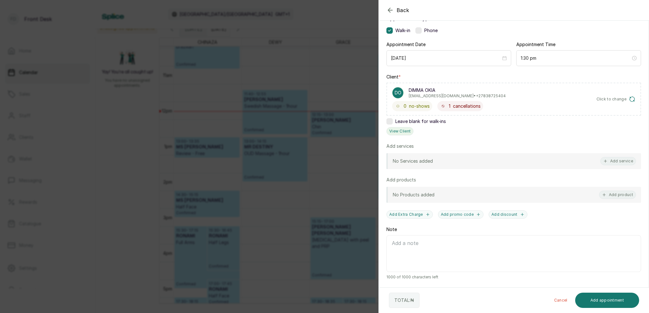
click at [410, 132] on button "View Client" at bounding box center [399, 131] width 27 height 8
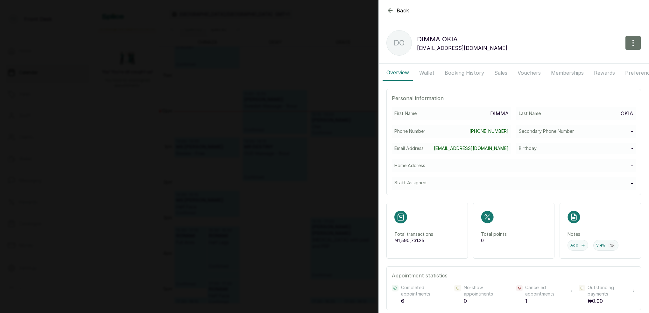
click at [430, 73] on button "Wallet" at bounding box center [426, 73] width 23 height 16
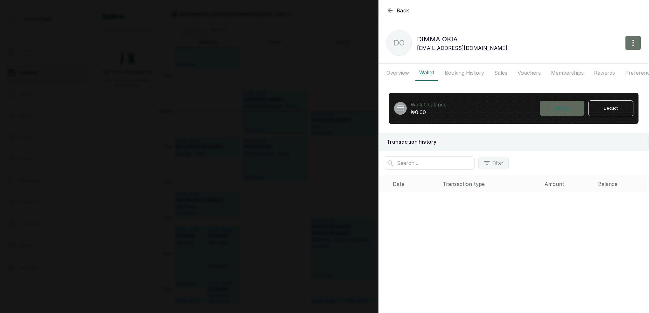
click at [565, 111] on button "Top up" at bounding box center [561, 108] width 45 height 15
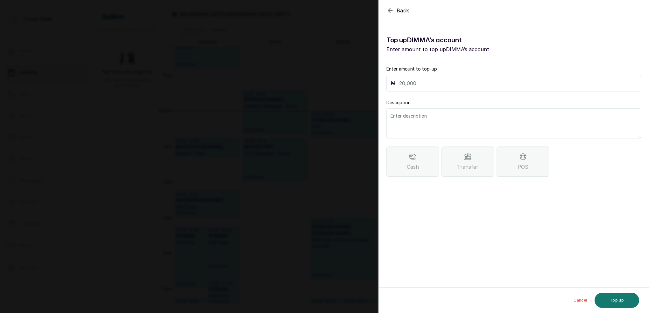
click at [457, 82] on input "text" at bounding box center [518, 83] width 238 height 9
type input "60,266"
click at [459, 120] on textarea at bounding box center [513, 123] width 254 height 31
click at [418, 117] on textarea "MONEY DIDNT RETURN AFTER CANCELLATION" at bounding box center [513, 123] width 254 height 31
type textarea "MONEY DIDNT RETURN AFTER CANCELLATION"
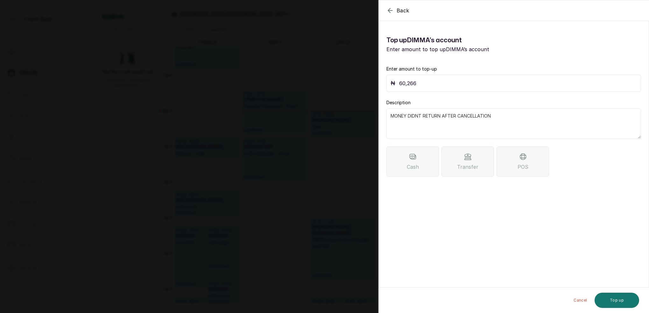
click at [458, 167] on span "Transfer" at bounding box center [467, 167] width 21 height 8
click at [390, 13] on icon "button" at bounding box center [390, 11] width 8 height 8
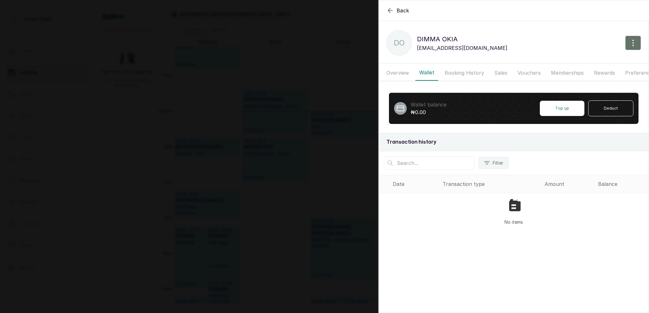
click at [455, 74] on button "Booking History" at bounding box center [464, 73] width 47 height 16
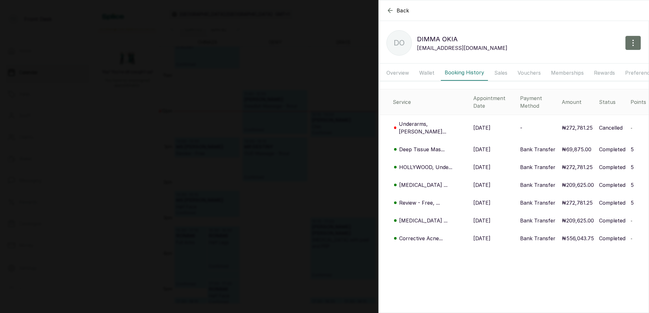
click at [433, 120] on p "Underarms, [PERSON_NAME]..." at bounding box center [433, 127] width 69 height 15
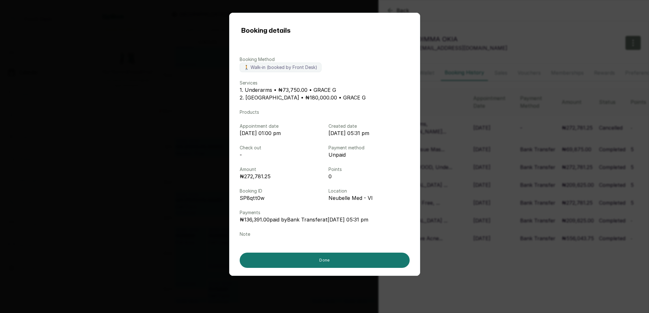
drag, startPoint x: 492, startPoint y: 159, endPoint x: 449, endPoint y: 94, distance: 78.5
click at [492, 159] on div "Booking details Booking Method 🚶 Walk-in (booked by Front Desk) Services 1. Und…" at bounding box center [324, 156] width 649 height 313
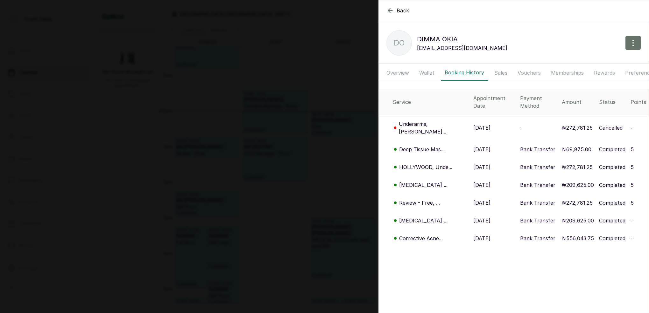
click at [390, 11] on icon "button" at bounding box center [390, 11] width 8 height 8
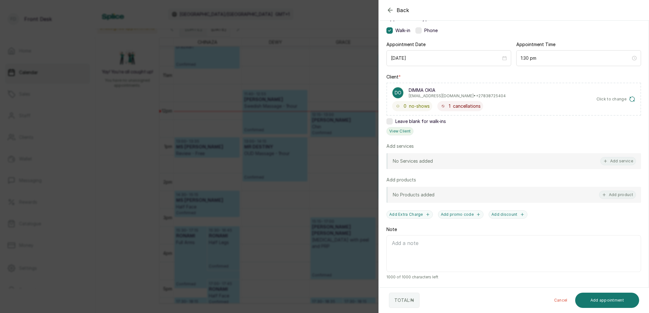
click at [400, 133] on button "View Client" at bounding box center [399, 131] width 27 height 8
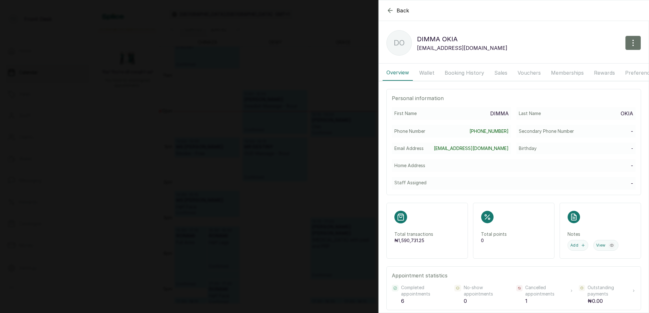
click at [428, 72] on button "Wallet" at bounding box center [426, 73] width 23 height 16
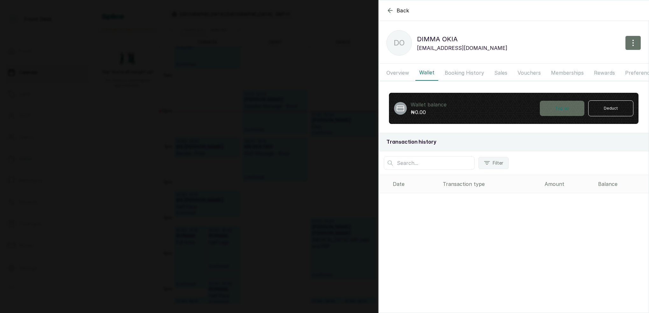
click at [566, 108] on button "Top up" at bounding box center [561, 108] width 45 height 15
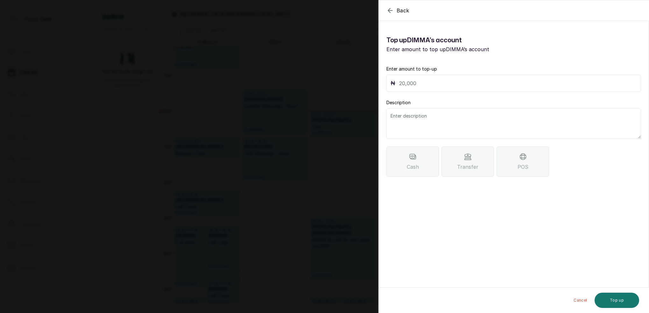
click at [459, 85] on input "text" at bounding box center [518, 83] width 238 height 9
type input "60,266"
click at [476, 161] on div "Transfer" at bounding box center [467, 162] width 52 height 30
click at [424, 114] on textarea at bounding box center [513, 123] width 254 height 31
click at [417, 123] on textarea "MONEY DIDNT RETURN AFTER CANCELLATION" at bounding box center [513, 123] width 254 height 31
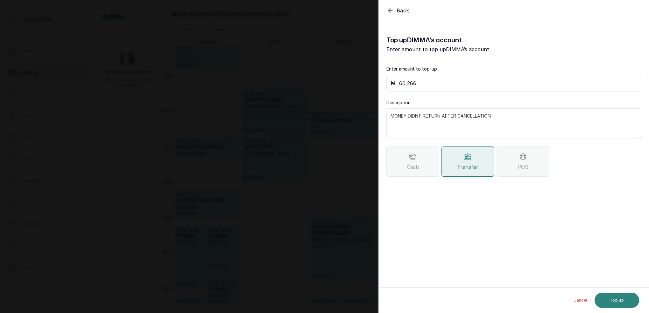
type textarea "MONEY DIDNT RETURN AFTER CANCELLATION"
click at [626, 304] on button "Top up" at bounding box center [616, 300] width 45 height 15
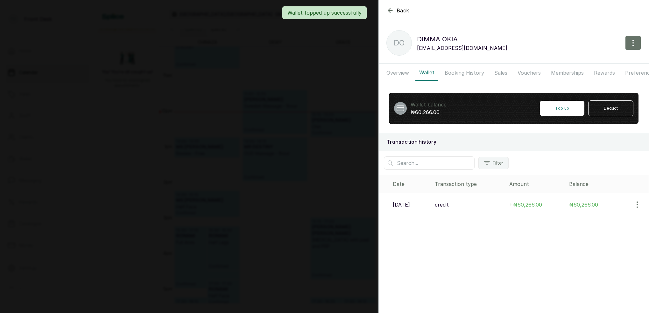
click at [271, 99] on div "Back DIMMA OKIA DO DIMMA OKIA chidex_mma@yahoo.com Overview Wallet Booking Hist…" at bounding box center [324, 156] width 649 height 313
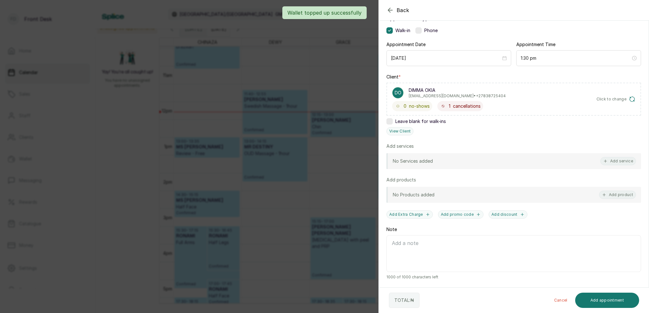
click at [321, 100] on div "Back Add Appointment Add an Appointment Create a new appointment for a client A…" at bounding box center [324, 156] width 649 height 313
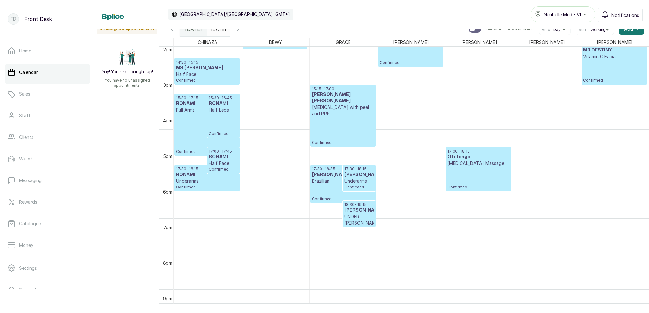
scroll to position [513, 0]
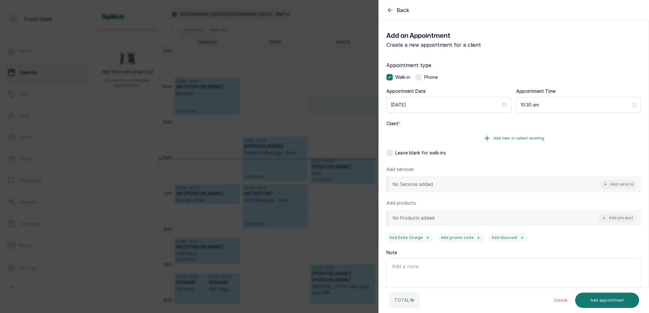
click at [534, 138] on span "Add new or select existing" at bounding box center [518, 138] width 51 height 5
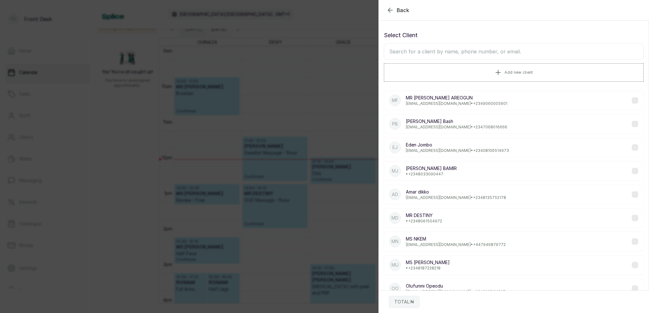
click at [457, 52] on input "text" at bounding box center [514, 52] width 260 height 16
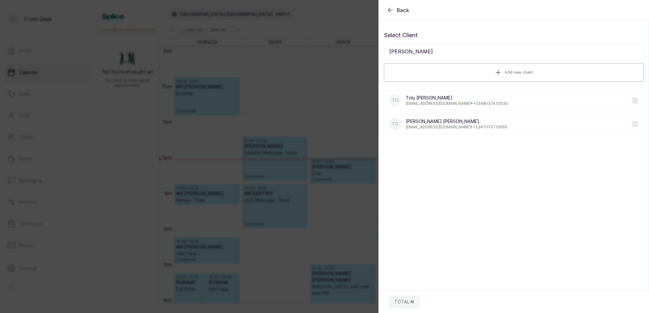
type input "[PERSON_NAME]"
click at [440, 129] on p "hellotoluu@gmail.com • +234 7070713666" at bounding box center [456, 127] width 101 height 5
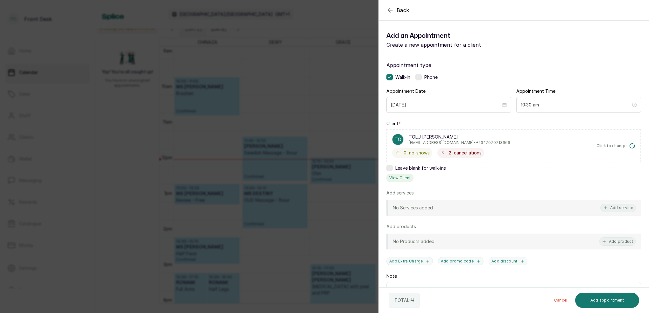
click at [409, 174] on button "View Client" at bounding box center [399, 178] width 27 height 8
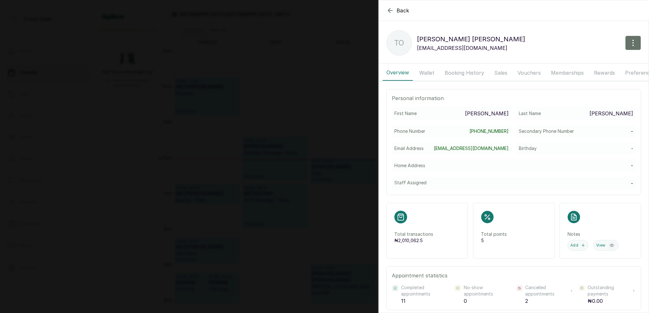
click at [435, 70] on button "Wallet" at bounding box center [426, 73] width 23 height 16
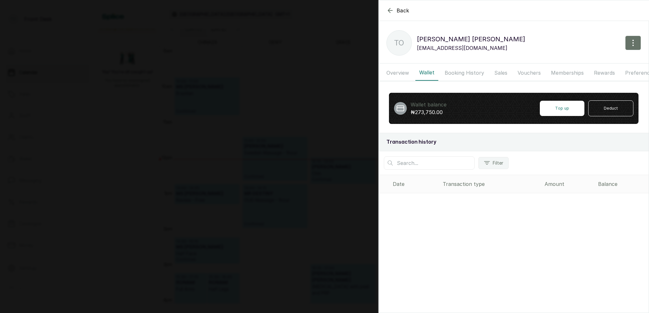
click at [454, 73] on button "Booking History" at bounding box center [464, 73] width 47 height 16
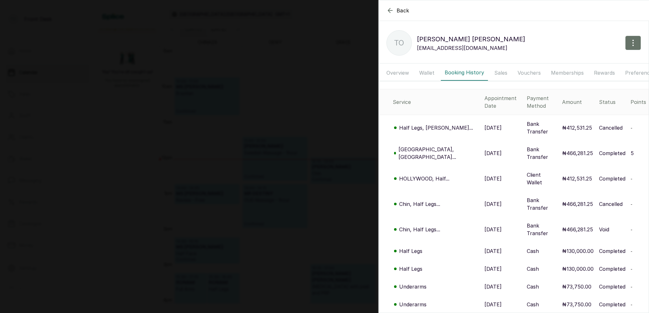
click at [431, 124] on p "Half Legs, [PERSON_NAME]..." at bounding box center [436, 128] width 74 height 8
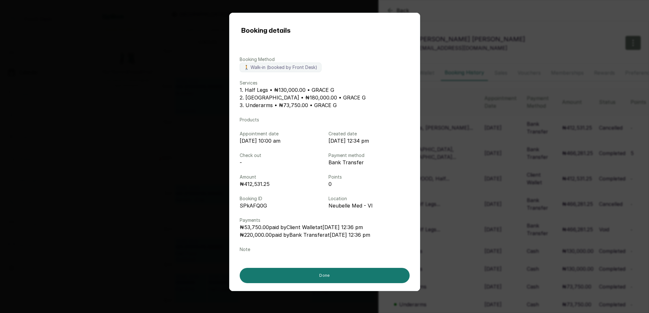
click at [471, 119] on div "Booking details Booking Method 🚶 Walk-in (booked by Front Desk) Services 1. Hal…" at bounding box center [324, 156] width 649 height 313
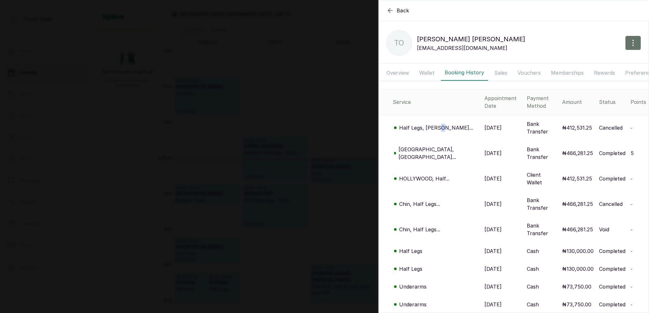
click at [440, 124] on p "Half Legs, [PERSON_NAME]..." at bounding box center [436, 128] width 74 height 8
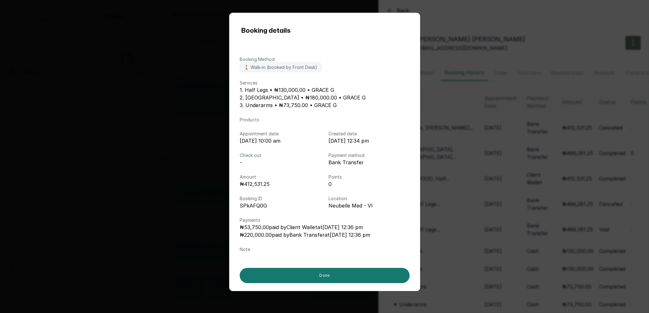
click at [441, 118] on div "Booking details Booking Method 🚶 Walk-in (booked by Front Desk) Services 1. Hal…" at bounding box center [324, 156] width 649 height 313
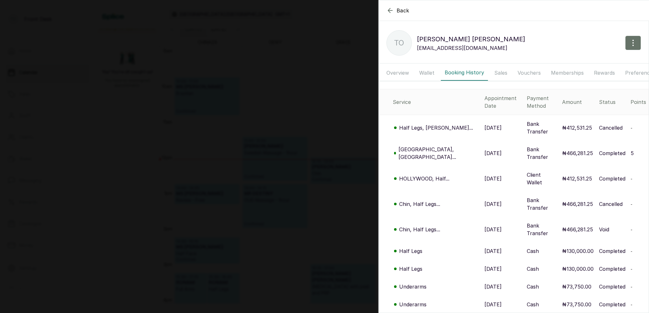
click at [426, 124] on p "Half Legs, [PERSON_NAME]..." at bounding box center [436, 128] width 74 height 8
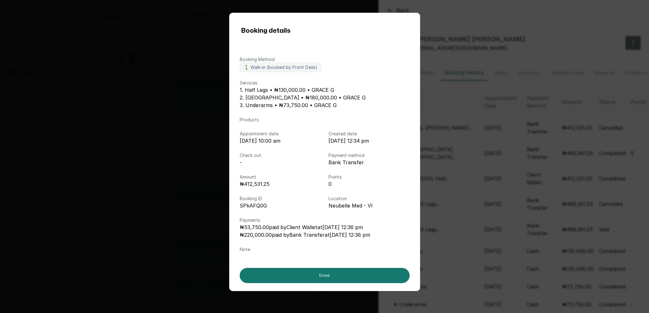
click at [444, 118] on div "Booking details Booking Method 🚶 Walk-in (booked by Front Desk) Services 1. Hal…" at bounding box center [324, 156] width 649 height 313
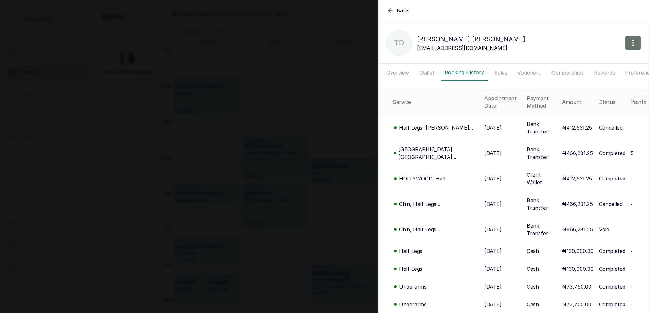
click at [429, 124] on p "Half Legs, [PERSON_NAME]..." at bounding box center [436, 128] width 74 height 8
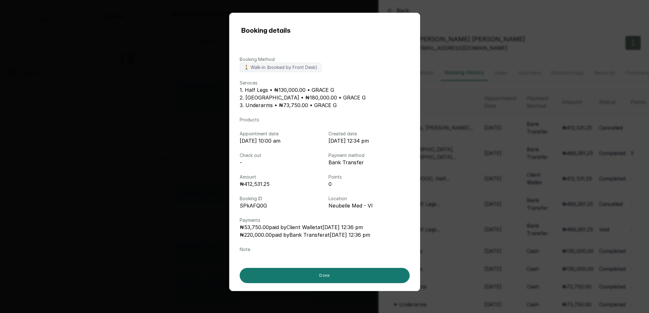
click at [556, 113] on div "Booking details Booking Method 🚶 Walk-in (booked by Front Desk) Services 1. Hal…" at bounding box center [324, 156] width 649 height 313
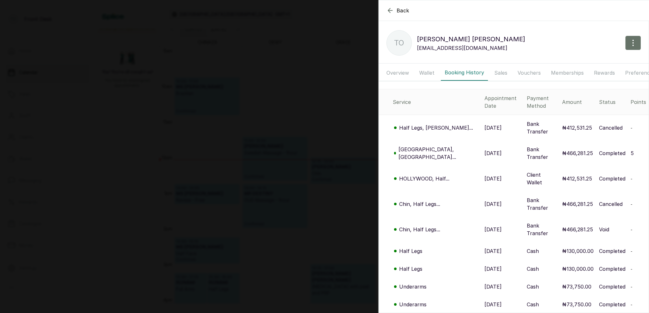
click at [428, 74] on button "Wallet" at bounding box center [426, 73] width 23 height 16
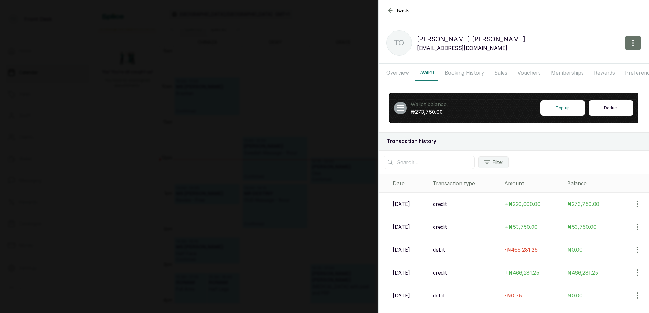
click at [608, 107] on button "Deduct" at bounding box center [610, 108] width 45 height 15
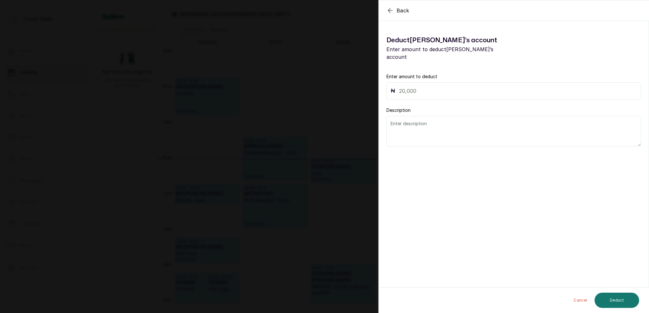
click at [439, 87] on input "text" at bounding box center [518, 91] width 238 height 9
type input "115,125"
click at [452, 126] on textarea at bounding box center [513, 131] width 254 height 31
type textarea "CANCELLATION FEE"
drag, startPoint x: 619, startPoint y: 302, endPoint x: 619, endPoint y: 290, distance: 11.8
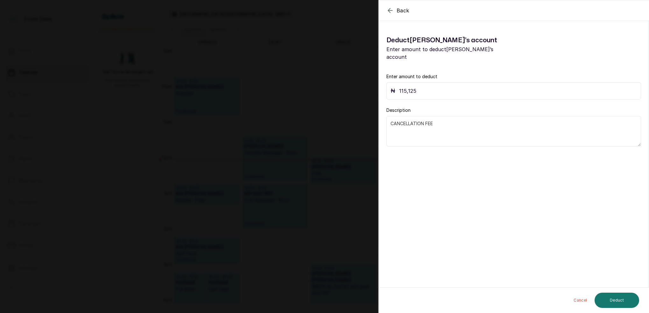
click at [618, 302] on button "Deduct" at bounding box center [616, 300] width 45 height 15
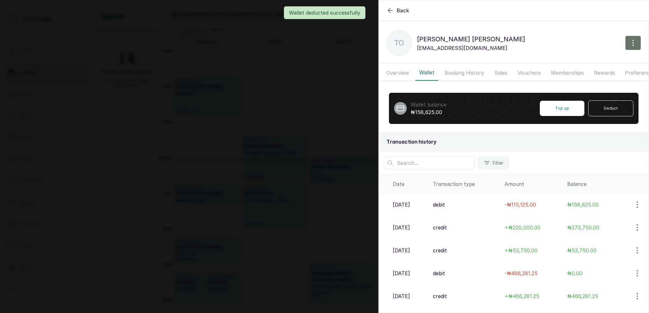
click at [307, 87] on div "Back TOLU OKOYA THOMAS TO TOLU OKOYA THOMAS hellotoluu@gmail.com Overview Walle…" at bounding box center [324, 156] width 649 height 313
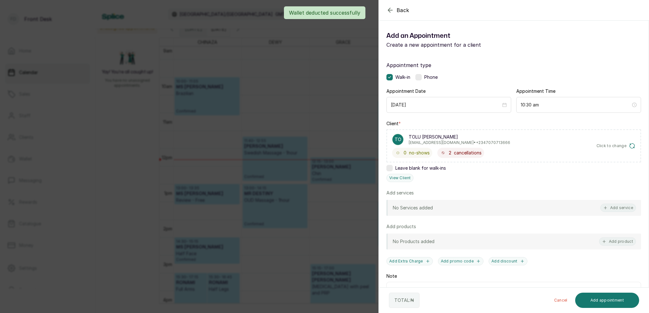
click at [332, 101] on div "Back Add Appointment Add an Appointment Create a new appointment for a client A…" at bounding box center [324, 156] width 649 height 313
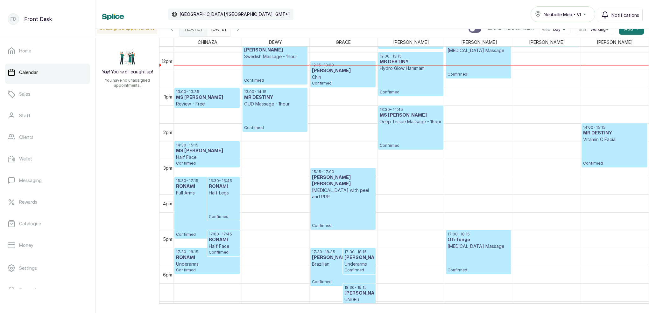
scroll to position [423, 0]
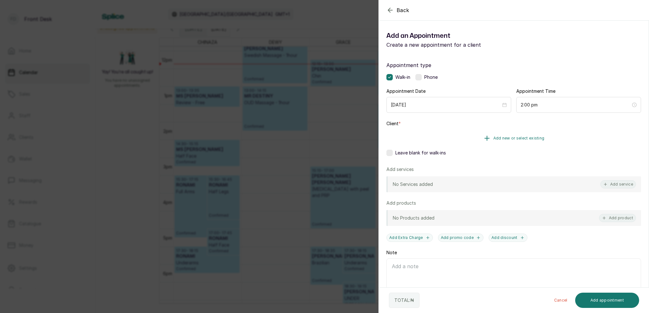
click at [526, 138] on span "Add new or select existing" at bounding box center [518, 138] width 51 height 5
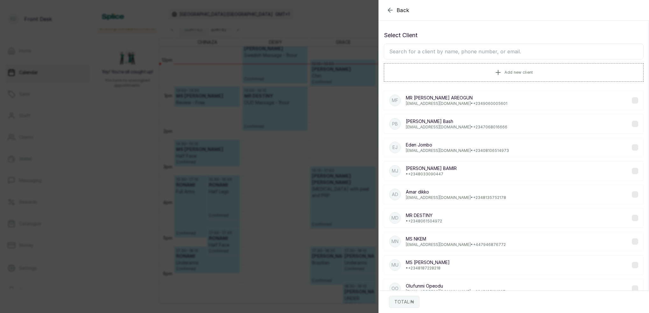
click at [482, 56] on input "text" at bounding box center [514, 52] width 260 height 16
type input "NAOMI"
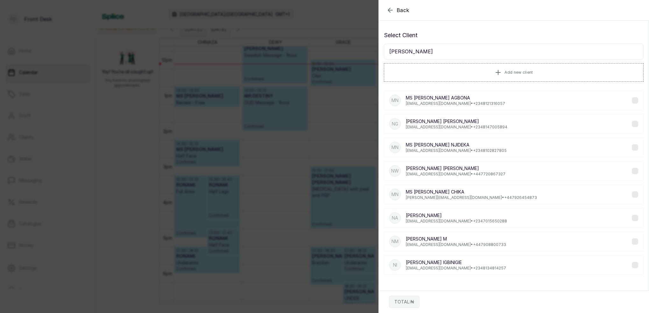
click at [441, 125] on p "yoyoobear@gmail.com • +234 8147005894" at bounding box center [456, 127] width 101 height 5
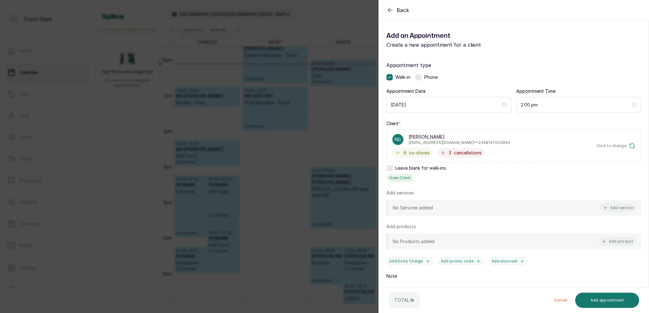
click at [405, 178] on button "View Client" at bounding box center [399, 178] width 27 height 8
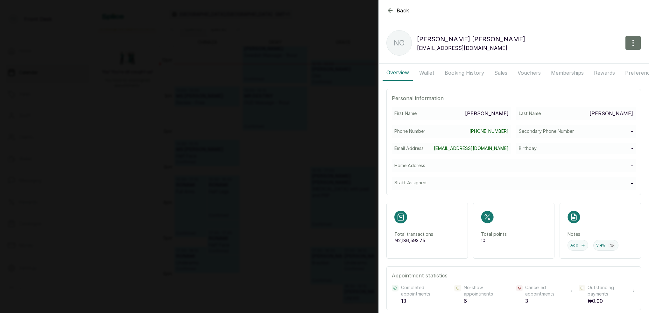
click at [459, 38] on p "Naomi Gabriel" at bounding box center [471, 39] width 108 height 10
click at [459, 73] on button "Booking History" at bounding box center [464, 73] width 47 height 16
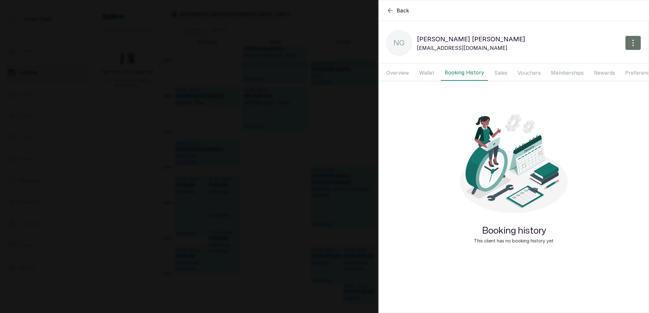
drag, startPoint x: 427, startPoint y: 72, endPoint x: 457, endPoint y: 71, distance: 29.9
click at [427, 72] on button "Wallet" at bounding box center [426, 73] width 23 height 16
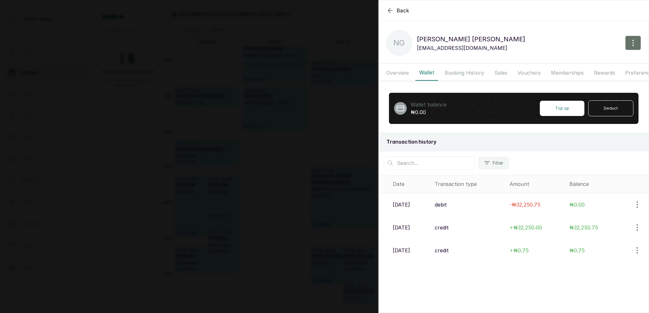
click at [466, 71] on button "Booking History" at bounding box center [464, 73] width 47 height 16
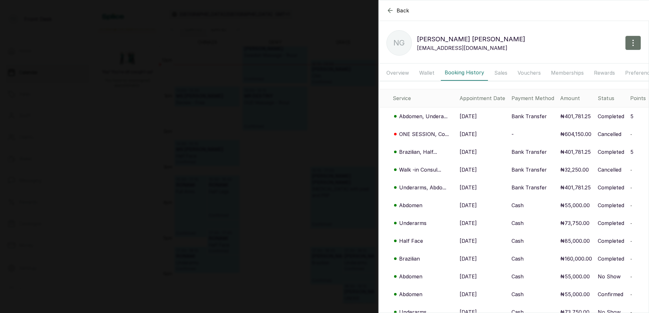
click at [305, 149] on div "Back Naomi Gabriel NG Naomi Gabriel yoyoobear@gmail.com Overview Wallet Booking…" at bounding box center [324, 156] width 649 height 313
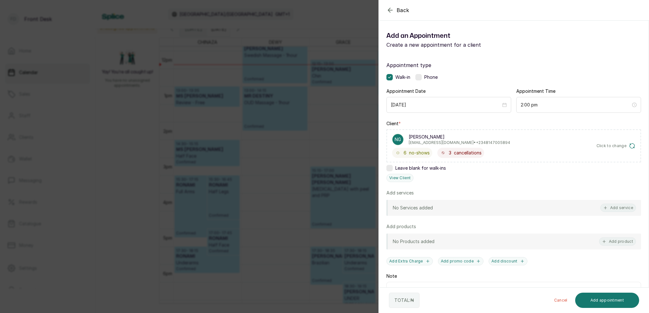
click at [339, 143] on div "Back Add Appointment Add an Appointment Create a new appointment for a client A…" at bounding box center [324, 156] width 649 height 313
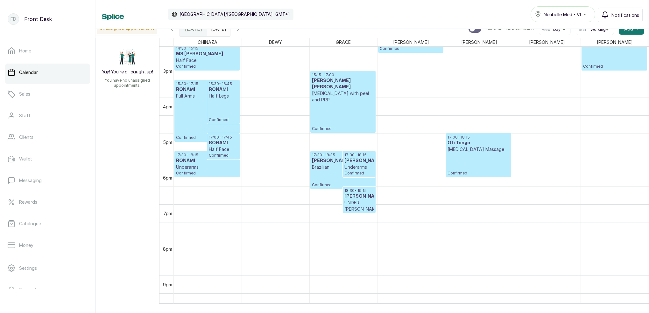
scroll to position [530, 0]
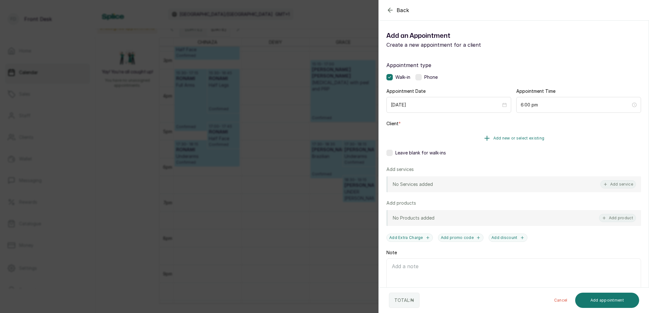
click at [525, 137] on span "Add new or select existing" at bounding box center [518, 138] width 51 height 5
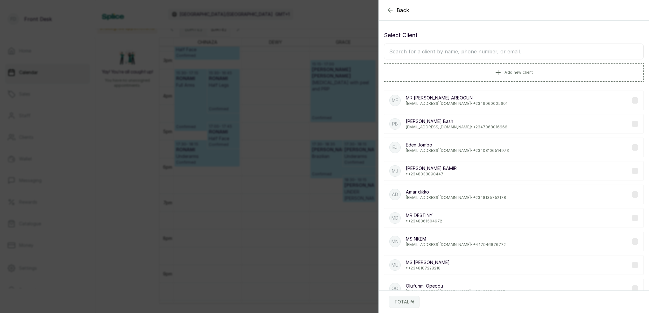
click at [456, 51] on input "text" at bounding box center [514, 52] width 260 height 16
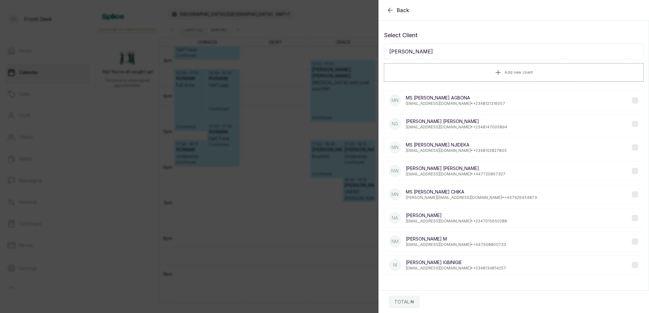
type input "NAOMI"
click at [448, 124] on p "Naomi Gabriel" at bounding box center [456, 121] width 101 height 6
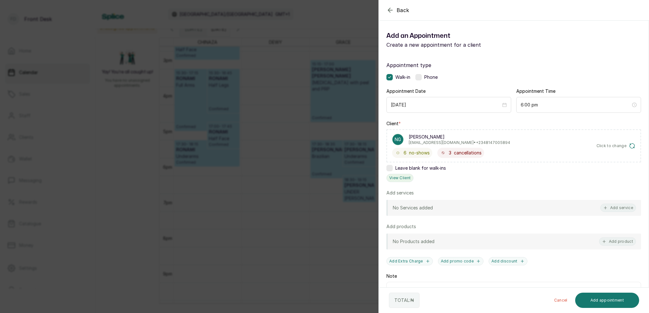
click at [404, 177] on button "View Client" at bounding box center [399, 178] width 27 height 8
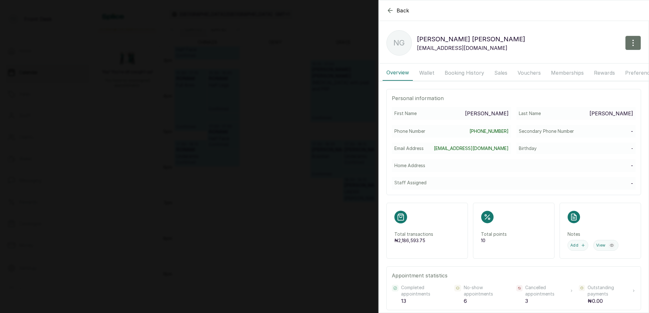
click at [461, 70] on button "Booking History" at bounding box center [464, 73] width 47 height 16
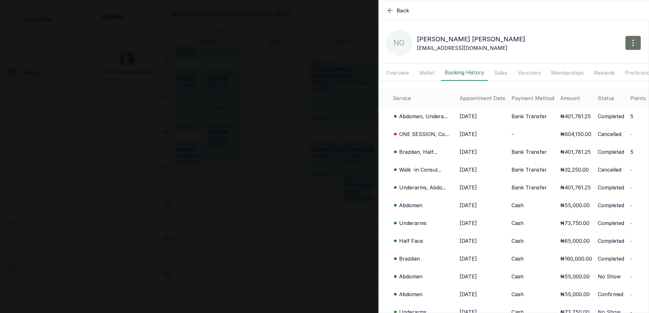
click at [432, 117] on p "Abdomen, Undera..." at bounding box center [423, 117] width 48 height 8
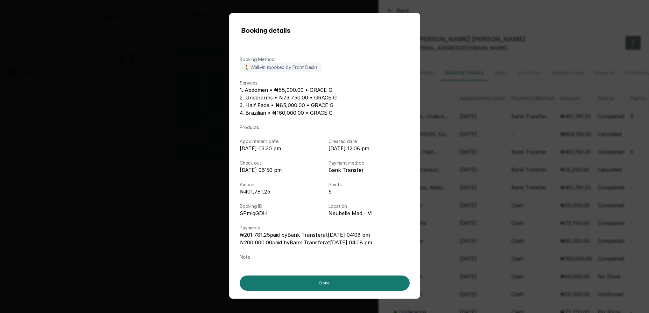
click at [483, 141] on div "Booking details Booking Method 🚶 Walk-in (booked by Front Desk) Services 1. Abd…" at bounding box center [324, 156] width 649 height 313
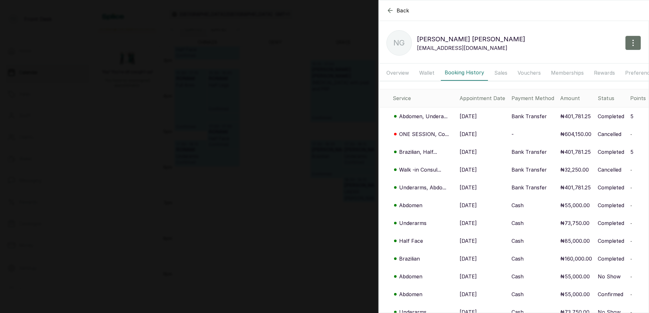
click at [426, 150] on p "Brazilian, Half..." at bounding box center [418, 152] width 38 height 8
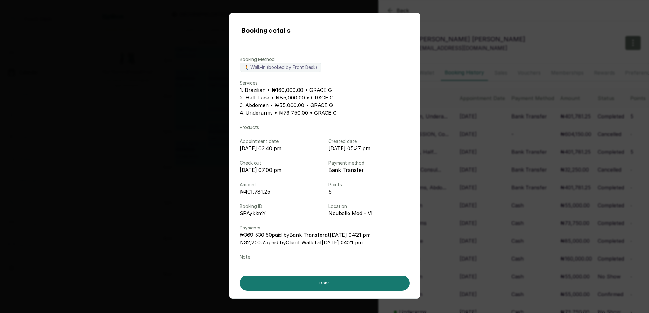
click at [469, 148] on div "Booking details Booking Method 🚶 Walk-in (booked by Front Desk) Services 1. Bra…" at bounding box center [324, 156] width 649 height 313
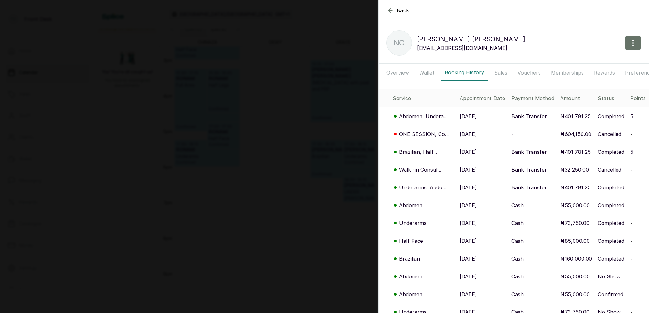
click at [425, 132] on p "ONE SESSION, Co..." at bounding box center [424, 134] width 50 height 8
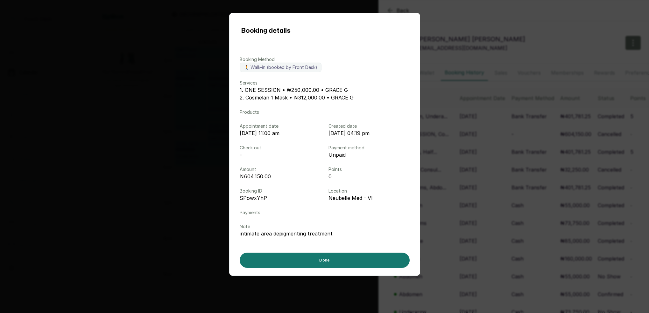
click at [457, 139] on div "Booking details Booking Method 🚶 Walk-in (booked by Front Desk) Services 1. ONE…" at bounding box center [324, 156] width 649 height 313
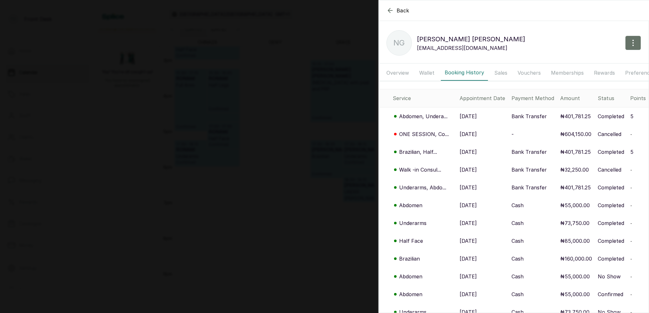
click at [346, 154] on div "Back Naomi Gabriel NG Naomi Gabriel yoyoobear@gmail.com Overview Wallet Booking…" at bounding box center [324, 156] width 649 height 313
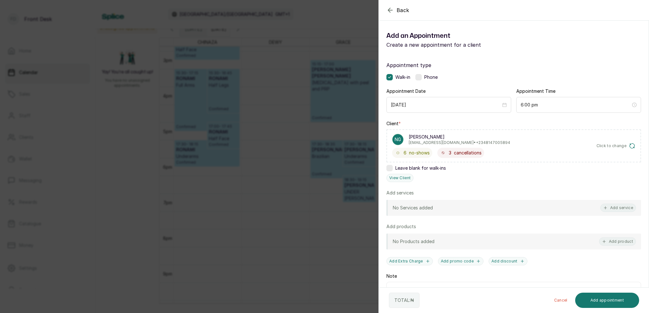
drag, startPoint x: 329, startPoint y: 149, endPoint x: 334, endPoint y: 142, distance: 8.9
click at [329, 149] on div "Back Add Appointment Add an Appointment Create a new appointment for a client A…" at bounding box center [324, 156] width 649 height 313
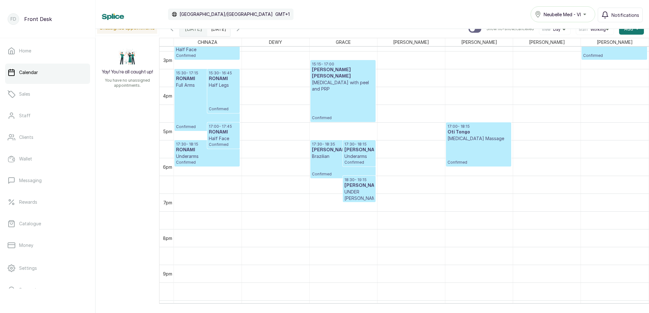
type input "dd/MM/yyyy"
click at [218, 31] on input "dd/MM/yyyy" at bounding box center [212, 27] width 10 height 11
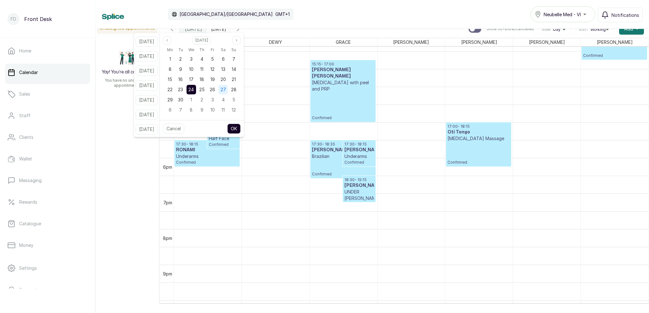
click at [226, 88] on span "27" at bounding box center [222, 89] width 5 height 5
click at [240, 128] on button "OK" at bounding box center [233, 129] width 13 height 10
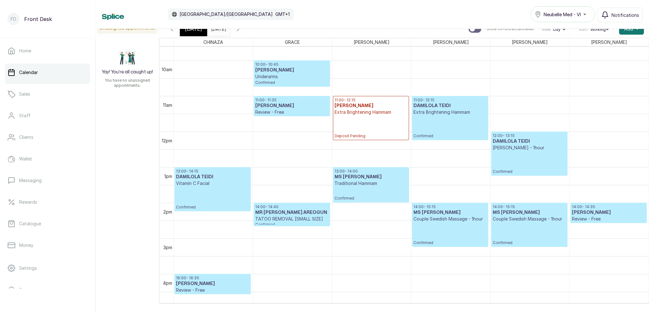
scroll to position [343, 0]
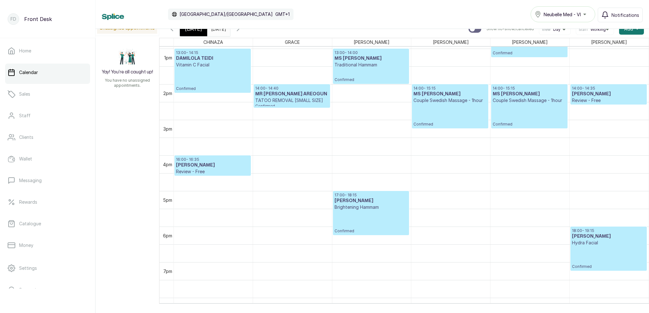
click at [173, 31] on icon "button" at bounding box center [172, 29] width 2 height 4
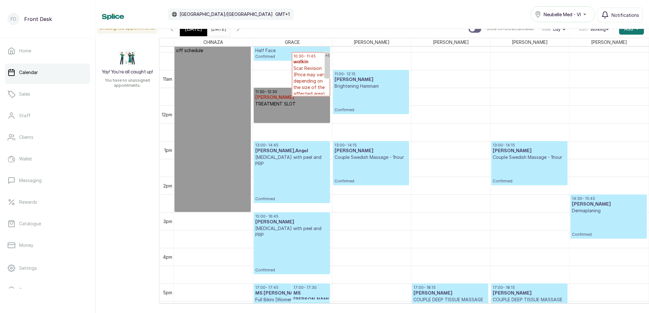
click at [242, 32] on icon "button" at bounding box center [238, 29] width 8 height 8
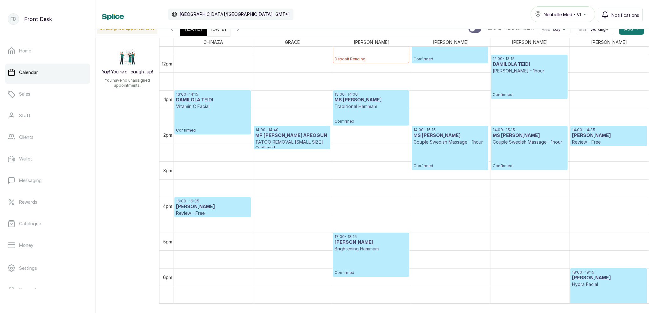
scroll to position [420, 0]
click at [192, 34] on div "[DATE]" at bounding box center [193, 29] width 27 height 15
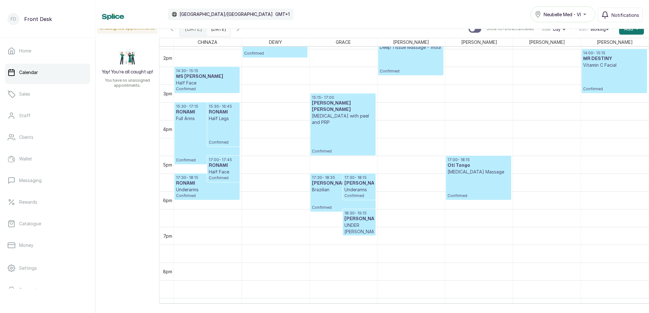
scroll to position [0, 1]
click at [330, 98] on p "15:15 - 17:00" at bounding box center [343, 97] width 62 height 5
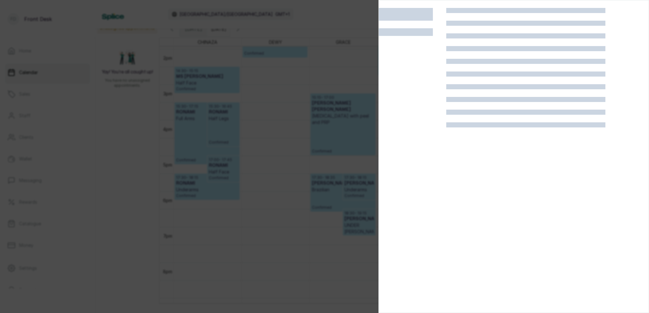
scroll to position [0, 0]
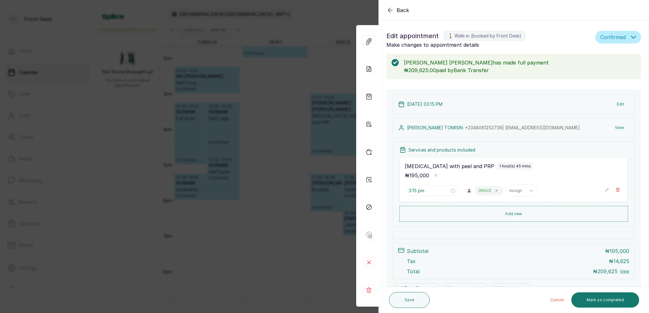
click at [300, 146] on div "Back Appointment Details Edit appointment 🚶 Walk-in (booked by Front Desk) Make…" at bounding box center [324, 156] width 649 height 313
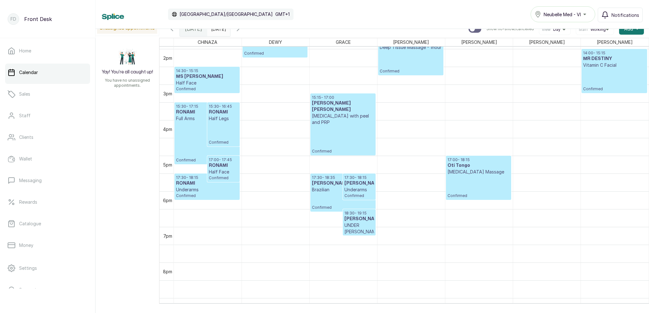
click at [218, 31] on input "[DATE]" at bounding box center [212, 27] width 10 height 11
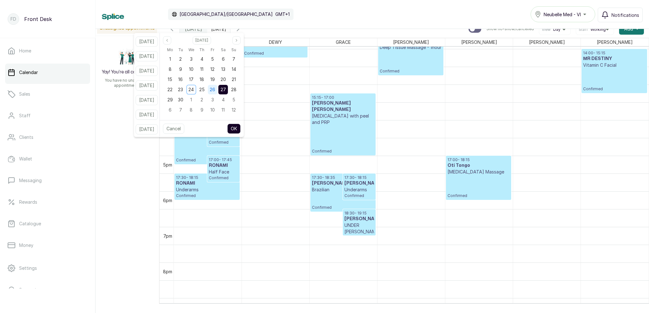
click at [216, 89] on div "26" at bounding box center [213, 90] width 10 height 10
drag, startPoint x: 233, startPoint y: 89, endPoint x: 235, endPoint y: 111, distance: 22.0
click at [226, 89] on span "27" at bounding box center [222, 89] width 5 height 5
click at [240, 127] on button "OK" at bounding box center [233, 129] width 13 height 10
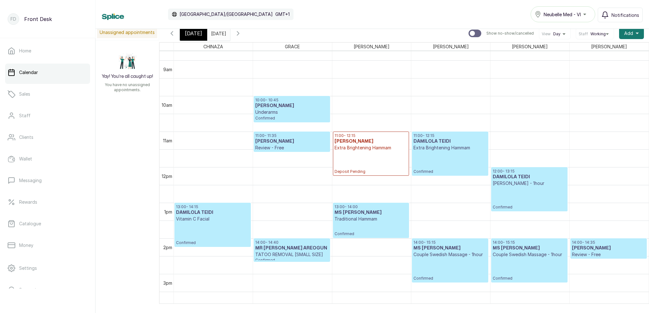
scroll to position [310, 0]
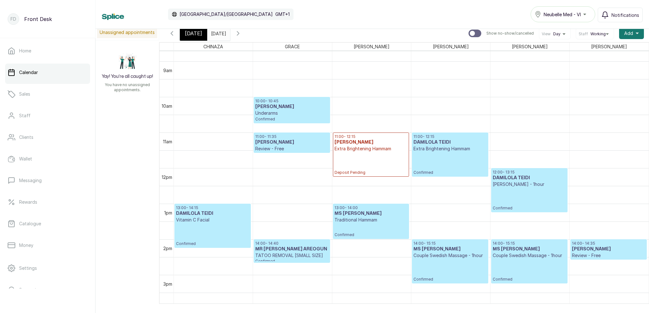
click at [188, 34] on span "[DATE]" at bounding box center [193, 34] width 17 height 8
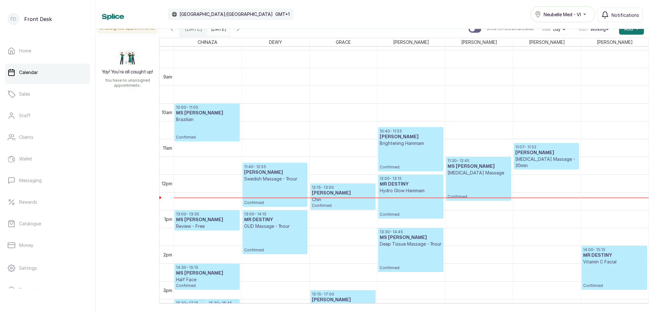
scroll to position [299, 0]
click at [218, 30] on input "[DATE]" at bounding box center [212, 27] width 10 height 11
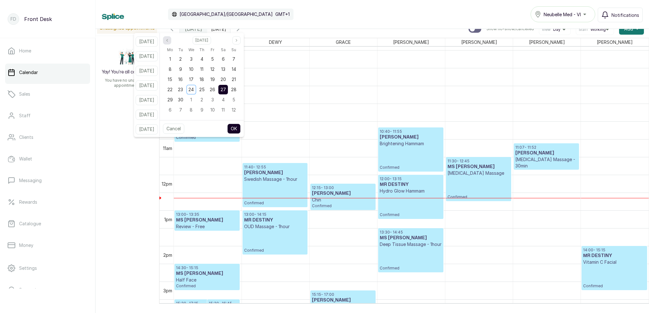
click at [169, 41] on icon "page previous" at bounding box center [167, 40] width 4 height 4
click at [238, 41] on icon "page next" at bounding box center [236, 40] width 4 height 4
click at [183, 100] on span "26" at bounding box center [180, 99] width 5 height 5
click at [242, 122] on div "Cancel OK" at bounding box center [202, 128] width 84 height 17
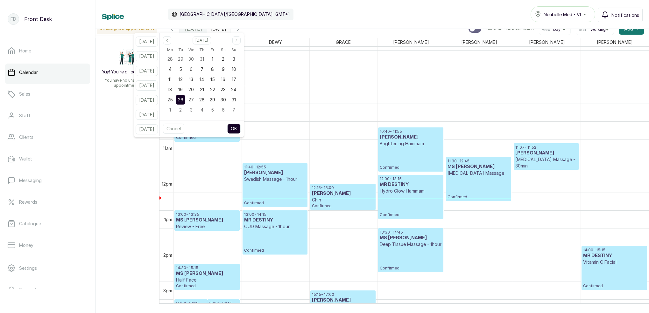
click at [240, 128] on button "OK" at bounding box center [233, 129] width 13 height 10
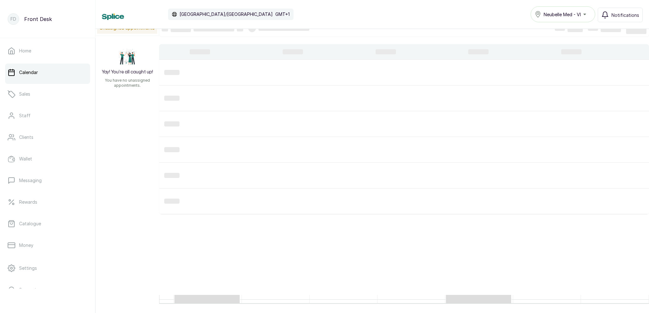
type input "26/08/2025"
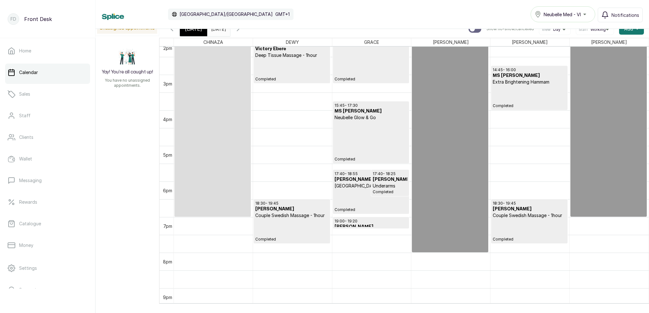
scroll to position [518, 0]
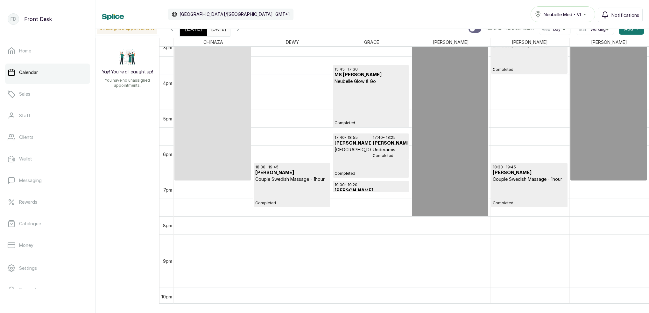
click at [191, 31] on span "[DATE]" at bounding box center [193, 29] width 17 height 8
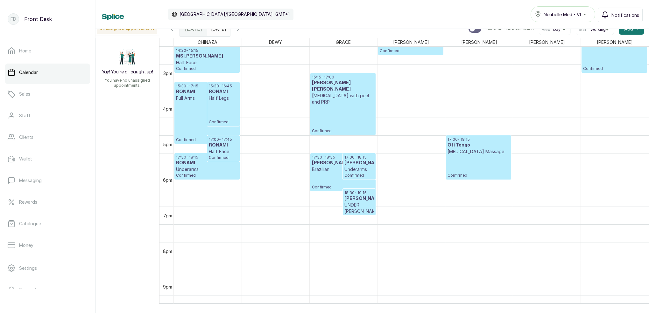
click at [220, 99] on p "Half Legs" at bounding box center [224, 98] width 30 height 6
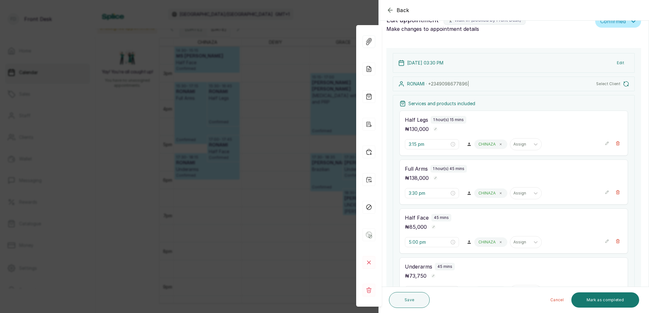
type input "3:30 pm"
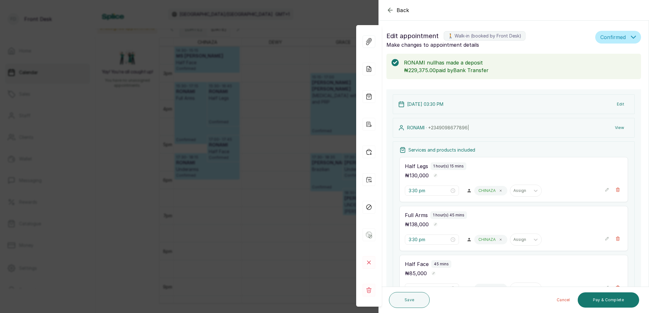
click at [270, 81] on div "Back Appointment Details Edit appointment 🚶 Walk-in (booked by Front Desk) Make…" at bounding box center [324, 156] width 649 height 313
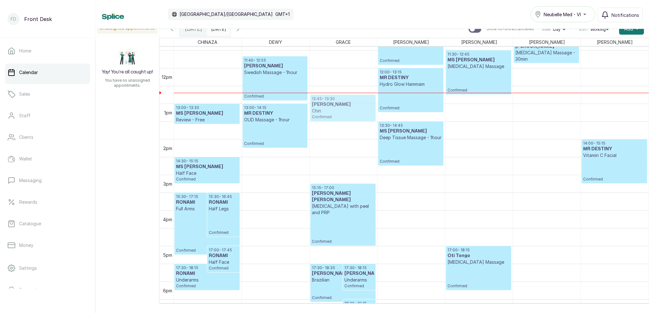
drag, startPoint x: 336, startPoint y: 86, endPoint x: 327, endPoint y: 108, distance: 24.1
click at [327, 109] on div "17:30 - 18:35 Winnie Nwapa Brazilian Confirmed 17:30 - 18:15 Winnie Nwapa Under…" at bounding box center [342, 68] width 67 height 855
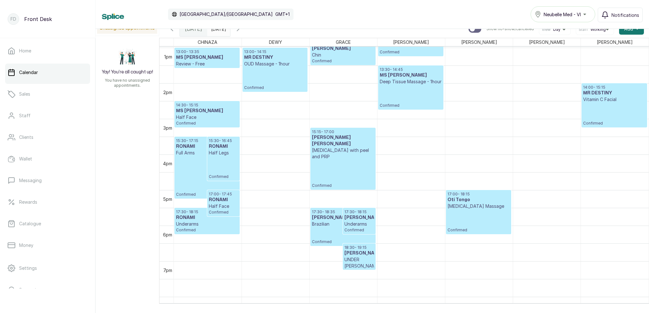
scroll to position [467, 0]
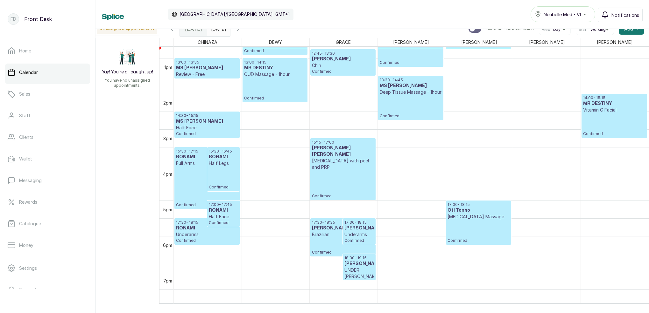
click at [213, 127] on p "Half Face" at bounding box center [207, 128] width 62 height 6
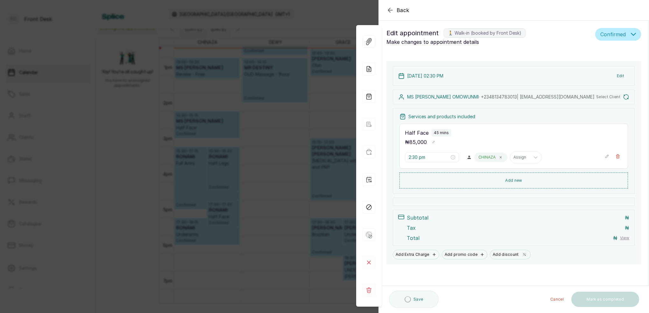
click at [313, 107] on div "Back Appointment Details Edit appointment 🚶 Walk-in (booked by Front Desk) Make…" at bounding box center [324, 156] width 649 height 313
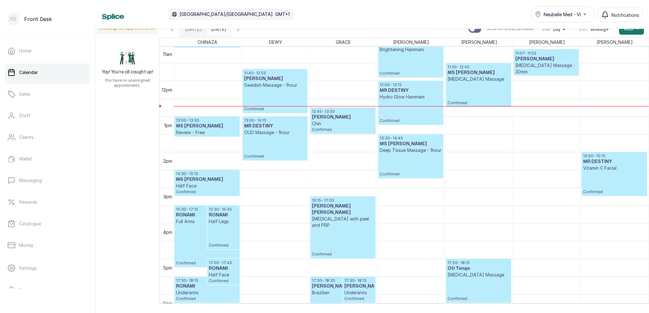
click at [228, 175] on p "14:30 - 15:15" at bounding box center [207, 173] width 62 height 5
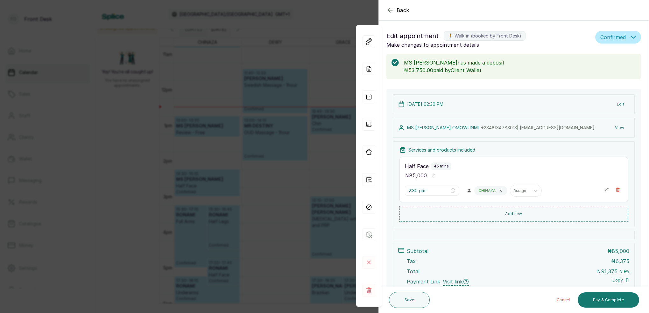
click at [324, 59] on div "Back Appointment Details Edit appointment 🚶 Walk-in (booked by Front Desk) Make…" at bounding box center [324, 156] width 649 height 313
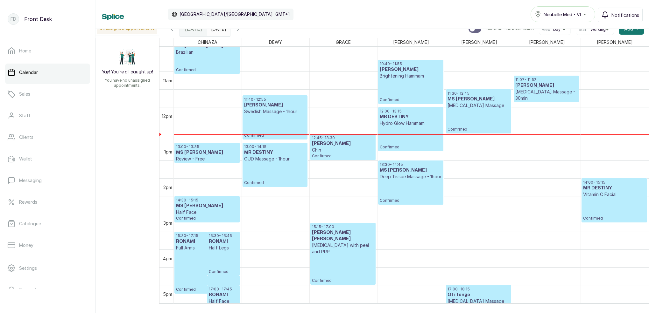
scroll to position [366, 0]
click at [408, 92] on p "Confirmed" at bounding box center [410, 91] width 62 height 23
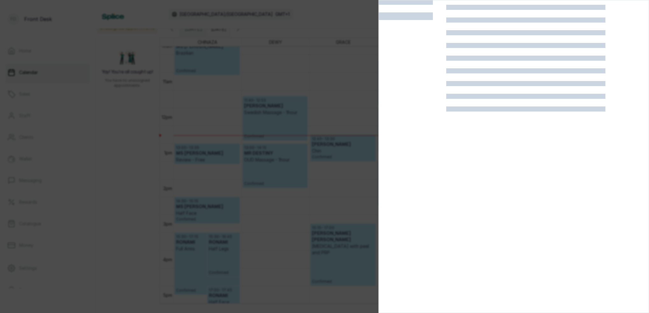
scroll to position [16, 0]
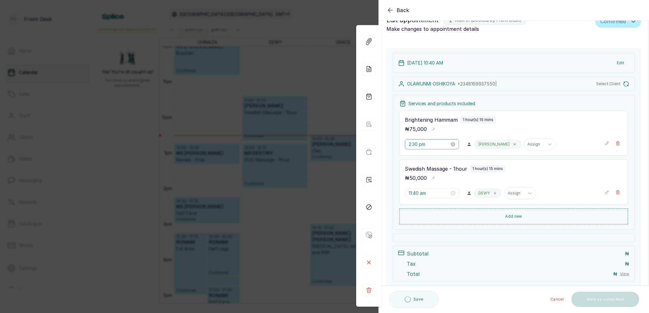
type input "10:40 am"
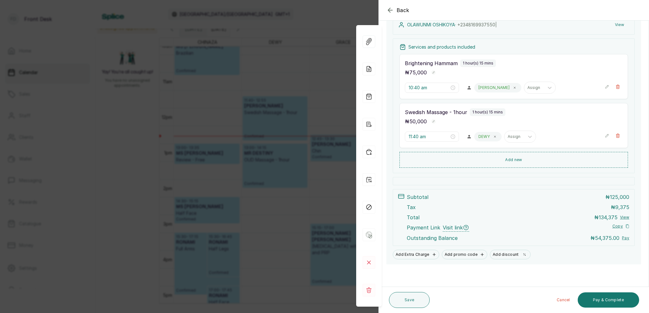
scroll to position [103, 0]
click at [271, 104] on div "Back Appointment Details Edit appointment 🚶 Walk-in (booked by Front Desk) Make…" at bounding box center [324, 156] width 649 height 313
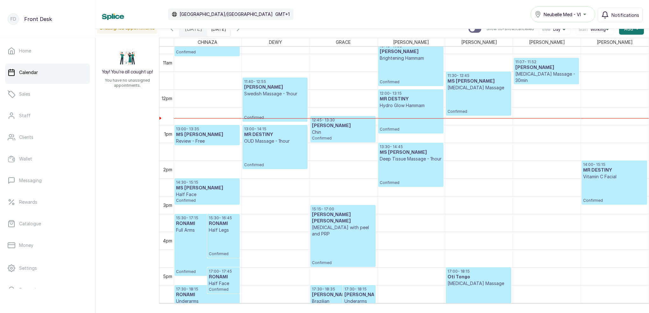
scroll to position [393, 0]
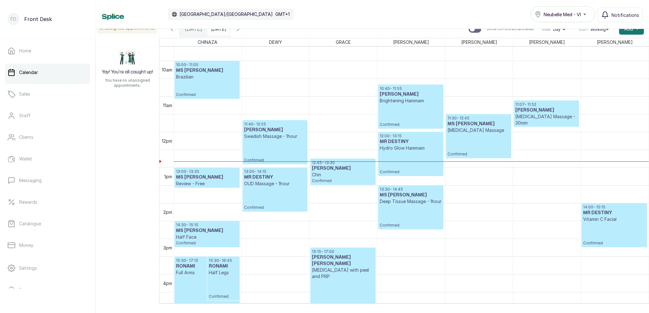
click at [476, 143] on p "Confirmed" at bounding box center [478, 145] width 62 height 23
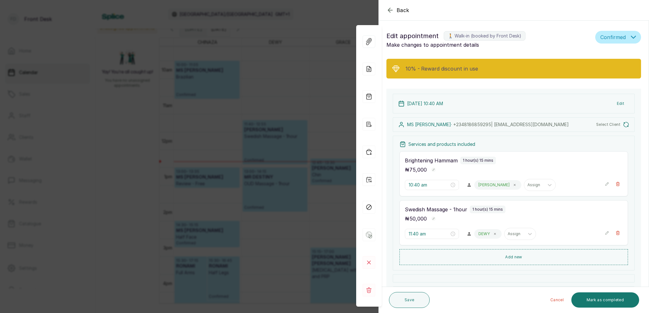
type input "11:30 am"
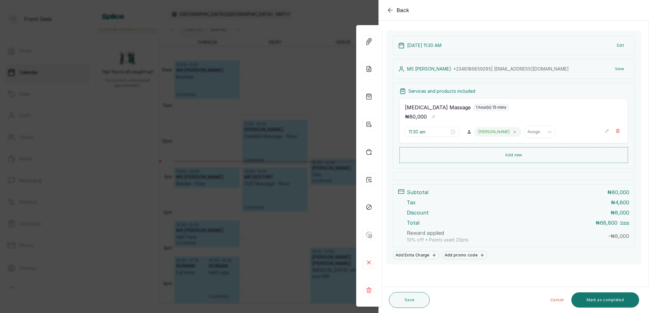
scroll to position [84, 0]
click at [308, 77] on div "Back Appointment Details Edit appointment 🚶 Walk-in (booked by Front Desk) Make…" at bounding box center [324, 156] width 649 height 313
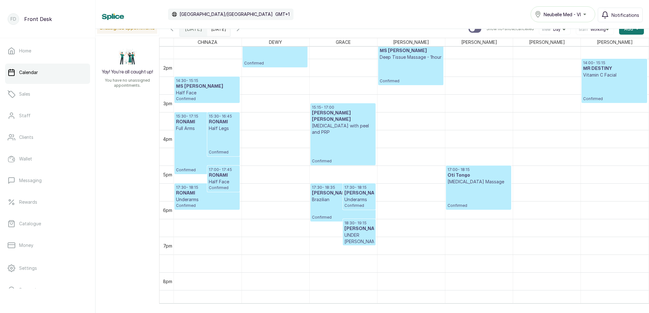
scroll to position [489, 0]
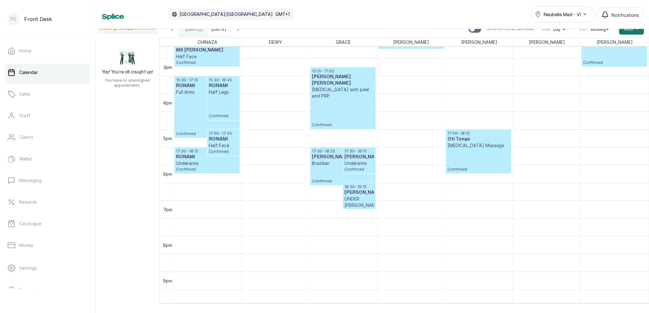
click at [209, 108] on p "Confirmed" at bounding box center [224, 106] width 30 height 23
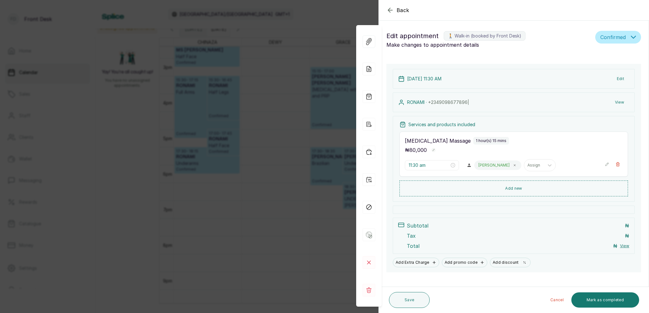
type input "3:30 pm"
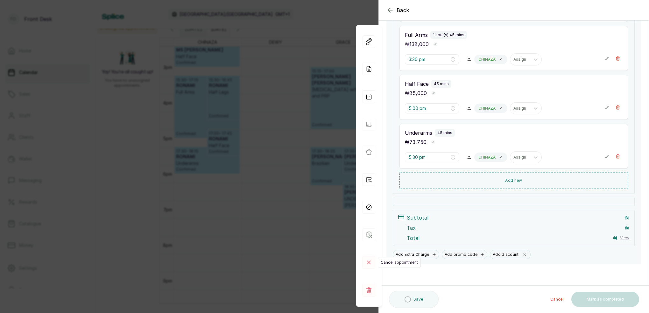
click at [370, 260] on rect at bounding box center [368, 262] width 13 height 13
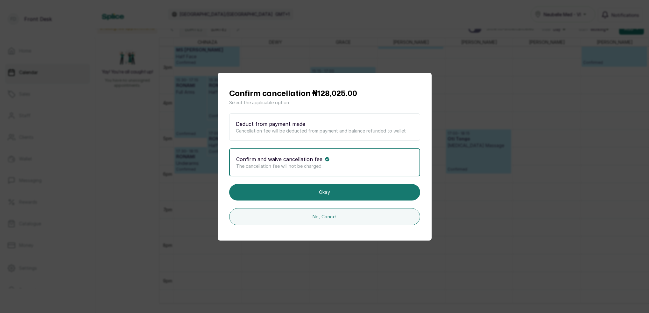
click at [274, 129] on p "Cancellation fee will be deducted from payment and balance refunded to wallet" at bounding box center [324, 131] width 177 height 6
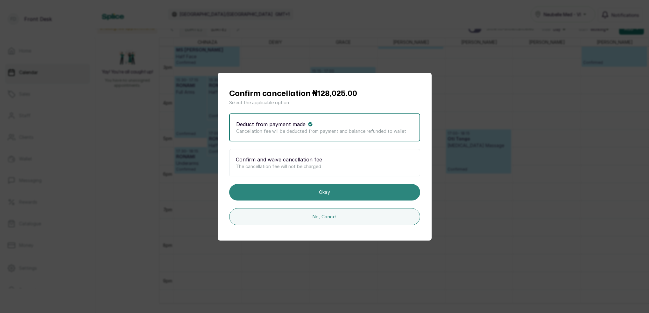
click at [335, 189] on button "Okay" at bounding box center [324, 192] width 191 height 17
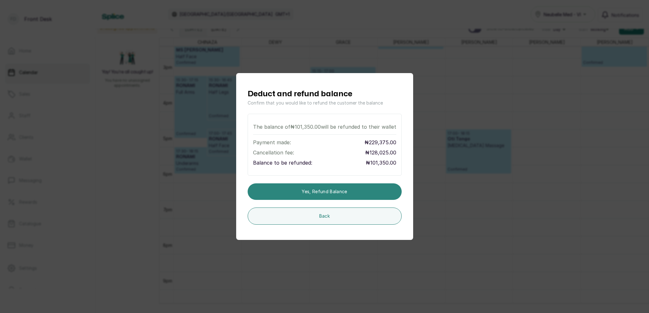
click at [336, 190] on button "Yes, refund balance" at bounding box center [324, 192] width 154 height 17
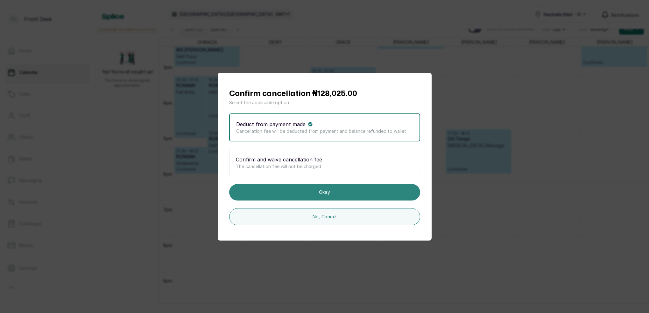
click at [336, 192] on button "Okay" at bounding box center [324, 192] width 191 height 17
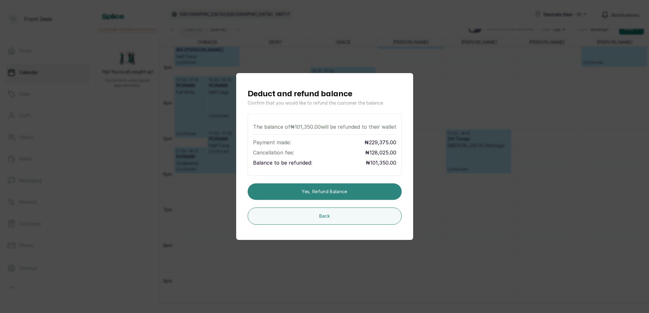
click at [341, 190] on button "Yes, refund balance" at bounding box center [324, 192] width 154 height 17
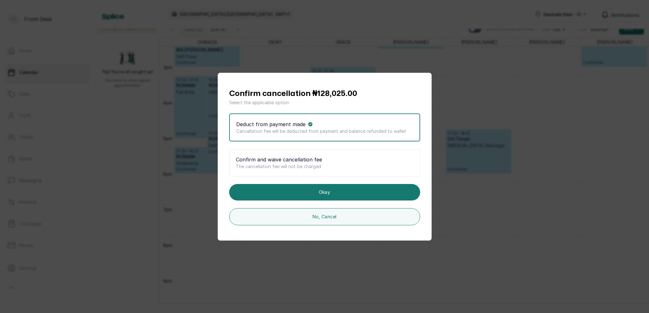
drag, startPoint x: 292, startPoint y: 129, endPoint x: 298, endPoint y: 155, distance: 26.2
click at [292, 129] on p "Cancellation fee will be deducted from payment and balance refunded to wallet" at bounding box center [324, 131] width 177 height 6
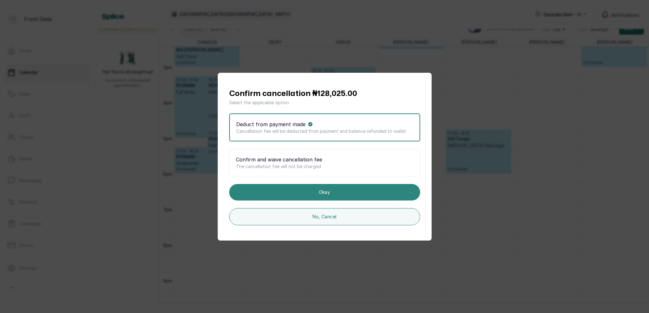
drag, startPoint x: 303, startPoint y: 185, endPoint x: 305, endPoint y: 188, distance: 3.3
click at [304, 187] on button "Okay" at bounding box center [324, 192] width 191 height 17
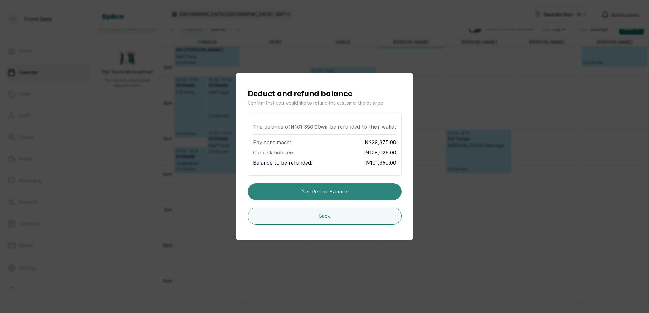
click at [307, 191] on button "Yes, refund balance" at bounding box center [324, 192] width 154 height 17
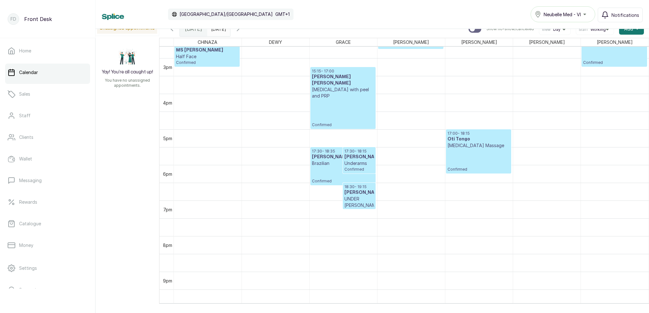
click at [242, 32] on icon "button" at bounding box center [238, 29] width 8 height 8
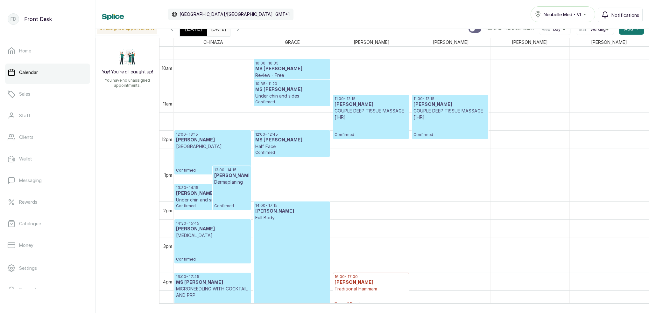
scroll to position [365, 0]
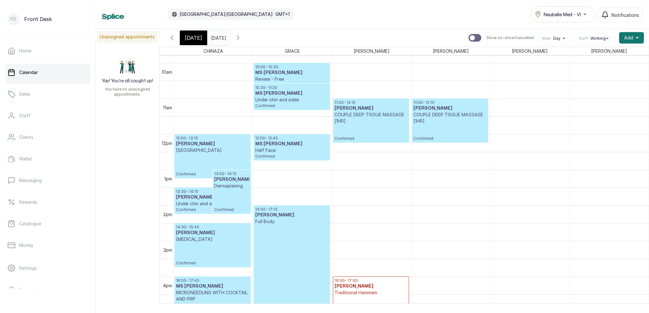
click at [218, 38] on input "26/08/2025" at bounding box center [212, 36] width 10 height 11
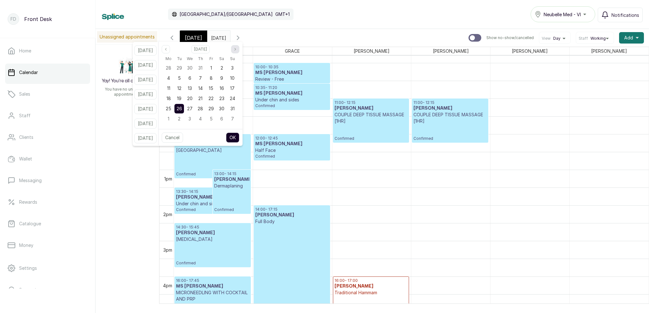
click at [237, 49] on icon "page next" at bounding box center [235, 49] width 4 height 4
click at [170, 52] on button "Previous month" at bounding box center [166, 49] width 8 height 8
click at [226, 95] on div "27" at bounding box center [222, 99] width 10 height 10
click at [214, 98] on span "26" at bounding box center [210, 98] width 5 height 5
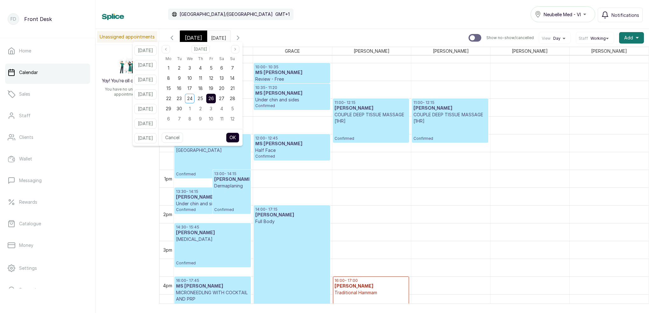
click at [239, 136] on button "OK" at bounding box center [232, 138] width 13 height 10
type input "[DATE]"
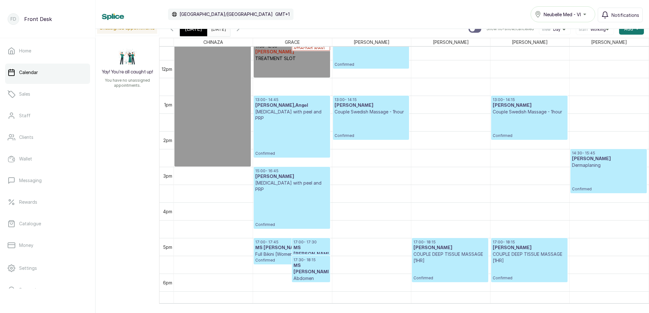
click at [242, 31] on icon "button" at bounding box center [238, 29] width 8 height 8
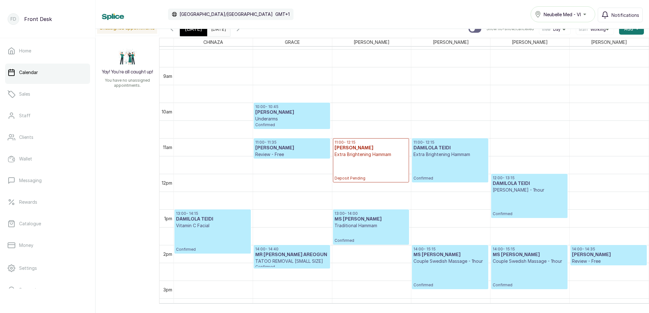
scroll to position [298, 0]
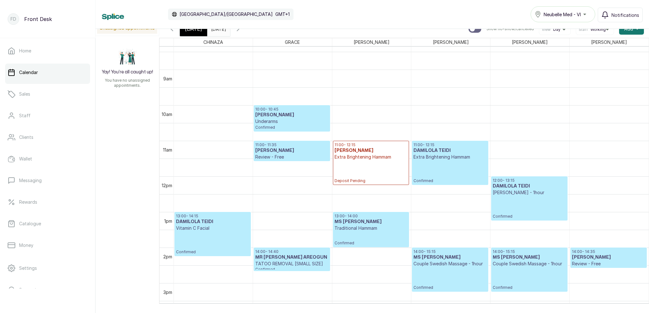
click at [198, 34] on div "[DATE]" at bounding box center [193, 29] width 27 height 15
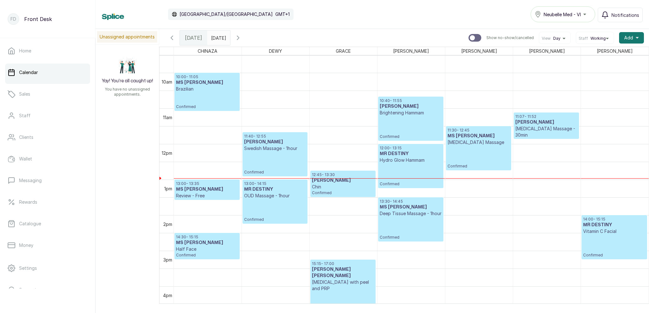
scroll to position [344, 0]
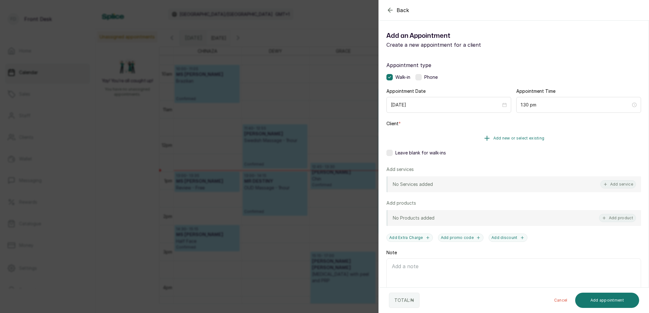
click at [532, 139] on span "Add new or select existing" at bounding box center [518, 138] width 51 height 5
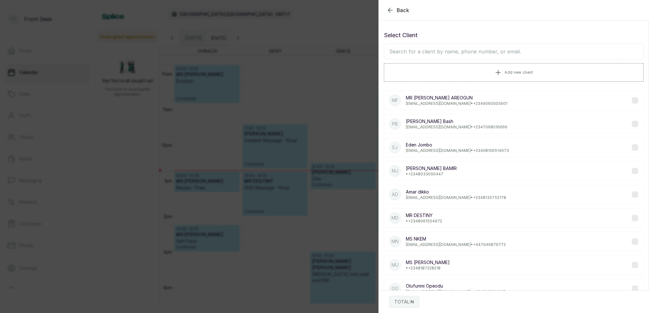
click at [489, 53] on input "text" at bounding box center [514, 52] width 260 height 16
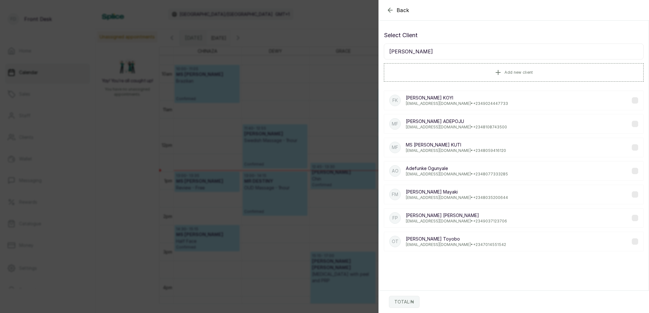
type input "FUNKE"
click at [439, 102] on p "funkeigbokoyi@yahoo.com • +234 9024447733" at bounding box center [457, 103] width 102 height 5
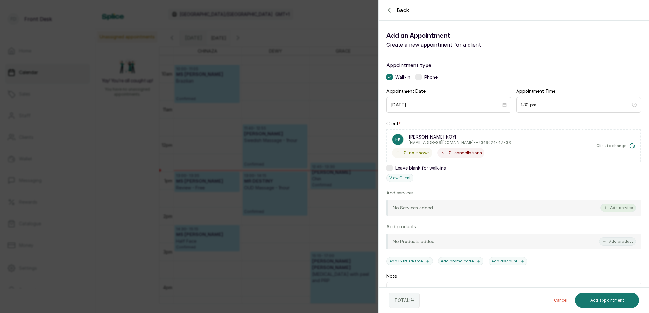
click at [625, 207] on button "Add service" at bounding box center [618, 208] width 36 height 8
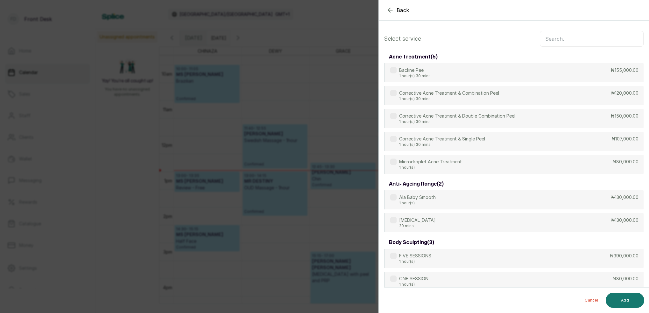
click at [556, 44] on input "text" at bounding box center [591, 39] width 104 height 16
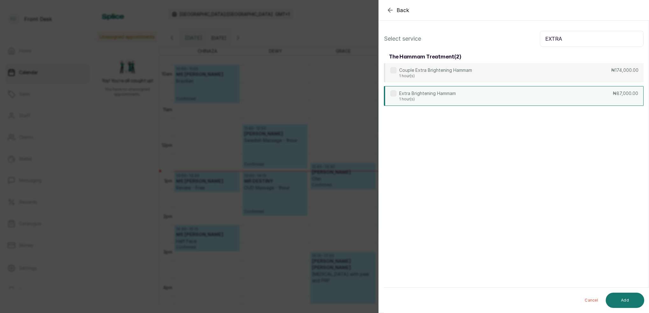
type input "EXTRA"
click at [440, 96] on div "Extra Brightening Hammam 1 hour(s)" at bounding box center [427, 95] width 57 height 11
click at [618, 299] on button "Add" at bounding box center [624, 300] width 38 height 15
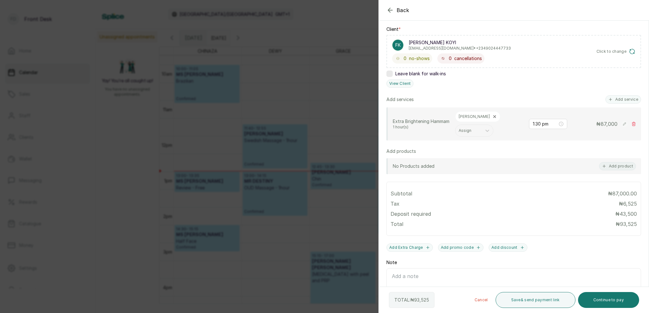
scroll to position [95, 0]
click at [609, 302] on button "Continue to pay" at bounding box center [608, 300] width 61 height 16
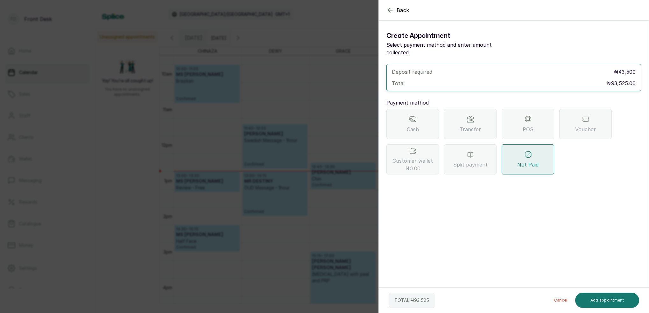
scroll to position [0, 0]
click at [481, 126] on div "Transfer" at bounding box center [470, 124] width 52 height 30
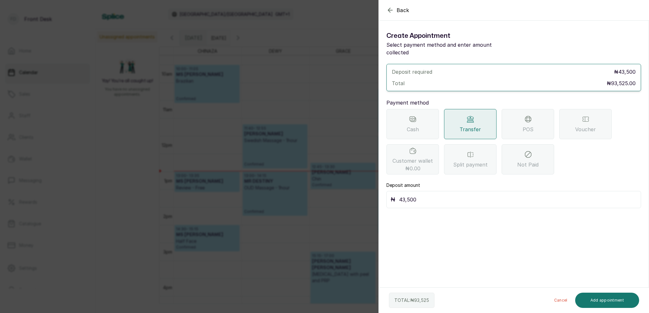
click at [454, 195] on input "43,500" at bounding box center [518, 199] width 238 height 9
type input "4"
type input "93,525"
click at [625, 305] on button "Add appointment" at bounding box center [607, 300] width 64 height 15
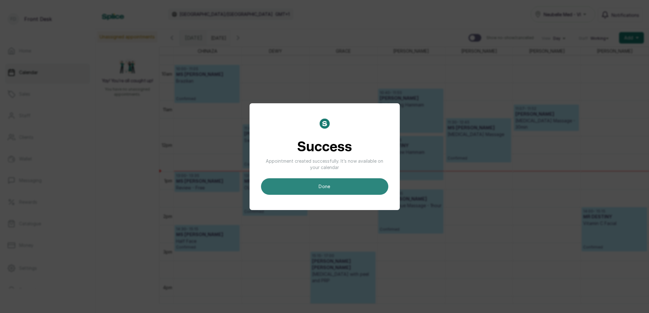
click at [352, 186] on button "done" at bounding box center [324, 186] width 127 height 17
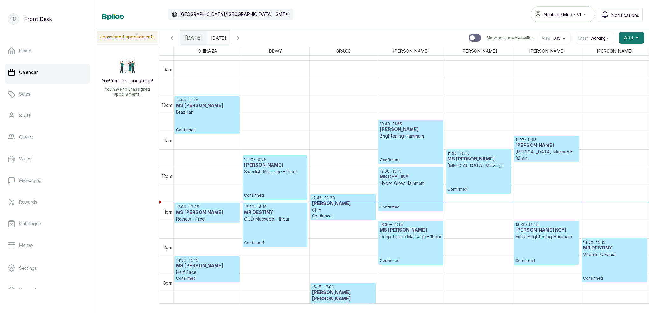
scroll to position [358, 0]
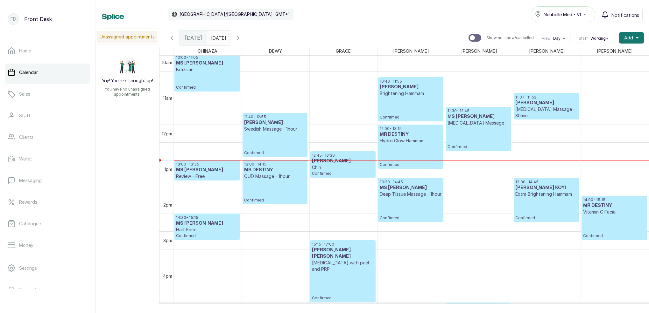
click at [218, 38] on input "[DATE]" at bounding box center [212, 36] width 10 height 11
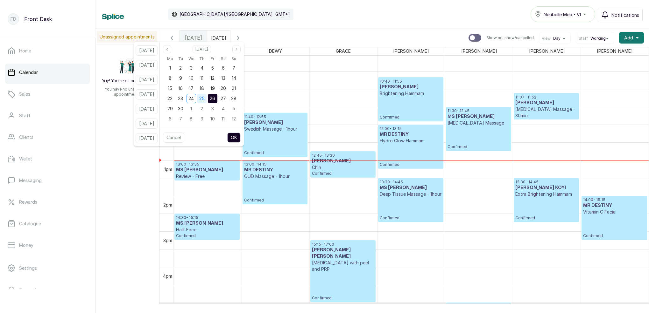
click at [205, 99] on span "25" at bounding box center [201, 98] width 5 height 5
drag, startPoint x: 220, startPoint y: 98, endPoint x: 224, endPoint y: 103, distance: 5.5
click at [215, 98] on span "26" at bounding box center [212, 98] width 5 height 5
drag, startPoint x: 233, startPoint y: 100, endPoint x: 235, endPoint y: 111, distance: 11.2
click at [226, 100] on span "27" at bounding box center [222, 98] width 5 height 5
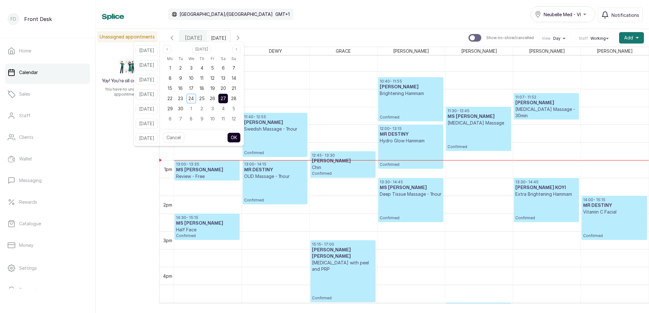
click at [240, 135] on button "OK" at bounding box center [233, 138] width 13 height 10
type input "[DATE]"
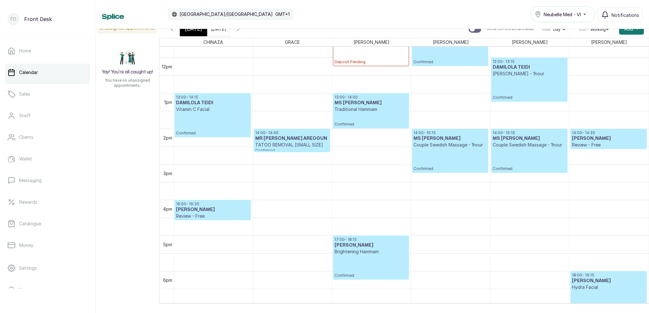
scroll to position [417, 0]
click at [192, 33] on div "[DATE]" at bounding box center [193, 29] width 27 height 15
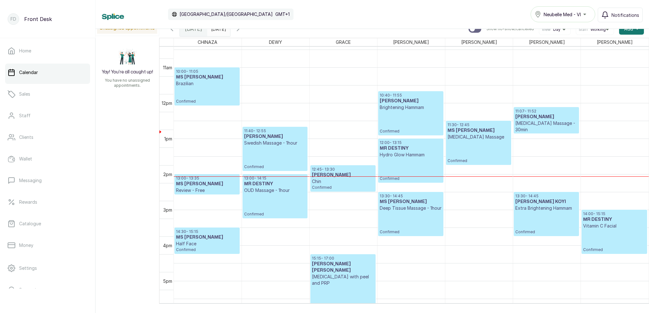
scroll to position [381, 0]
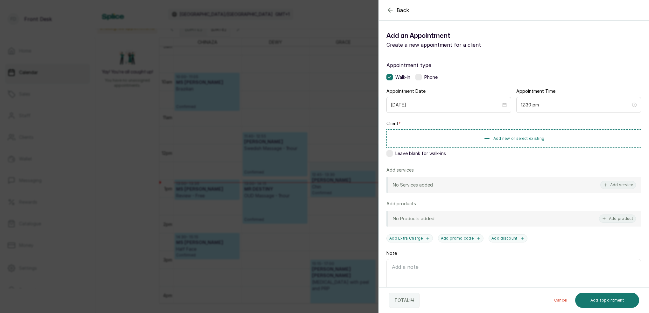
click at [337, 182] on div "Back Add Appointment Add an Appointment Create a new appointment for a client A…" at bounding box center [324, 156] width 649 height 313
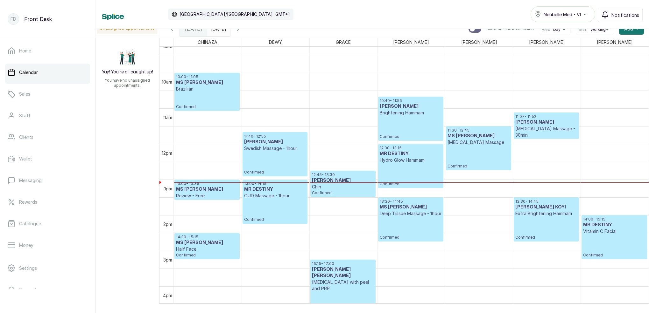
click at [337, 183] on div at bounding box center [342, 183] width 67 height 0
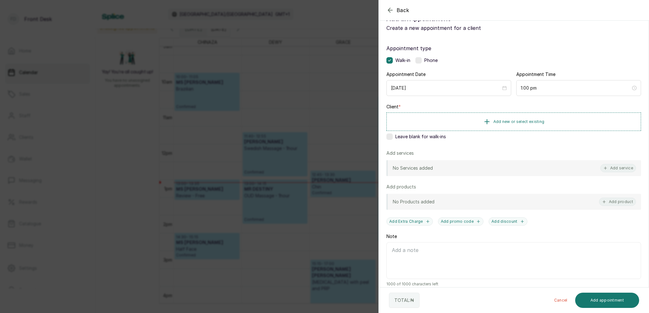
click at [307, 134] on div "Back Add Appointment Add an Appointment Create a new appointment for a client A…" at bounding box center [324, 156] width 649 height 313
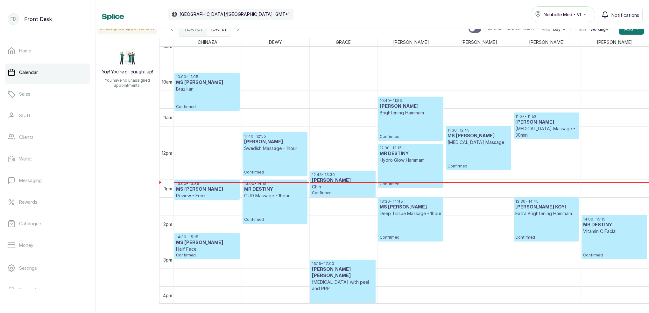
click at [344, 186] on p "Chin" at bounding box center [343, 187] width 62 height 6
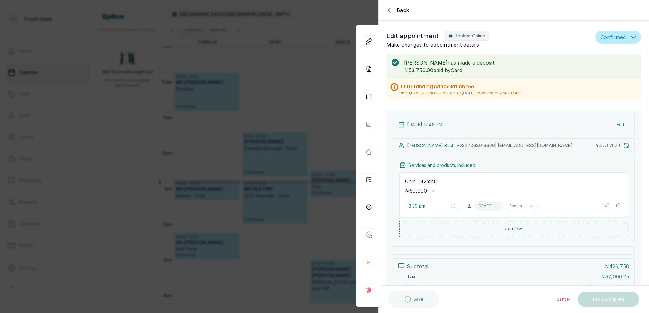
type input "12:45 pm"
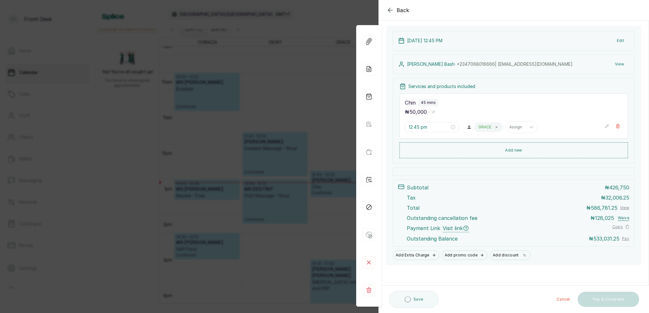
drag, startPoint x: 617, startPoint y: 125, endPoint x: 607, endPoint y: 128, distance: 11.3
click at [617, 125] on icon "button" at bounding box center [617, 126] width 3 height 4
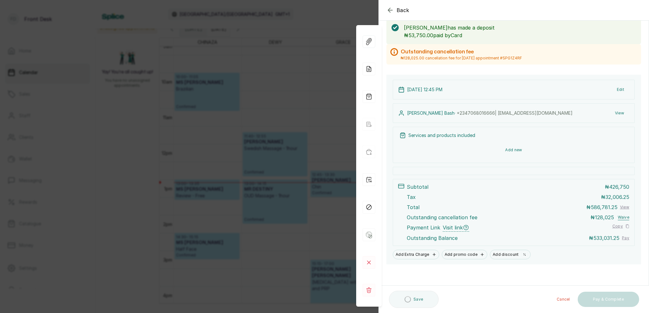
click at [521, 151] on button "Add new" at bounding box center [513, 149] width 228 height 15
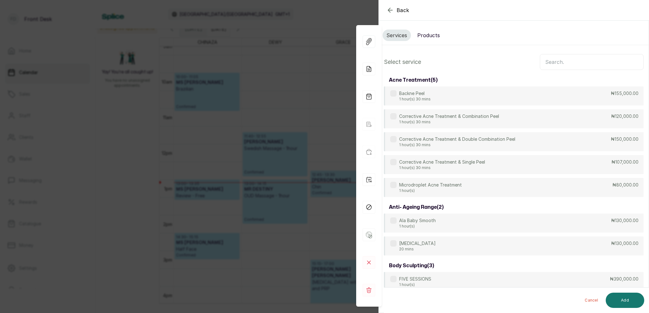
click at [552, 63] on input "text" at bounding box center [591, 62] width 104 height 16
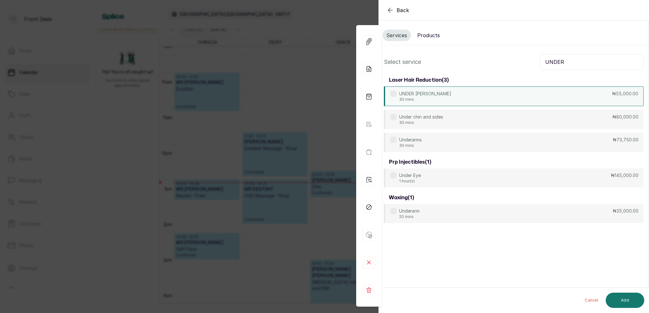
type input "UNDER"
click at [431, 94] on div "UNDER CHIN 30 mins ₦55,000.00" at bounding box center [514, 97] width 260 height 20
click at [625, 300] on button "Add" at bounding box center [624, 300] width 38 height 15
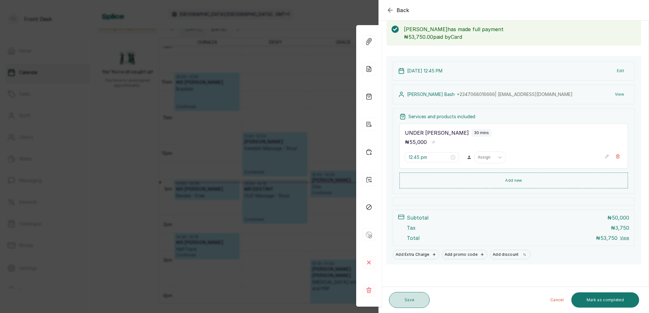
click at [407, 300] on button "Save" at bounding box center [409, 300] width 41 height 16
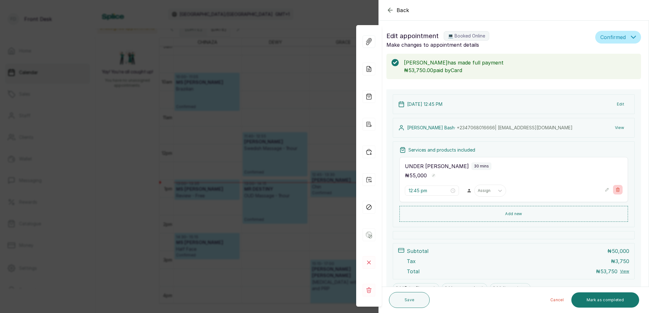
click at [617, 192] on button "Show no-show/cancelled" at bounding box center [618, 190] width 10 height 10
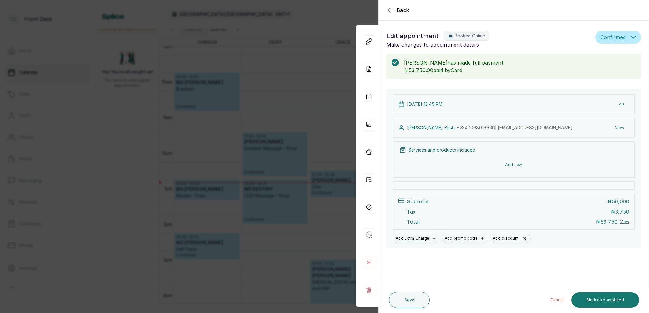
click at [517, 165] on button "Add new" at bounding box center [513, 164] width 228 height 15
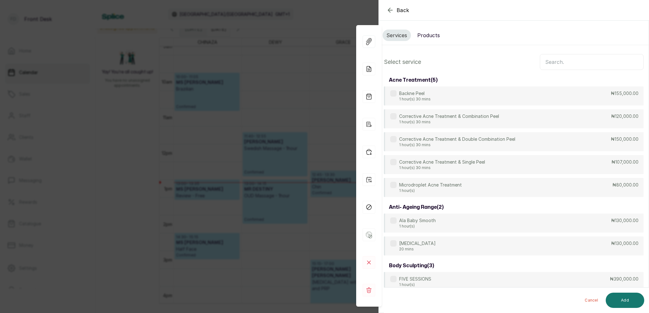
click at [550, 66] on input "text" at bounding box center [591, 62] width 104 height 16
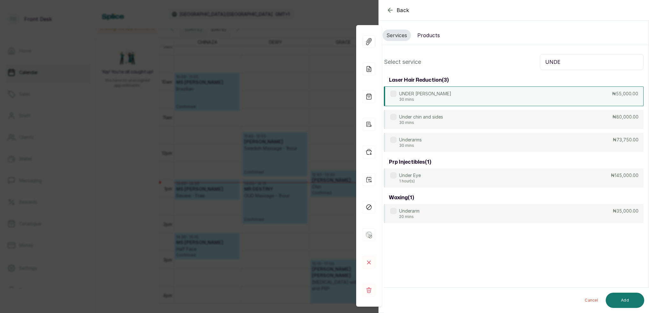
type input "UNDE"
click at [426, 97] on p "30 mins" at bounding box center [425, 99] width 52 height 5
click at [634, 300] on button "Add" at bounding box center [624, 300] width 38 height 15
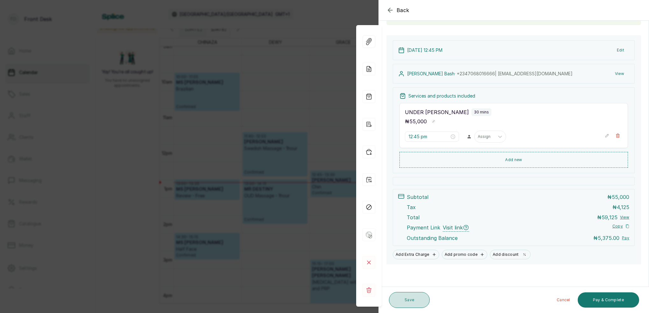
click at [409, 302] on button "Save" at bounding box center [409, 300] width 41 height 16
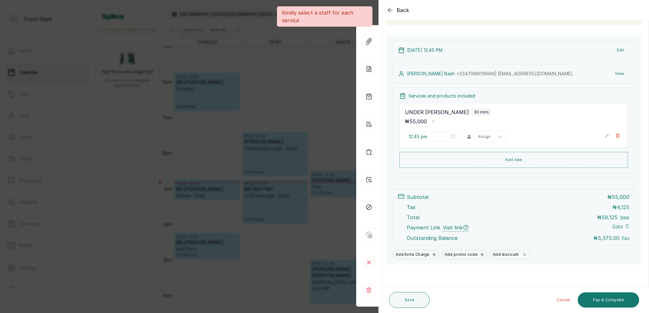
scroll to position [53, 0]
click at [486, 138] on div "Assign" at bounding box center [483, 137] width 13 height 4
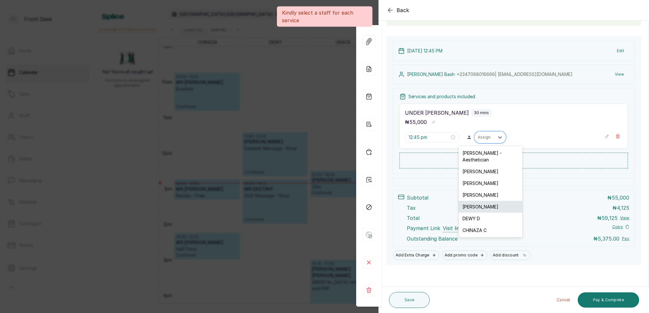
click at [478, 201] on div "[PERSON_NAME]" at bounding box center [490, 207] width 64 height 12
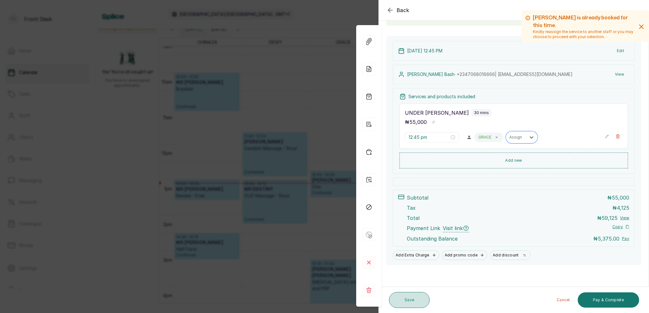
click at [416, 299] on button "Save" at bounding box center [409, 300] width 41 height 16
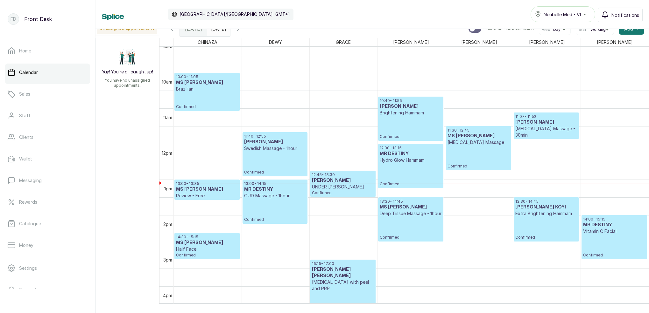
click at [393, 118] on p "Confirmed" at bounding box center [410, 127] width 62 height 23
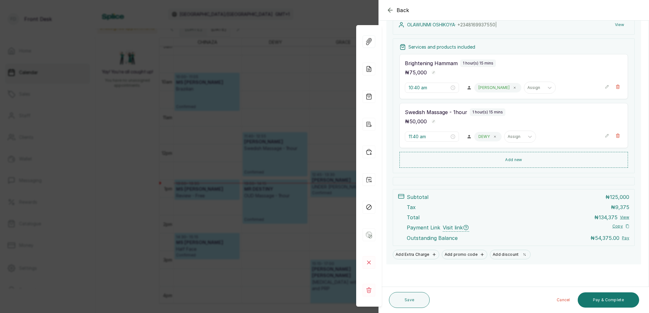
scroll to position [103, 0]
click at [606, 302] on button "Pay & Complete" at bounding box center [607, 300] width 61 height 15
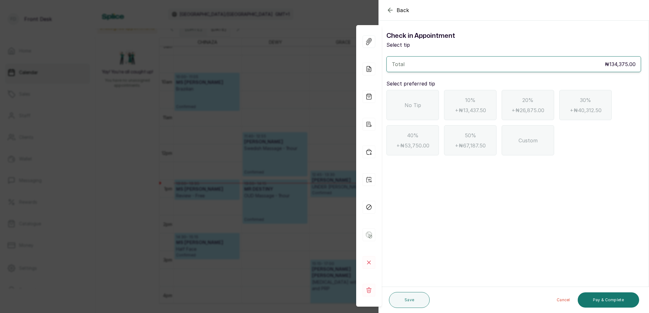
scroll to position [0, 0]
click at [390, 9] on icon "button" at bounding box center [390, 10] width 8 height 8
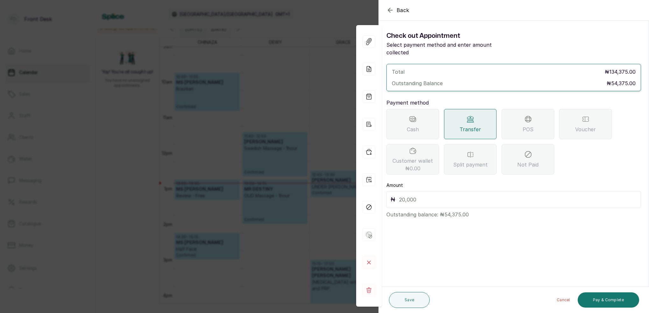
drag, startPoint x: 526, startPoint y: 116, endPoint x: 466, endPoint y: 165, distance: 76.9
click at [525, 116] on div "POS" at bounding box center [527, 124] width 52 height 30
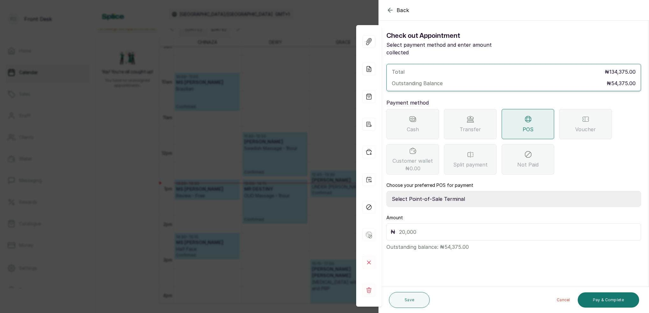
select select "7a4fd382-b2de-4137-8553-2ff33fa7fb29"
click at [418, 228] on input "text" at bounding box center [518, 232] width 238 height 9
type input "54,375"
click at [404, 298] on button "Save" at bounding box center [409, 300] width 41 height 16
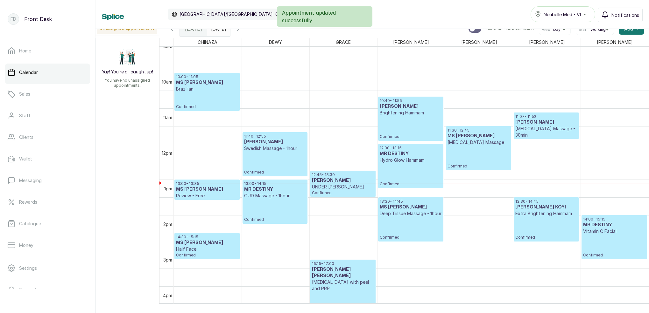
click at [329, 176] on p "12:45 - 13:30" at bounding box center [343, 174] width 62 height 5
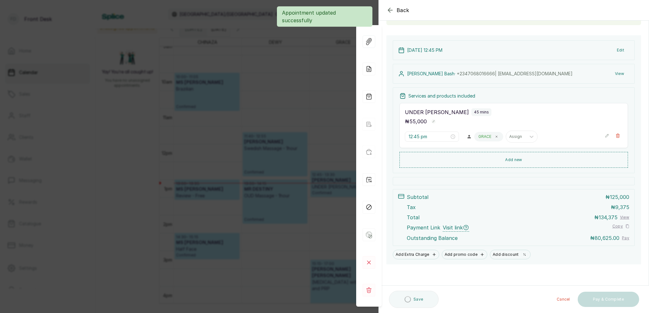
scroll to position [54, 0]
drag, startPoint x: 610, startPoint y: 301, endPoint x: 498, endPoint y: 175, distance: 168.5
click at [610, 301] on button "Pay & Complete" at bounding box center [607, 300] width 61 height 15
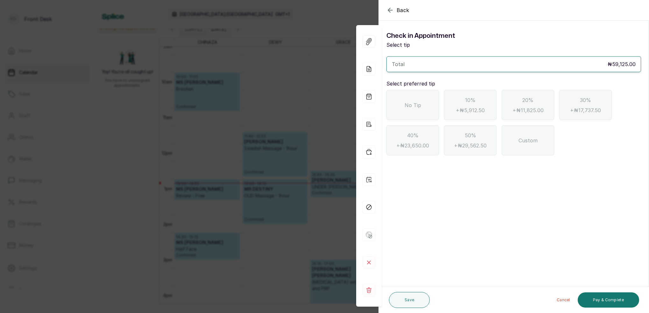
click at [392, 10] on icon "button" at bounding box center [390, 10] width 8 height 8
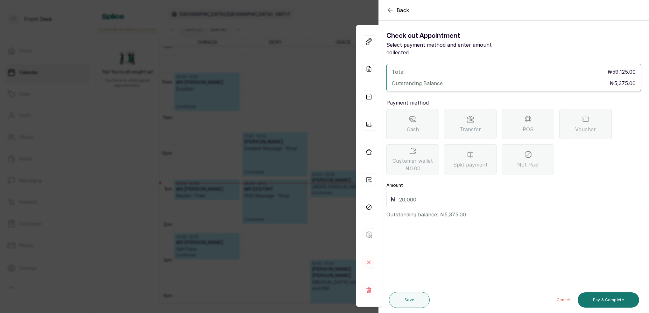
drag, startPoint x: 471, startPoint y: 115, endPoint x: 465, endPoint y: 126, distance: 12.5
click at [471, 115] on div "Transfer" at bounding box center [470, 124] width 52 height 30
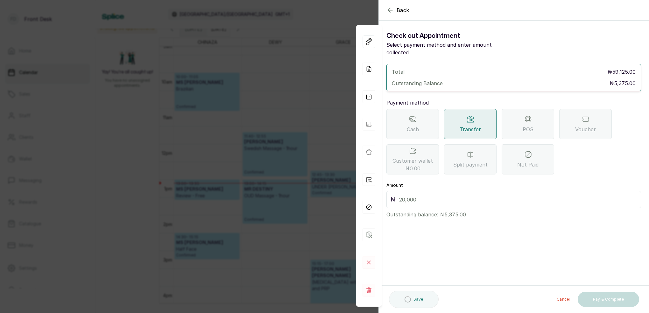
click at [413, 195] on input "text" at bounding box center [518, 199] width 238 height 9
type input "5,375"
click at [405, 299] on button "Save" at bounding box center [409, 300] width 41 height 16
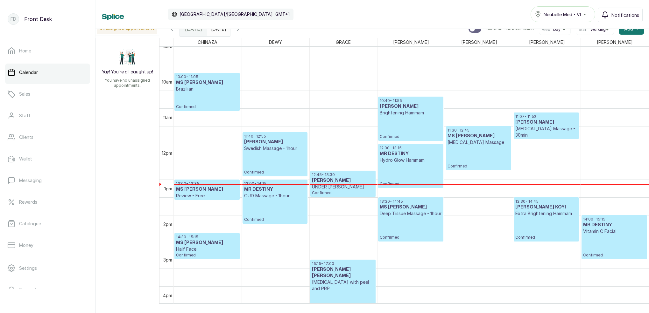
click at [358, 183] on h3 "[PERSON_NAME]" at bounding box center [343, 180] width 62 height 6
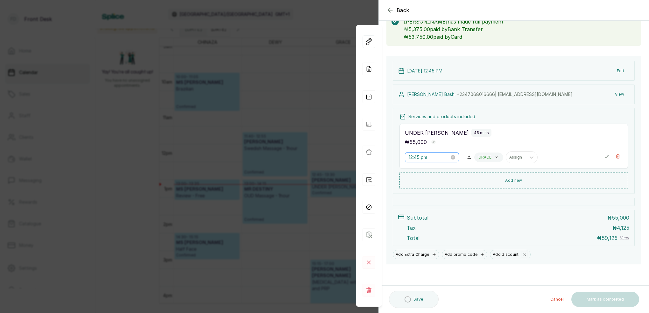
scroll to position [41, 0]
click at [293, 100] on div "Back Appointment Details Edit appointment 💻 Booked Online Make changes to appoi…" at bounding box center [324, 156] width 649 height 313
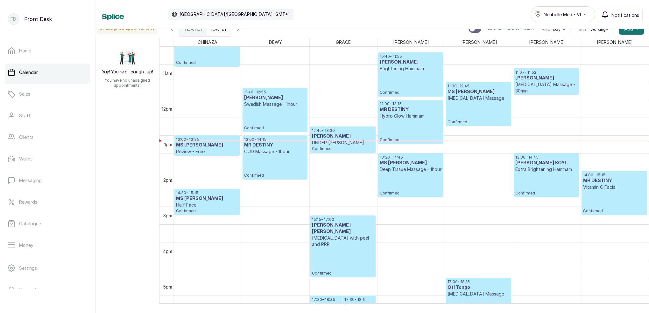
scroll to position [374, 0]
click at [242, 31] on icon "button" at bounding box center [238, 29] width 8 height 8
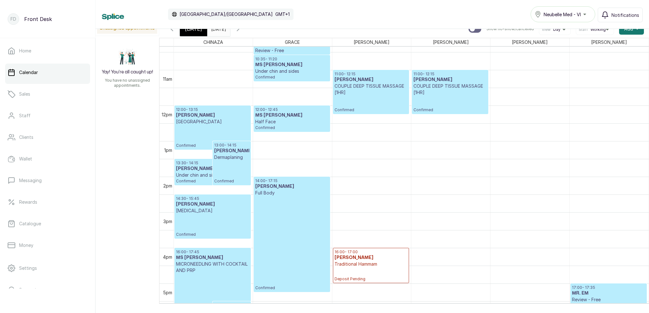
scroll to position [357, 0]
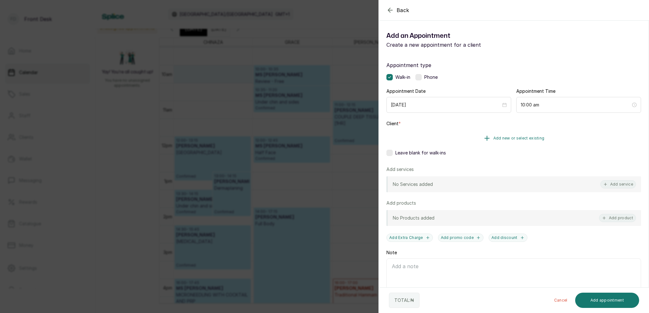
click at [526, 138] on span "Add new or select existing" at bounding box center [518, 138] width 51 height 5
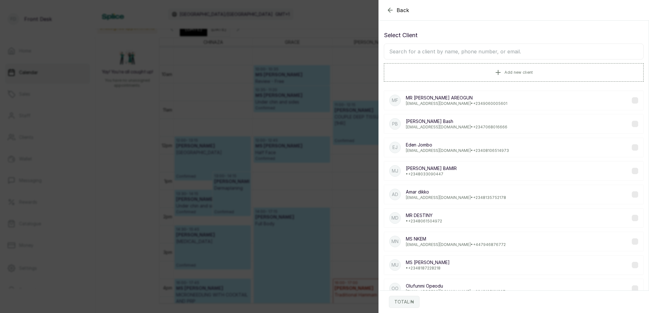
click at [475, 53] on input "text" at bounding box center [514, 52] width 260 height 16
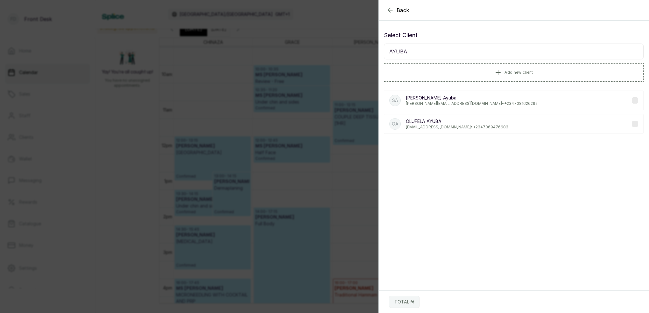
type input "AYUBA"
click at [444, 125] on p "olufela.olatoye.sosan@gmail.com • +234 7069476683" at bounding box center [457, 127] width 102 height 5
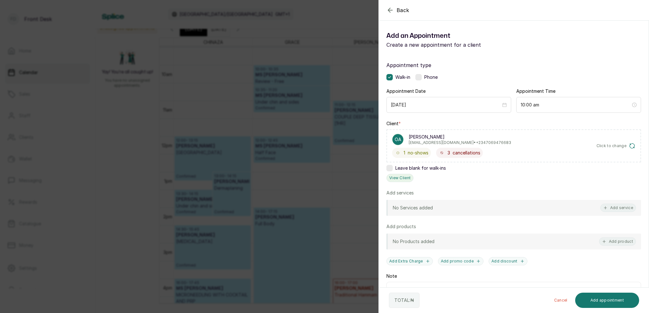
click at [403, 177] on button "View Client" at bounding box center [399, 178] width 27 height 8
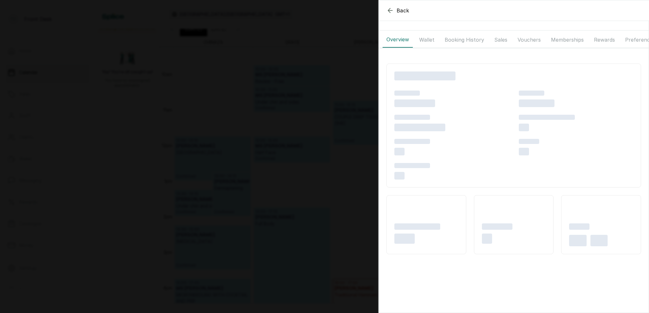
click at [427, 40] on div "Overview Wallet Booking History Sales Vouchers Memberships Rewards Preferences …" at bounding box center [514, 200] width 270 height 354
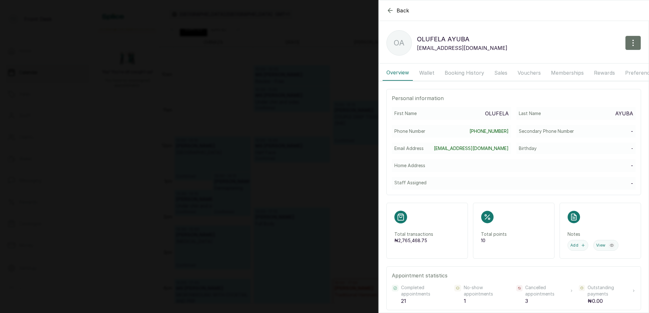
click at [428, 72] on button "Wallet" at bounding box center [426, 73] width 23 height 16
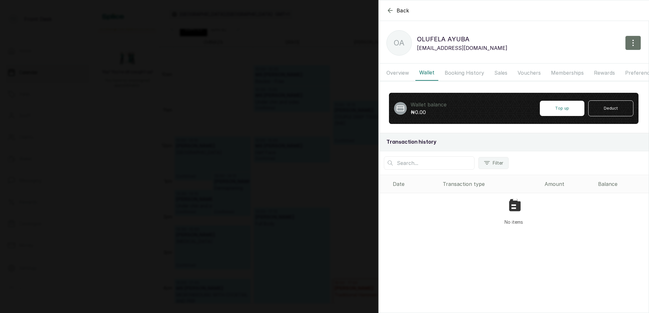
click at [458, 72] on button "Booking History" at bounding box center [464, 73] width 47 height 16
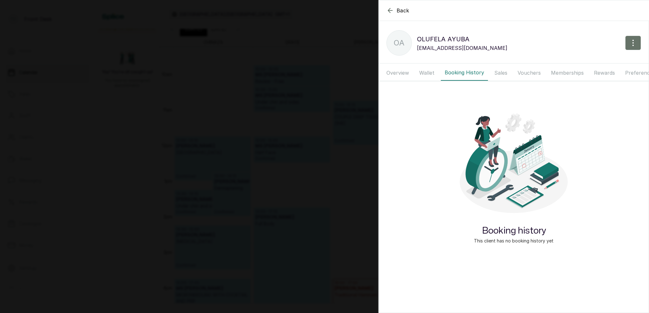
click at [432, 72] on button "Wallet" at bounding box center [426, 73] width 23 height 16
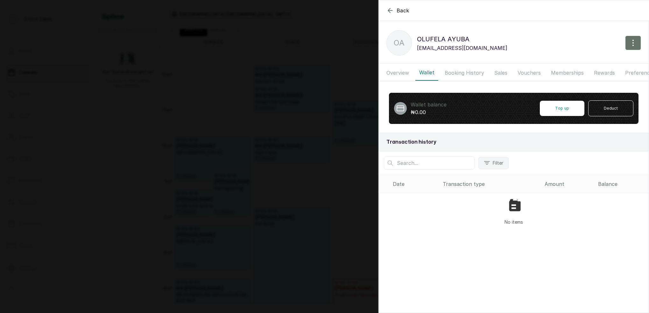
click at [403, 74] on button "Overview" at bounding box center [397, 73] width 30 height 16
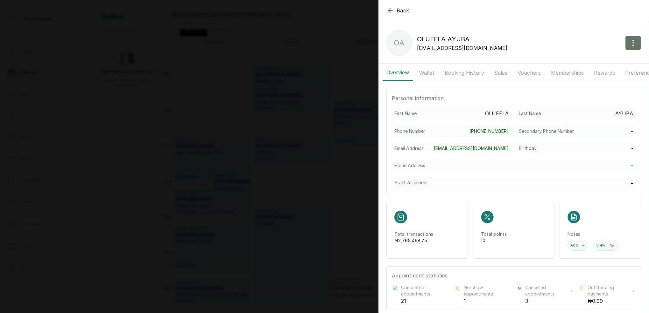
drag, startPoint x: 432, startPoint y: 73, endPoint x: 438, endPoint y: 73, distance: 6.1
click at [432, 73] on button "Wallet" at bounding box center [426, 73] width 23 height 16
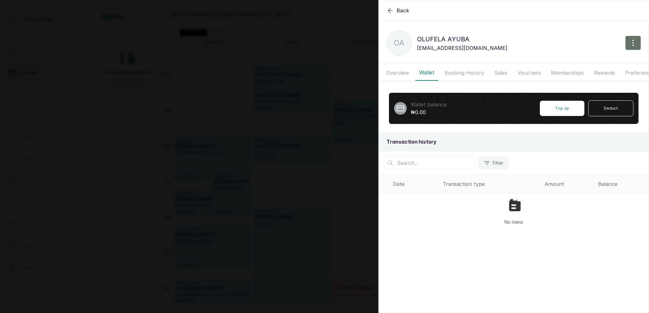
drag, startPoint x: 453, startPoint y: 73, endPoint x: 456, endPoint y: 74, distance: 3.9
click at [453, 73] on button "Booking History" at bounding box center [464, 73] width 47 height 16
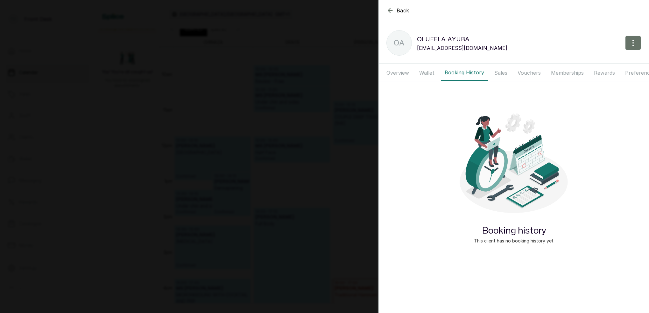
drag, startPoint x: 506, startPoint y: 73, endPoint x: 495, endPoint y: 73, distance: 11.1
click at [506, 73] on button "Sales" at bounding box center [500, 73] width 21 height 16
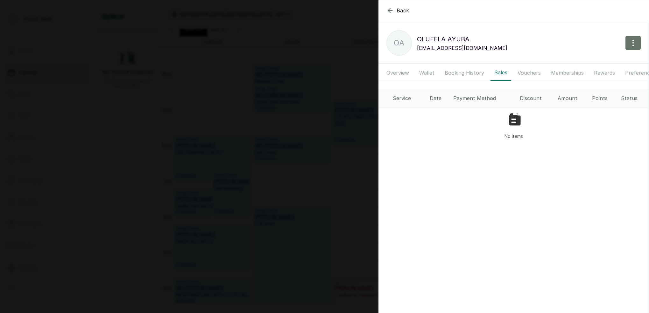
drag, startPoint x: 404, startPoint y: 73, endPoint x: 424, endPoint y: 72, distance: 20.0
click at [404, 73] on button "Overview" at bounding box center [397, 73] width 30 height 16
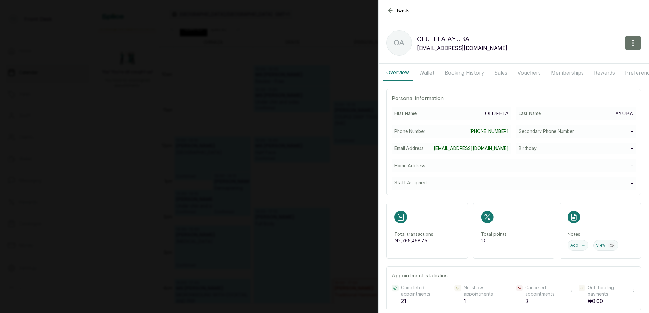
click at [434, 72] on button "Wallet" at bounding box center [426, 73] width 23 height 16
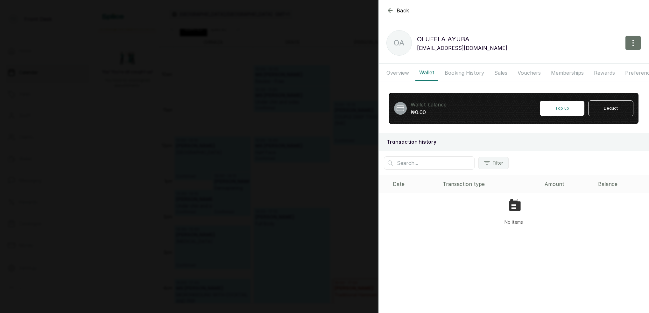
drag, startPoint x: 461, startPoint y: 72, endPoint x: 478, endPoint y: 73, distance: 16.9
click at [461, 72] on button "Booking History" at bounding box center [464, 73] width 47 height 16
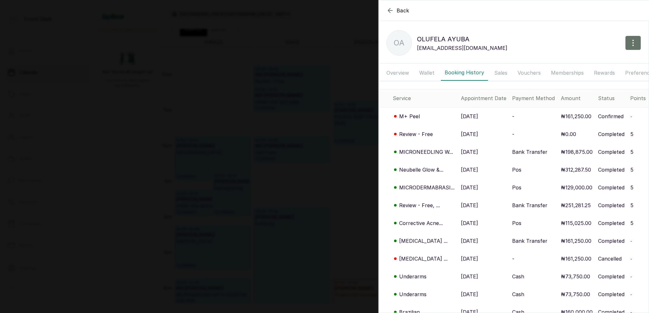
click at [413, 116] on p "M+ Peel" at bounding box center [409, 117] width 21 height 8
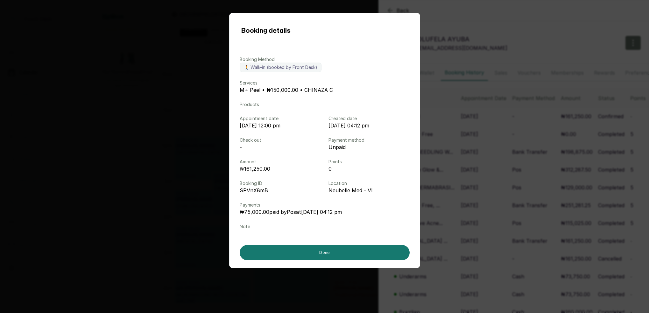
click at [484, 127] on div "Booking details Booking Method 🚶 Walk-in (booked by Front Desk) Services M+ Pee…" at bounding box center [324, 156] width 649 height 313
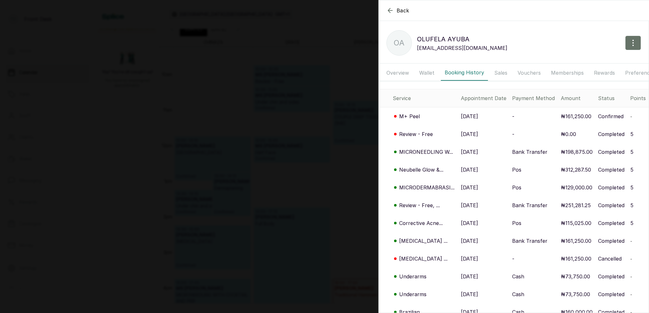
click at [413, 117] on p "M+ Peel" at bounding box center [409, 117] width 21 height 8
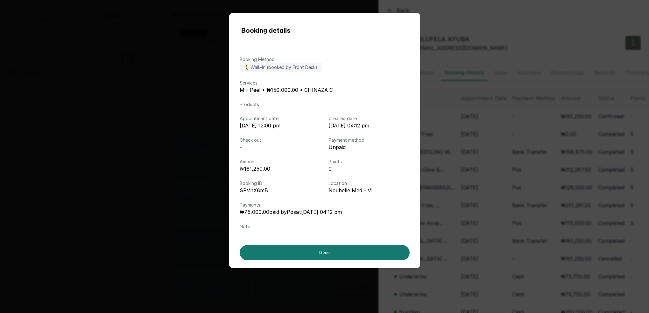
click at [548, 136] on div "Booking details Booking Method 🚶 Walk-in (booked by Front Desk) Services M+ Pee…" at bounding box center [324, 156] width 649 height 313
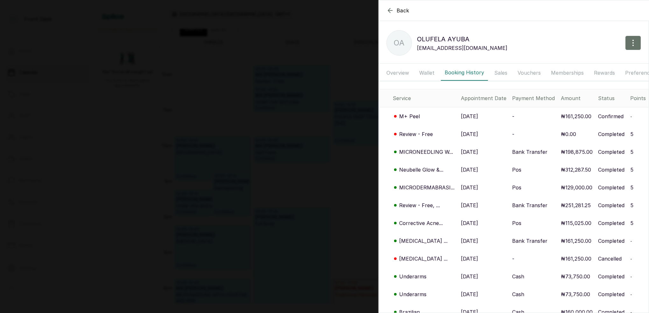
click at [410, 116] on p "M+ Peel" at bounding box center [409, 117] width 21 height 8
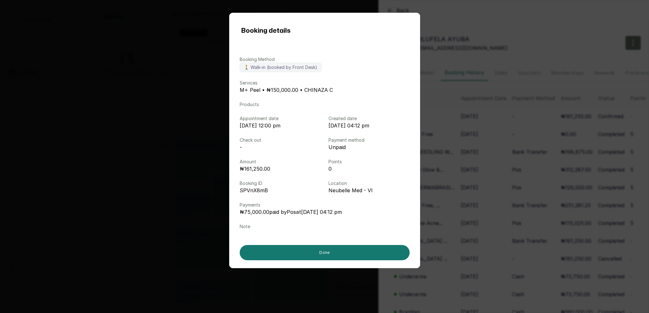
click at [476, 123] on div "Booking details Booking Method 🚶 Walk-in (booked by Front Desk) Services M+ Pee…" at bounding box center [324, 156] width 649 height 313
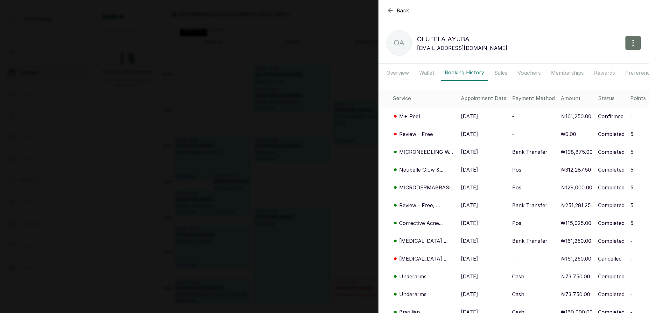
click at [413, 119] on p "M+ Peel" at bounding box center [409, 117] width 21 height 8
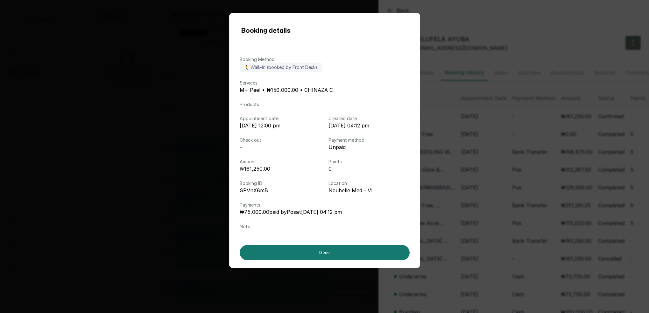
click at [504, 145] on div "Booking details Booking Method 🚶 Walk-in (booked by Front Desk) Services M+ Pee…" at bounding box center [324, 156] width 649 height 313
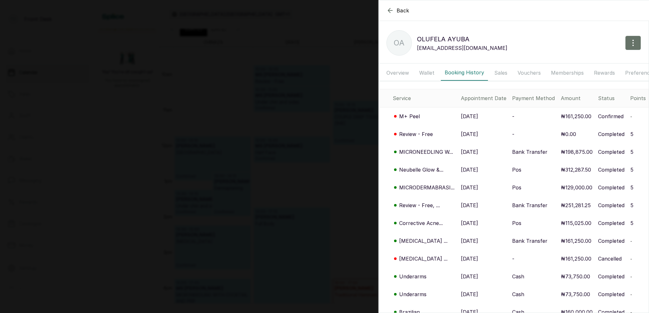
click at [406, 115] on p "M+ Peel" at bounding box center [409, 117] width 21 height 8
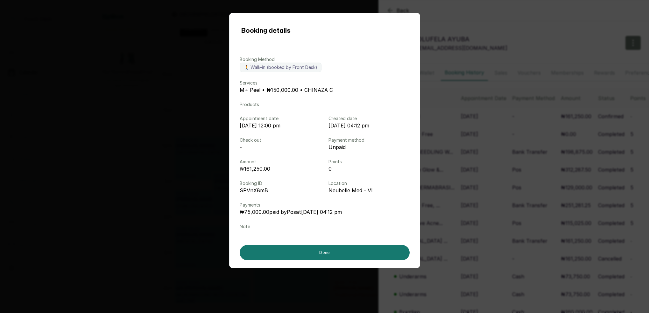
click at [463, 132] on div "Booking details Booking Method 🚶 Walk-in (booked by Front Desk) Services M+ Pee…" at bounding box center [324, 156] width 649 height 313
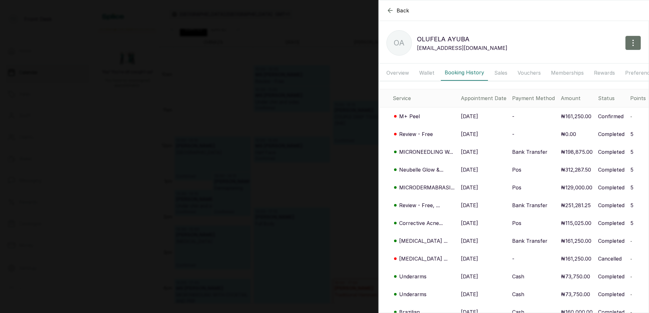
click at [361, 97] on div "Back OLUFELA AYUBA OA OLUFELA AYUBA olufela.olatoye.sosan@gmail.com Overview Wa…" at bounding box center [324, 156] width 649 height 313
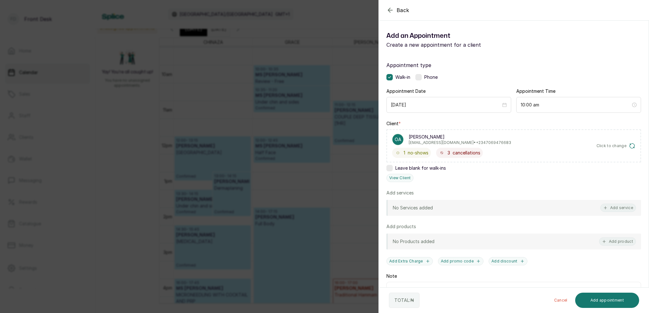
click at [353, 88] on div "Back Add Appointment Add an Appointment Create a new appointment for a client A…" at bounding box center [324, 156] width 649 height 313
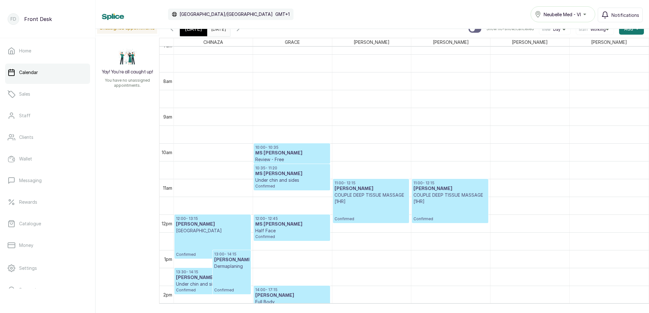
scroll to position [228, 0]
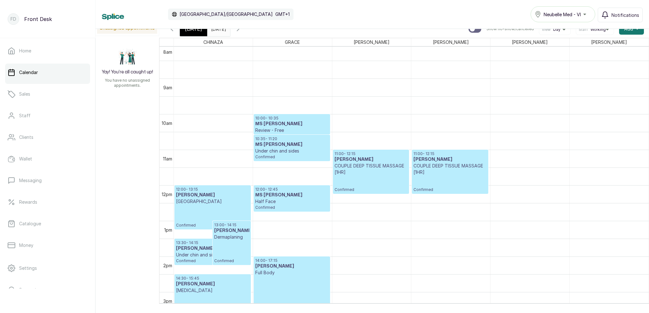
click at [199, 32] on span "[DATE]" at bounding box center [193, 29] width 17 height 8
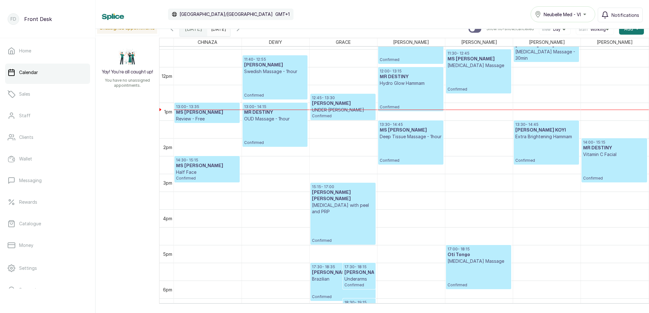
scroll to position [448, 0]
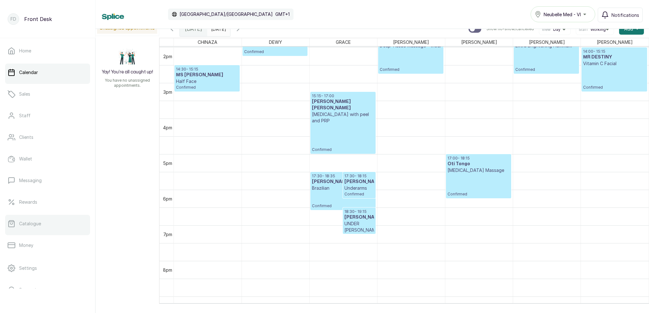
click at [29, 221] on p "Catalogue" at bounding box center [30, 224] width 22 height 6
